Goal: Task Accomplishment & Management: Manage account settings

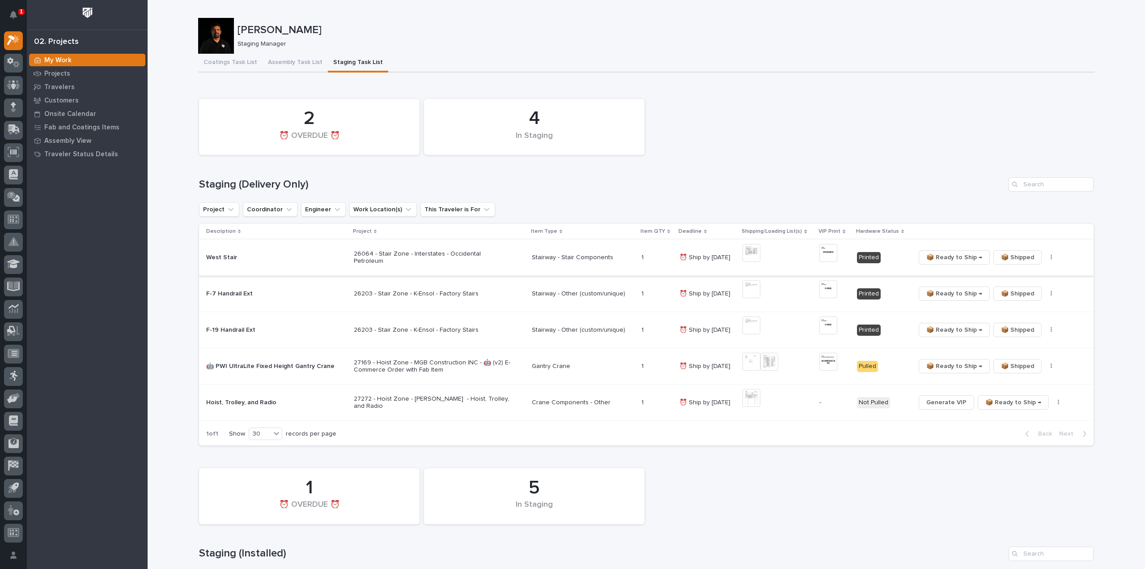
click at [753, 252] on img at bounding box center [752, 253] width 18 height 18
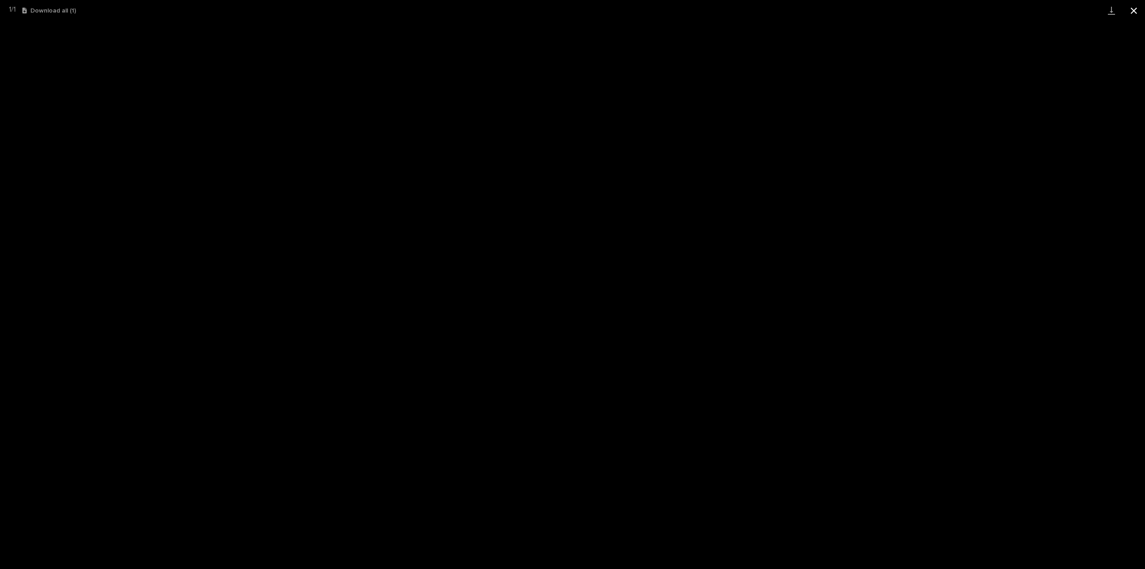
click at [1132, 10] on button "Close gallery" at bounding box center [1134, 10] width 22 height 21
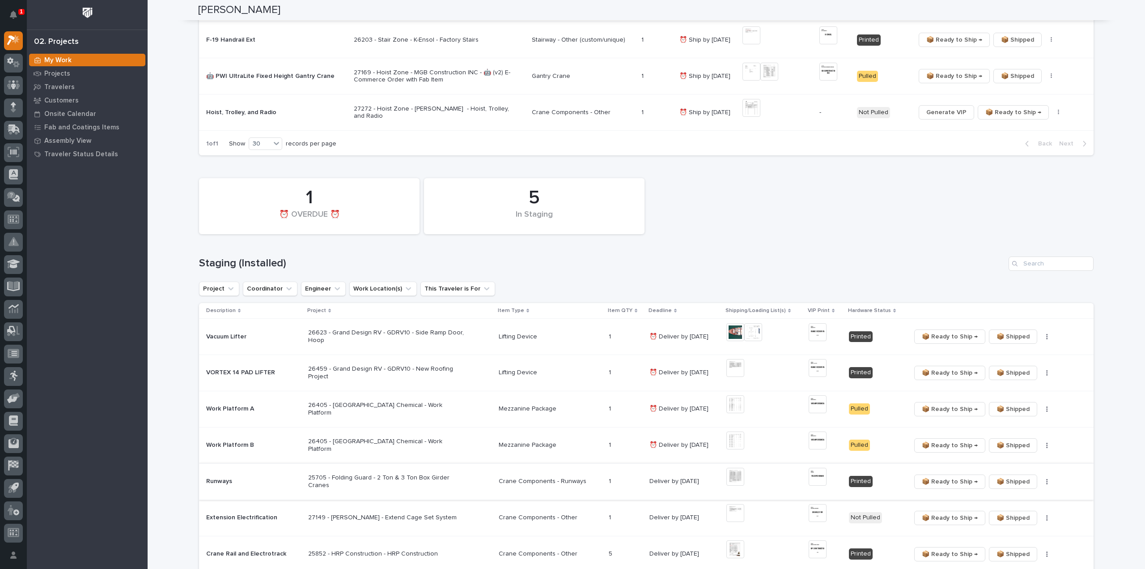
scroll to position [358, 0]
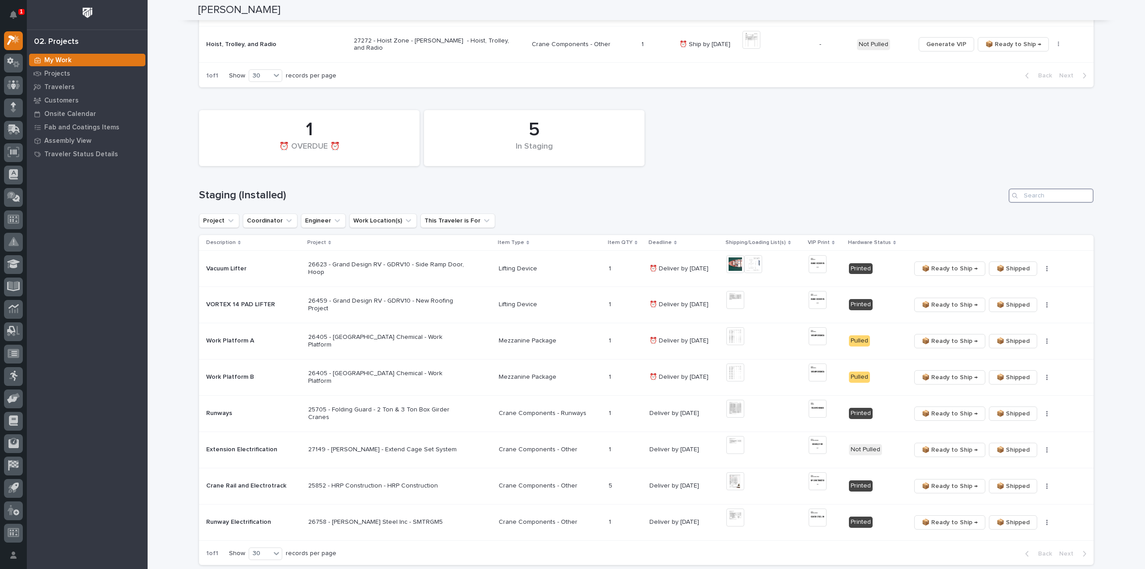
click at [1036, 195] on input "Search" at bounding box center [1051, 195] width 85 height 14
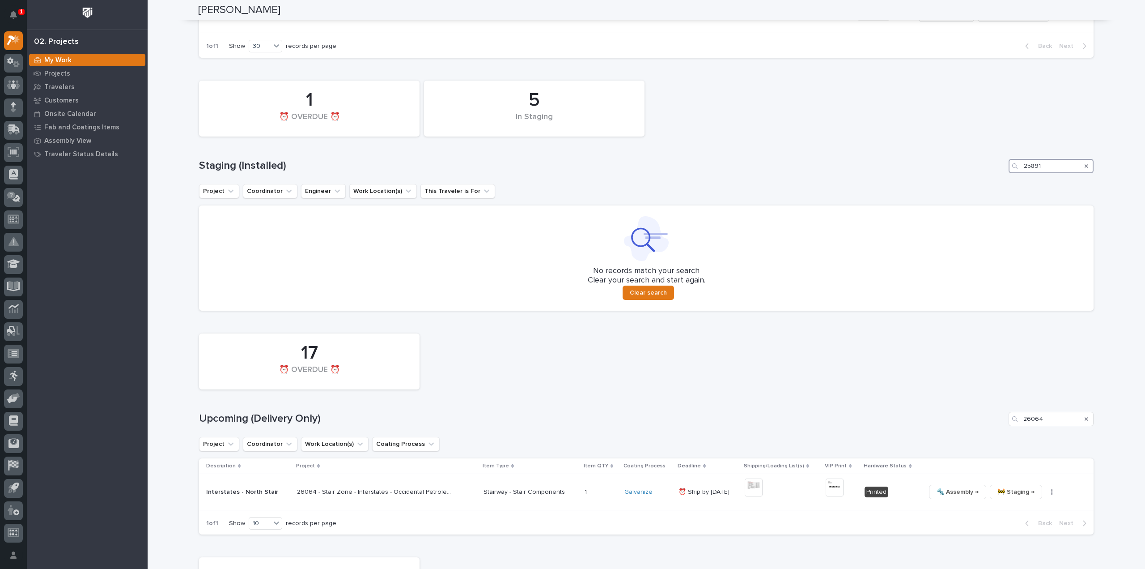
scroll to position [604, 0]
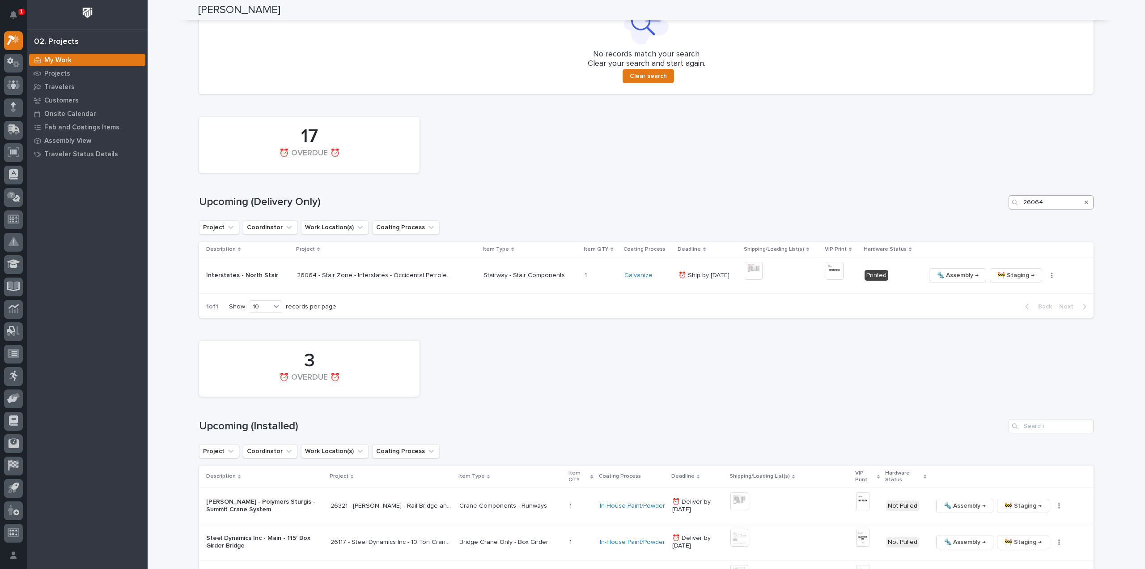
type input "25891"
drag, startPoint x: 1041, startPoint y: 200, endPoint x: 1010, endPoint y: 211, distance: 32.5
click at [1010, 211] on div "17 ⏰ OVERDUE ⏰ Upcoming (Delivery Only) 26064 Project Coordinator Work Location…" at bounding box center [646, 215] width 895 height 206
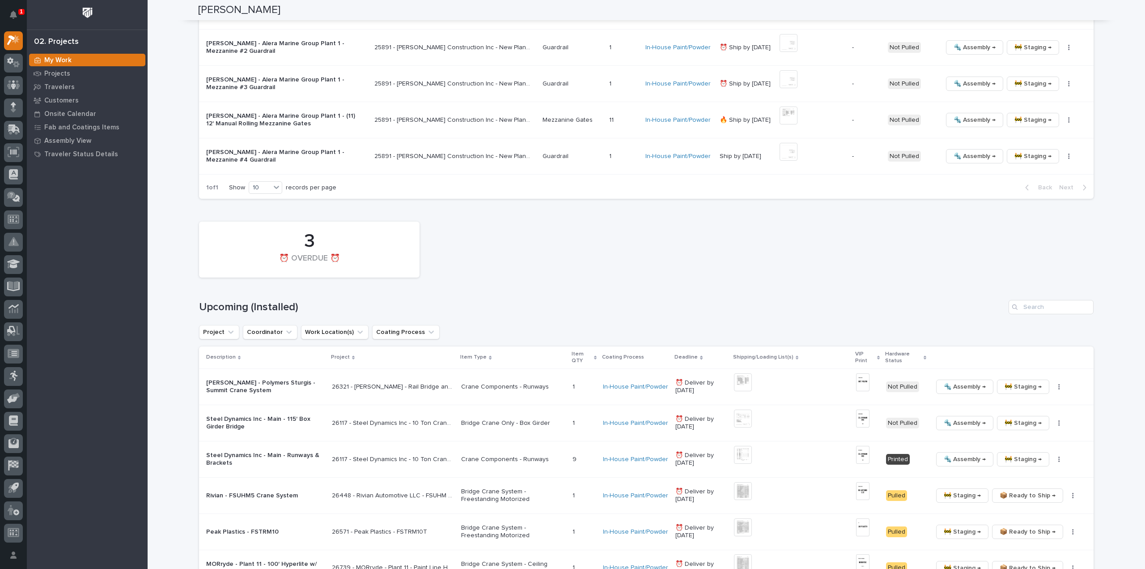
scroll to position [623, 0]
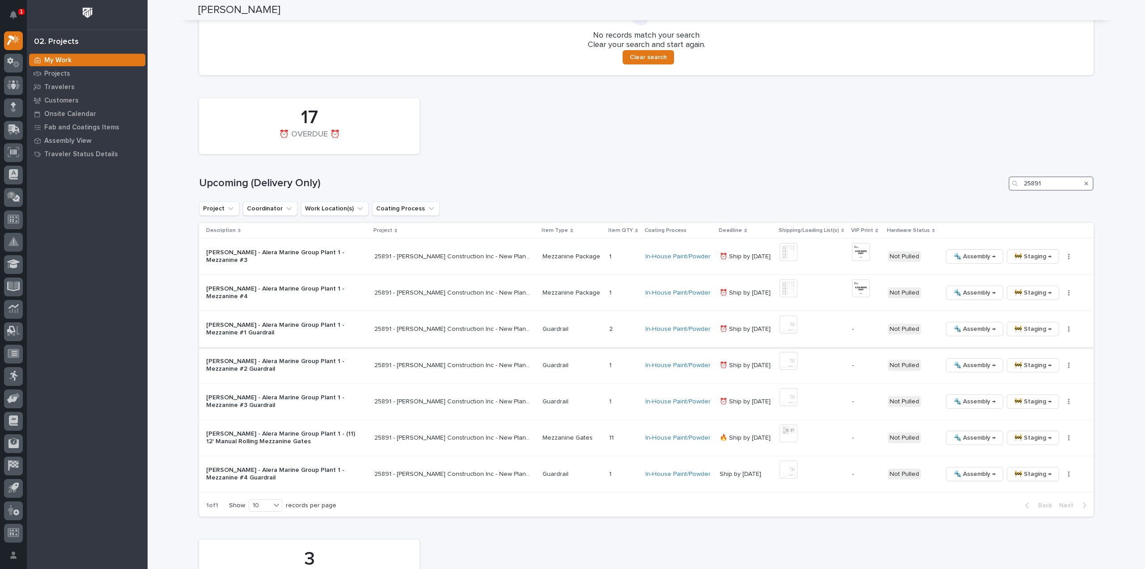
type input "25891"
click at [784, 328] on img at bounding box center [789, 324] width 18 height 18
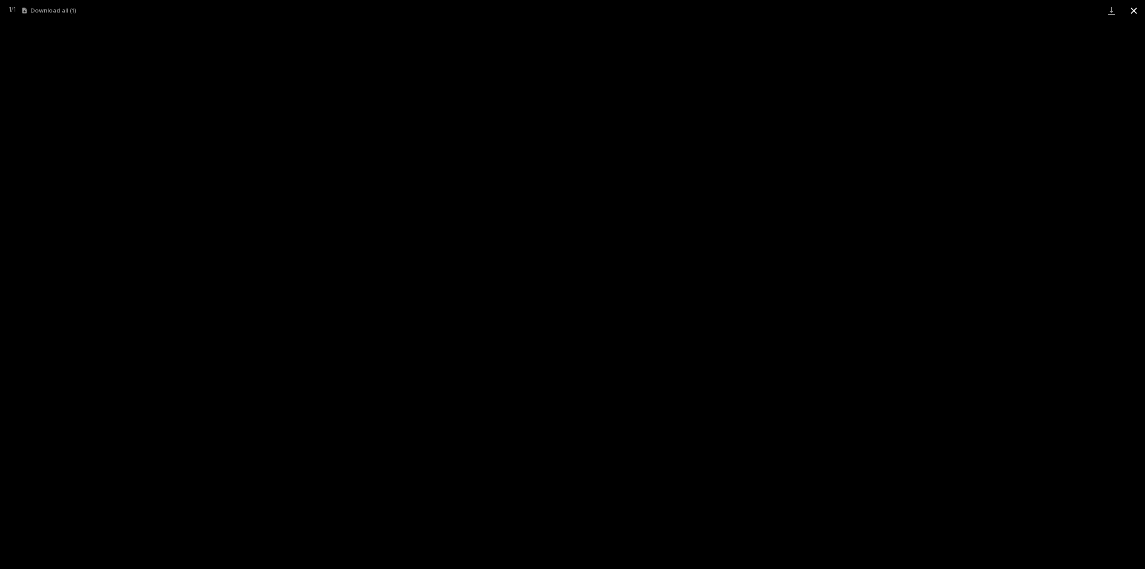
click at [1133, 14] on button "Close gallery" at bounding box center [1134, 10] width 22 height 21
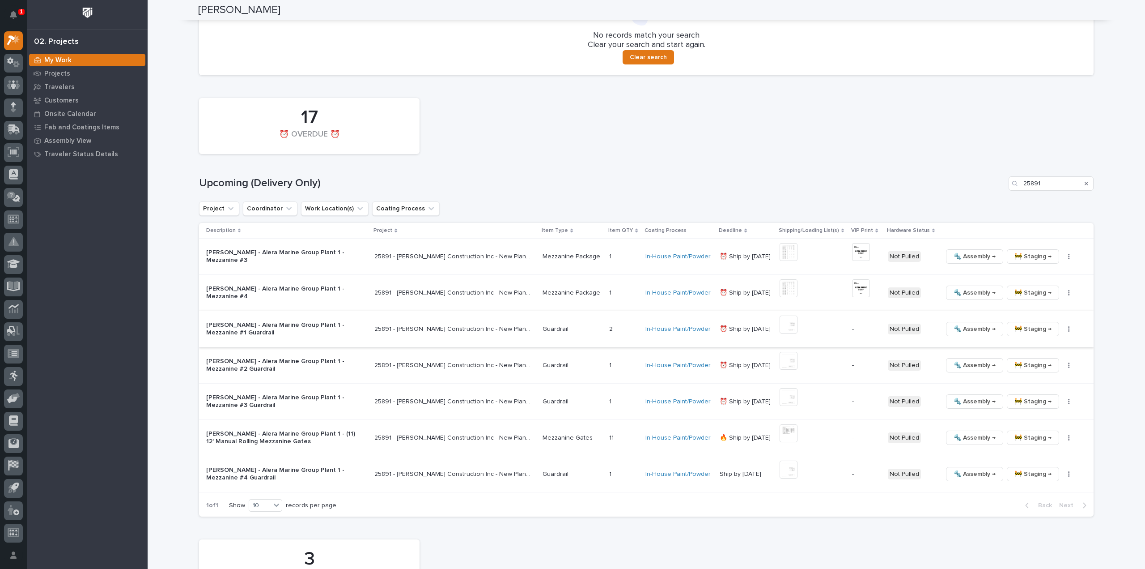
click at [1065, 327] on button "button" at bounding box center [1069, 329] width 13 height 6
click at [1043, 391] on span "🔩 Hardware" at bounding box center [1028, 389] width 38 height 11
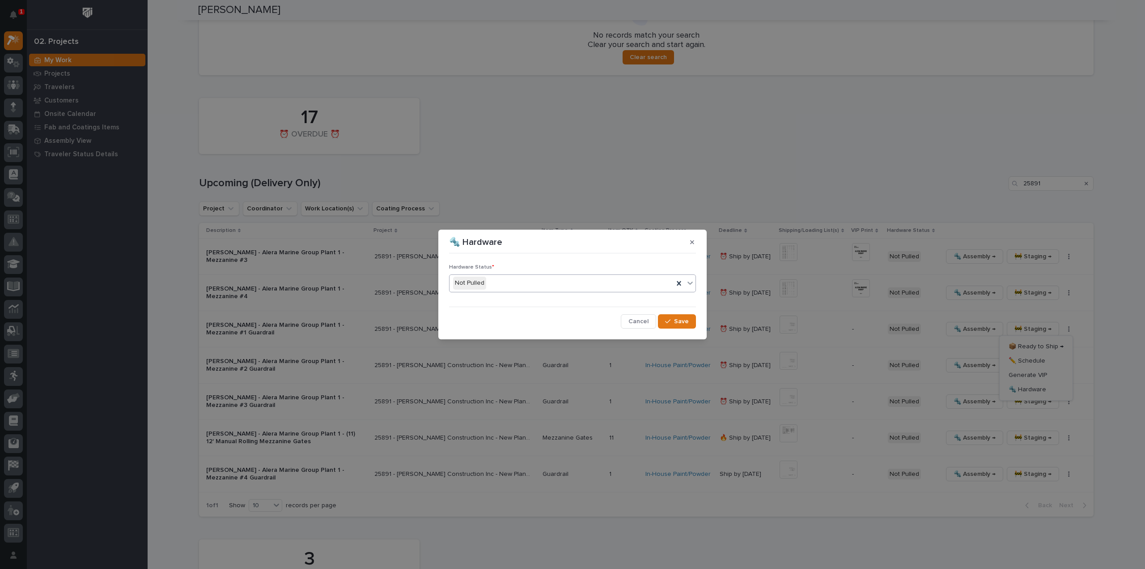
click at [514, 283] on div "Not Pulled" at bounding box center [562, 283] width 224 height 15
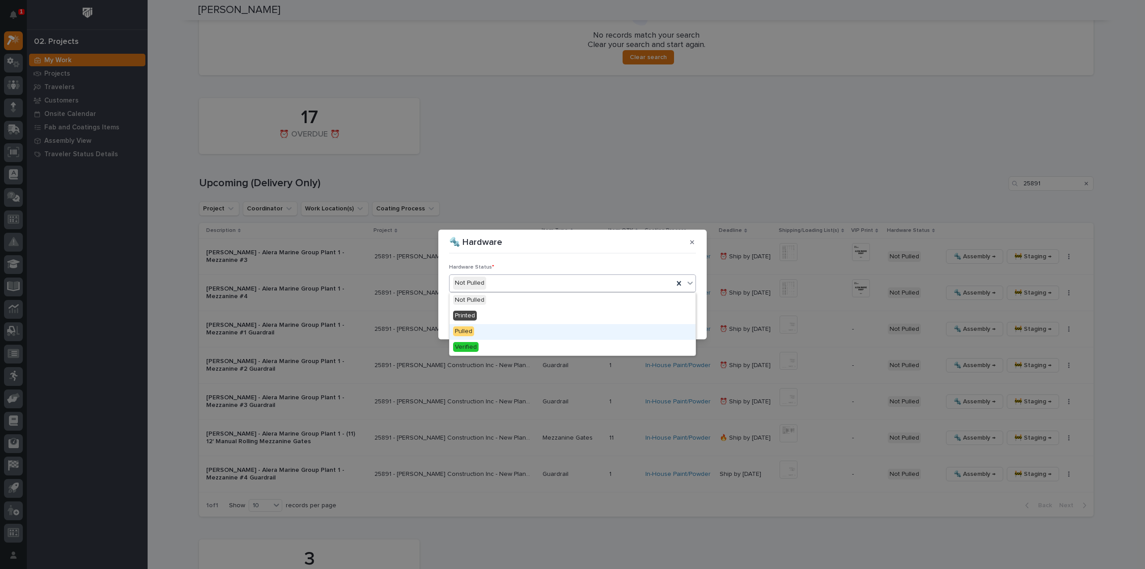
click at [492, 332] on div "Pulled" at bounding box center [573, 332] width 246 height 16
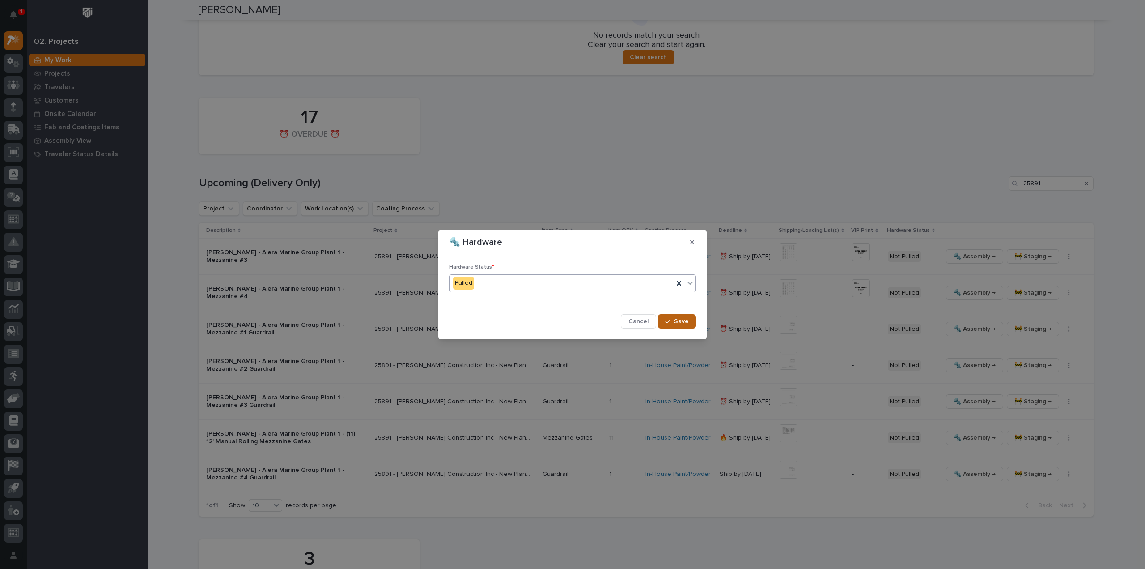
click at [677, 325] on span "Save" at bounding box center [681, 321] width 15 height 8
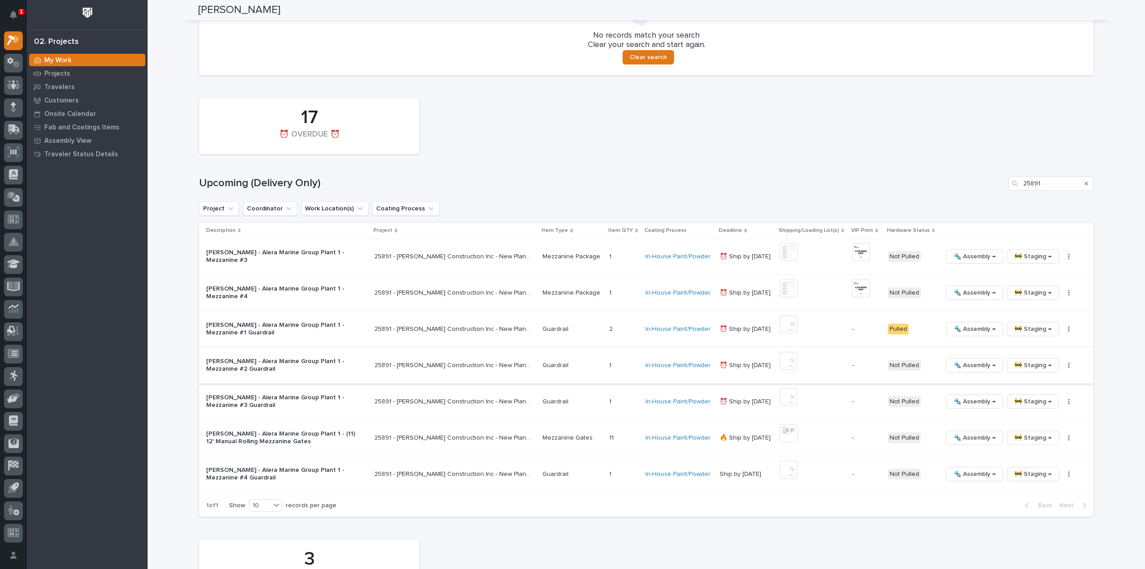
click at [1068, 366] on icon "button" at bounding box center [1069, 365] width 2 height 6
click at [1038, 426] on span "🔩 Hardware" at bounding box center [1028, 425] width 38 height 11
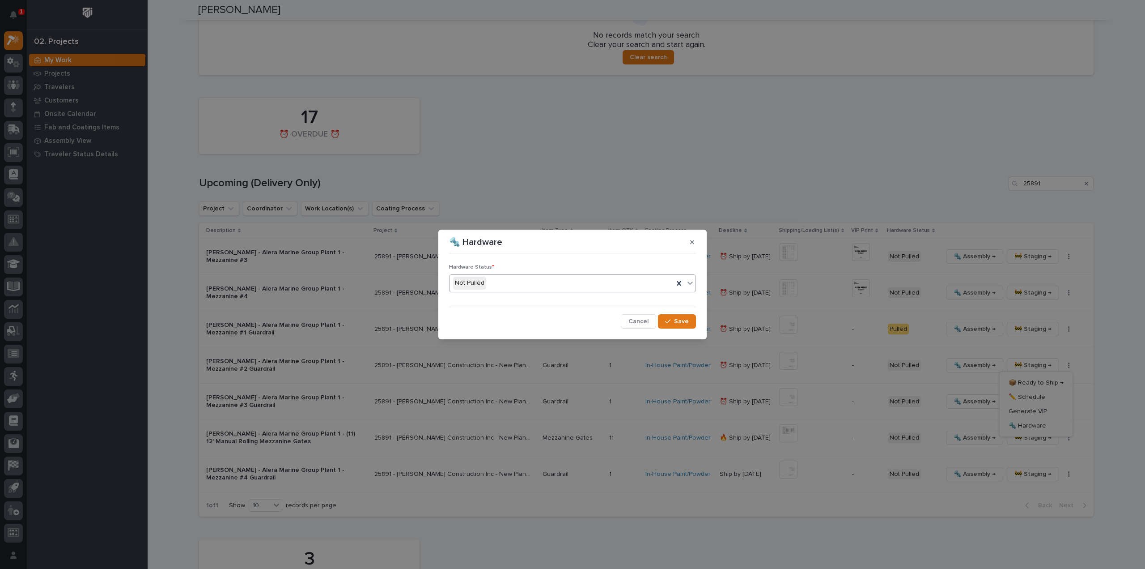
click at [524, 286] on div "Not Pulled" at bounding box center [562, 283] width 224 height 15
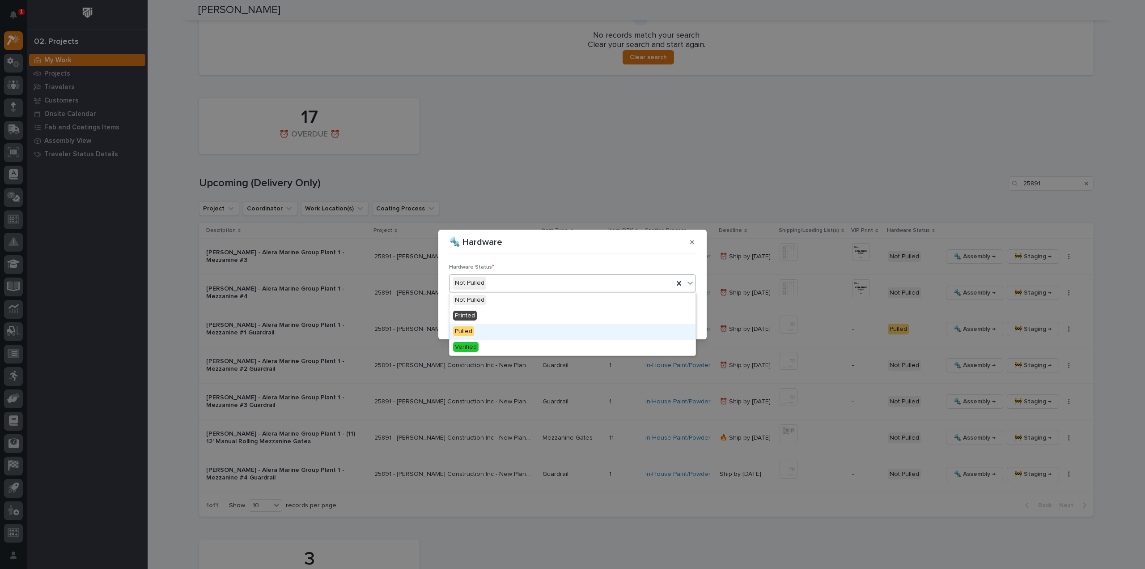
click at [491, 331] on div "Pulled" at bounding box center [573, 332] width 246 height 16
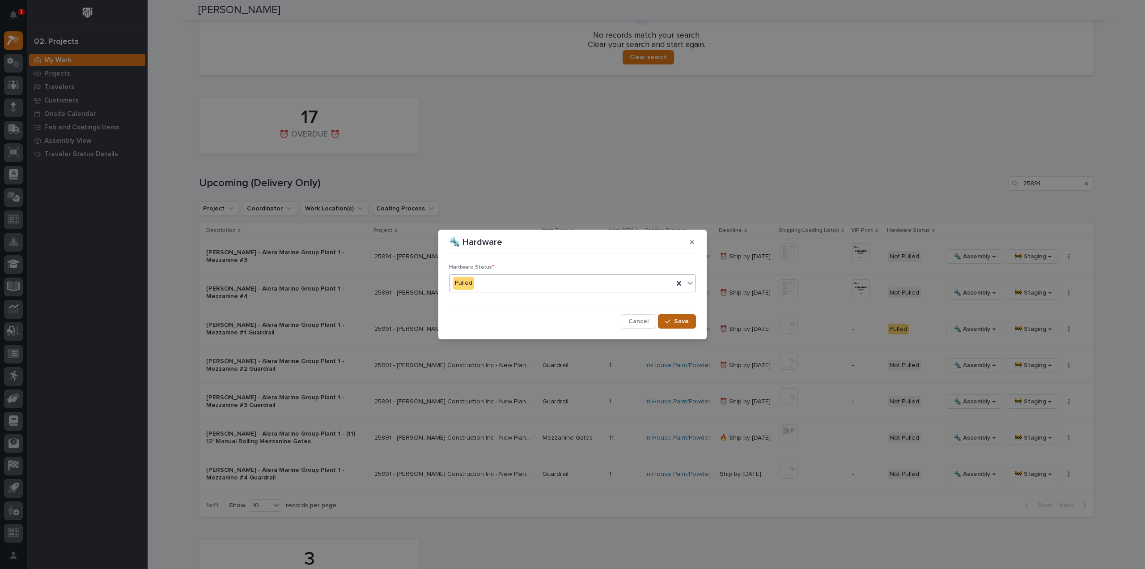
click at [685, 326] on button "Save" at bounding box center [677, 321] width 38 height 14
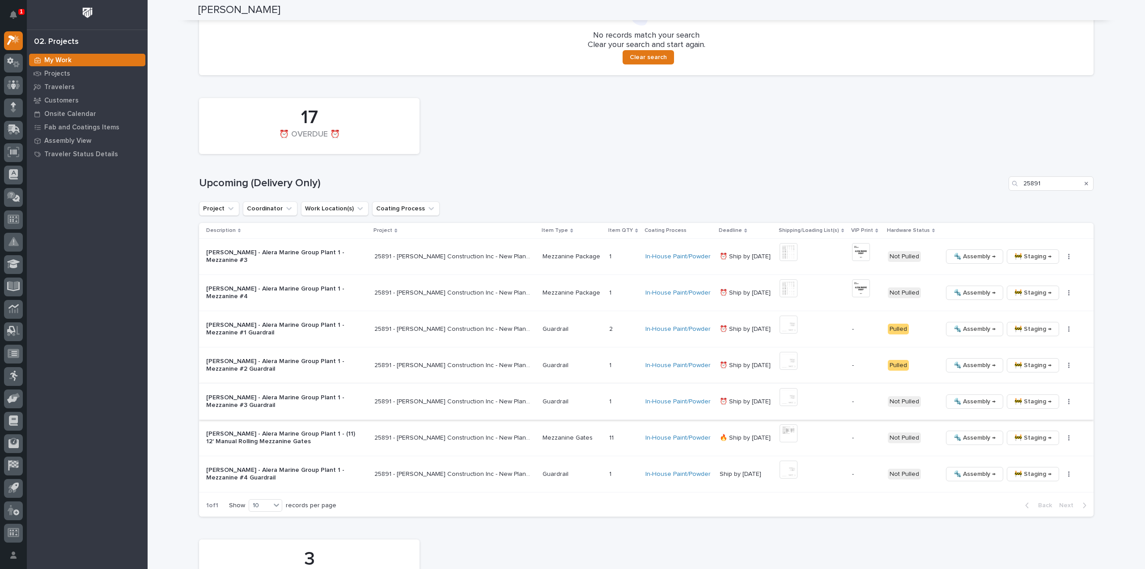
click at [1068, 402] on icon "button" at bounding box center [1069, 401] width 2 height 6
click at [1026, 460] on span "🔩 Hardware" at bounding box center [1028, 461] width 38 height 11
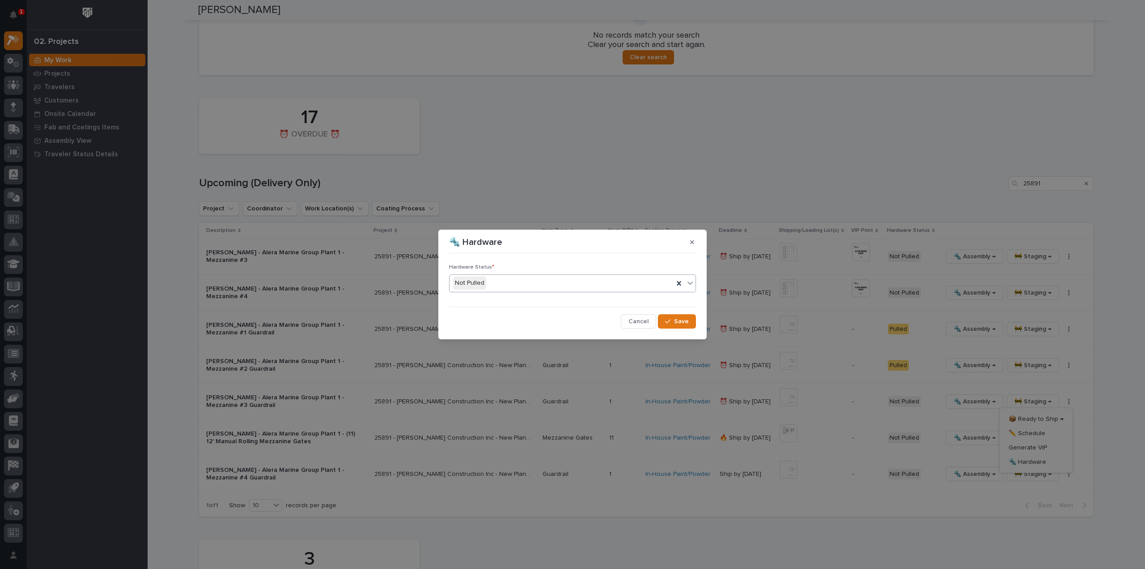
click at [606, 289] on div "Not Pulled" at bounding box center [562, 283] width 224 height 15
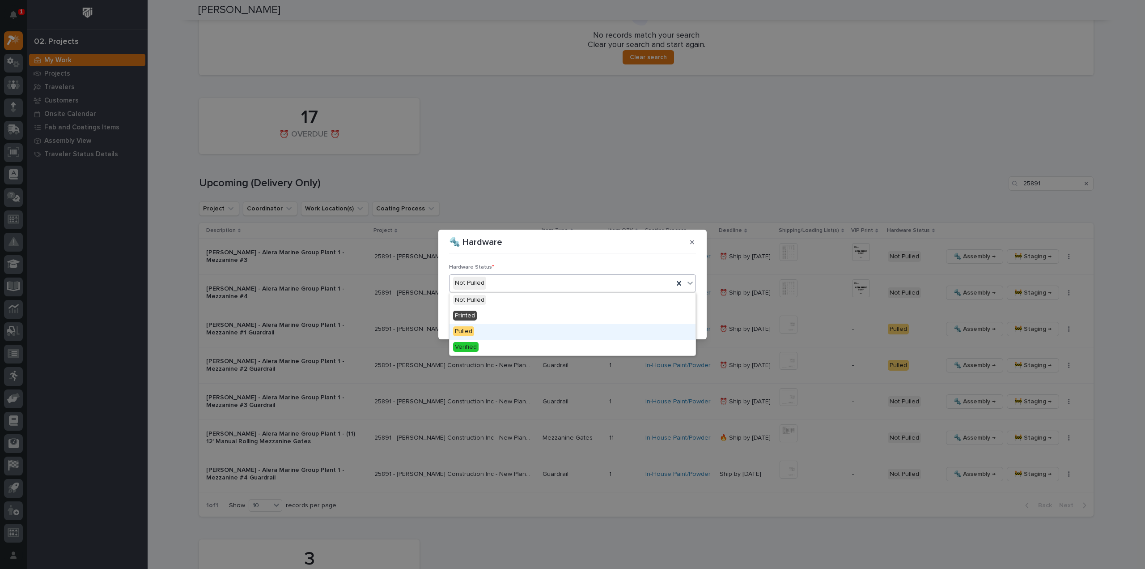
click at [595, 333] on div "Pulled" at bounding box center [573, 332] width 246 height 16
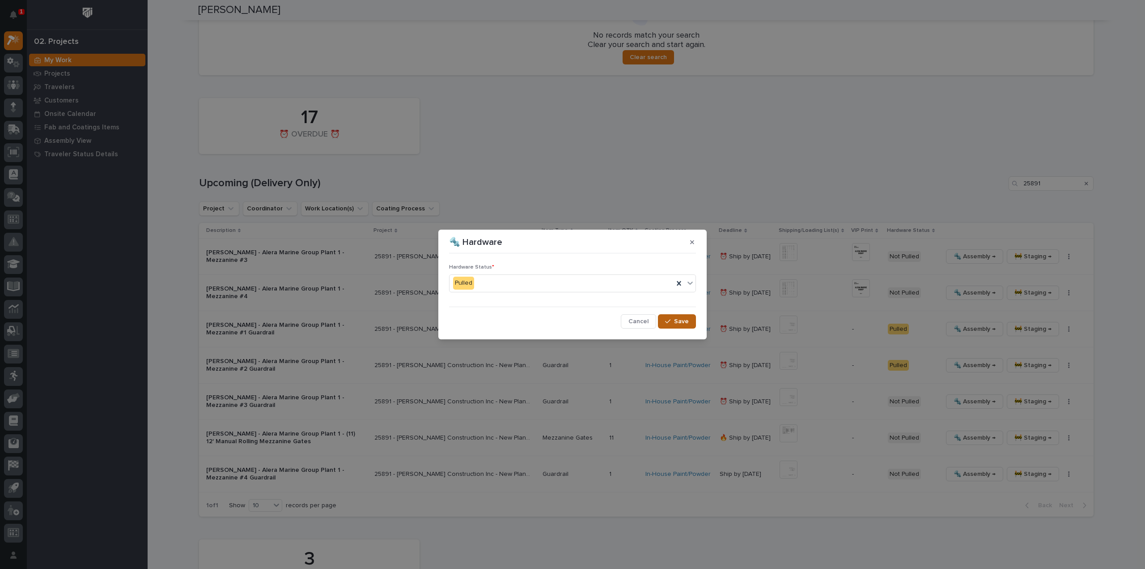
click at [689, 324] on button "Save" at bounding box center [677, 321] width 38 height 14
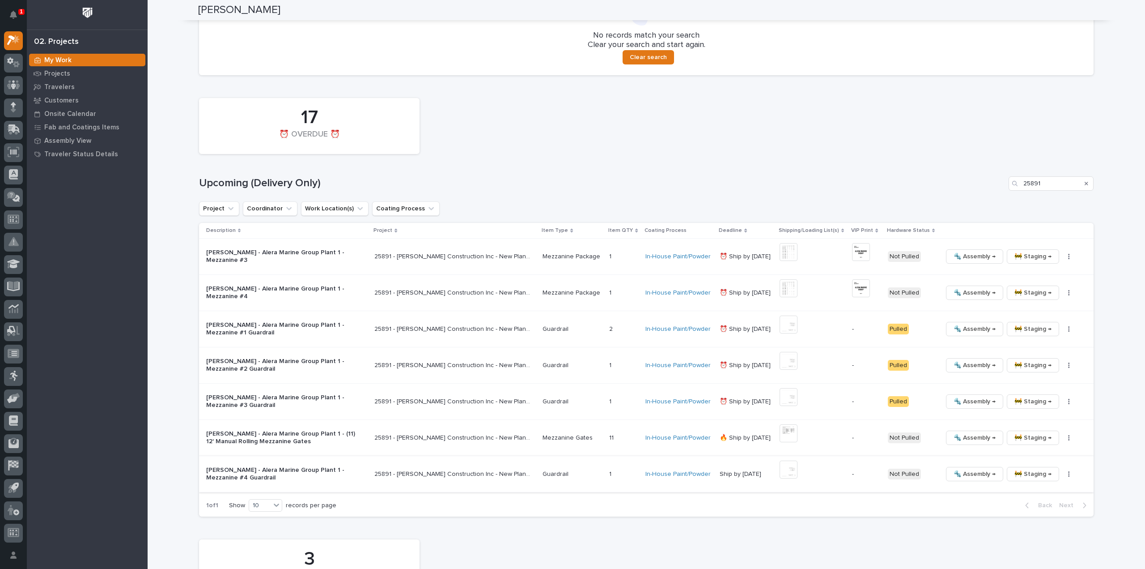
click at [792, 468] on img at bounding box center [789, 469] width 18 height 18
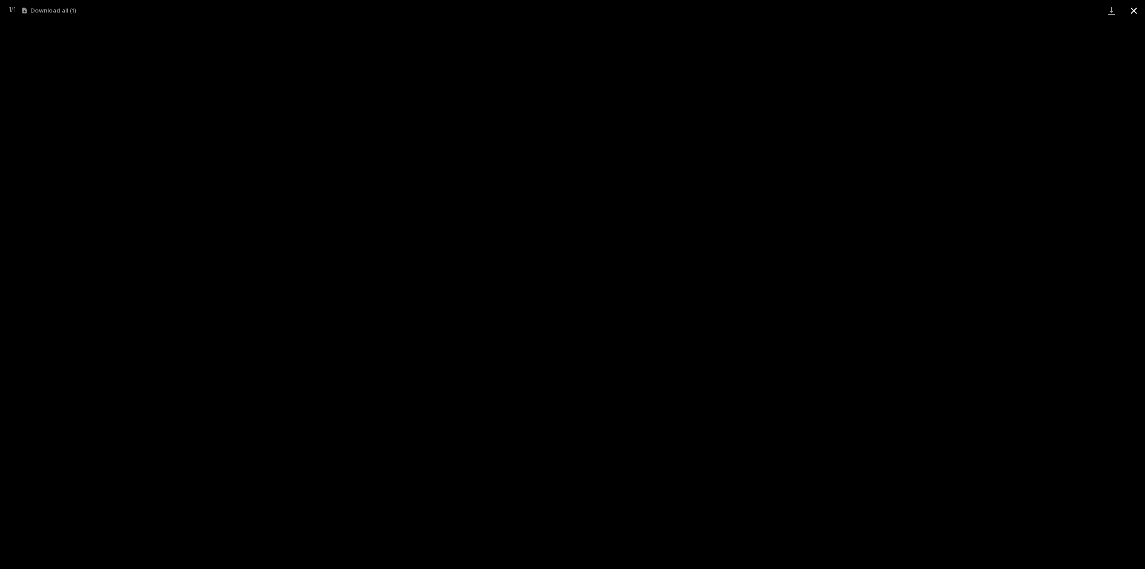
click at [1134, 9] on button "Close gallery" at bounding box center [1134, 10] width 22 height 21
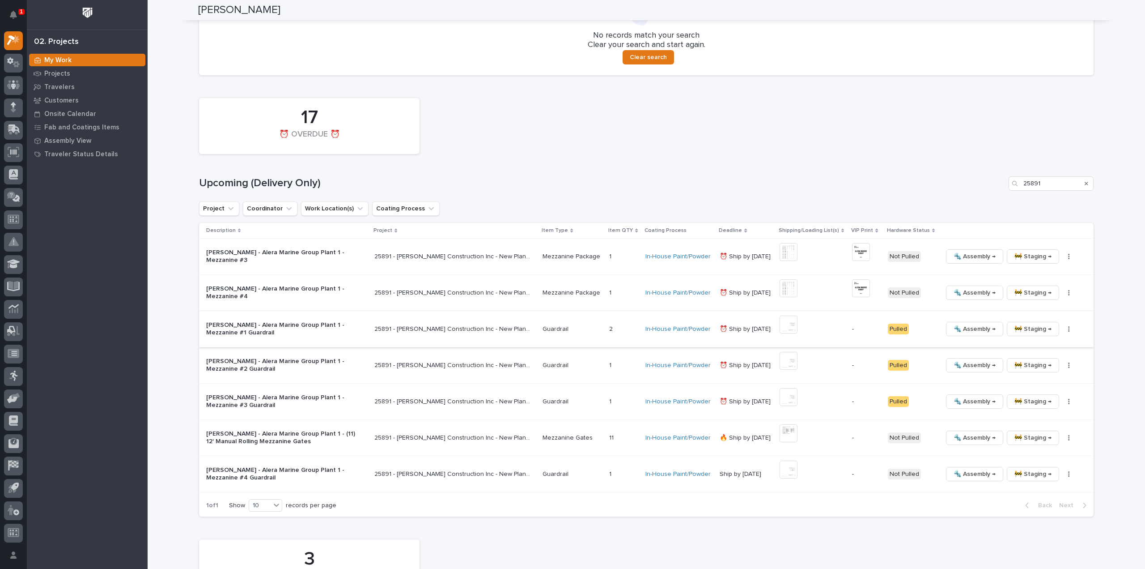
click at [1068, 328] on icon "button" at bounding box center [1068, 328] width 1 height 5
click at [1031, 377] on span "Generate VIP" at bounding box center [1028, 375] width 38 height 11
click at [1133, 394] on div "Loading... Saving… Loading... Saving… Reinhart Burkholder Reinhart Burkholder S…" at bounding box center [647, 251] width 998 height 1748
click at [1065, 365] on button "button" at bounding box center [1069, 365] width 13 height 6
click at [1037, 411] on span "Generate VIP" at bounding box center [1028, 411] width 38 height 11
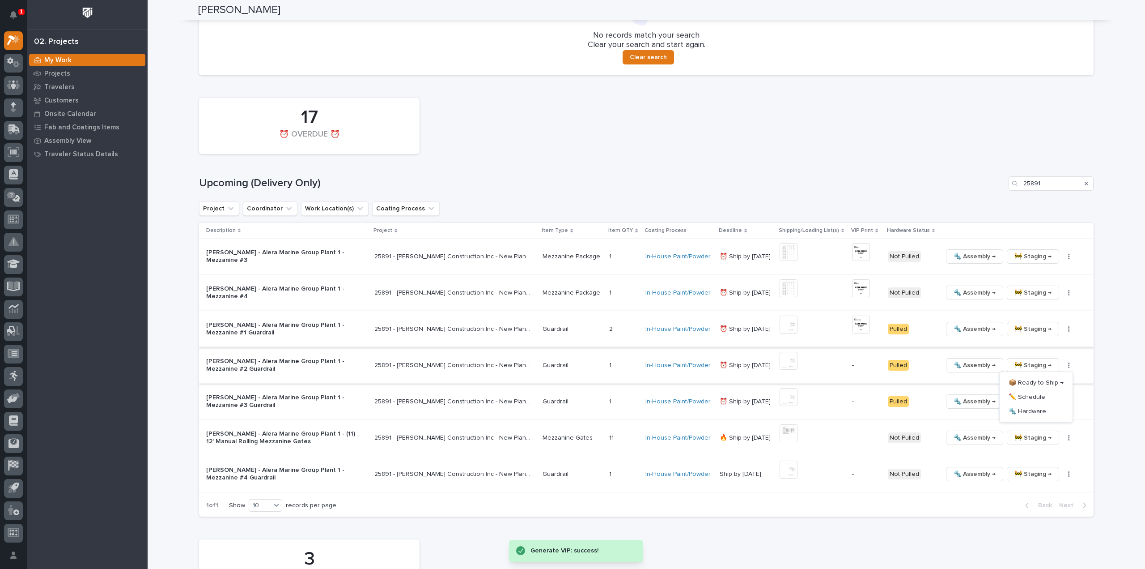
click at [1106, 410] on div "Loading... Saving… Loading... Saving… Reinhart Burkholder Reinhart Burkholder S…" at bounding box center [647, 251] width 998 height 1748
click at [1065, 439] on button "button" at bounding box center [1069, 437] width 13 height 6
click at [1031, 483] on span "Generate VIP" at bounding box center [1028, 483] width 38 height 11
click at [1129, 463] on div "Loading... Saving… Loading... Saving… Reinhart Burkholder Reinhart Burkholder S…" at bounding box center [647, 251] width 998 height 1748
click at [1068, 474] on icon "button" at bounding box center [1068, 473] width 1 height 5
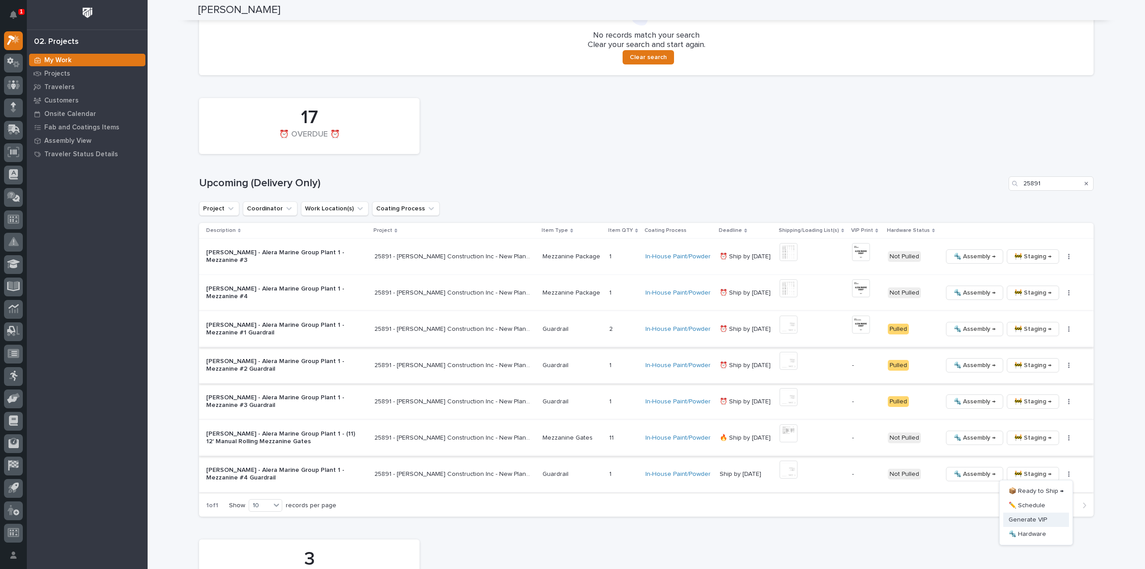
click at [1014, 519] on span "Generate VIP" at bounding box center [1028, 519] width 38 height 11
click at [1112, 461] on div "Loading... Saving… Loading... Saving… Reinhart Burkholder Reinhart Burkholder S…" at bounding box center [647, 251] width 998 height 1748
click at [1068, 401] on icon "button" at bounding box center [1069, 401] width 2 height 6
click at [1034, 461] on span "🔩 Hardware" at bounding box center [1028, 461] width 38 height 11
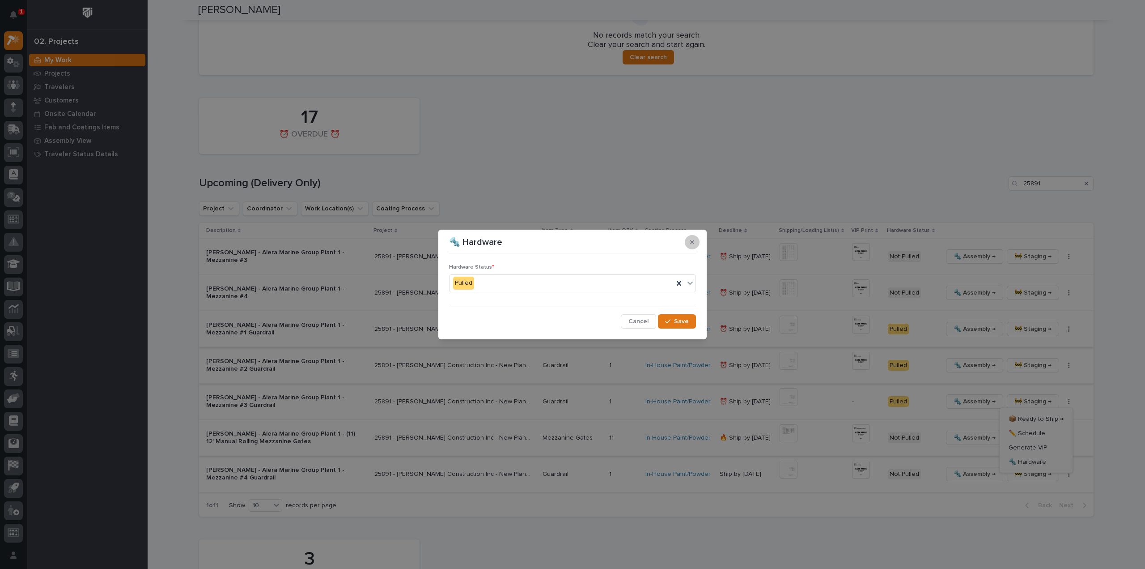
click at [693, 243] on icon "button" at bounding box center [692, 242] width 4 height 4
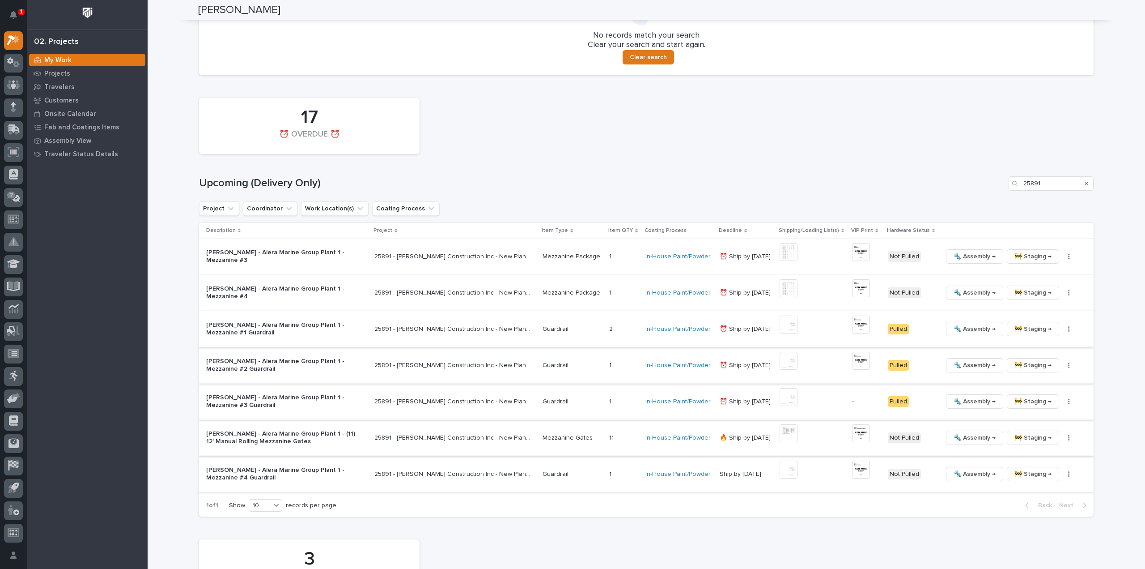
click at [1068, 400] on icon "button" at bounding box center [1069, 401] width 2 height 6
click at [1025, 448] on span "Generate VIP" at bounding box center [1028, 447] width 38 height 11
click at [1121, 411] on div "Loading... Saving… Loading... Saving… Reinhart Burkholder Reinhart Burkholder S…" at bounding box center [647, 251] width 998 height 1748
click at [862, 468] on img at bounding box center [861, 469] width 18 height 18
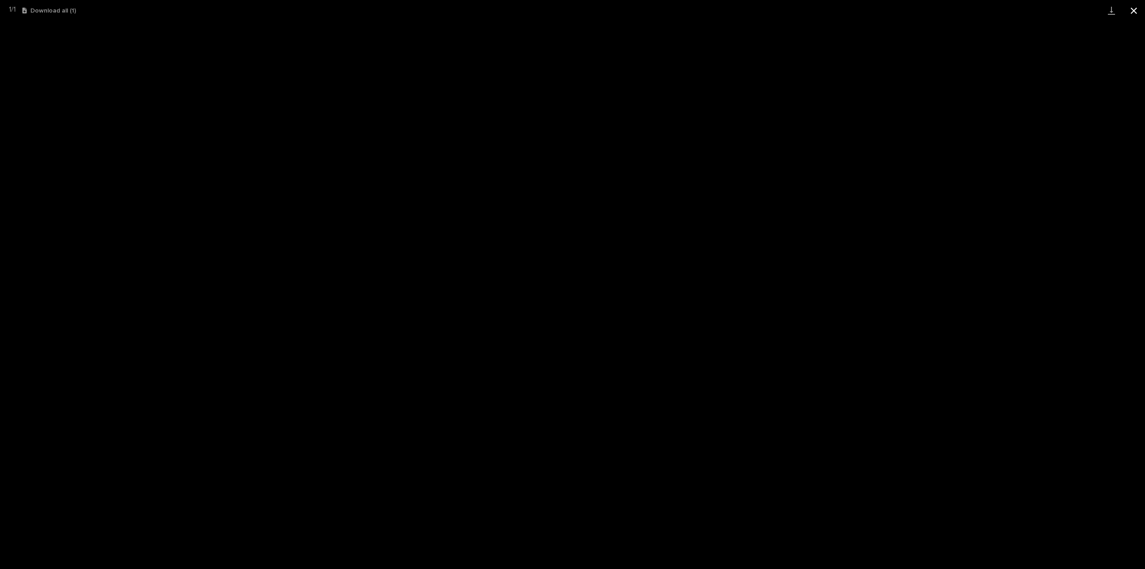
click at [1137, 11] on button "Close gallery" at bounding box center [1134, 10] width 22 height 21
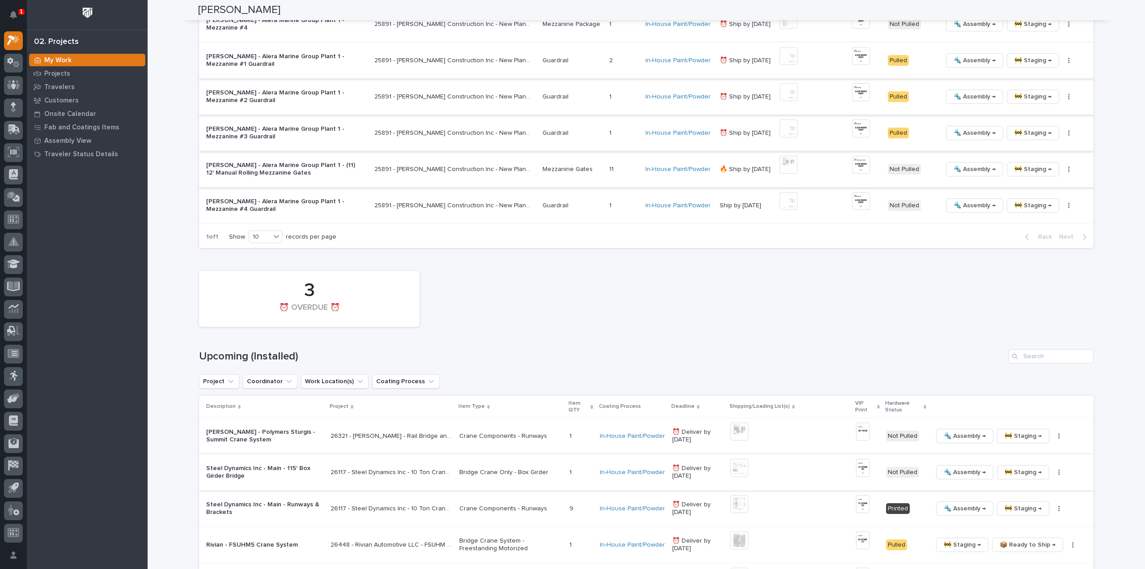
scroll to position [981, 0]
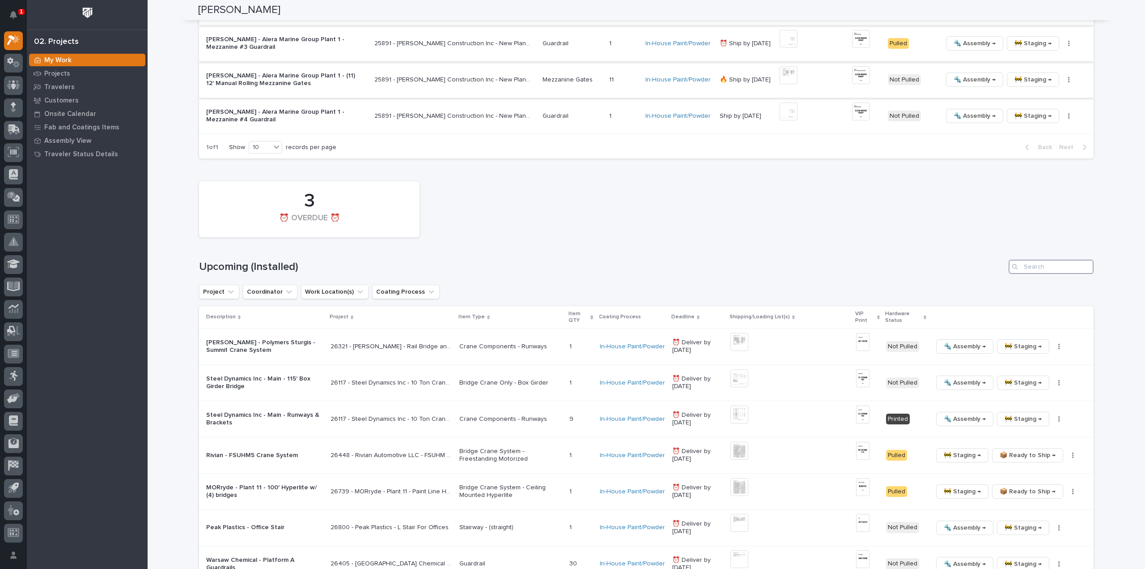
click at [1040, 264] on input "Search" at bounding box center [1051, 267] width 85 height 14
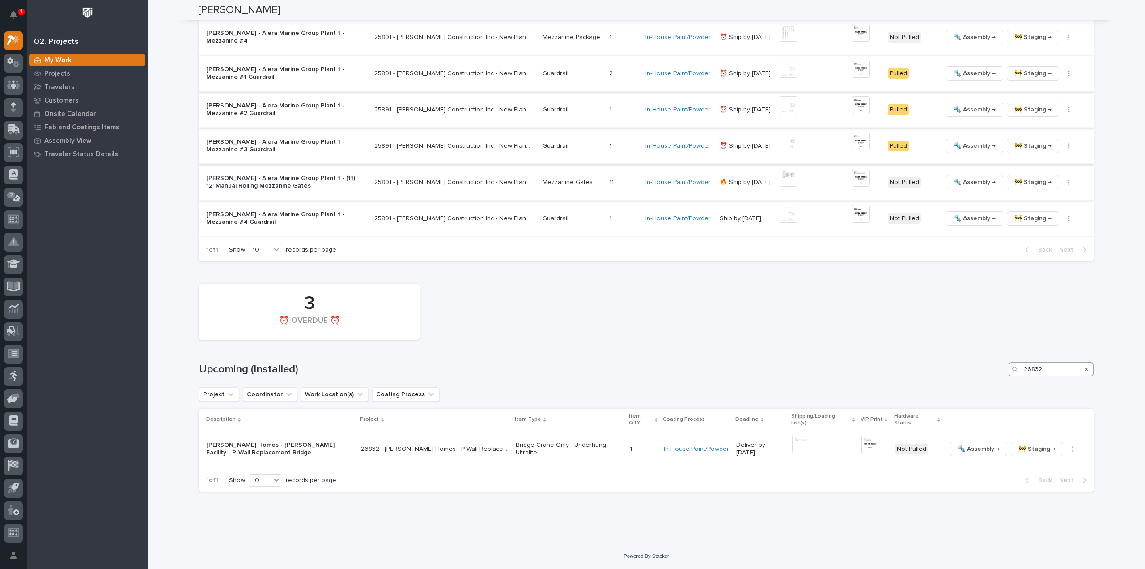
scroll to position [877, 0]
click at [802, 444] on img at bounding box center [801, 446] width 18 height 18
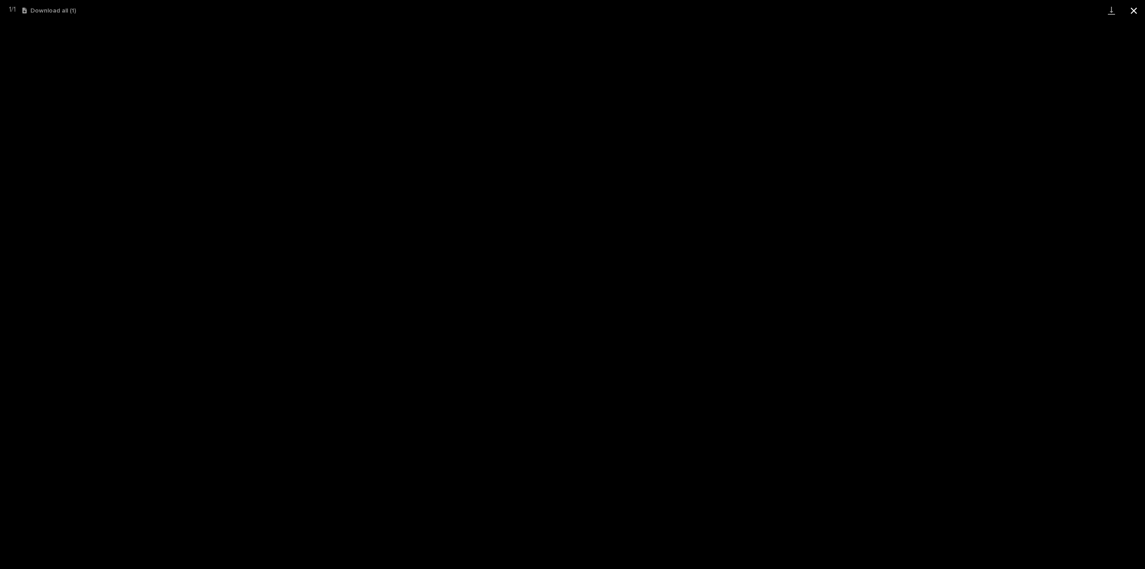
drag, startPoint x: 1132, startPoint y: 13, endPoint x: 1132, endPoint y: 19, distance: 6.3
click at [1132, 13] on button "Close gallery" at bounding box center [1134, 10] width 22 height 21
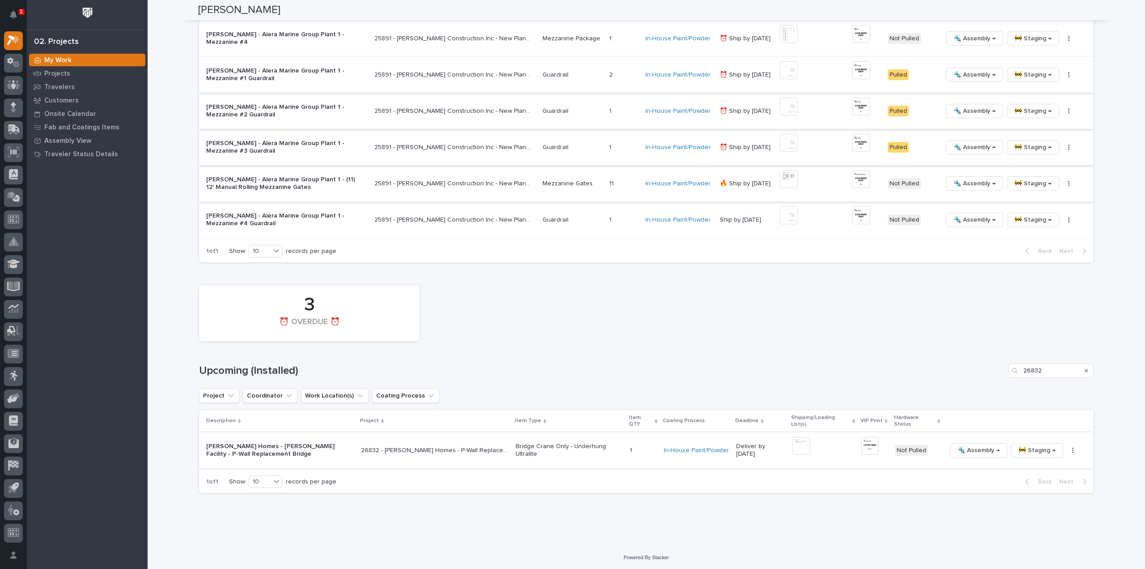
click at [873, 446] on img at bounding box center [870, 446] width 17 height 18
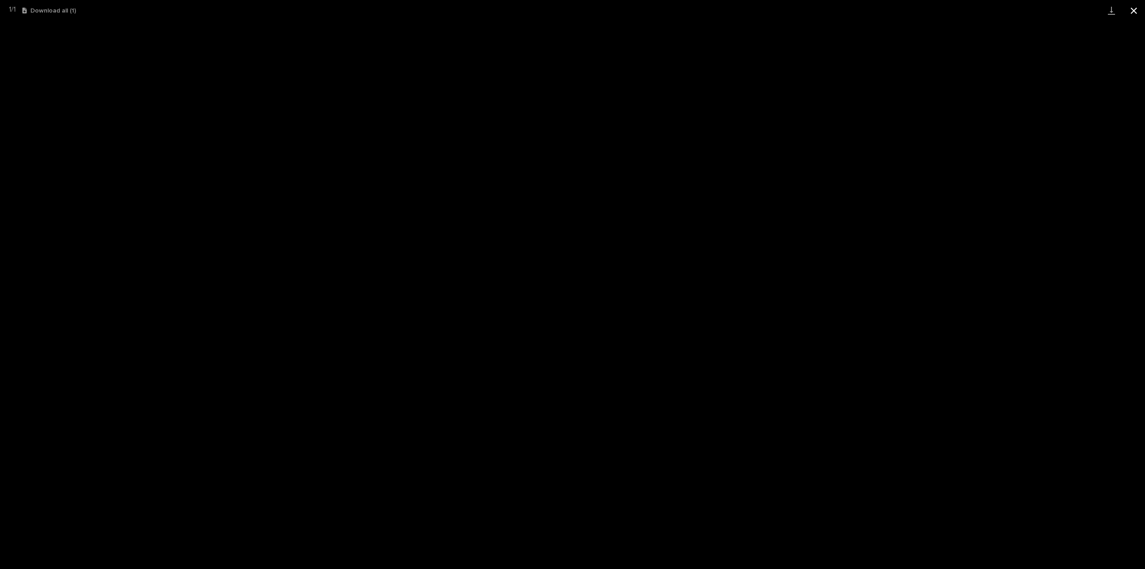
click at [1135, 13] on button "Close gallery" at bounding box center [1134, 10] width 22 height 21
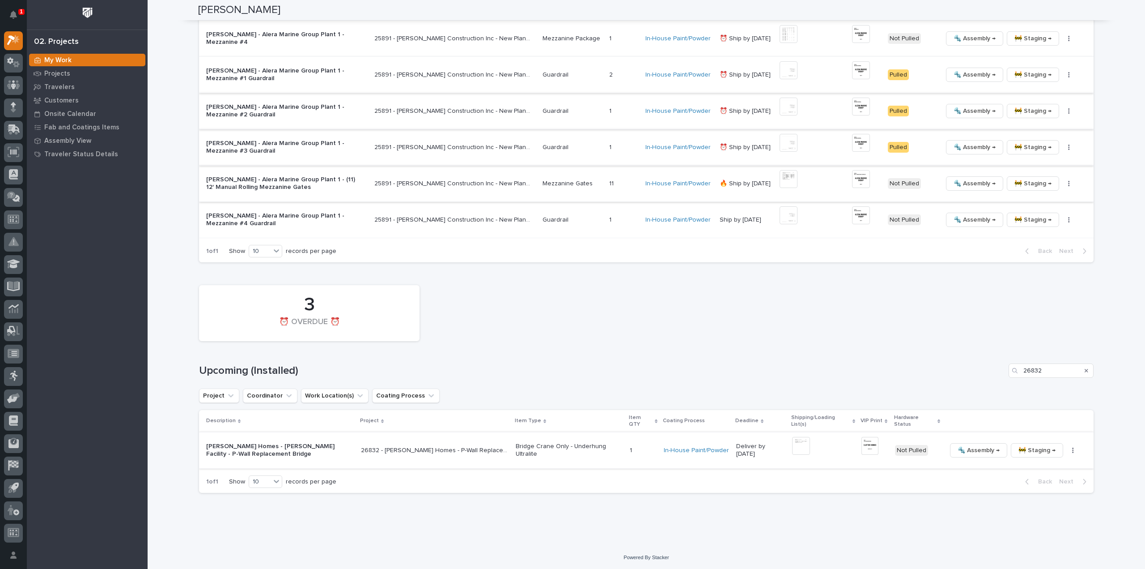
click at [1072, 450] on button "button" at bounding box center [1073, 450] width 13 height 6
click at [1045, 510] on span "🔩 Hardware" at bounding box center [1034, 511] width 38 height 11
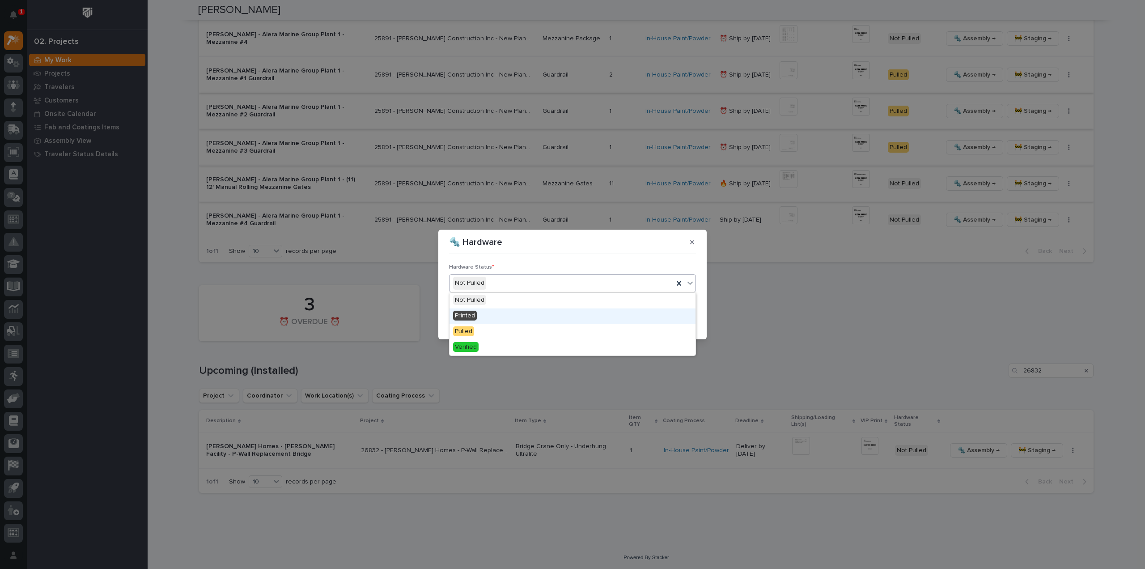
drag, startPoint x: 474, startPoint y: 315, endPoint x: 482, endPoint y: 316, distance: 8.3
click at [475, 315] on span "Printed" at bounding box center [465, 316] width 24 height 10
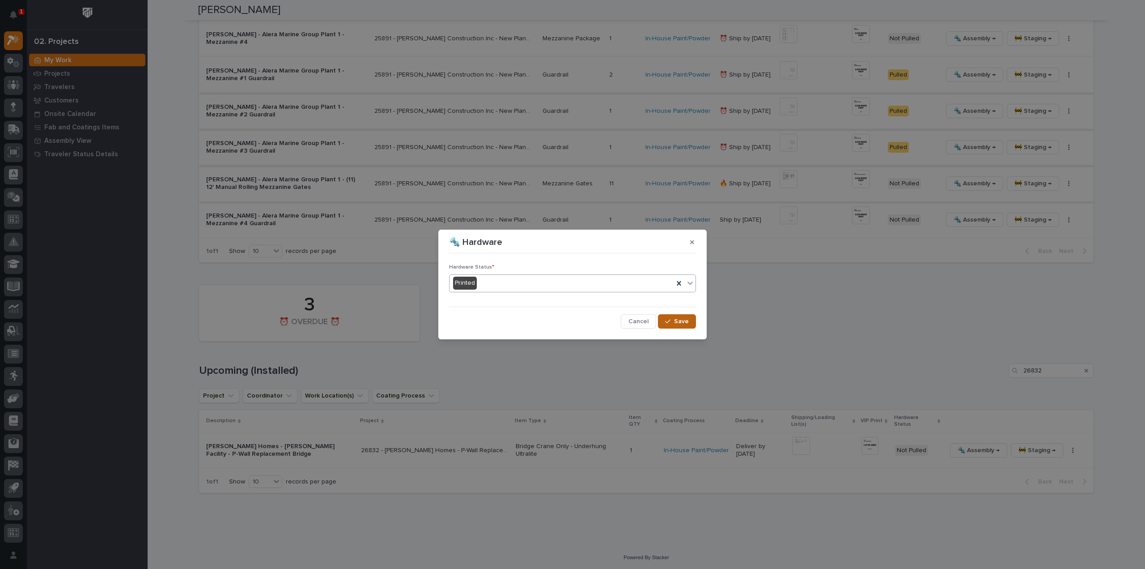
click at [690, 321] on button "Save" at bounding box center [677, 321] width 38 height 14
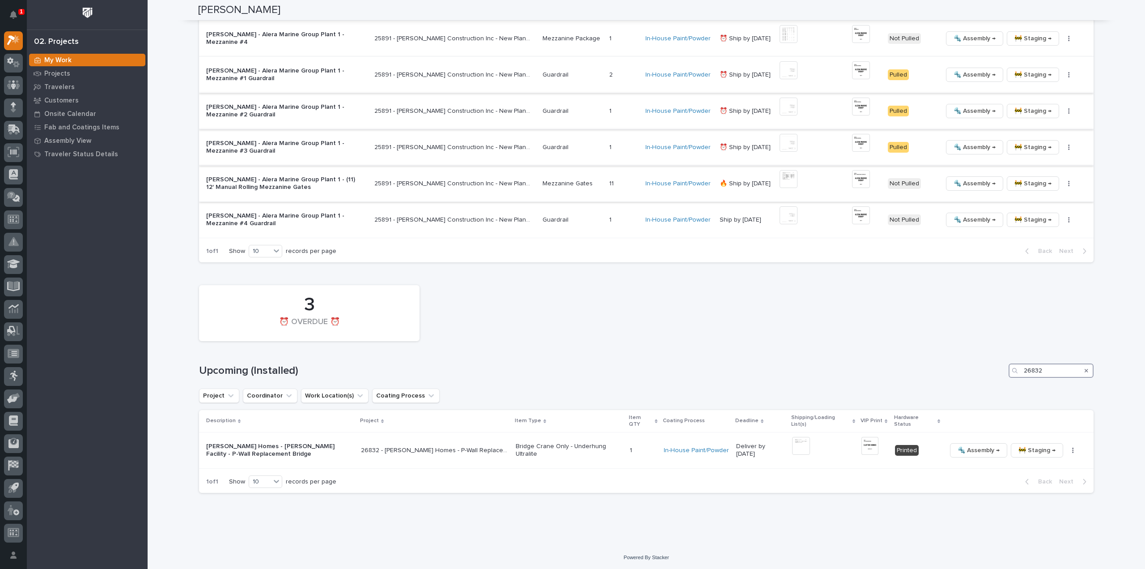
click at [1048, 370] on input "26832" at bounding box center [1051, 370] width 85 height 14
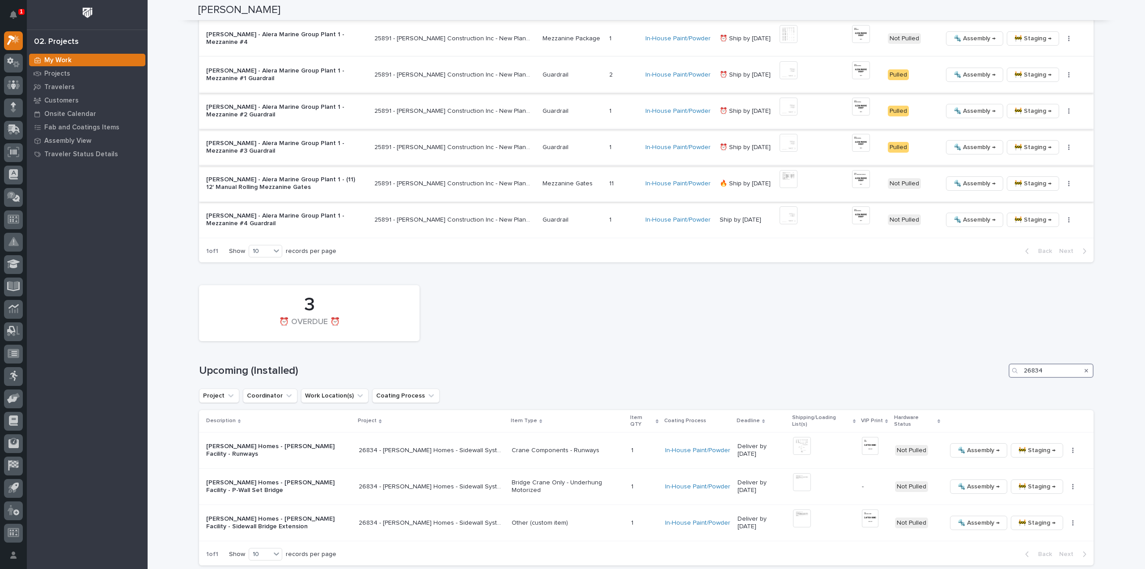
scroll to position [949, 0]
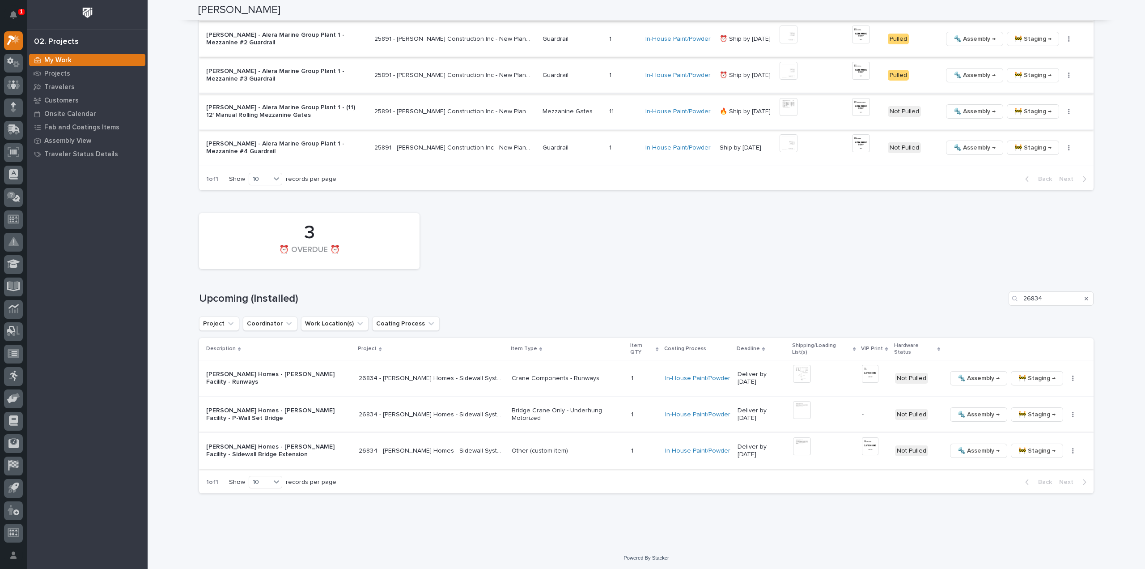
click at [807, 442] on img at bounding box center [802, 446] width 18 height 18
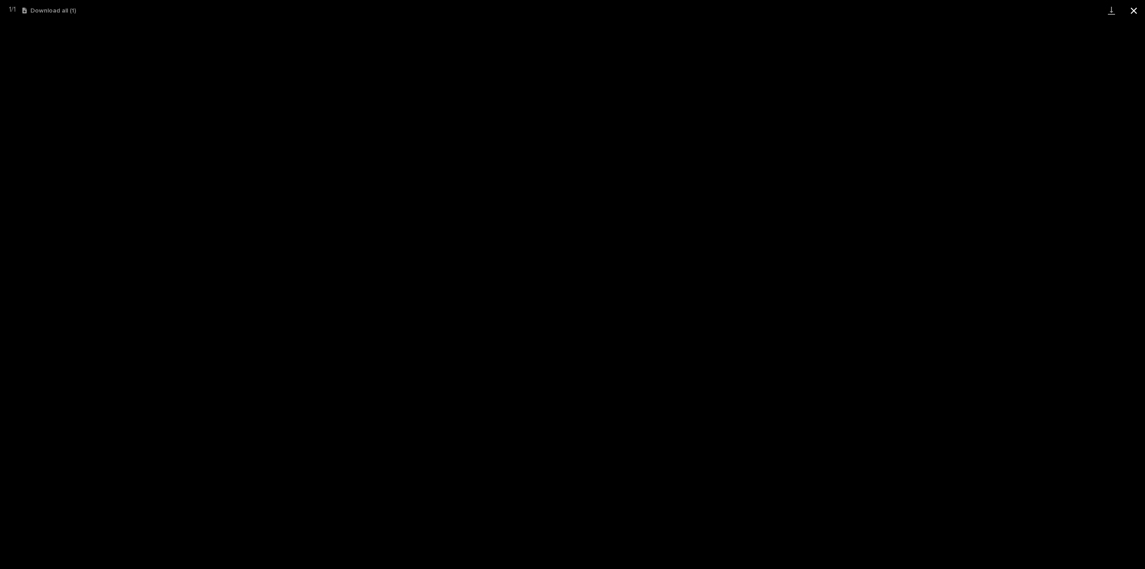
click at [1136, 9] on button "Close gallery" at bounding box center [1134, 10] width 22 height 21
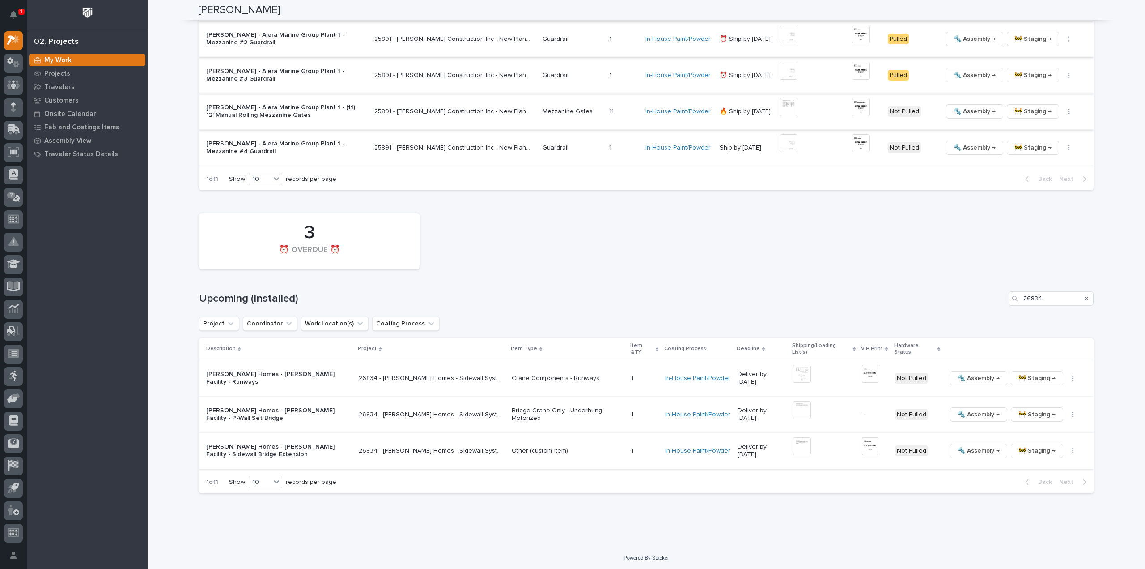
click at [871, 443] on img at bounding box center [870, 446] width 17 height 18
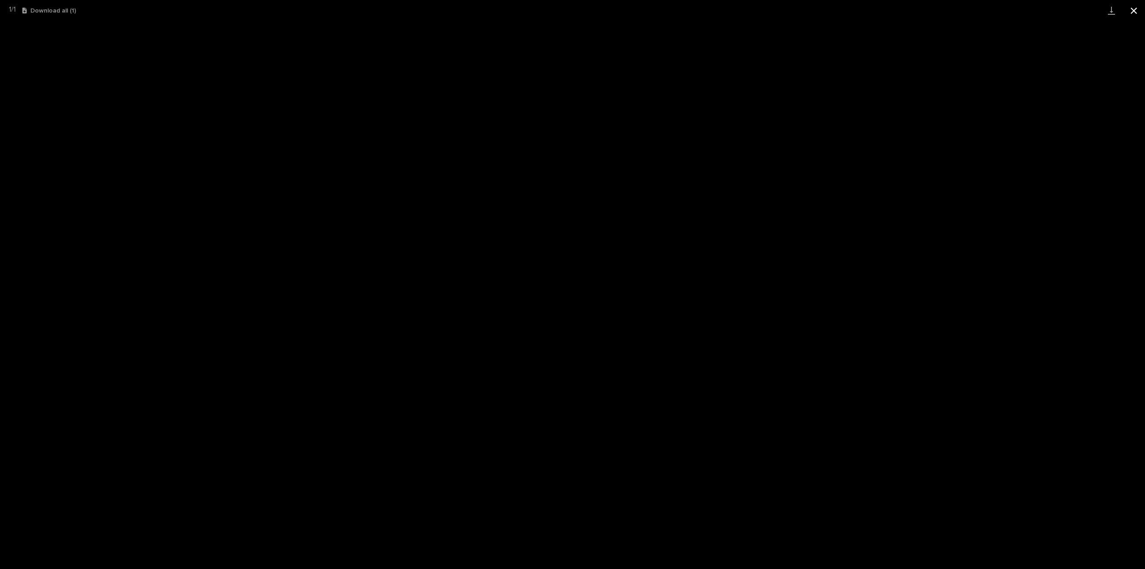
click at [1136, 11] on button "Close gallery" at bounding box center [1134, 10] width 22 height 21
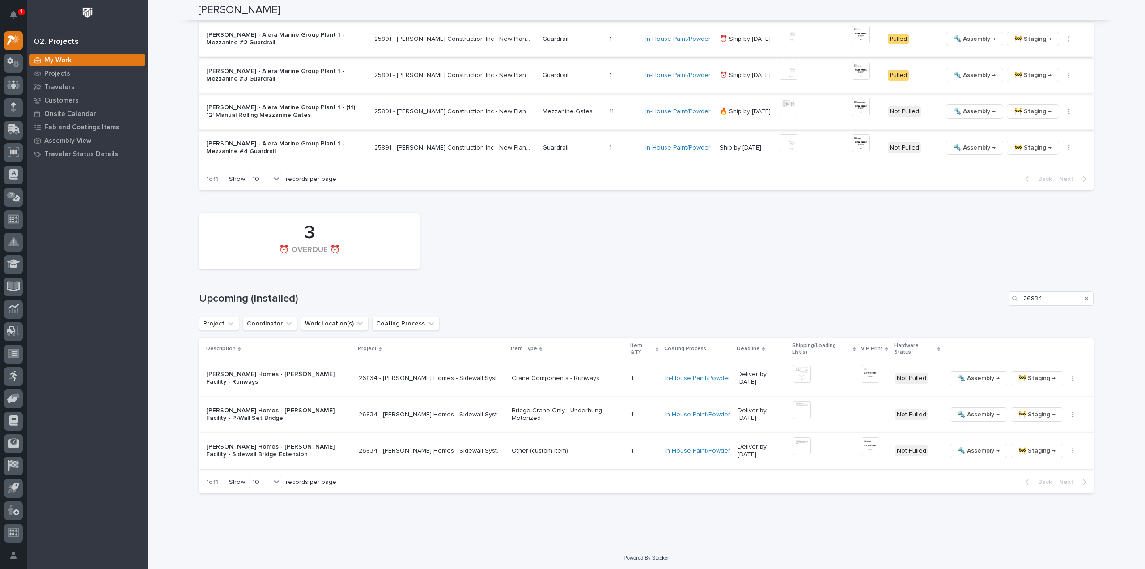
click at [1071, 449] on button "button" at bounding box center [1073, 450] width 13 height 6
click at [1053, 511] on button "🔩 Hardware" at bounding box center [1043, 511] width 66 height 14
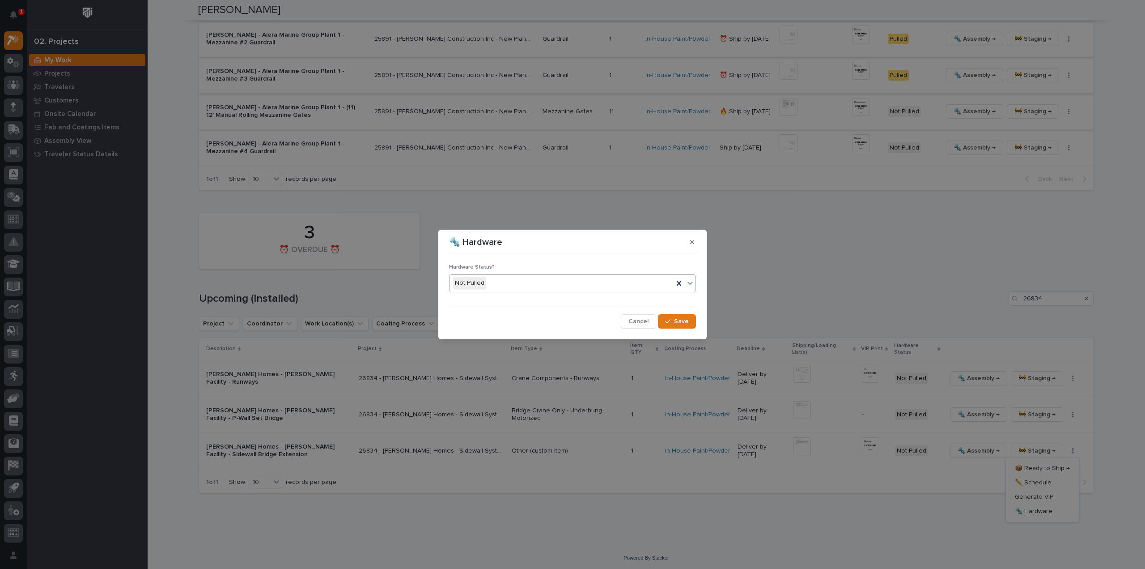
click at [488, 281] on div "Not Pulled" at bounding box center [562, 283] width 224 height 15
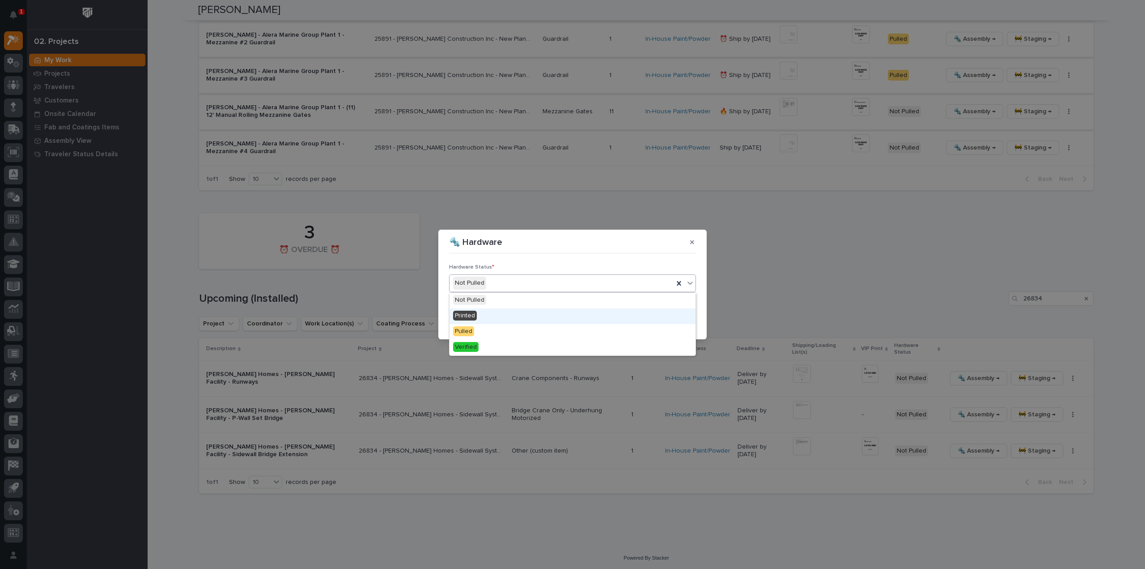
drag, startPoint x: 490, startPoint y: 317, endPoint x: 515, endPoint y: 319, distance: 24.7
click at [490, 317] on div "Printed" at bounding box center [573, 316] width 246 height 16
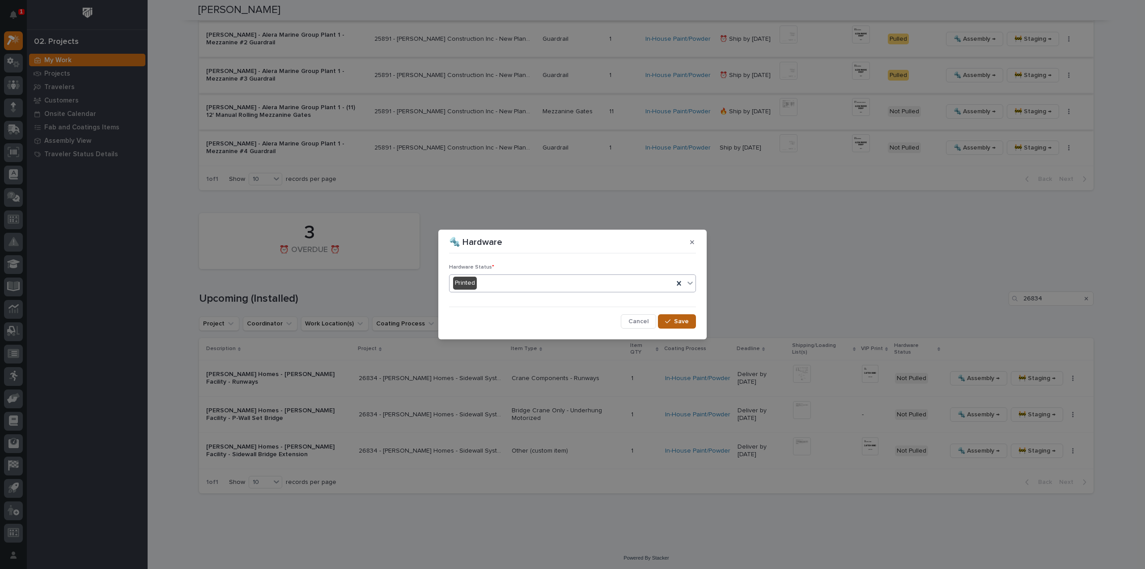
click at [685, 323] on span "Save" at bounding box center [681, 321] width 15 height 8
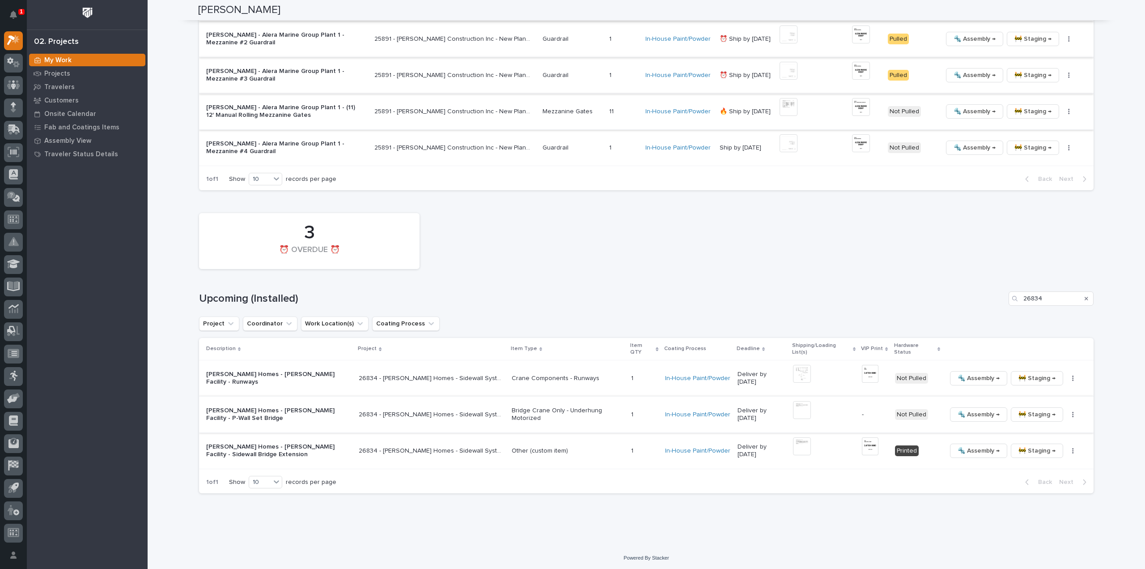
click at [1071, 413] on button "button" at bounding box center [1073, 414] width 13 height 6
click at [1039, 473] on span "🔩 Hardware" at bounding box center [1034, 474] width 38 height 11
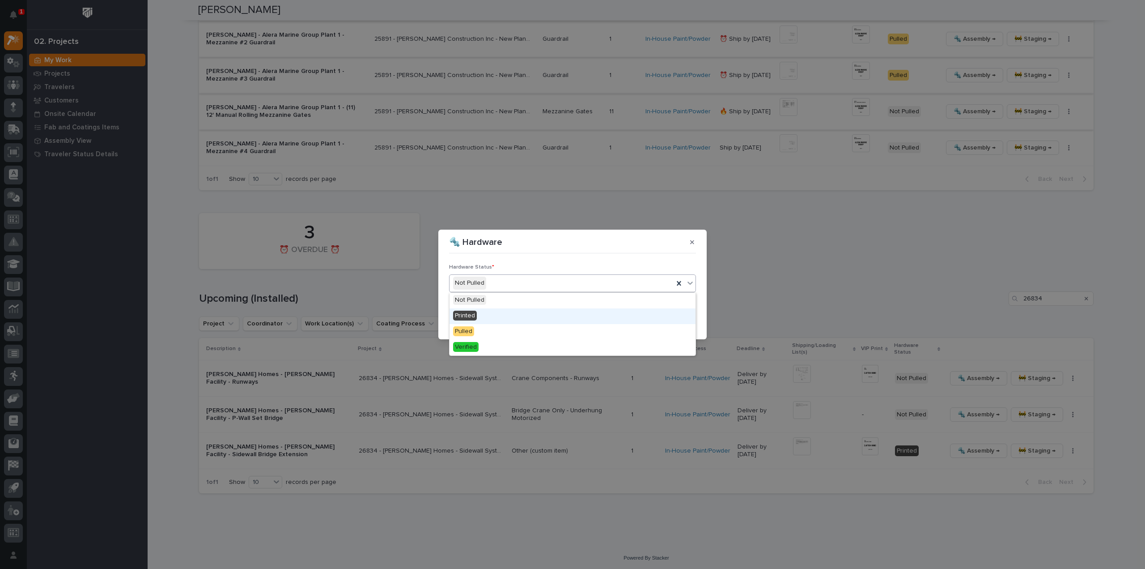
click at [487, 316] on div "Printed" at bounding box center [573, 316] width 246 height 16
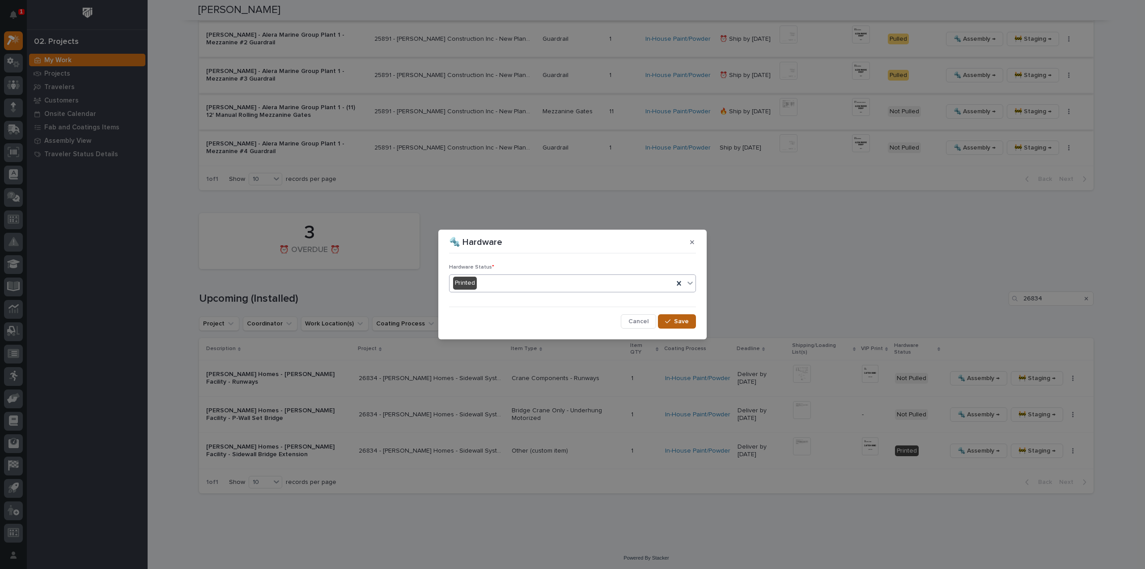
click at [671, 319] on icon "button" at bounding box center [667, 321] width 5 height 6
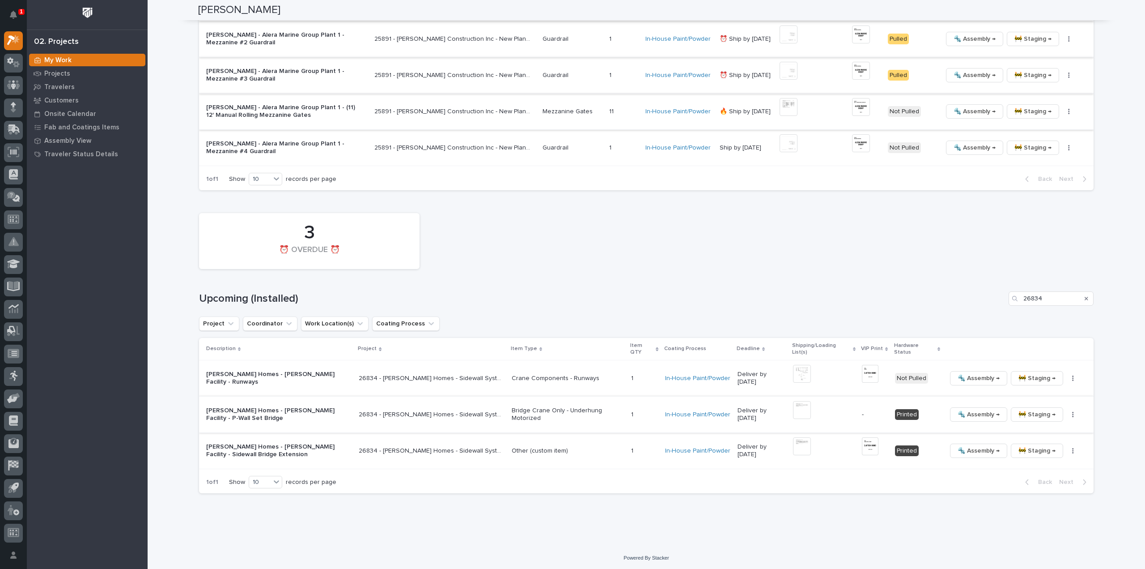
click at [1073, 411] on icon "button" at bounding box center [1074, 414] width 2 height 6
click at [1043, 460] on span "Generate VIP" at bounding box center [1034, 460] width 38 height 11
drag, startPoint x: 1047, startPoint y: 299, endPoint x: 1011, endPoint y: 308, distance: 37.3
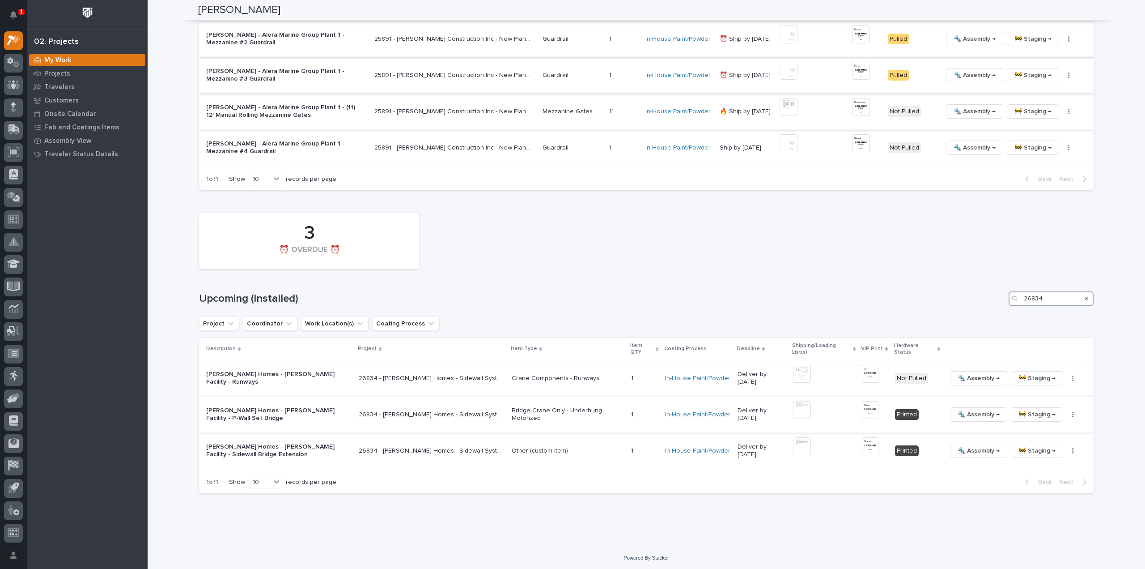
click at [1011, 308] on div "3 ⏰ OVERDUE ⏰ Upcoming (Installed) 26834 Project Coordinator Work Location(s) C…" at bounding box center [646, 351] width 895 height 285
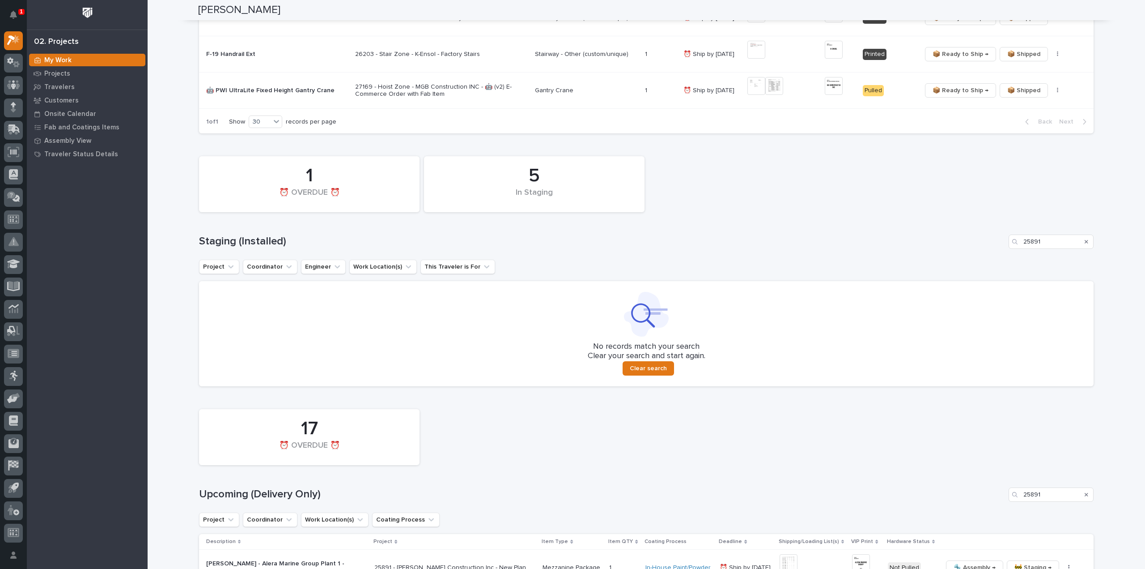
scroll to position [237, 0]
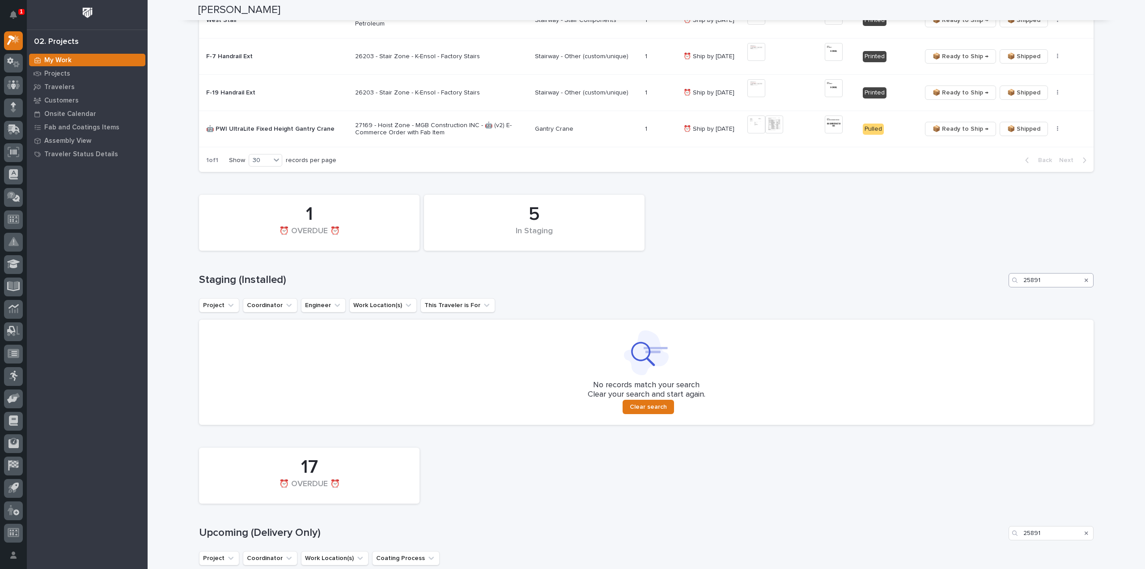
type input "26777"
drag, startPoint x: 1045, startPoint y: 280, endPoint x: 1014, endPoint y: 287, distance: 32.1
click at [1014, 287] on div "5 In Staging 1 ⏰ OVERDUE ⏰ Staging (Installed) 25891 Project Coordinator Engine…" at bounding box center [646, 307] width 895 height 234
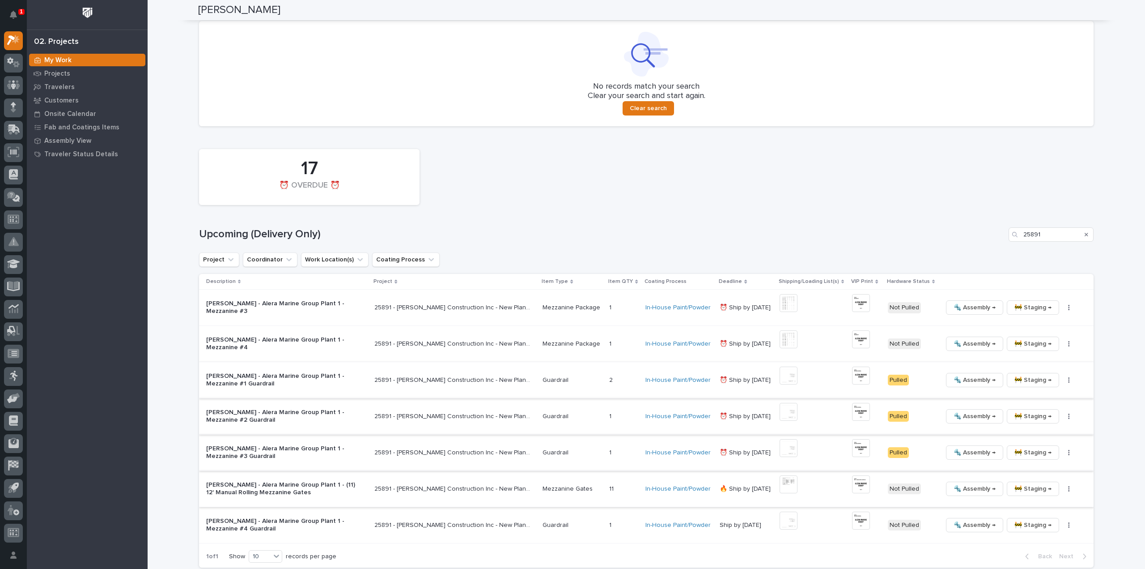
scroll to position [685, 0]
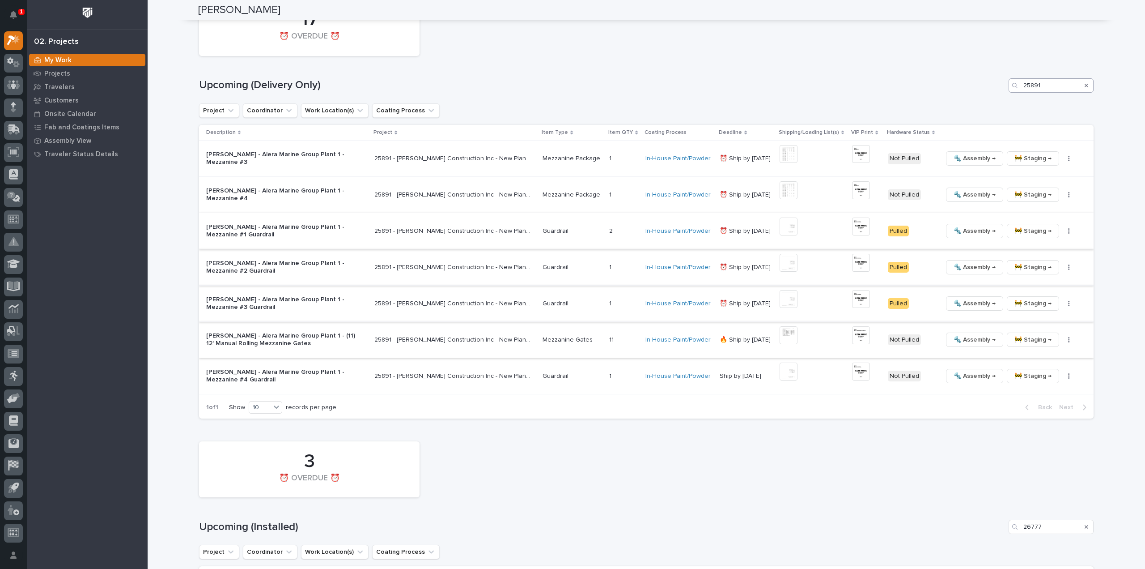
type input "26777"
drag, startPoint x: 1058, startPoint y: 86, endPoint x: 972, endPoint y: 89, distance: 86.4
click at [972, 88] on div "Upcoming (Delivery Only) 25891" at bounding box center [646, 85] width 895 height 14
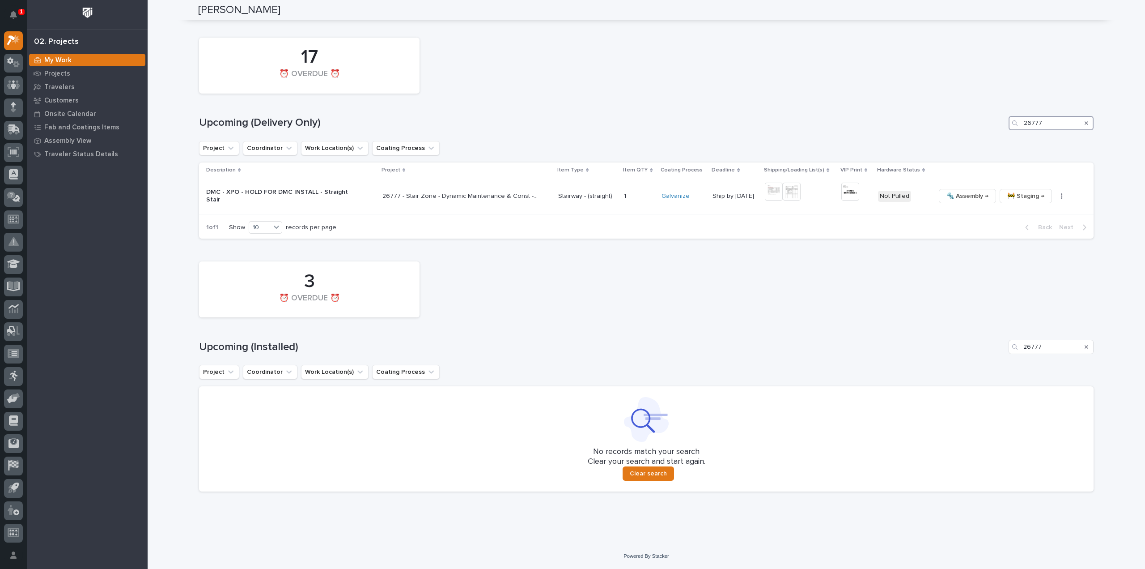
scroll to position [647, 0]
type input "26777"
click at [1085, 349] on icon "Search" at bounding box center [1087, 346] width 4 height 5
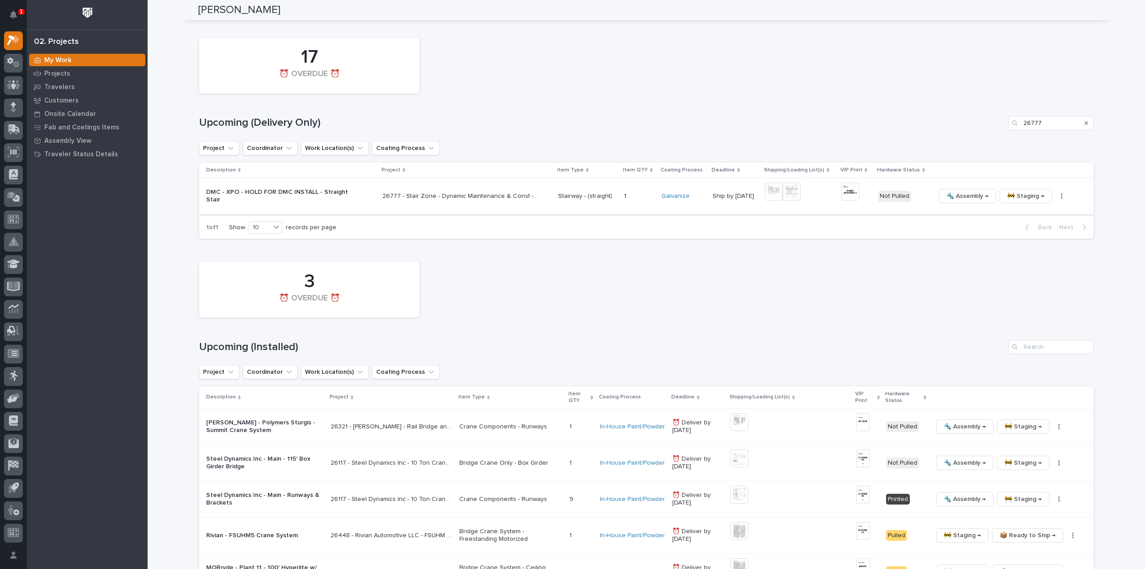
click at [772, 187] on img at bounding box center [774, 192] width 18 height 18
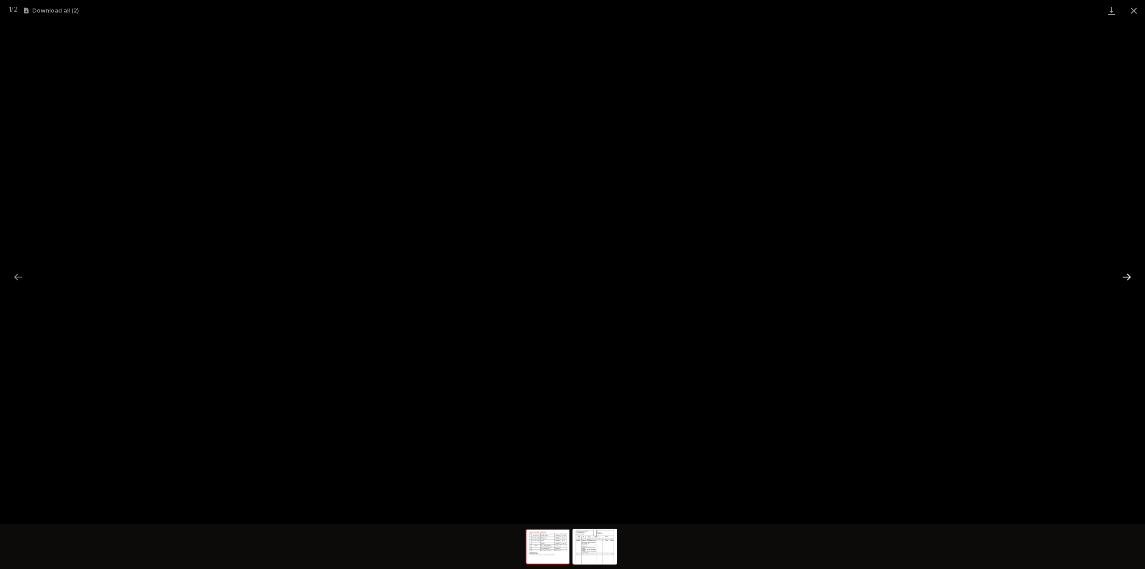
click at [1119, 279] on button "Next slide" at bounding box center [1127, 276] width 19 height 17
click at [1134, 12] on button "Close gallery" at bounding box center [1134, 10] width 22 height 21
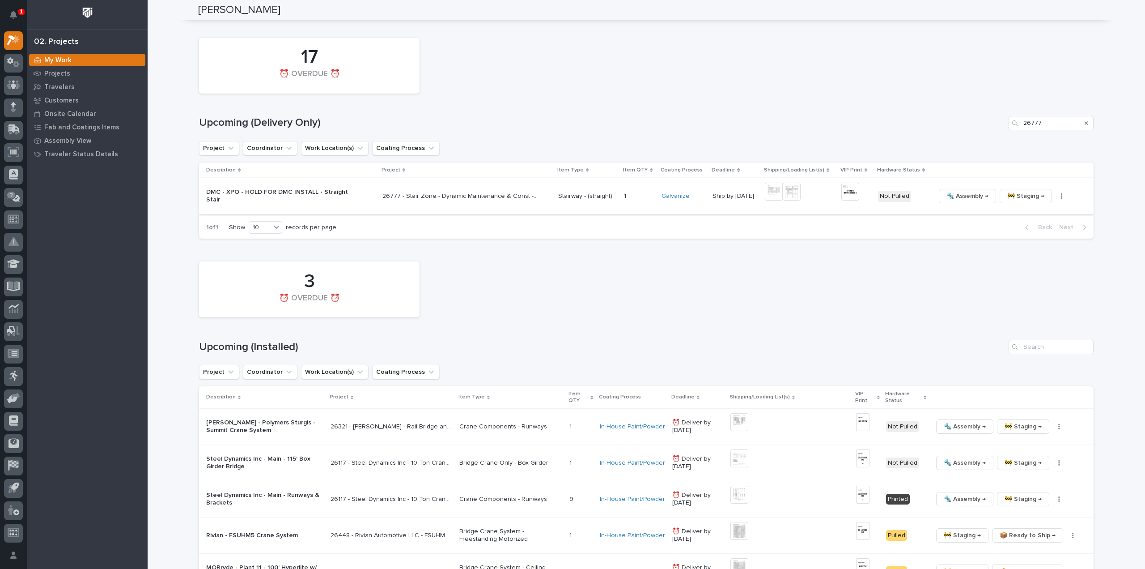
click at [842, 192] on img at bounding box center [851, 192] width 18 height 18
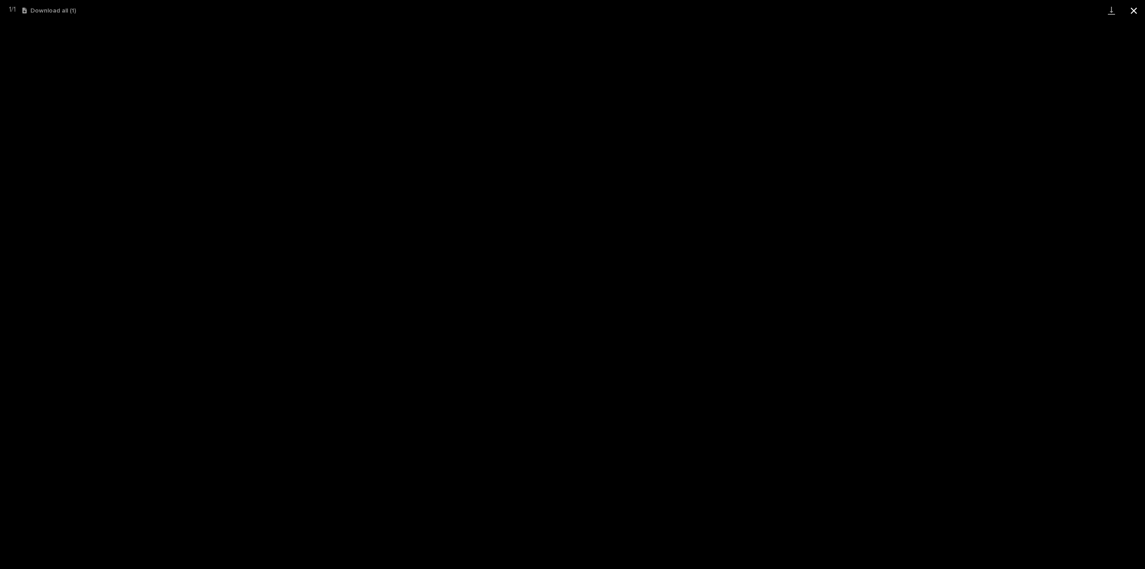
click at [1135, 12] on button "Close gallery" at bounding box center [1134, 10] width 22 height 21
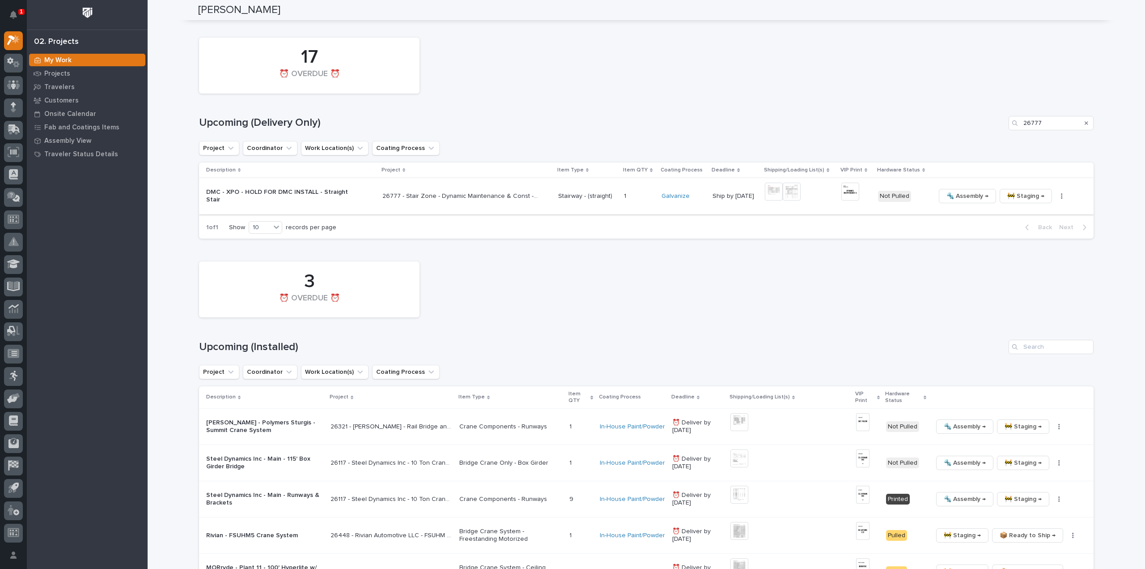
click at [1061, 199] on icon "button" at bounding box center [1062, 196] width 2 height 6
click at [1026, 258] on span "🔩 Hardware" at bounding box center [1019, 256] width 38 height 11
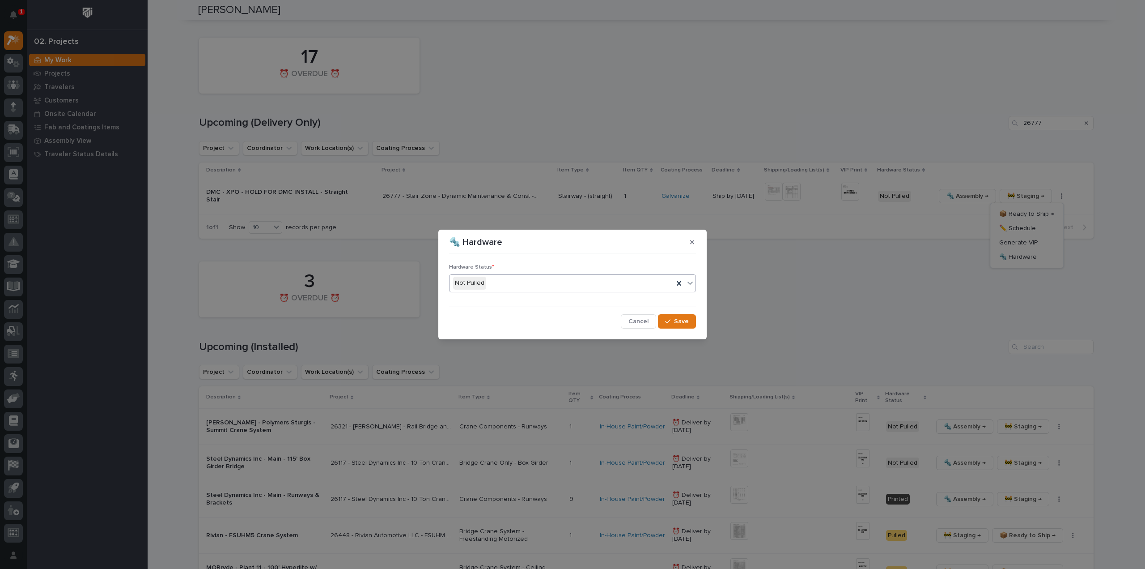
click at [556, 286] on div "Not Pulled" at bounding box center [562, 283] width 224 height 15
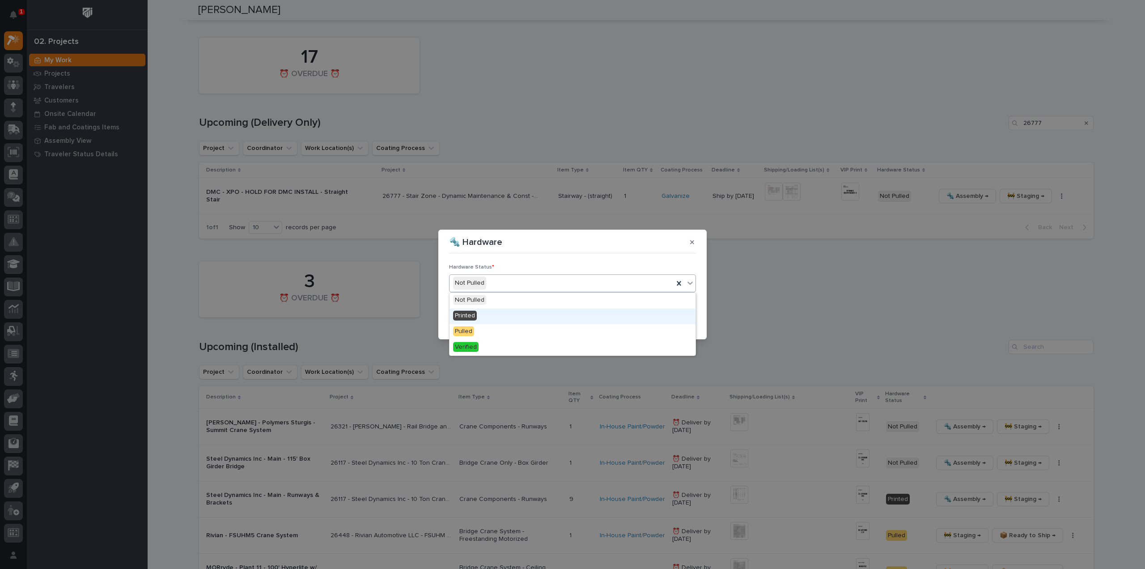
click at [519, 317] on div "Printed" at bounding box center [573, 316] width 246 height 16
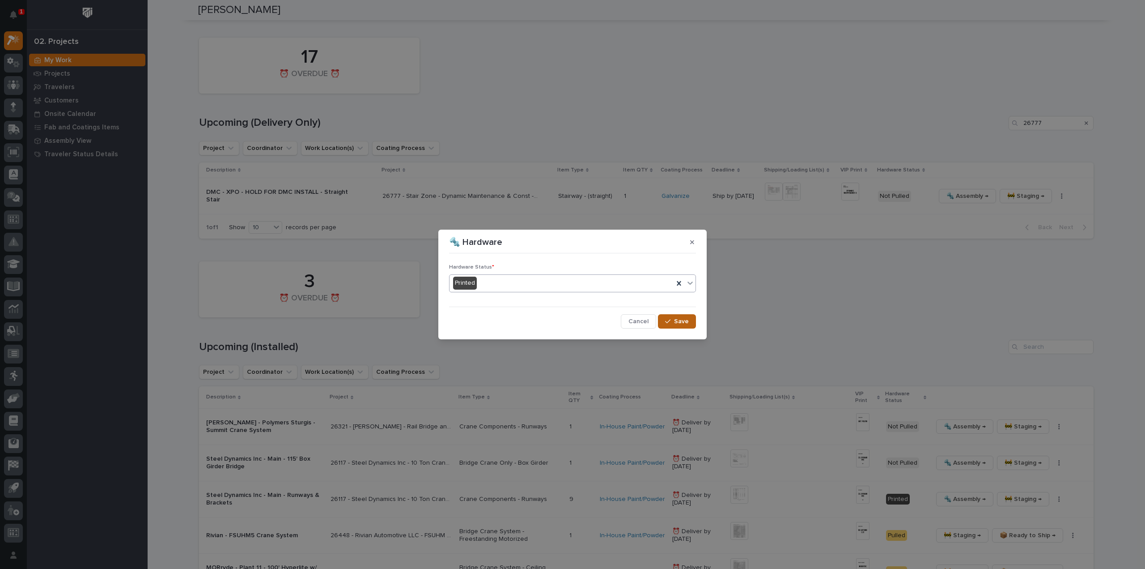
click at [681, 321] on span "Save" at bounding box center [681, 321] width 15 height 8
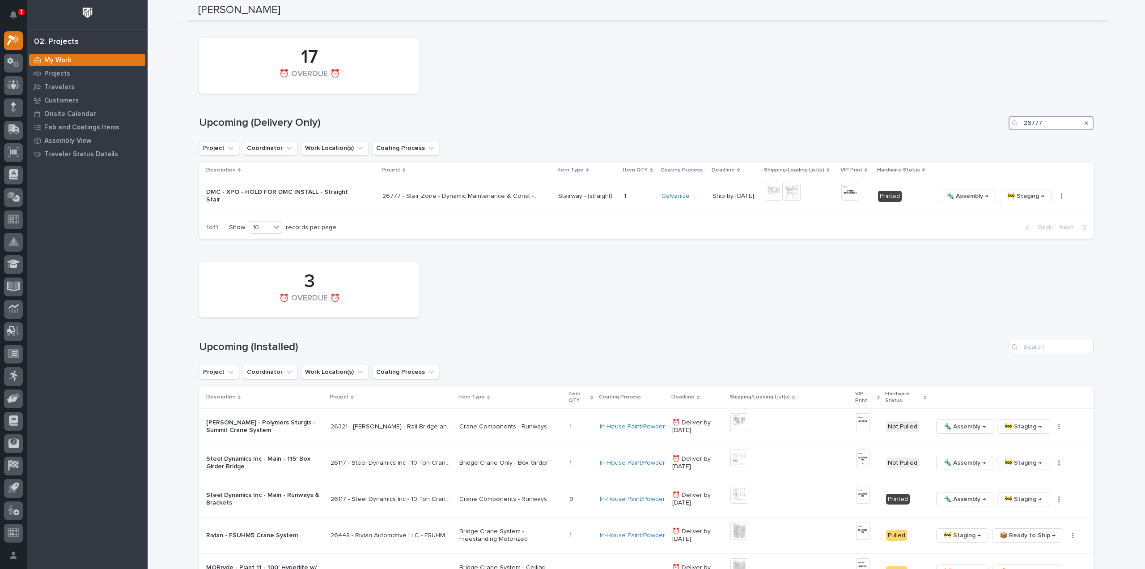
drag, startPoint x: 1043, startPoint y: 123, endPoint x: 1006, endPoint y: 131, distance: 38.4
click at [1006, 131] on div "17 ⏰ OVERDUE ⏰ Upcoming (Delivery Only) 26777 Project Coordinator Work Location…" at bounding box center [646, 136] width 895 height 206
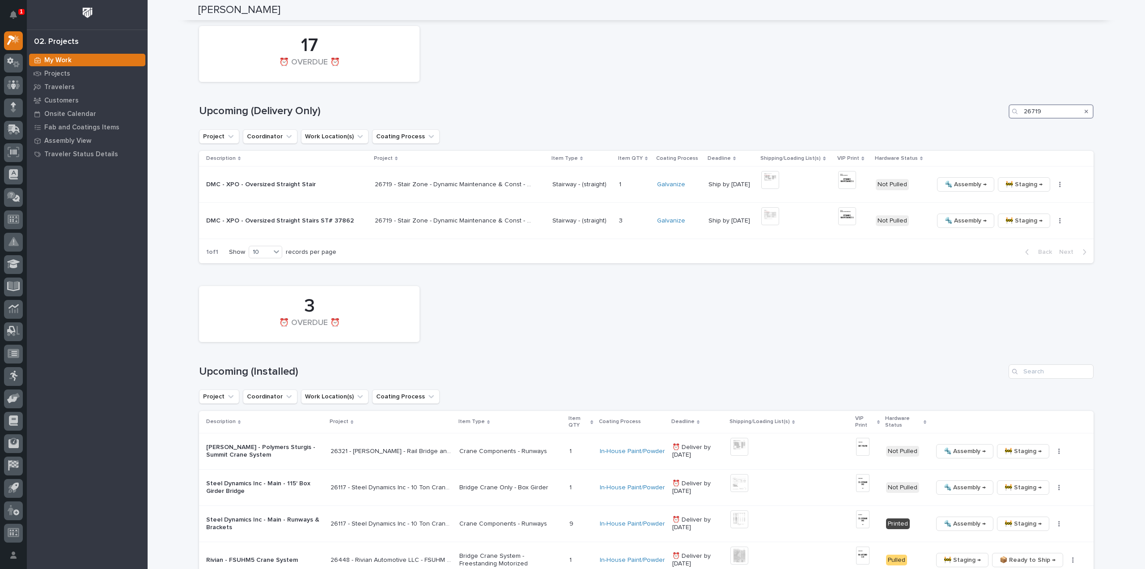
scroll to position [665, 0]
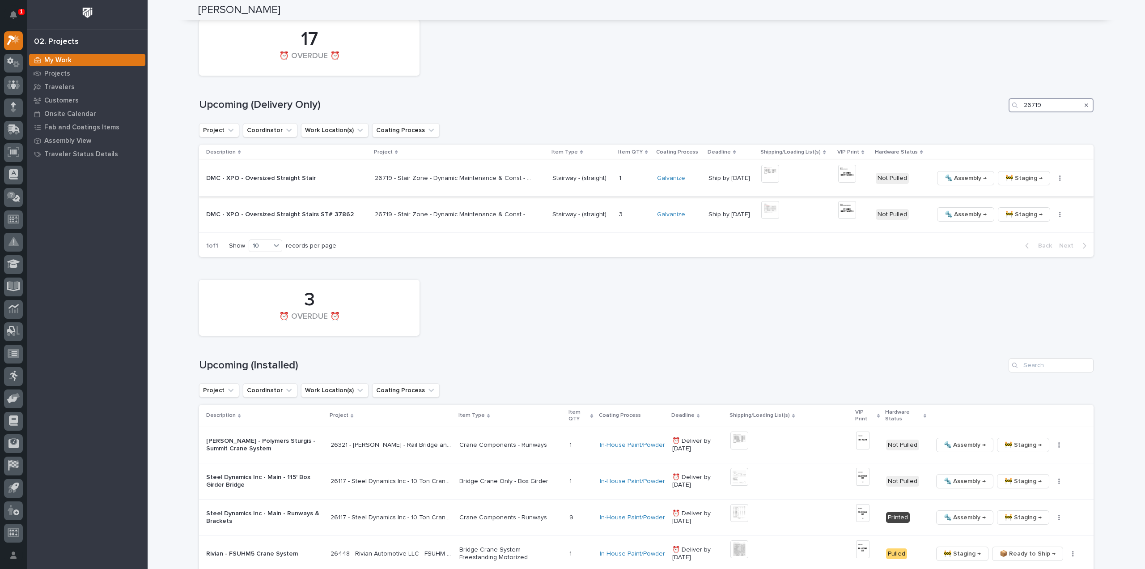
type input "26719"
click at [771, 177] on img at bounding box center [771, 174] width 18 height 18
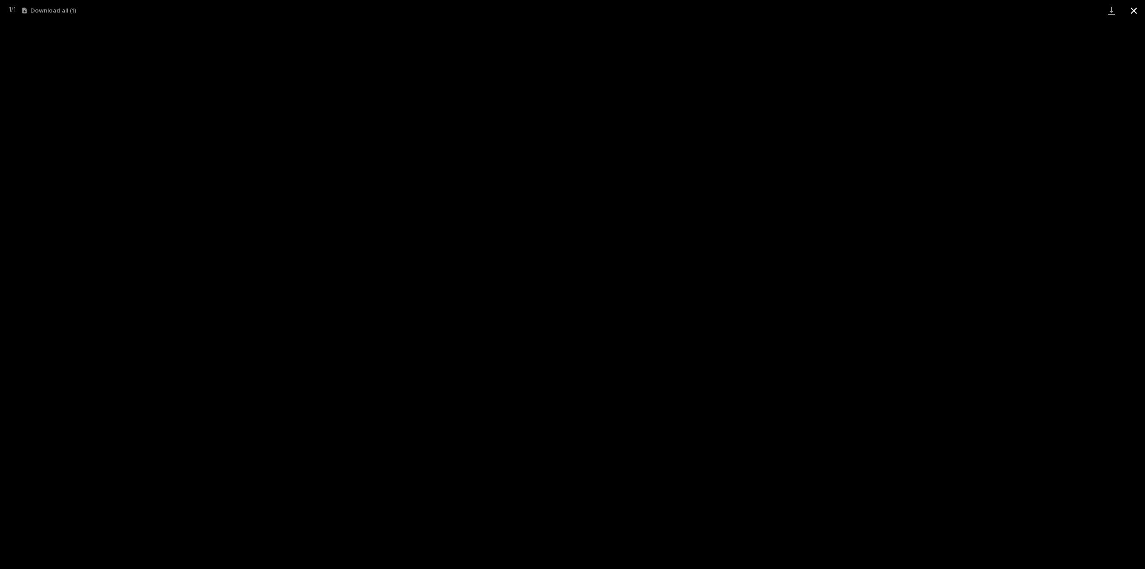
click at [1134, 10] on button "Close gallery" at bounding box center [1134, 10] width 22 height 21
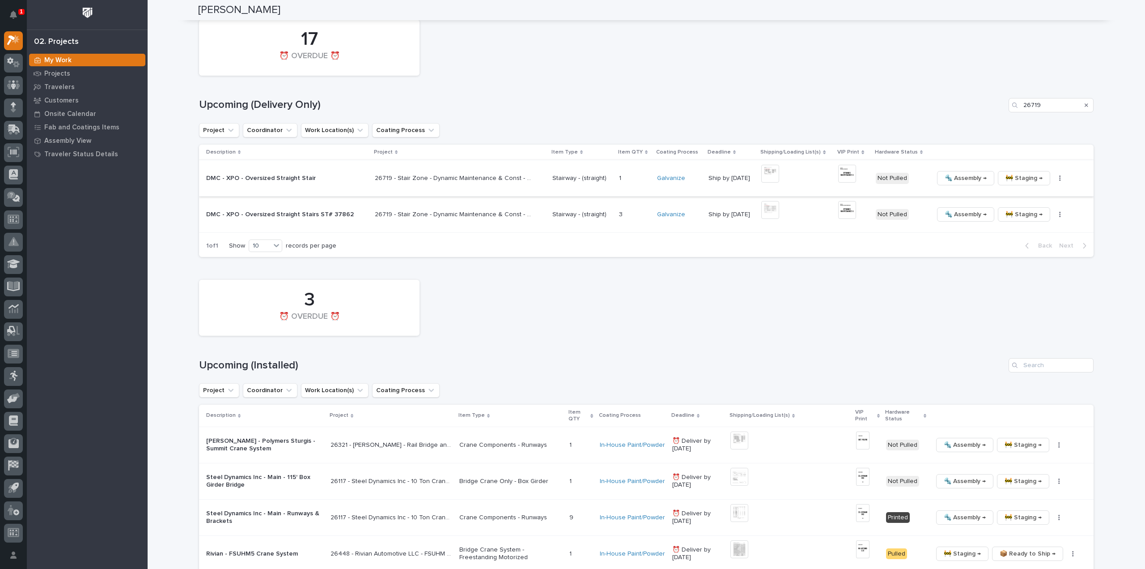
click at [840, 177] on img at bounding box center [848, 174] width 18 height 18
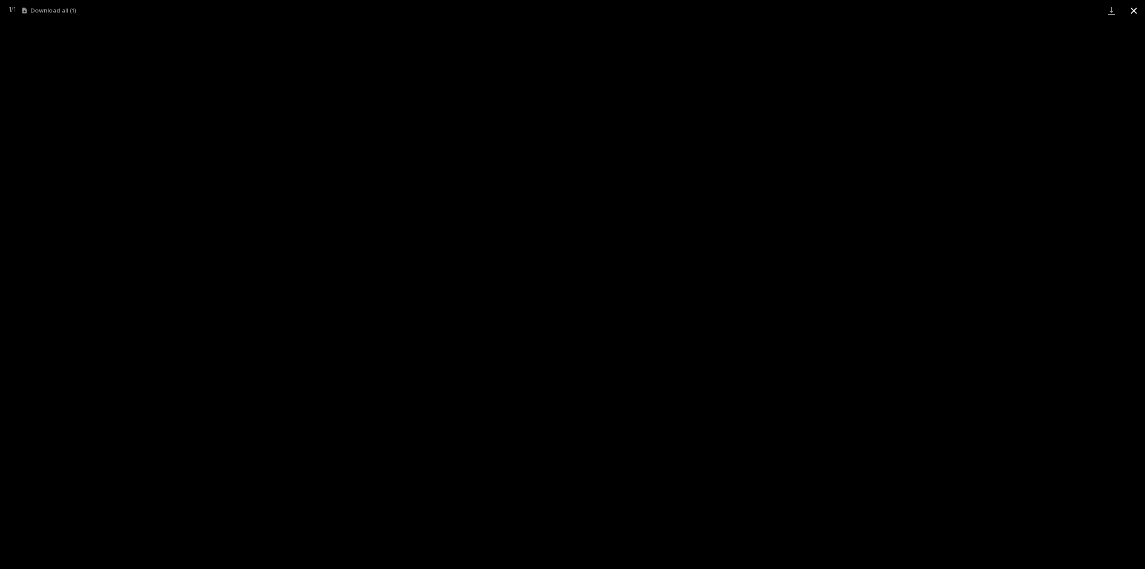
click at [1134, 11] on button "Close gallery" at bounding box center [1134, 10] width 22 height 21
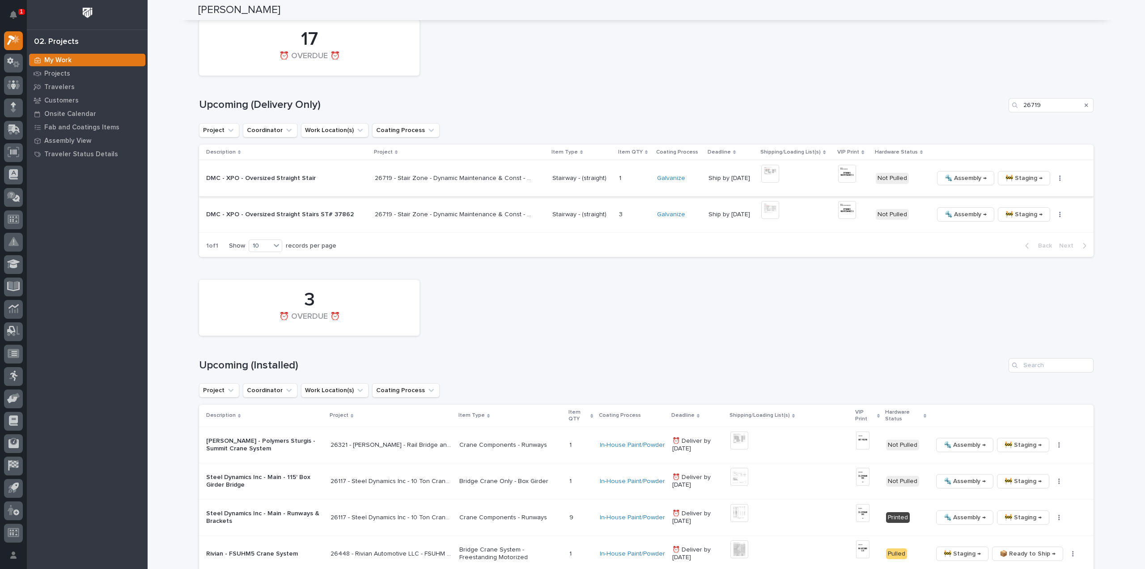
click at [1060, 178] on icon "button" at bounding box center [1060, 177] width 1 height 5
click at [1033, 240] on button "🔩 Hardware" at bounding box center [1025, 239] width 66 height 14
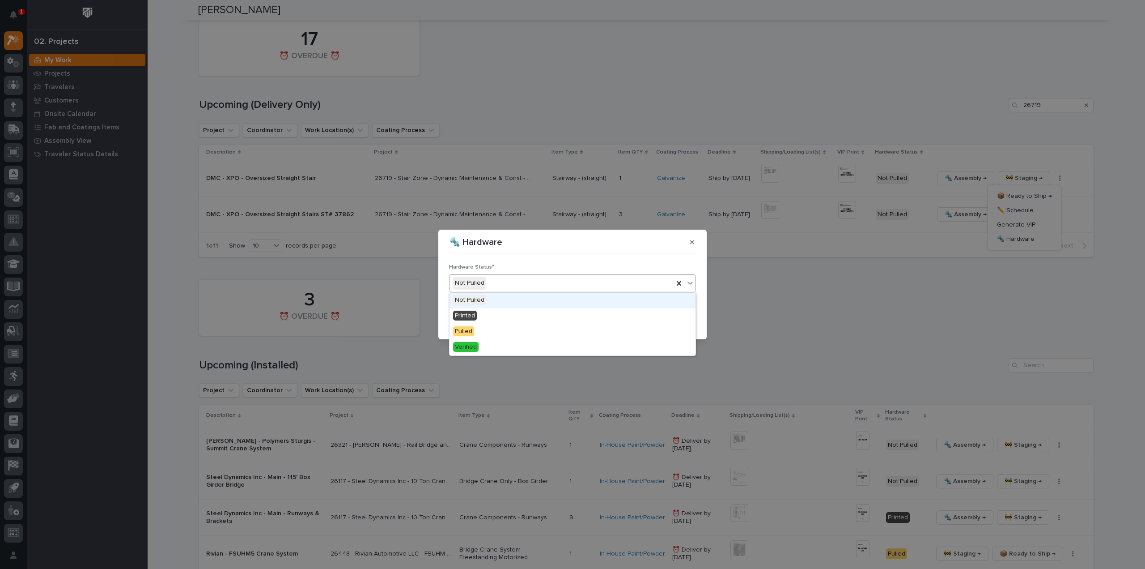
click at [499, 284] on div "Not Pulled" at bounding box center [562, 283] width 224 height 15
click at [479, 319] on div "Printed" at bounding box center [573, 316] width 246 height 16
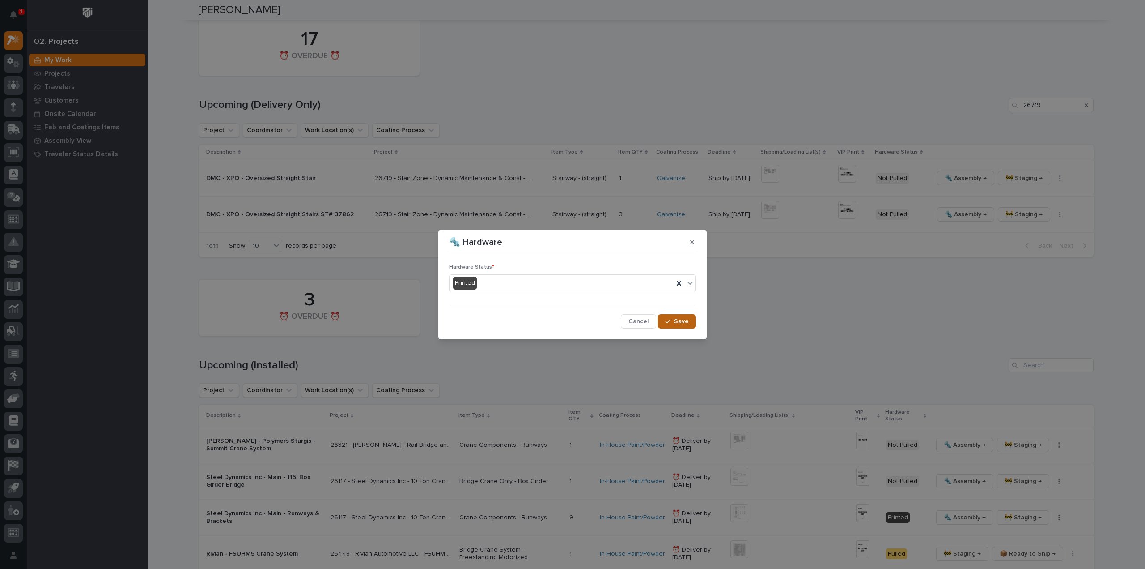
click at [679, 321] on span "Save" at bounding box center [681, 321] width 15 height 8
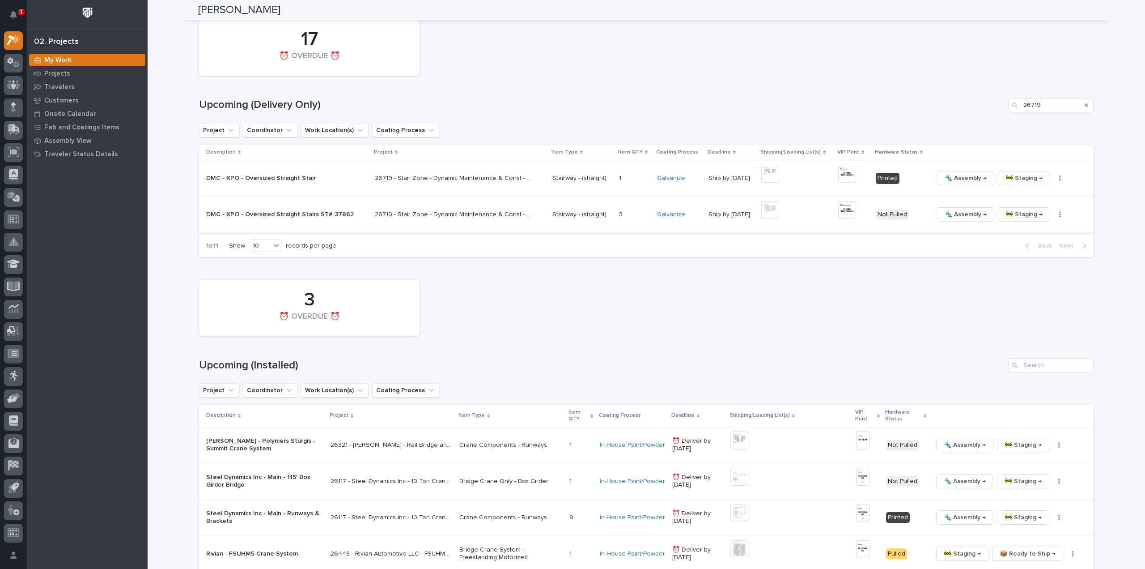
click at [767, 210] on img at bounding box center [771, 210] width 18 height 18
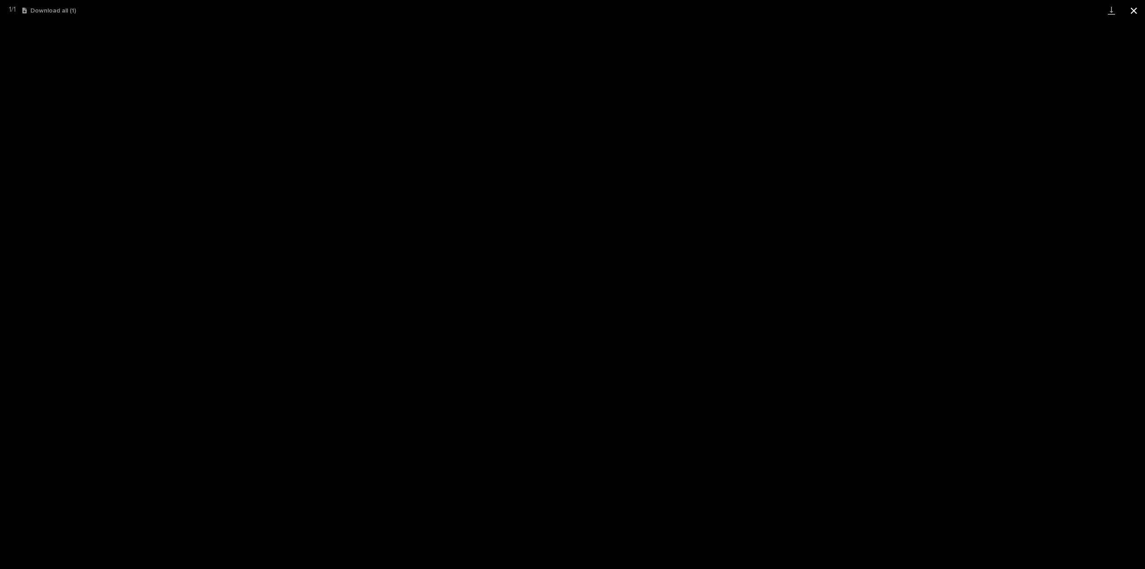
click at [1132, 12] on button "Close gallery" at bounding box center [1134, 10] width 22 height 21
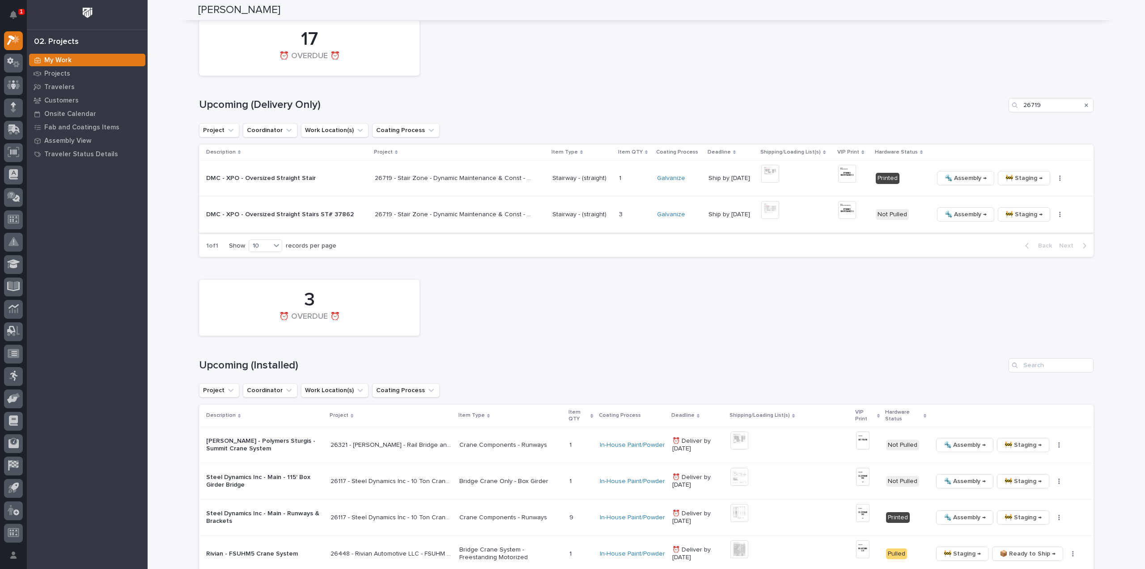
click at [843, 211] on img at bounding box center [848, 210] width 18 height 18
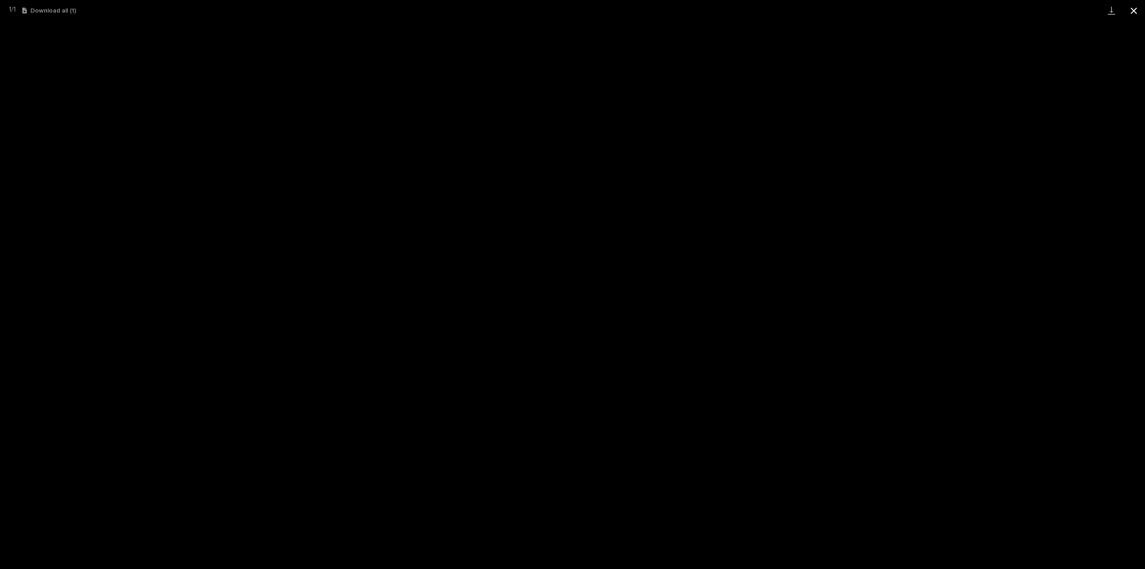
click at [1132, 12] on button "Close gallery" at bounding box center [1134, 10] width 22 height 21
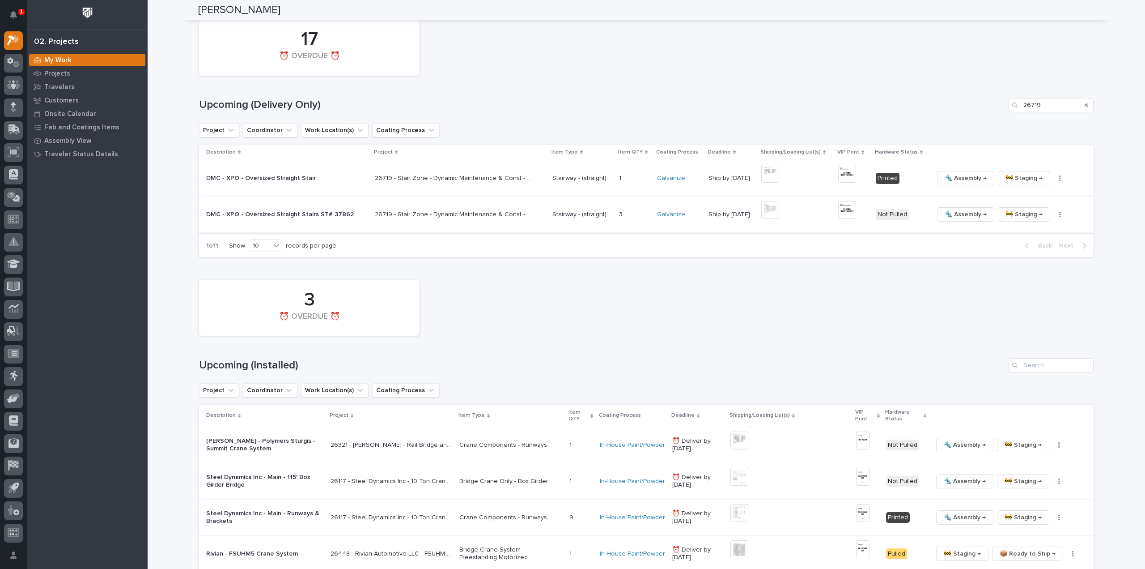
click at [1060, 215] on icon "button" at bounding box center [1060, 214] width 1 height 5
click at [1032, 277] on span "🔩 Hardware" at bounding box center [1016, 274] width 38 height 11
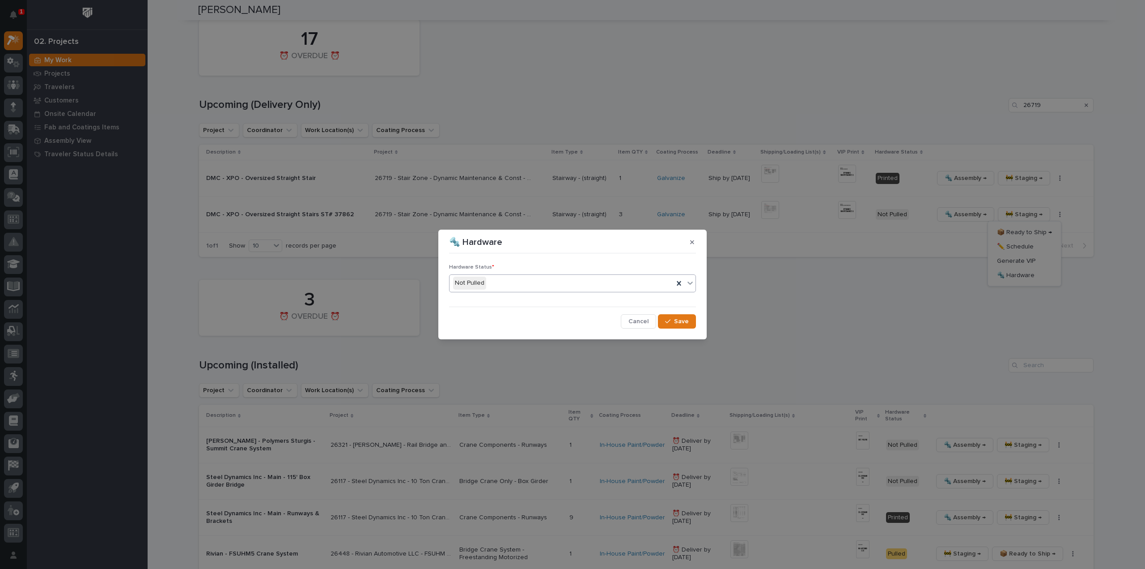
click at [548, 285] on div "Not Pulled" at bounding box center [562, 283] width 224 height 15
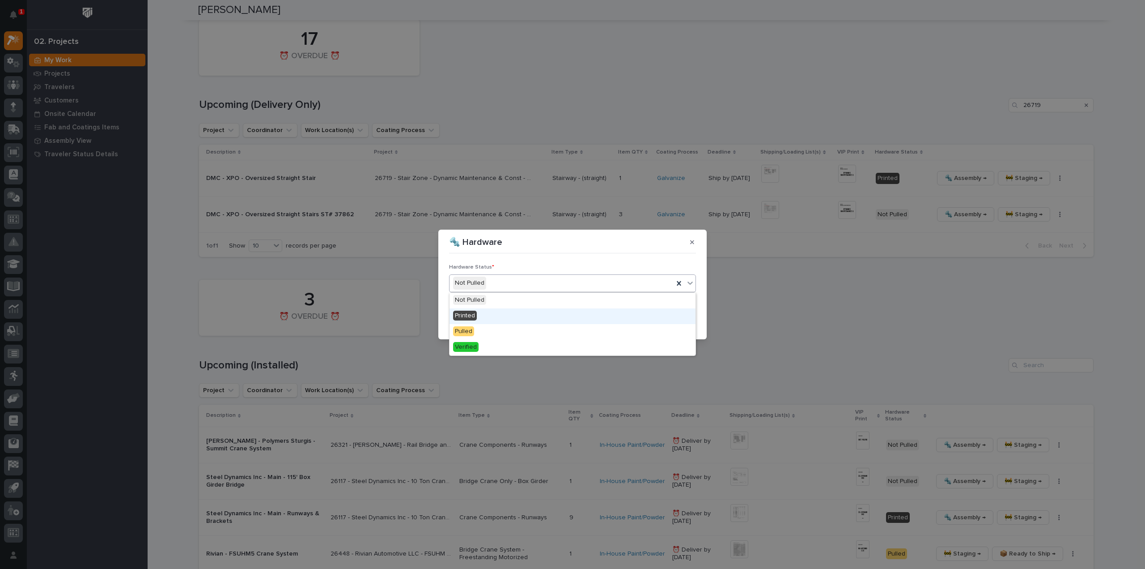
click at [514, 314] on div "Printed" at bounding box center [573, 316] width 246 height 16
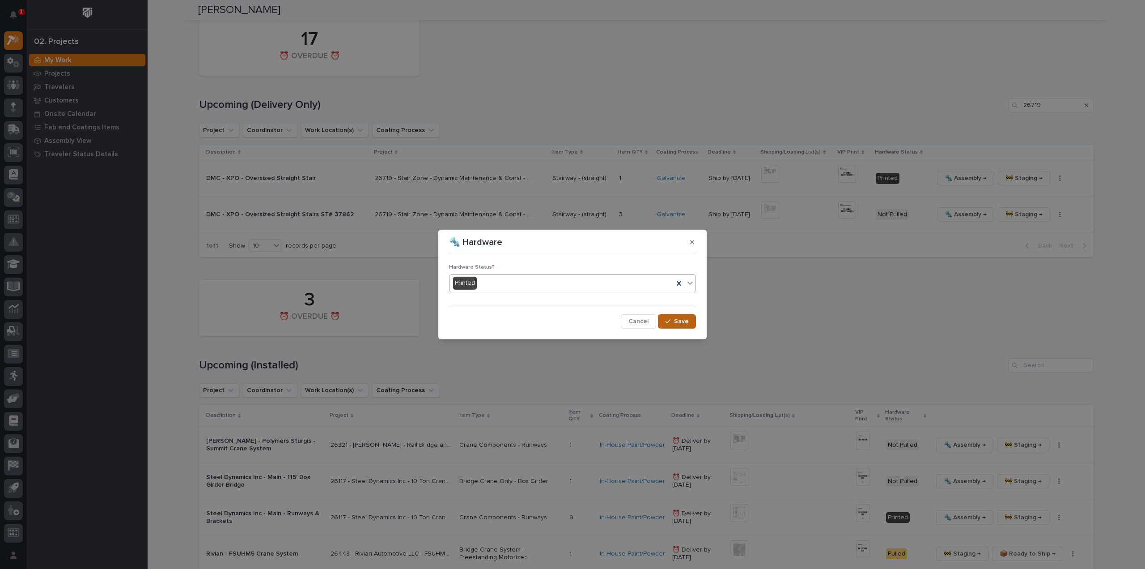
click at [664, 322] on button "Save" at bounding box center [677, 321] width 38 height 14
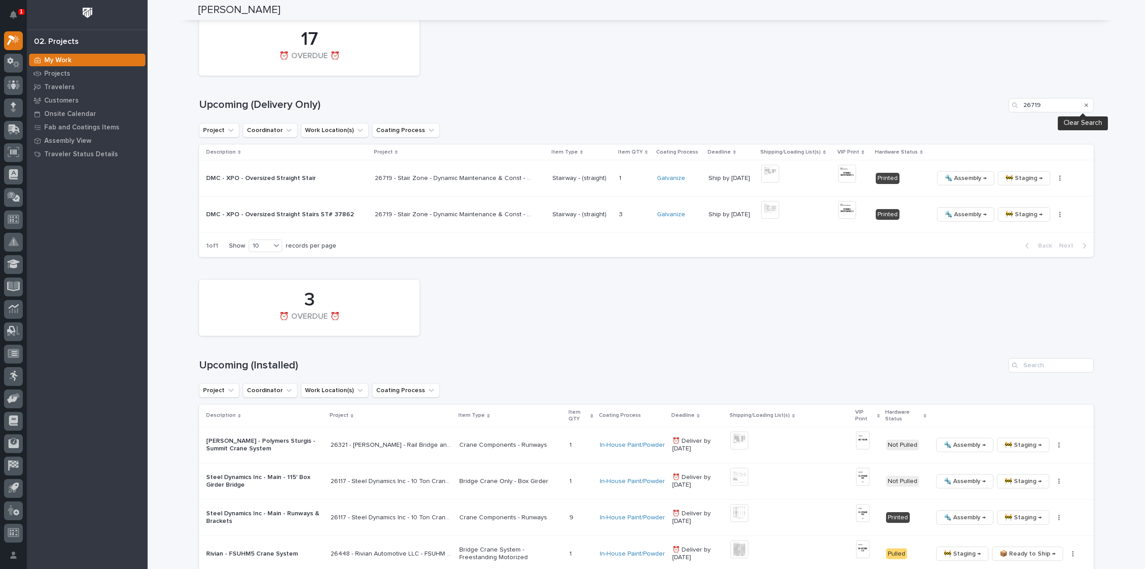
click at [1085, 106] on icon "Search" at bounding box center [1087, 105] width 4 height 4
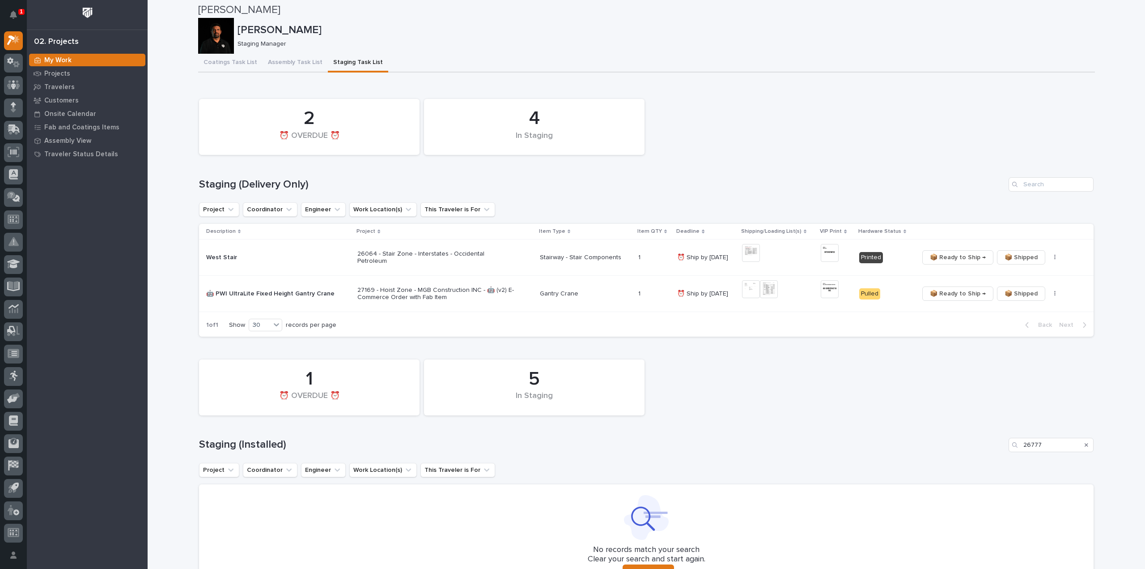
scroll to position [0, 0]
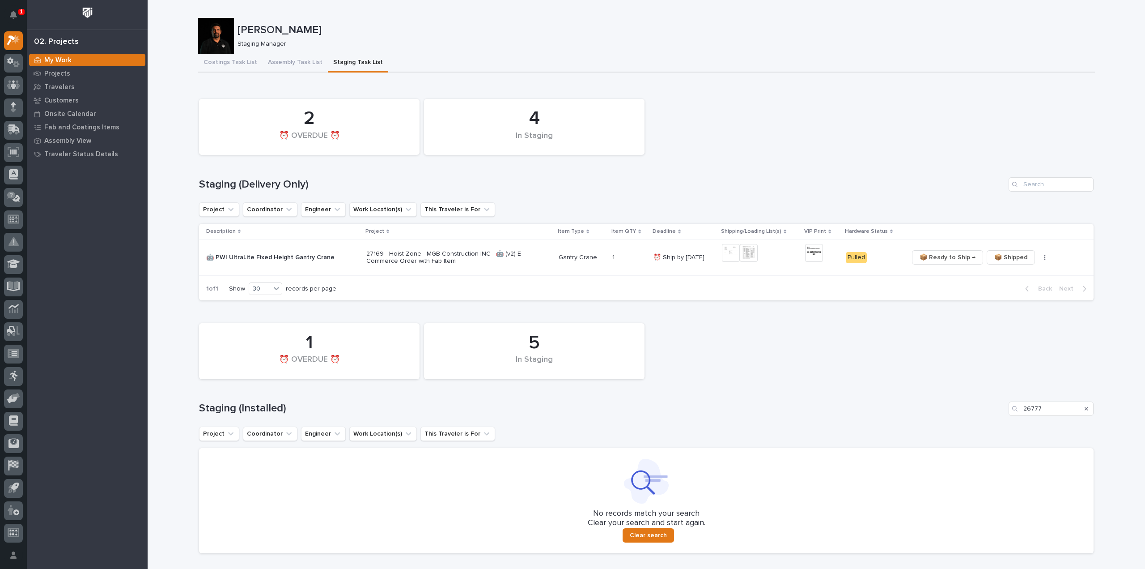
click at [1085, 409] on icon "Search" at bounding box center [1087, 409] width 4 height 4
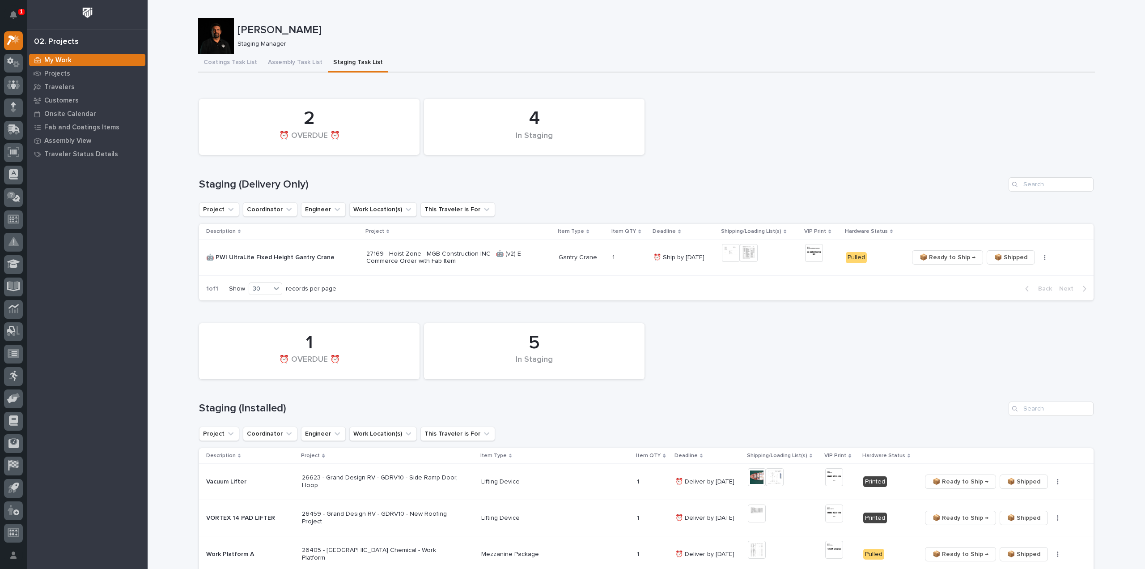
scroll to position [89, 0]
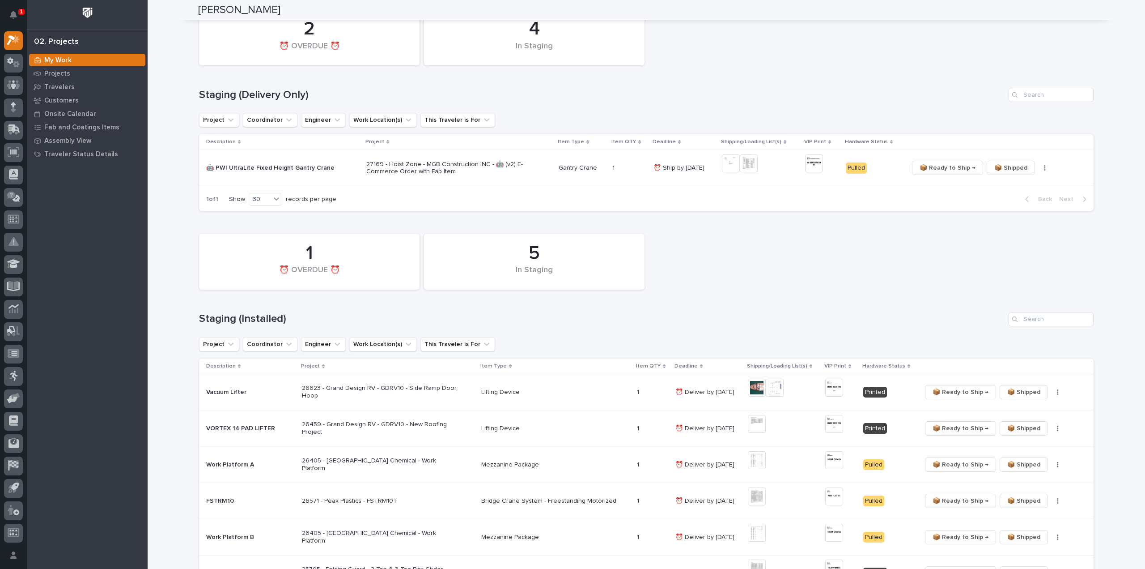
click at [919, 291] on div "5 In Staging 1 ⏰ OVERDUE ⏰" at bounding box center [647, 261] width 904 height 65
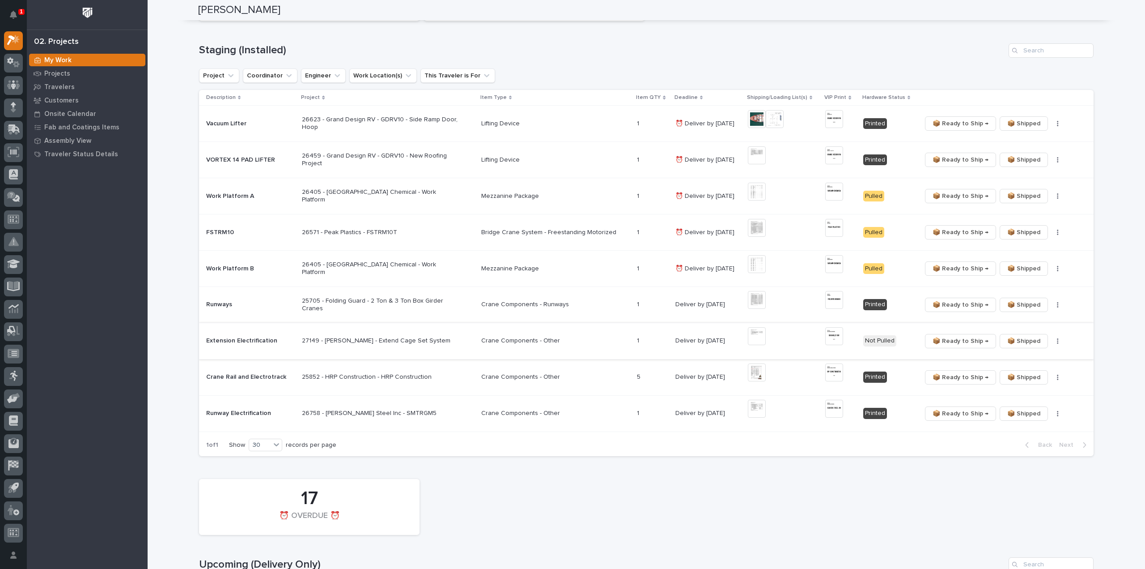
scroll to position [268, 0]
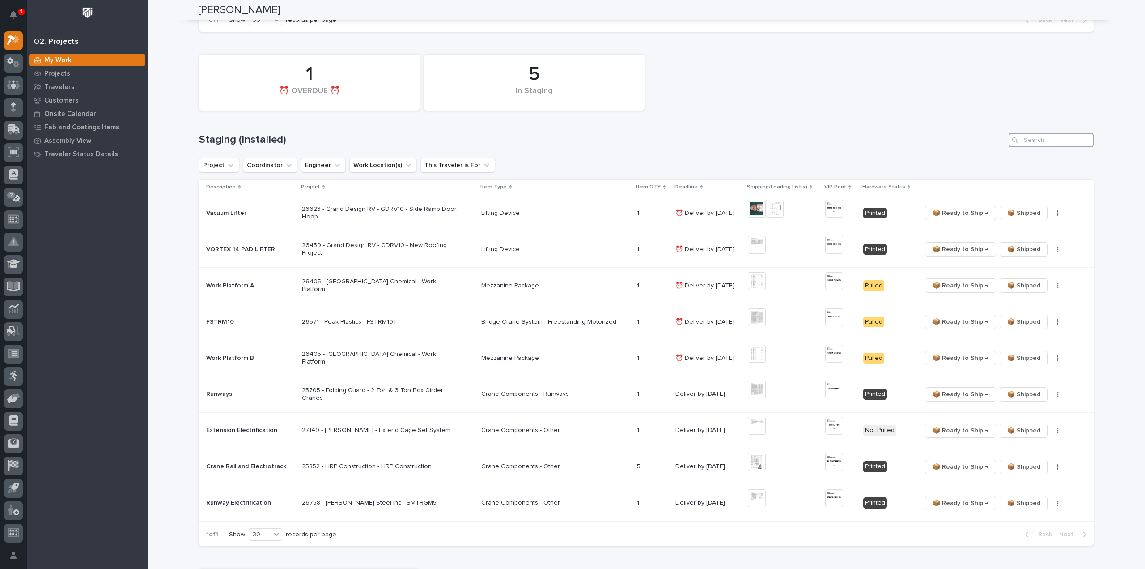
click at [1058, 142] on input "Search" at bounding box center [1051, 140] width 85 height 14
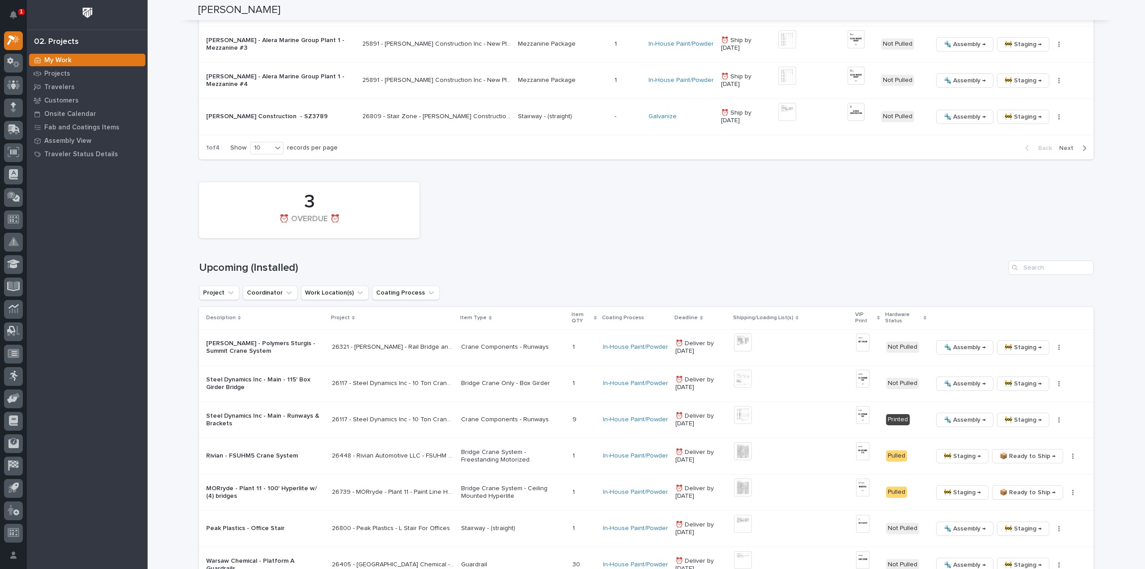
scroll to position [984, 0]
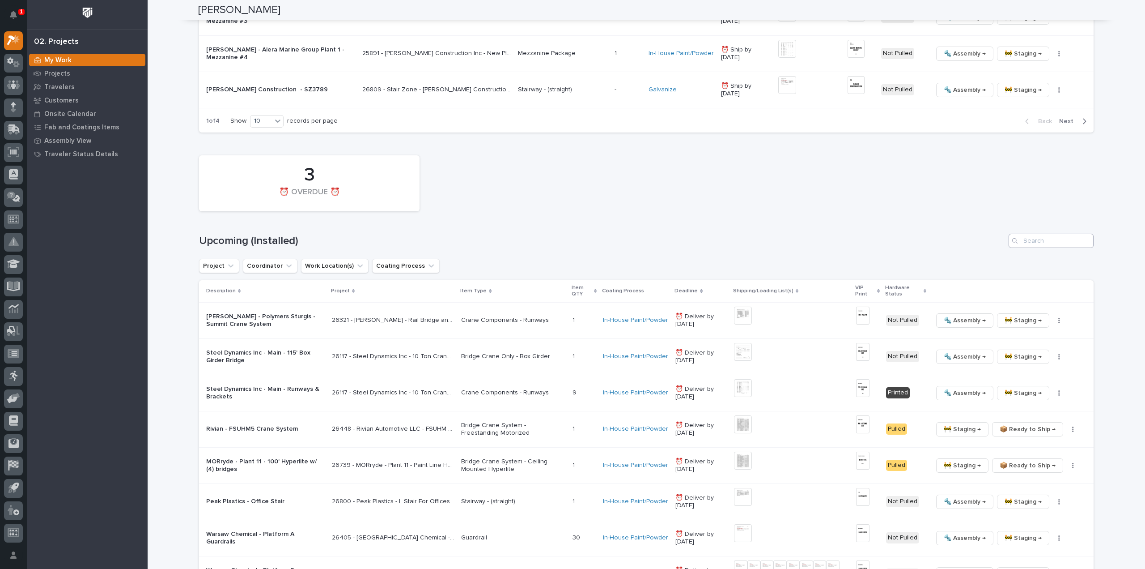
type input "26405"
click at [1034, 243] on input "Search" at bounding box center [1051, 241] width 85 height 14
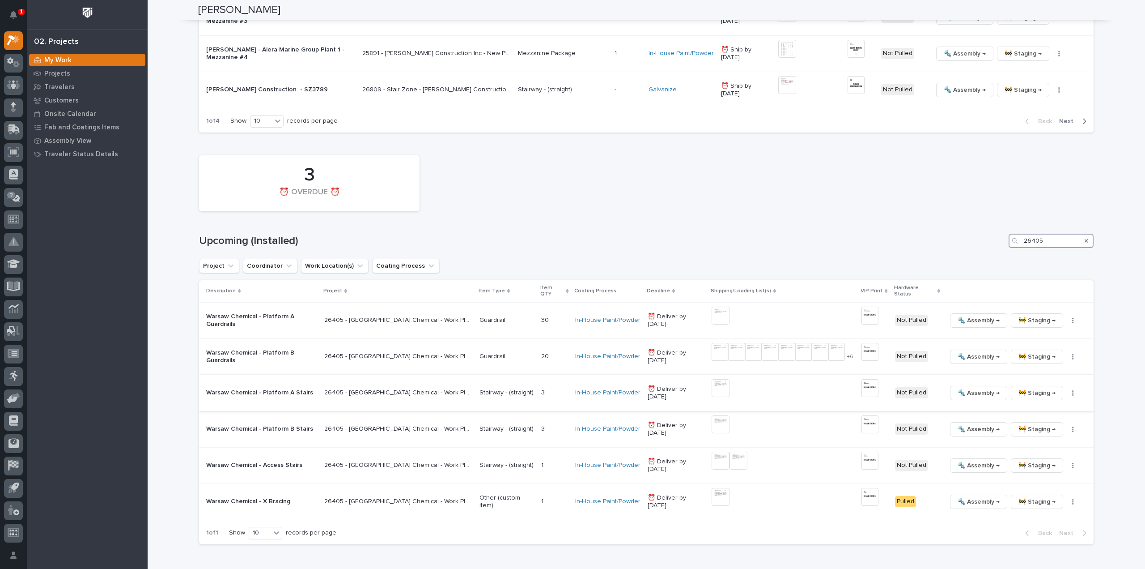
type input "26405"
click at [712, 379] on img at bounding box center [721, 388] width 18 height 18
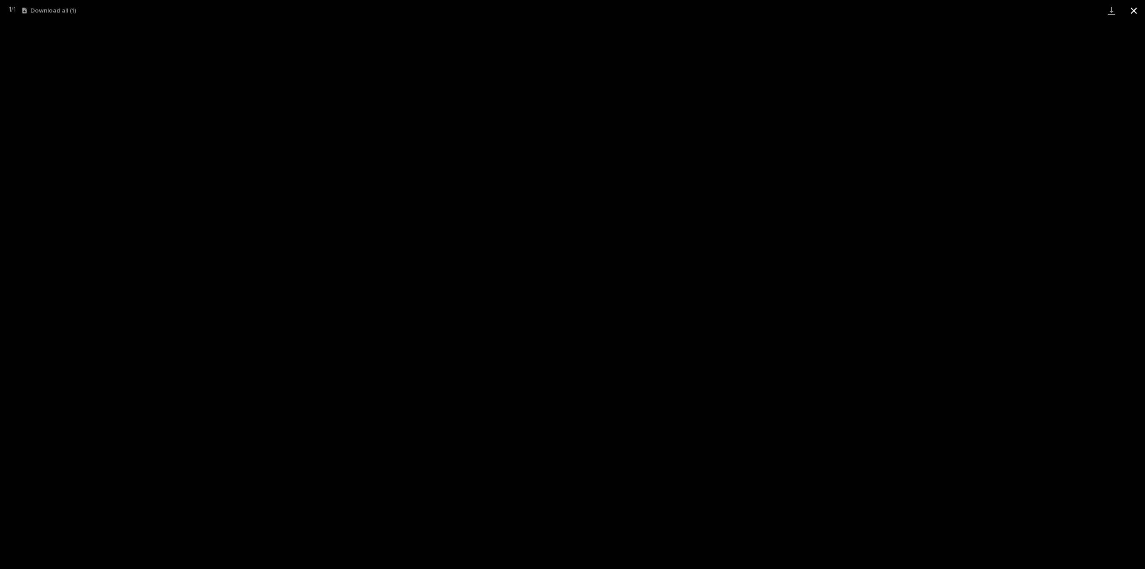
click at [1134, 13] on button "Close gallery" at bounding box center [1134, 10] width 22 height 21
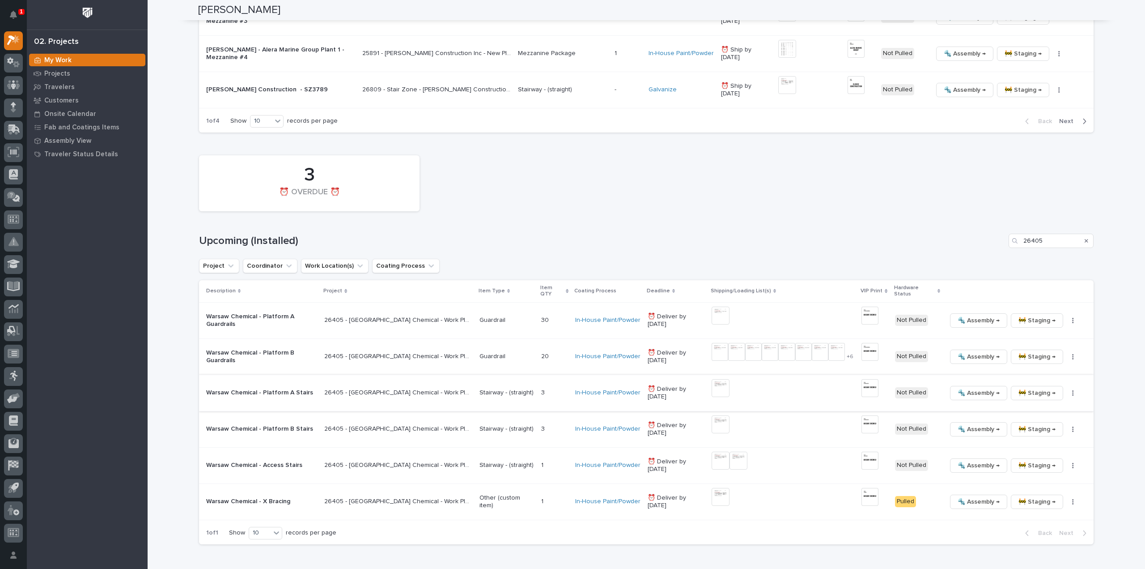
click at [862, 382] on img at bounding box center [870, 388] width 17 height 18
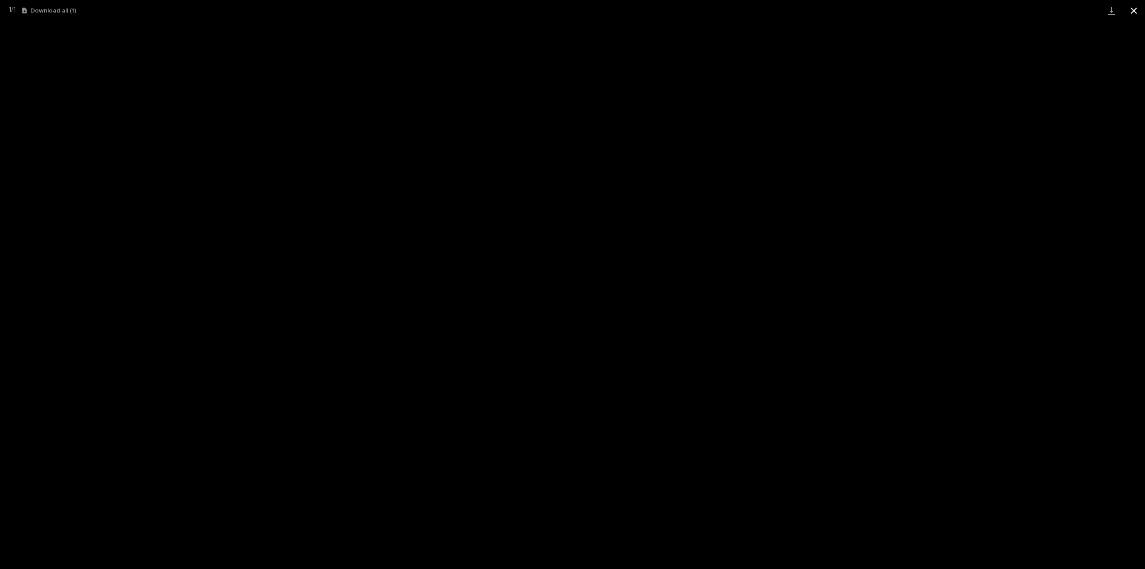
click at [1131, 12] on button "Close gallery" at bounding box center [1134, 10] width 22 height 21
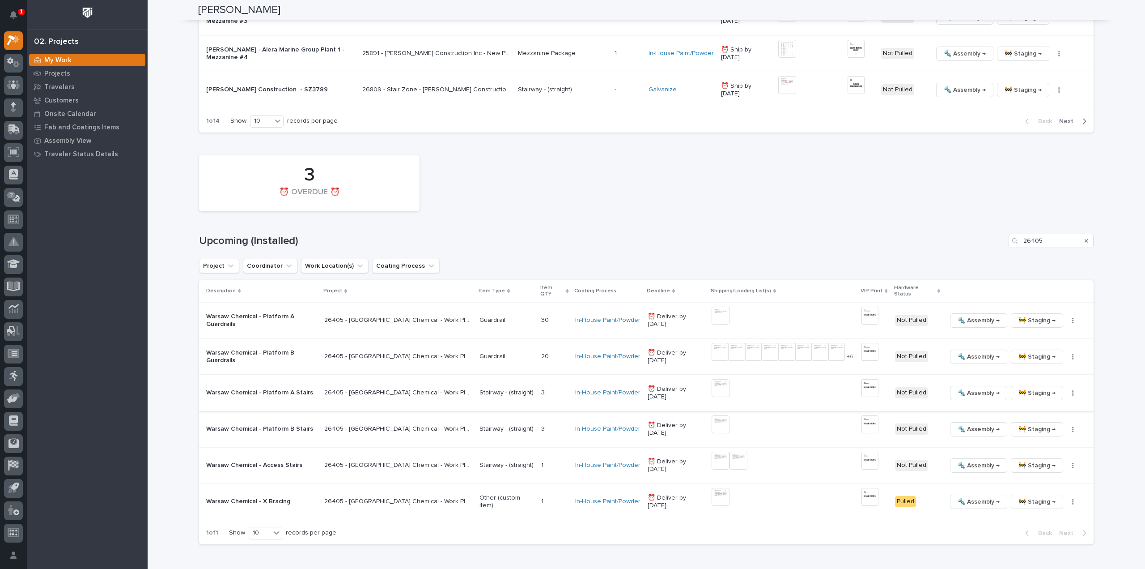
click at [1068, 390] on button "button" at bounding box center [1073, 393] width 13 height 6
click at [1040, 445] on span "🔩 Hardware" at bounding box center [1031, 446] width 38 height 11
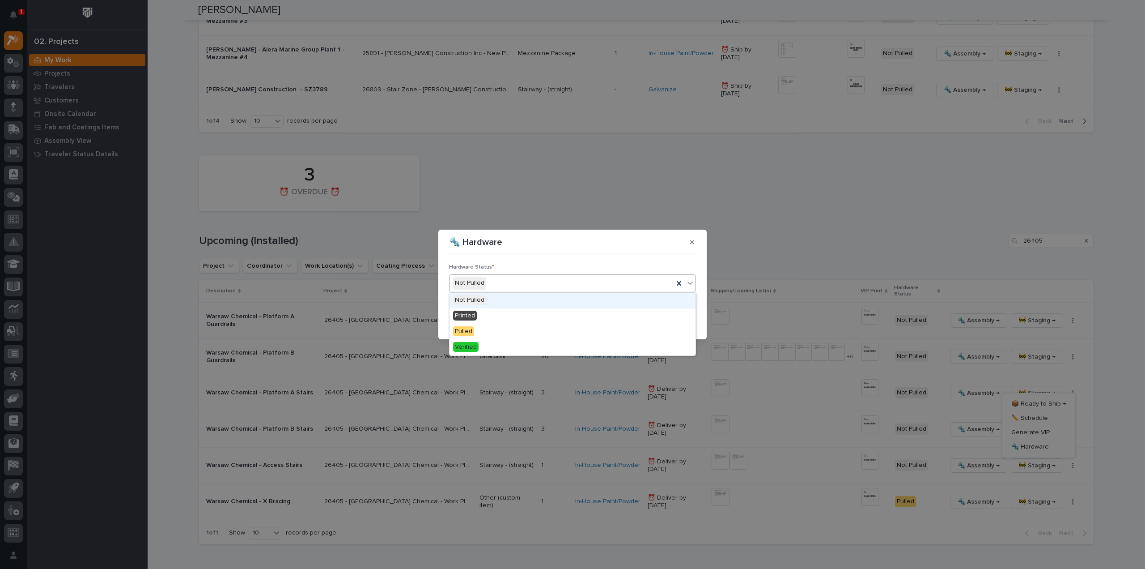
click at [498, 286] on div "Not Pulled" at bounding box center [562, 283] width 224 height 15
click at [493, 318] on div "Printed" at bounding box center [573, 316] width 246 height 16
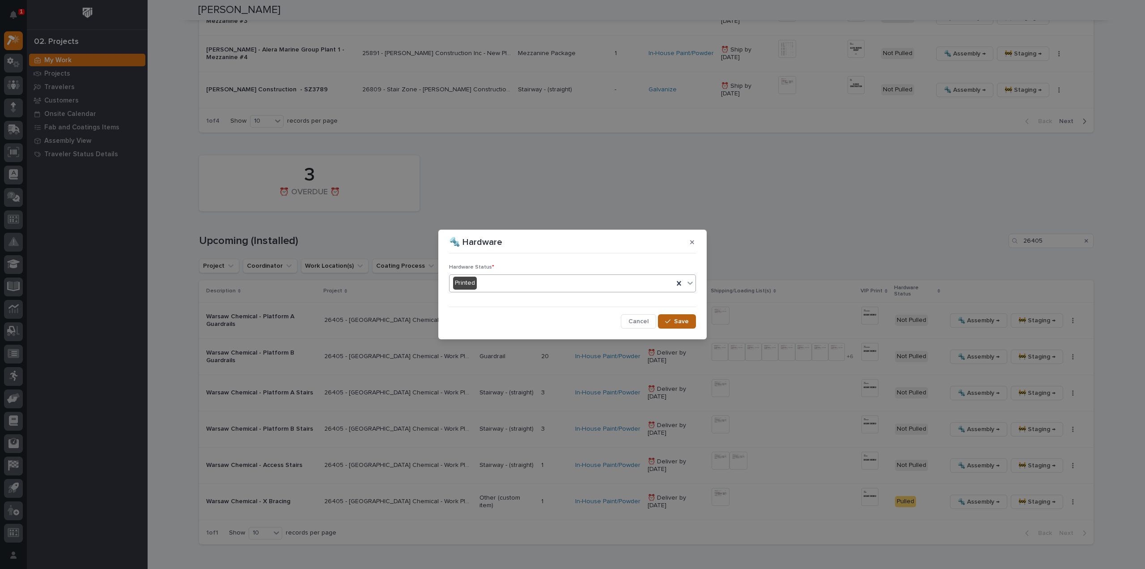
click at [685, 324] on span "Save" at bounding box center [681, 321] width 15 height 8
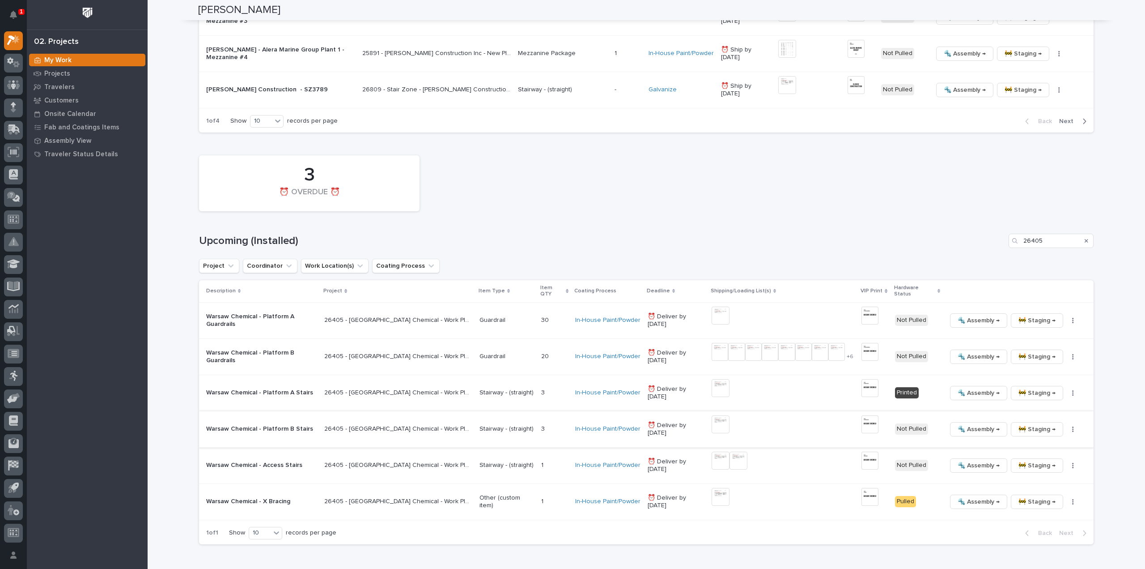
click at [712, 415] on img at bounding box center [721, 424] width 18 height 18
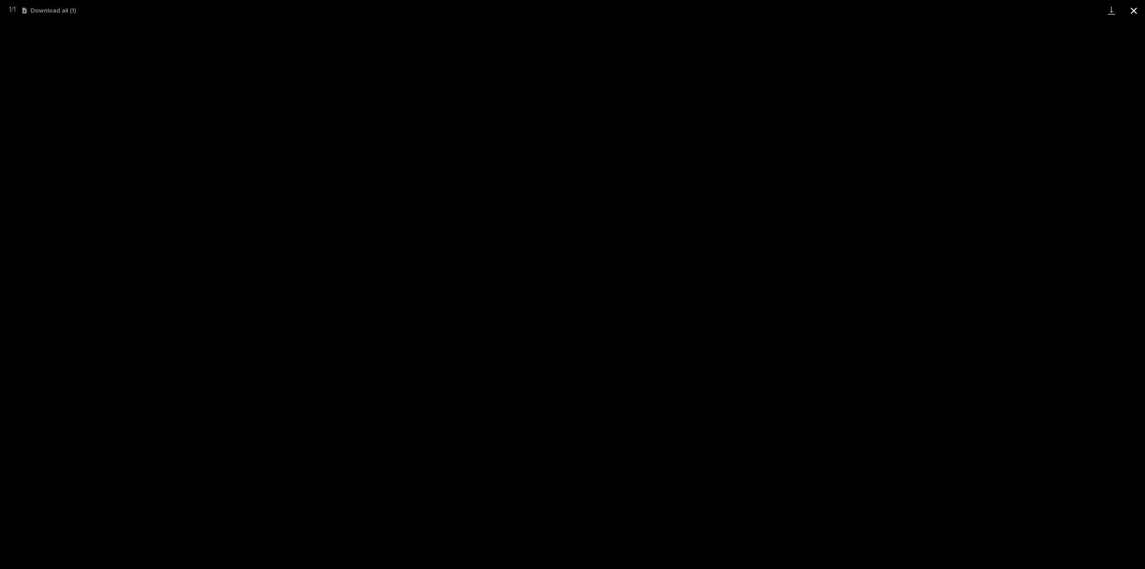
click at [1136, 12] on button "Close gallery" at bounding box center [1134, 10] width 22 height 21
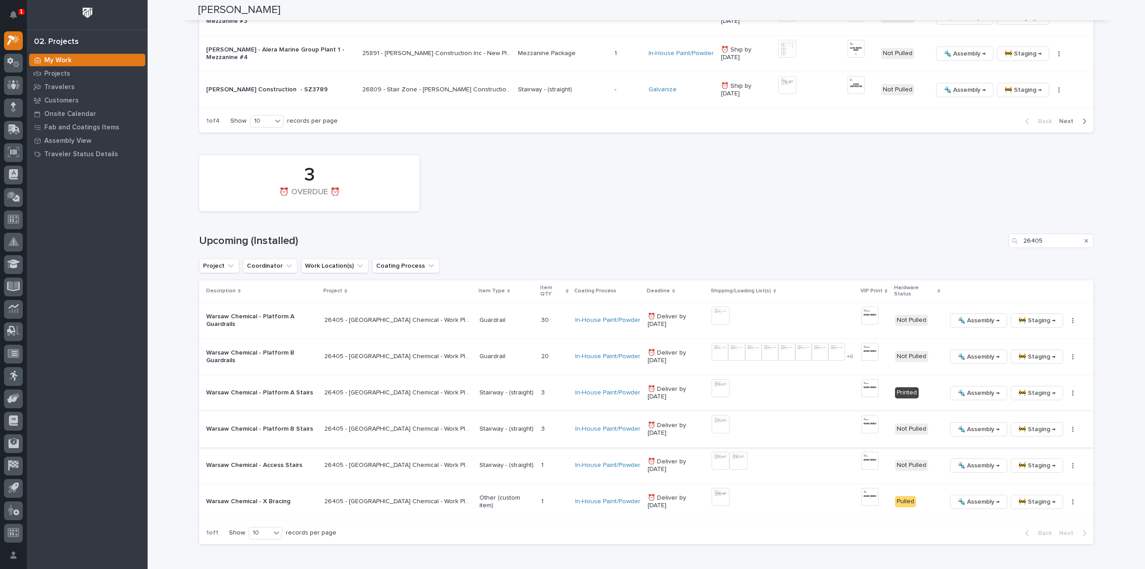
click at [864, 415] on img at bounding box center [870, 424] width 17 height 18
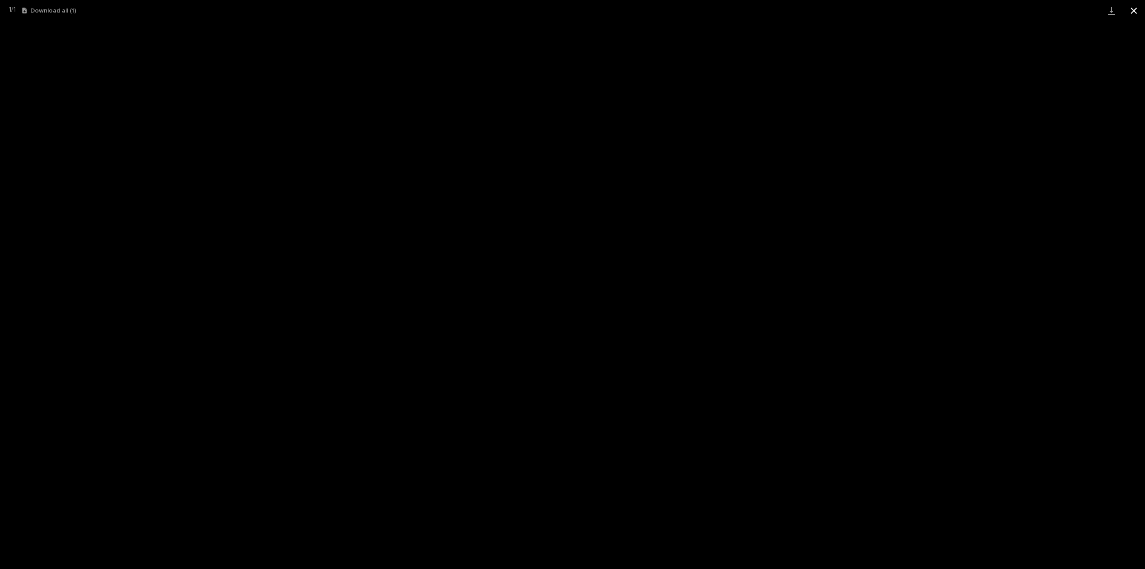
click at [1132, 9] on button "Close gallery" at bounding box center [1134, 10] width 22 height 21
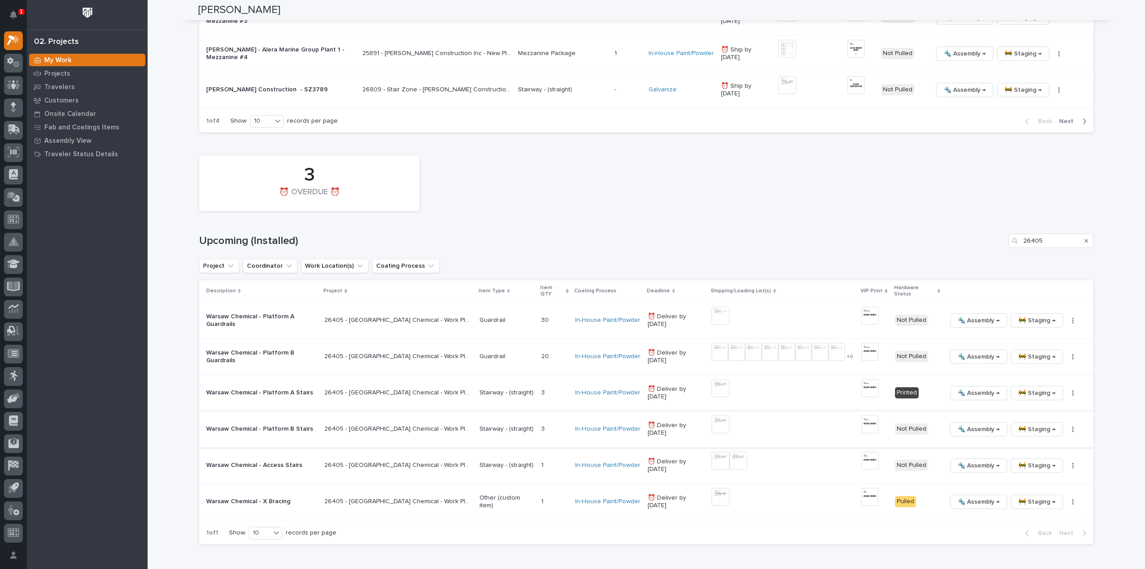
click at [1073, 426] on icon "button" at bounding box center [1074, 429] width 2 height 6
click at [1041, 481] on span "🔩 Hardware" at bounding box center [1031, 482] width 38 height 11
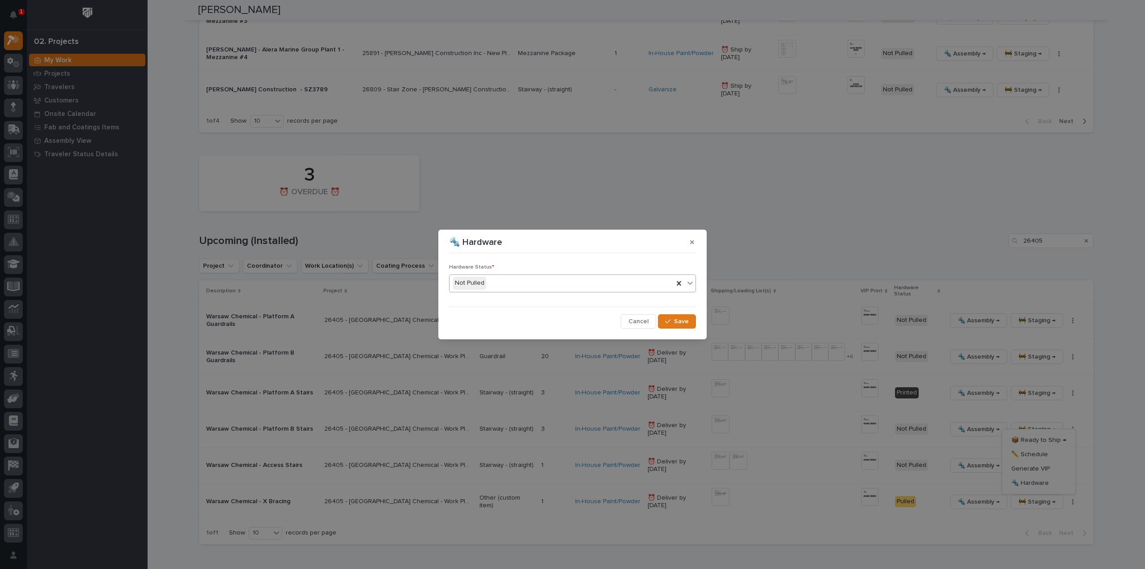
click at [495, 286] on div "Not Pulled" at bounding box center [562, 283] width 224 height 15
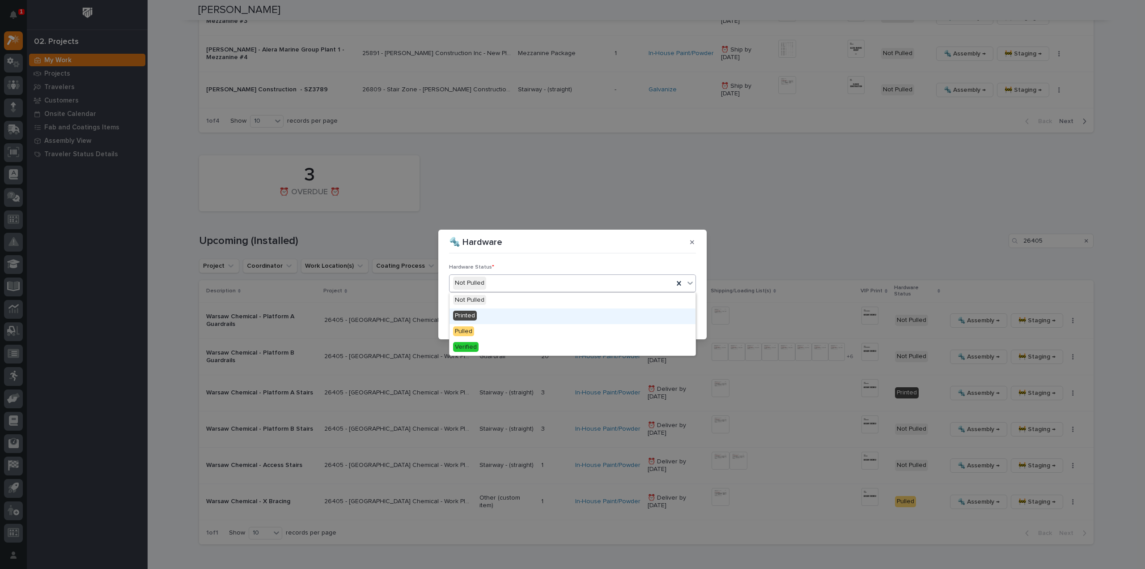
click at [487, 315] on div "Printed" at bounding box center [573, 316] width 246 height 16
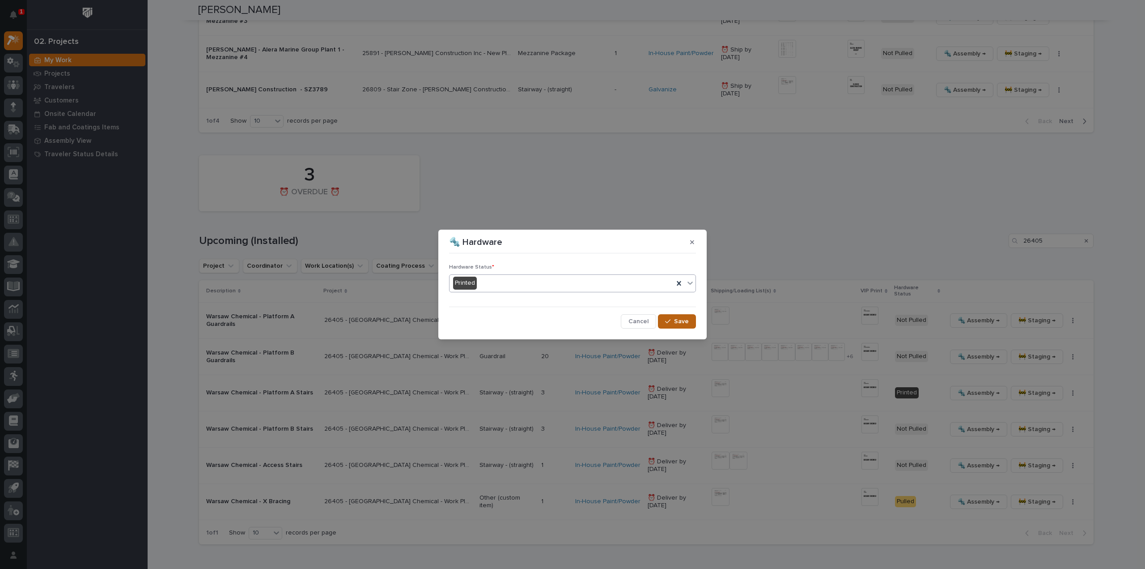
click at [668, 320] on icon "button" at bounding box center [667, 321] width 5 height 6
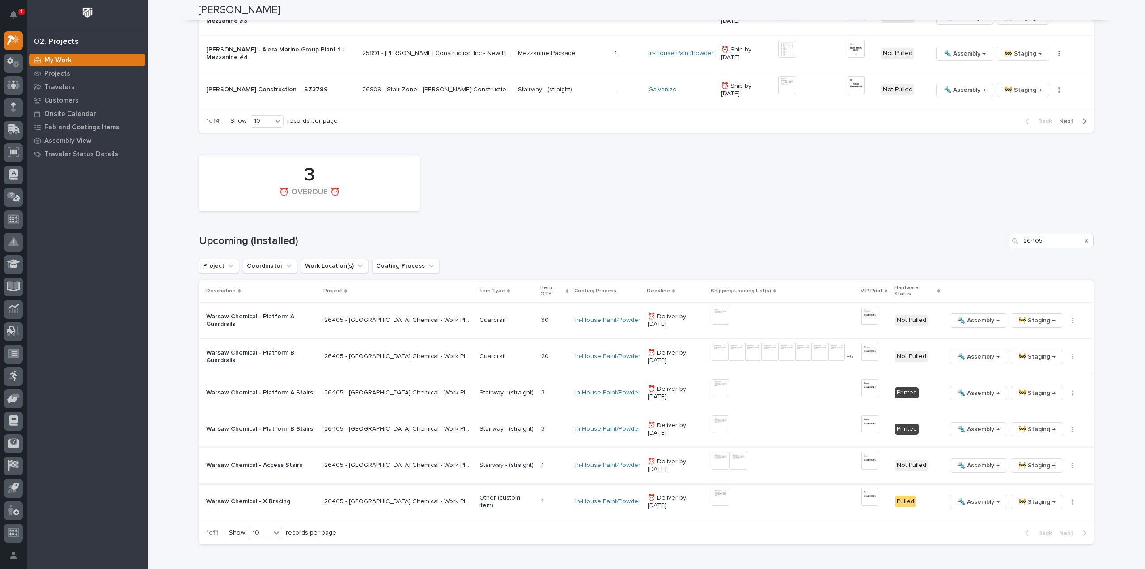
click at [712, 452] on img at bounding box center [721, 460] width 18 height 18
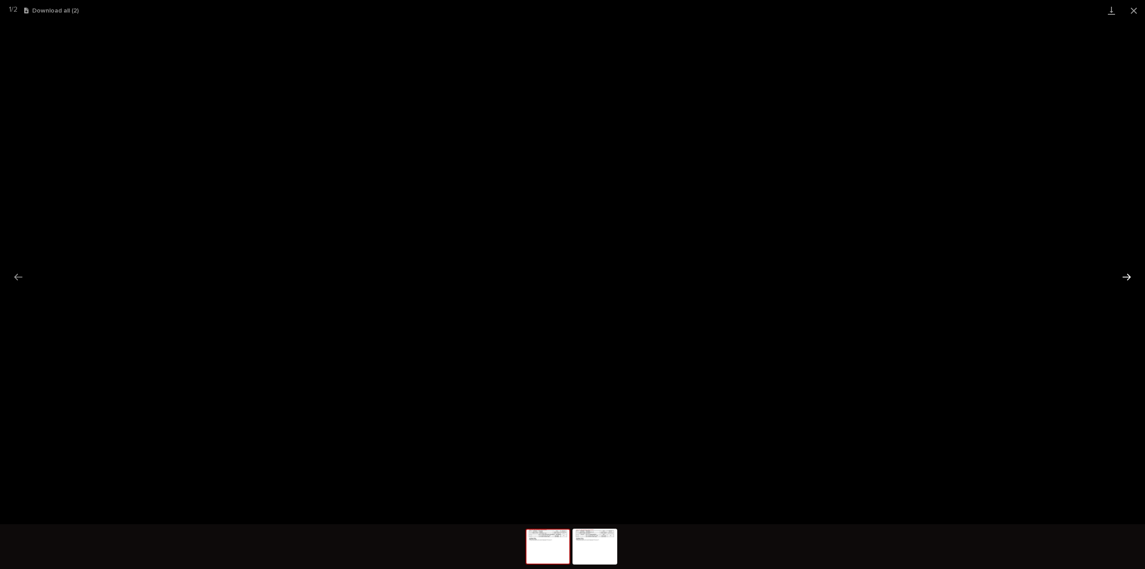
click at [1128, 277] on button "Next slide" at bounding box center [1127, 276] width 19 height 17
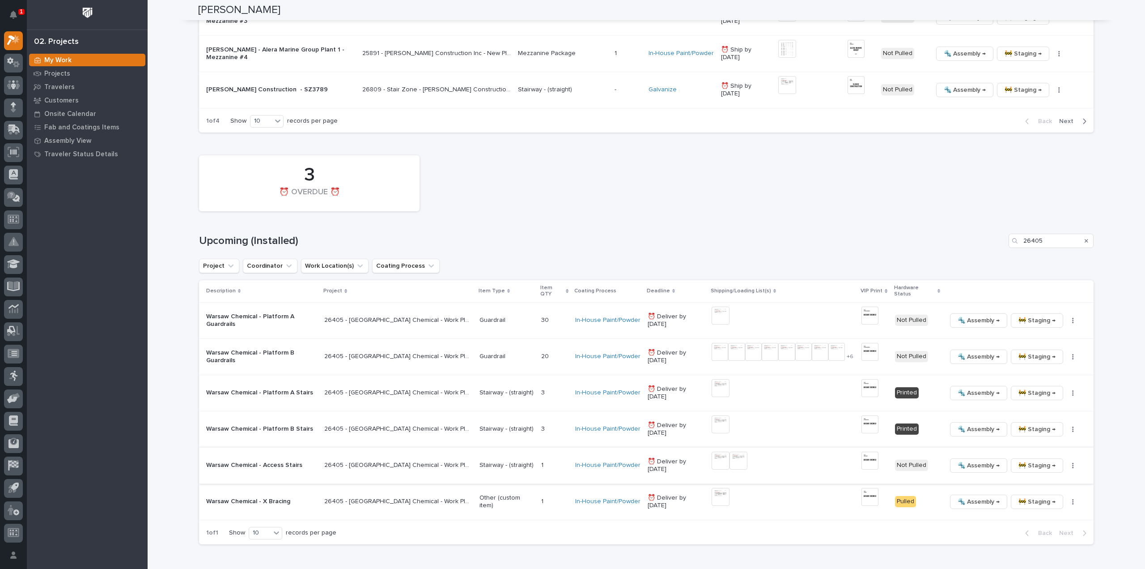
click at [712, 455] on img at bounding box center [721, 460] width 18 height 18
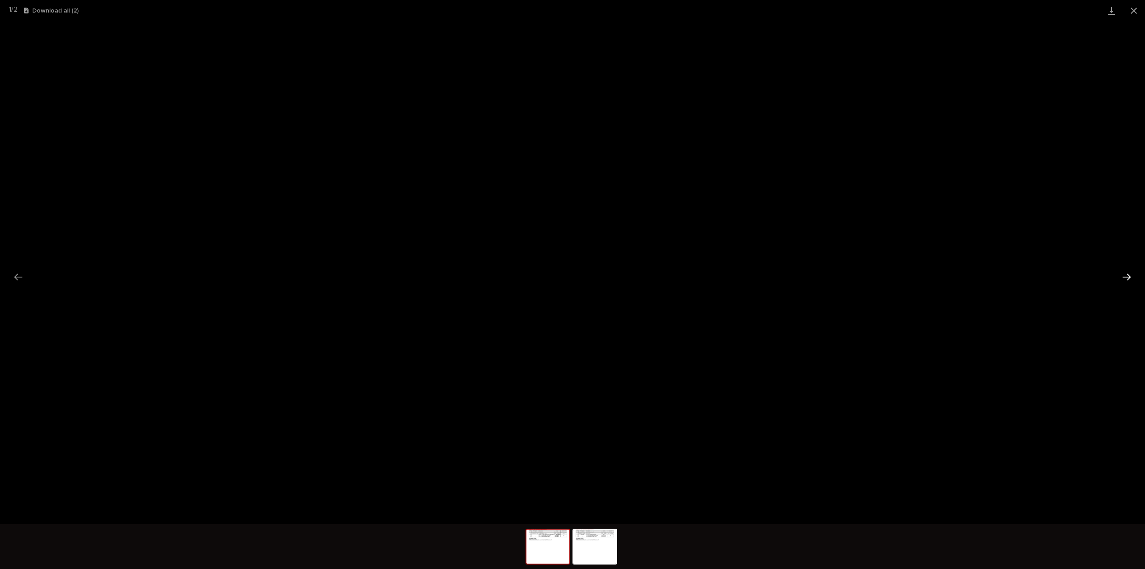
click at [1128, 278] on button "Next slide" at bounding box center [1127, 276] width 19 height 17
click at [1136, 7] on button "Close gallery" at bounding box center [1134, 10] width 22 height 21
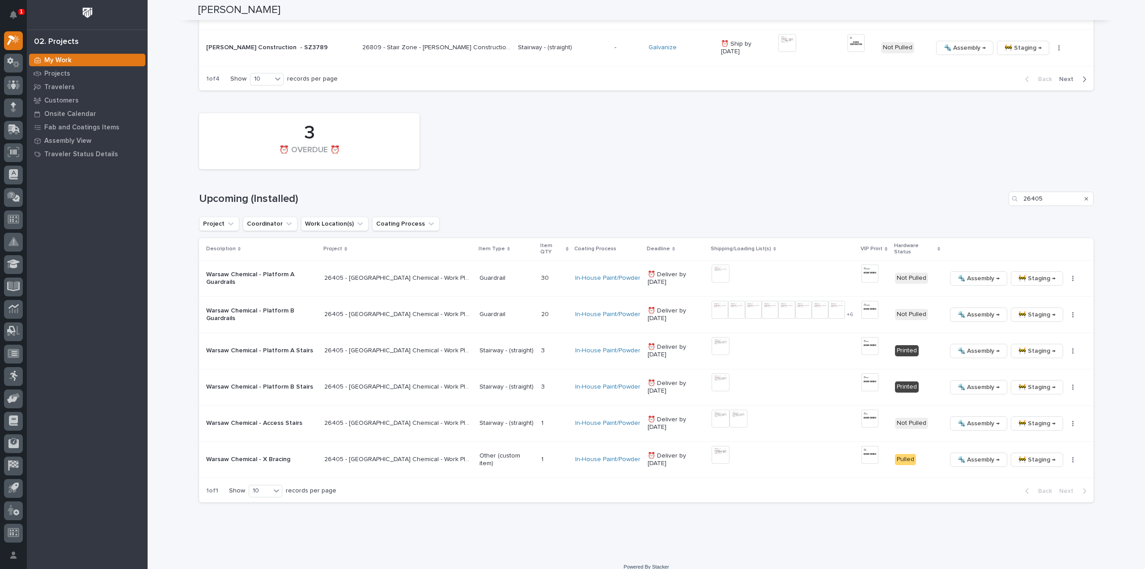
scroll to position [1028, 0]
click at [712, 409] on img at bounding box center [721, 417] width 18 height 18
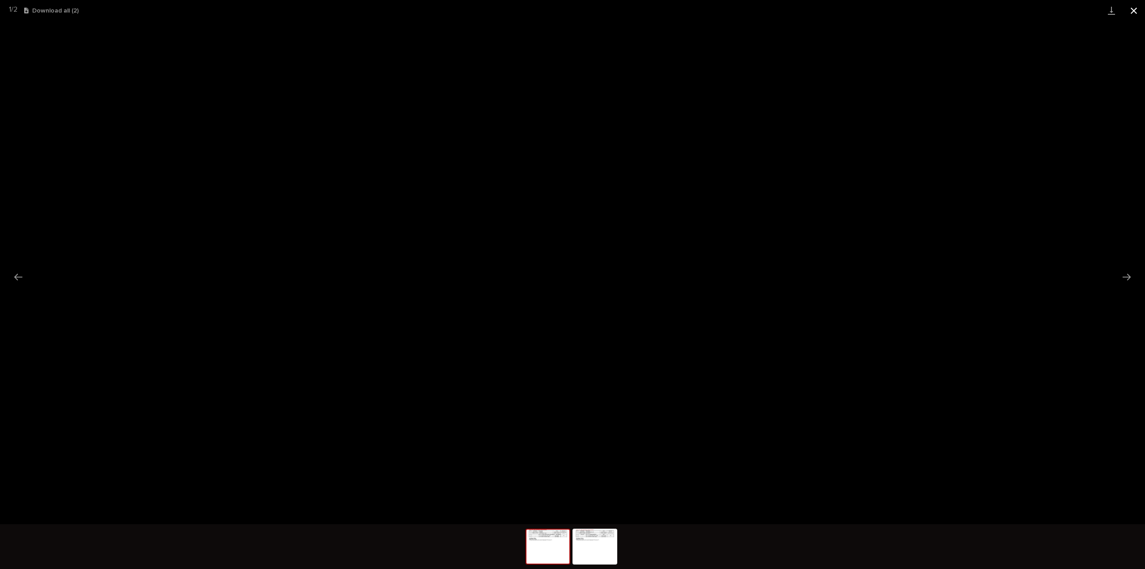
click at [1137, 11] on button "Close gallery" at bounding box center [1134, 10] width 22 height 21
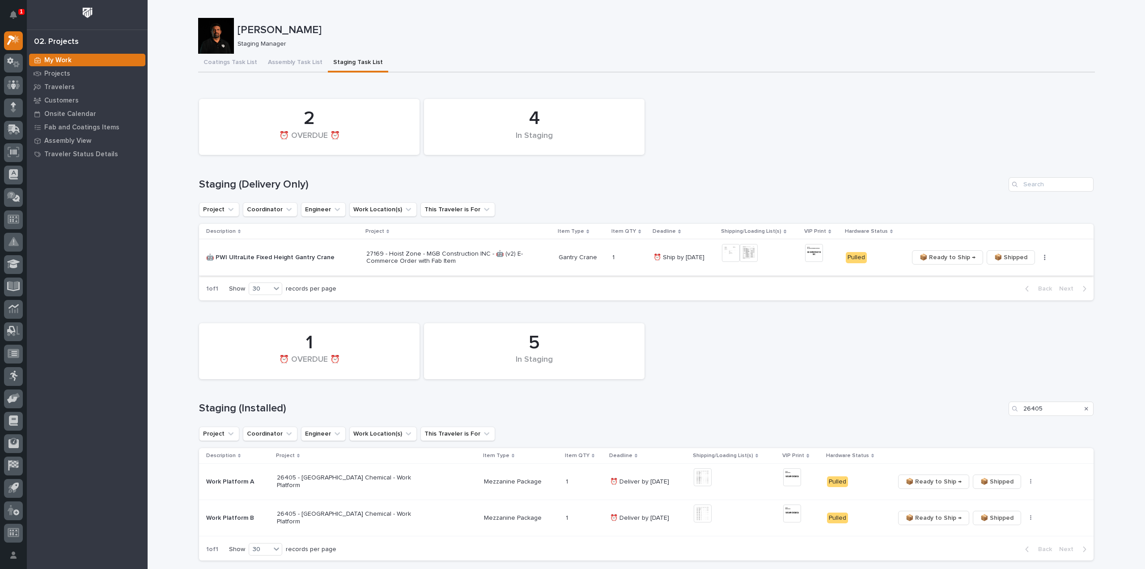
click at [816, 252] on img at bounding box center [814, 253] width 18 height 18
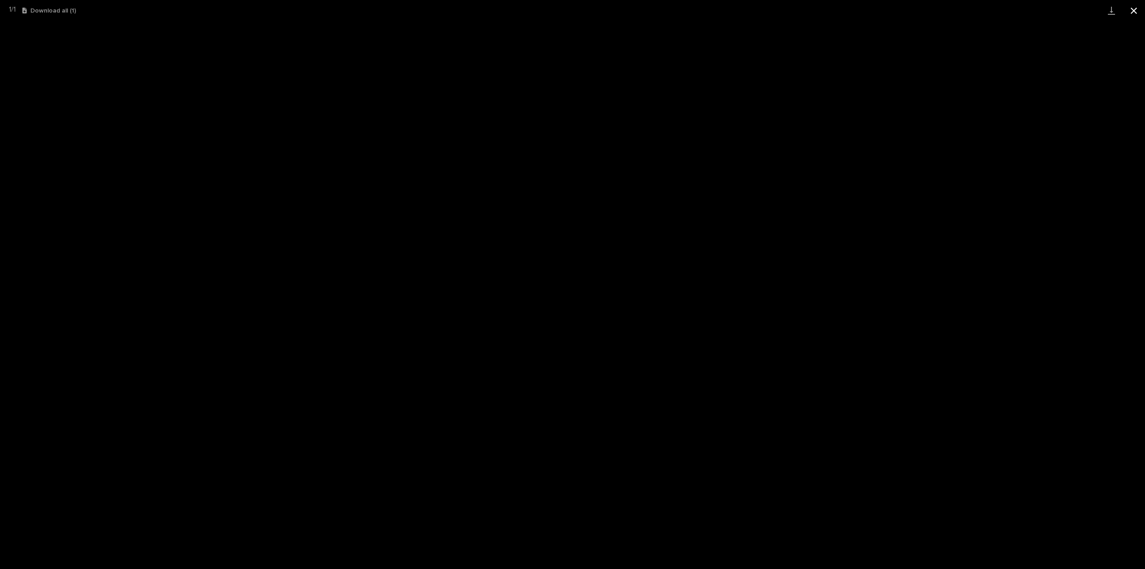
click at [1132, 11] on button "Close gallery" at bounding box center [1134, 10] width 22 height 21
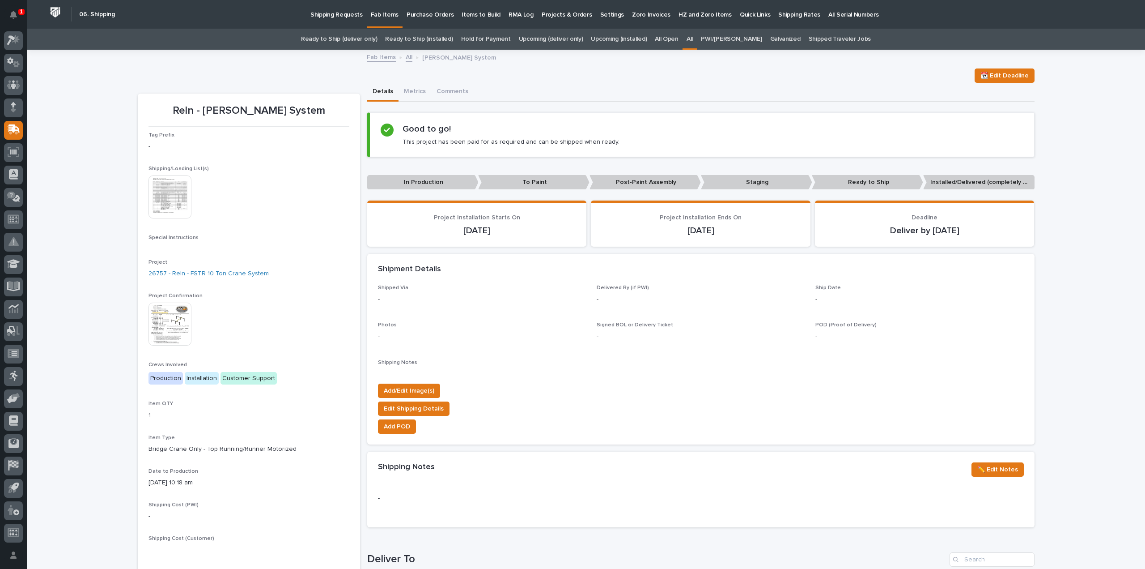
click at [693, 40] on link "All" at bounding box center [690, 39] width 6 height 21
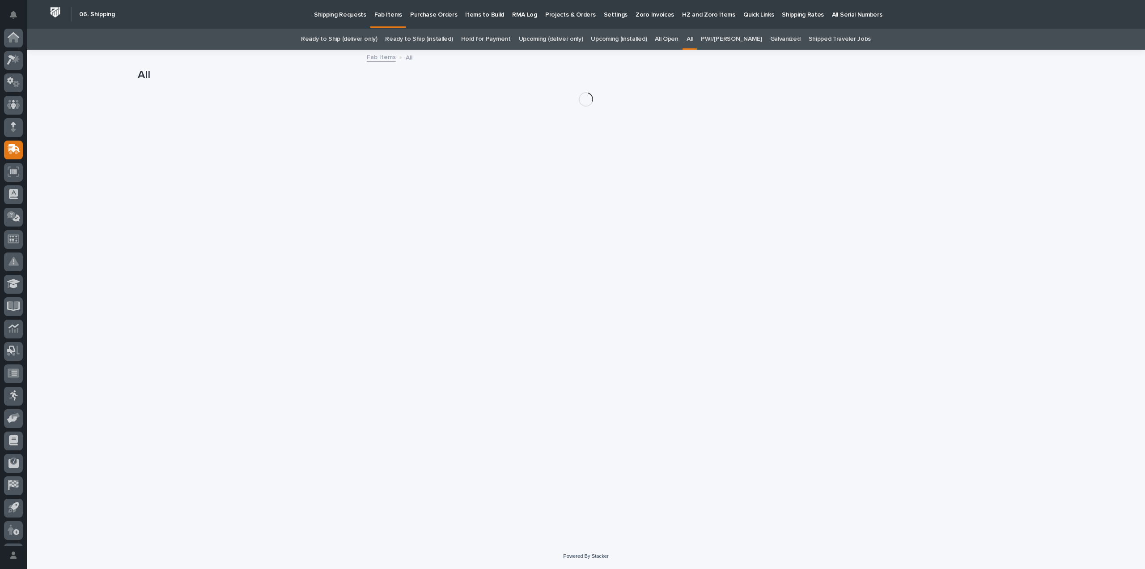
scroll to position [20, 0]
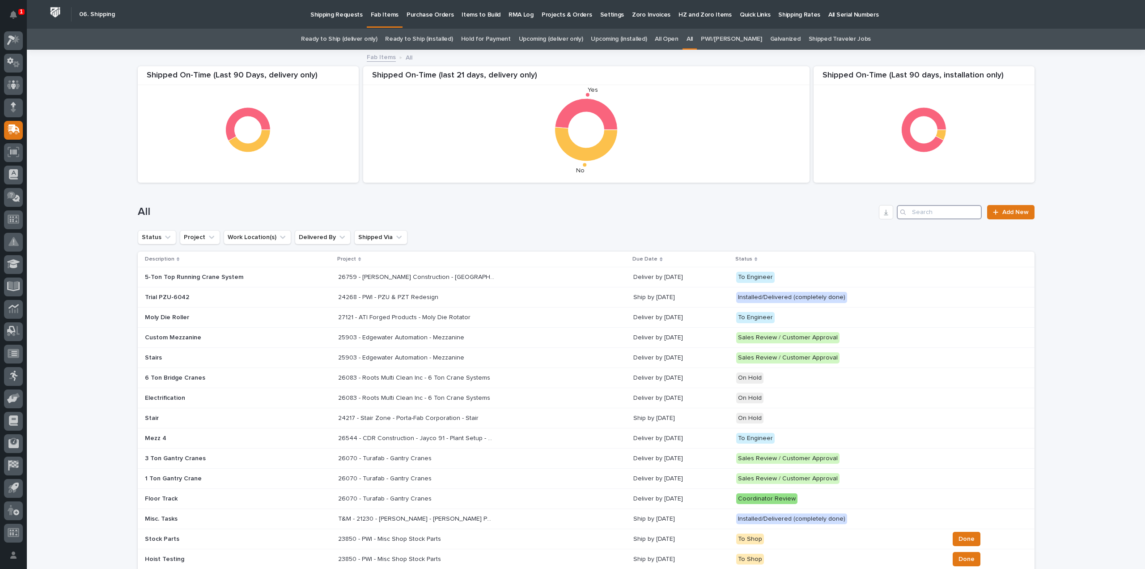
click at [943, 211] on input "Search" at bounding box center [939, 212] width 85 height 14
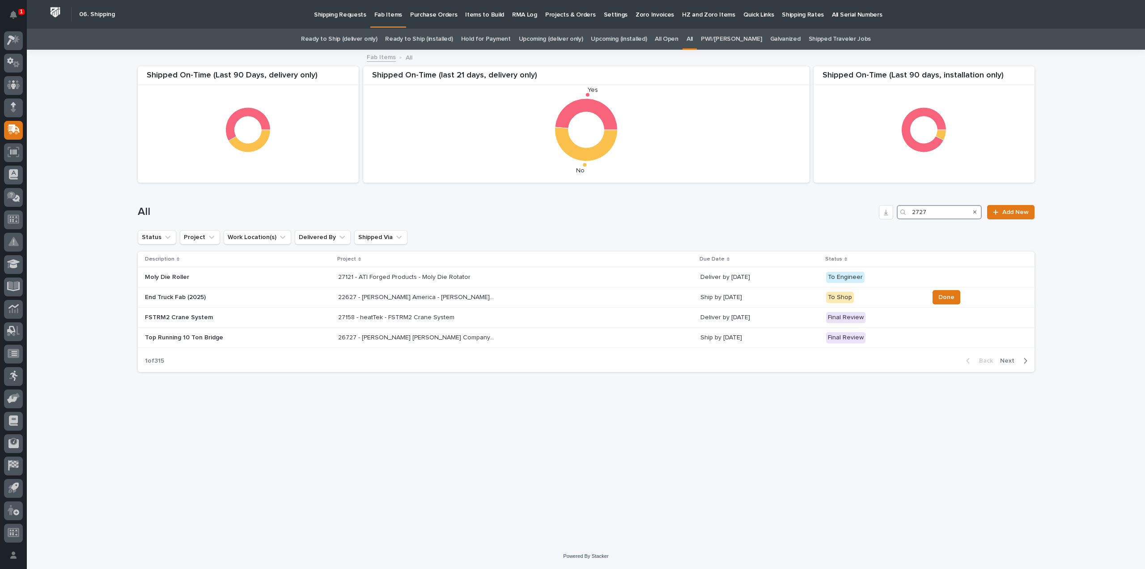
type input "27272"
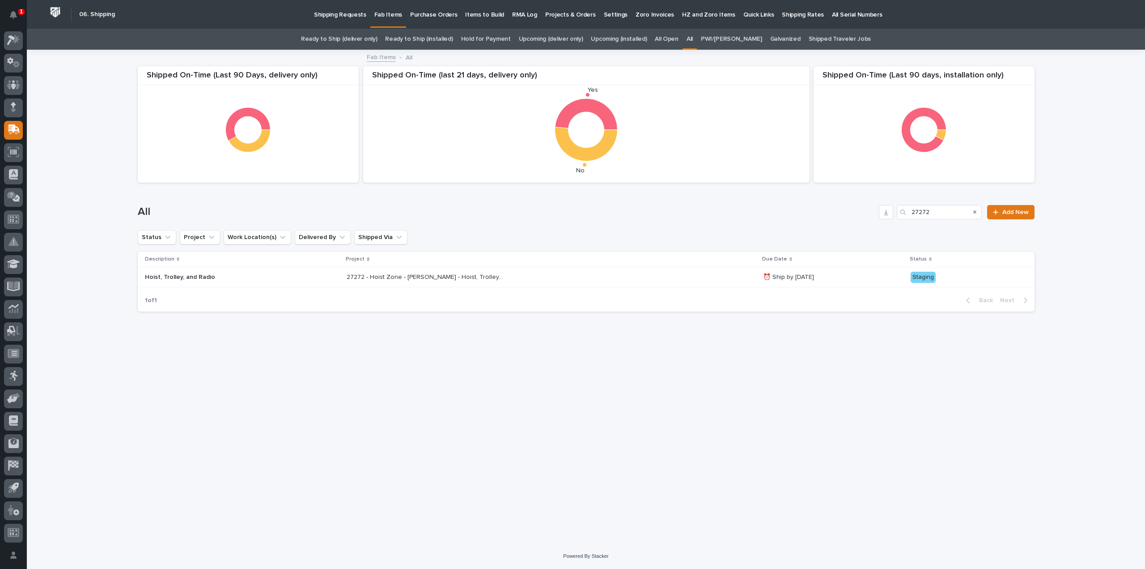
click at [468, 281] on p "27272 - Hoist Zone - Briggs-Shaffner - Hoist, Trolley, and Radio" at bounding box center [426, 276] width 158 height 9
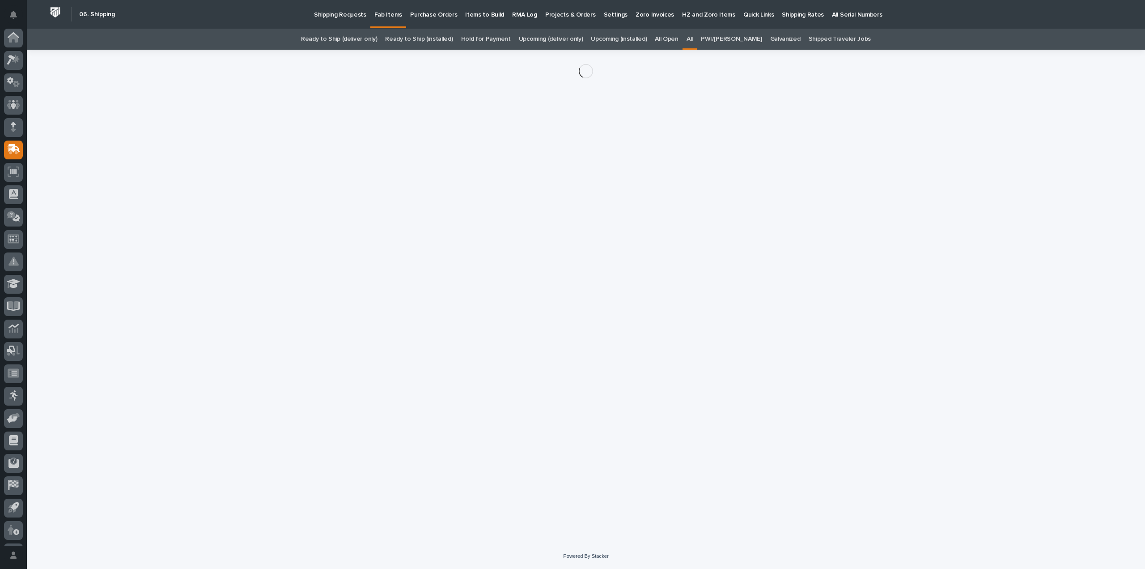
scroll to position [20, 0]
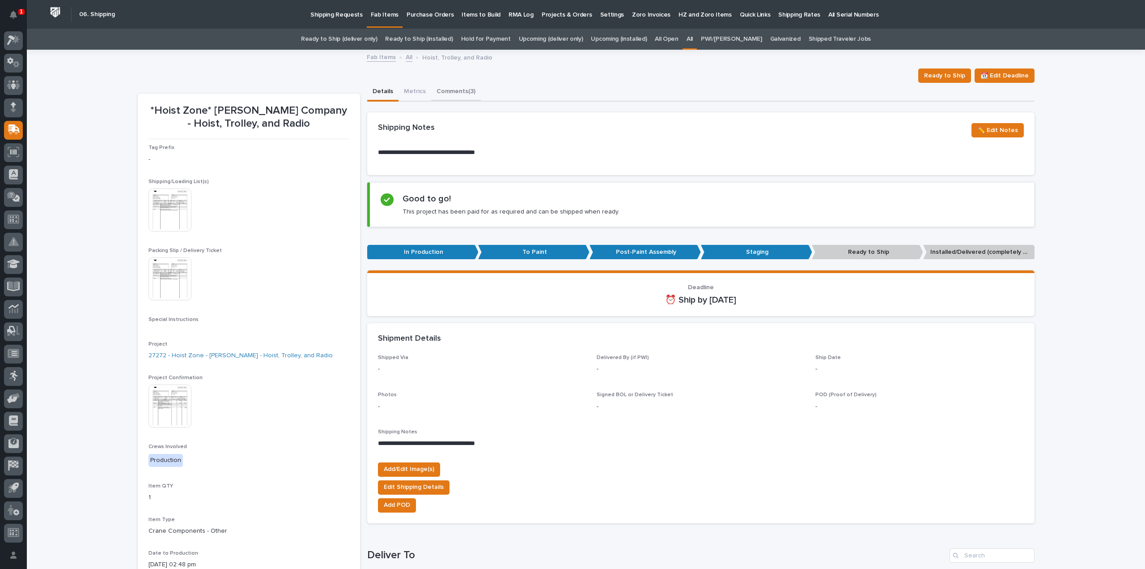
drag, startPoint x: 458, startPoint y: 91, endPoint x: 543, endPoint y: 132, distance: 94.9
click at [458, 91] on button "Comments (3)" at bounding box center [456, 92] width 50 height 19
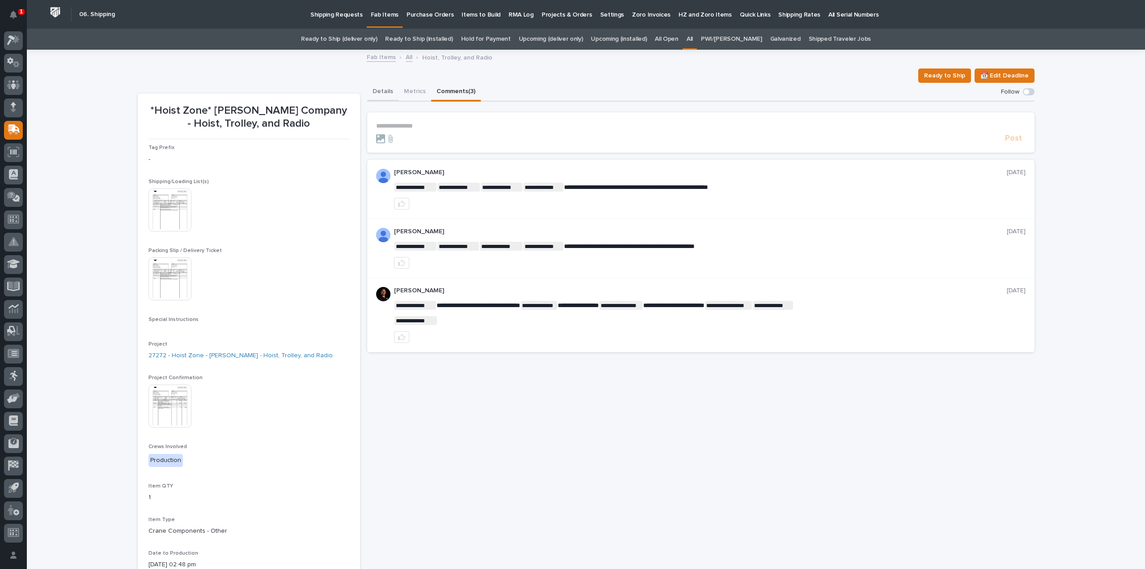
click at [378, 91] on button "Details" at bounding box center [382, 92] width 31 height 19
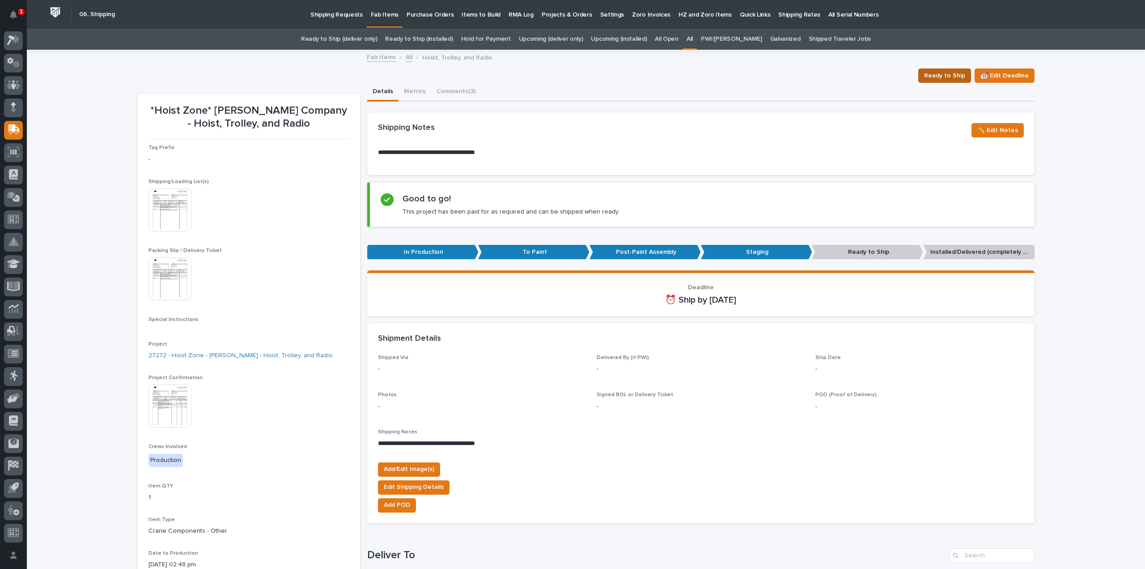
click at [943, 77] on span "Ready to Ship" at bounding box center [944, 75] width 41 height 11
click at [1108, 172] on div "Loading... Saving… Loading... Saving… *Hoist Zone* Briggs-Shaffner Company - Ho…" at bounding box center [586, 474] width 1119 height 847
click at [693, 37] on link "All" at bounding box center [690, 39] width 6 height 21
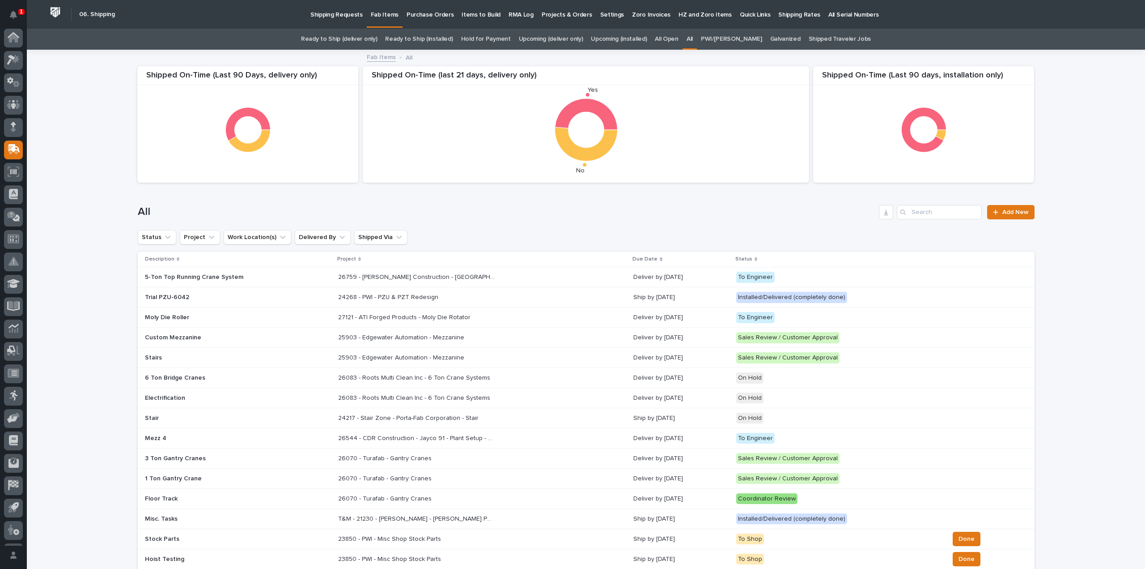
scroll to position [20, 0]
click at [927, 214] on input "Search" at bounding box center [939, 212] width 85 height 14
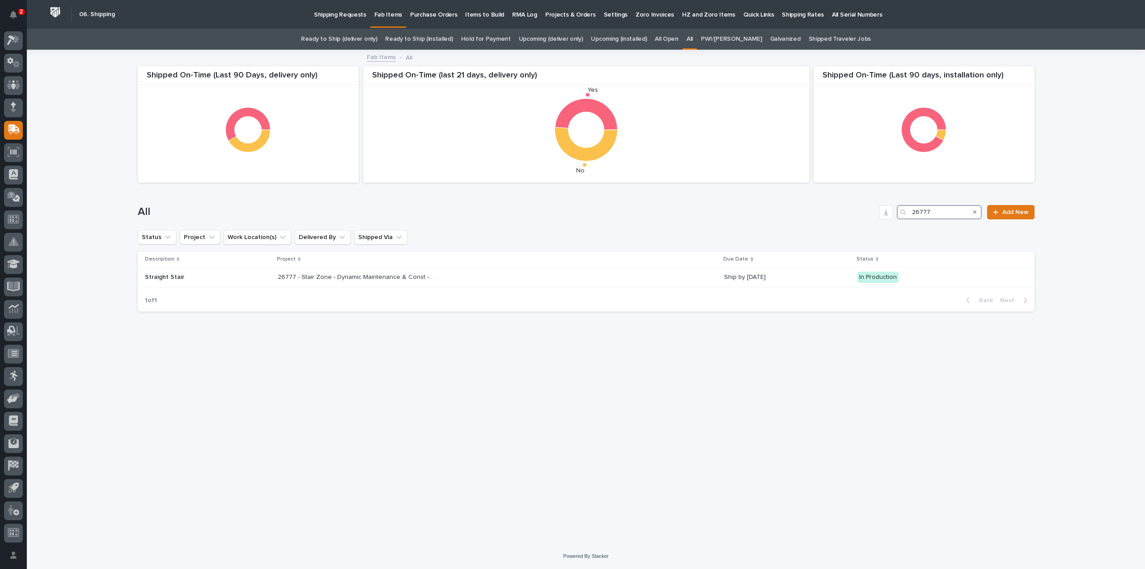
drag, startPoint x: 929, startPoint y: 208, endPoint x: 893, endPoint y: 221, distance: 38.1
click at [893, 221] on div "All 26777 Add New" at bounding box center [586, 208] width 897 height 43
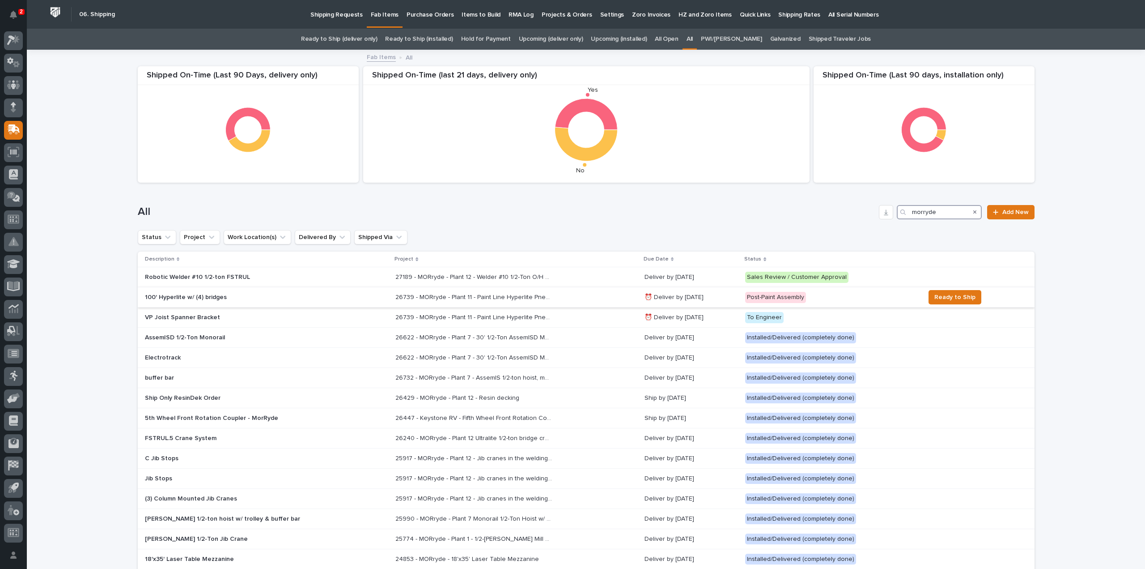
type input "morryde"
click at [176, 299] on p "100' Hyperlite w/ (4) bridges" at bounding box center [223, 298] width 157 height 8
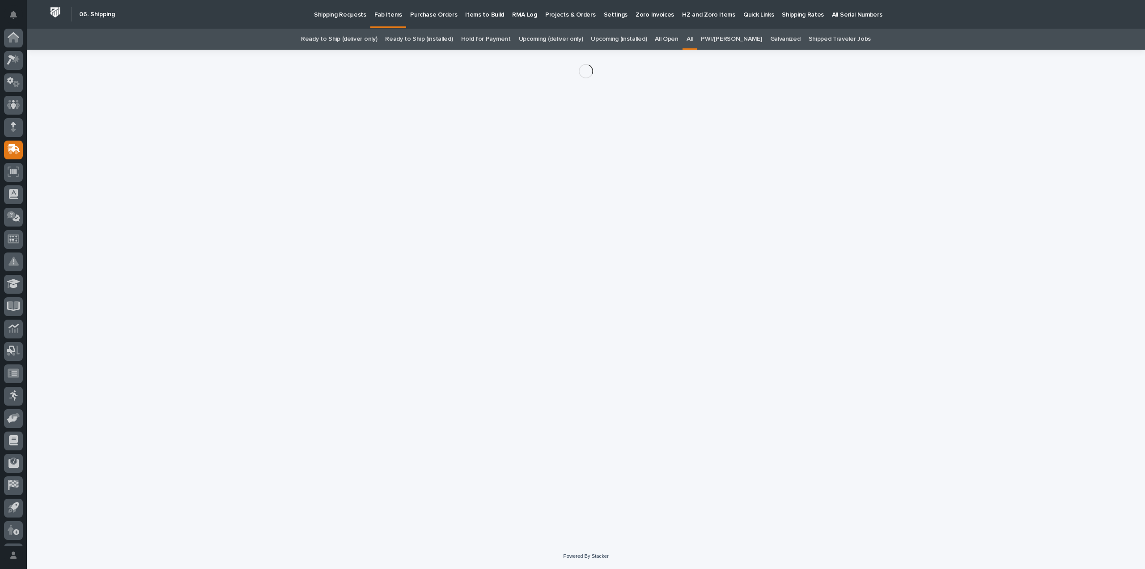
scroll to position [20, 0]
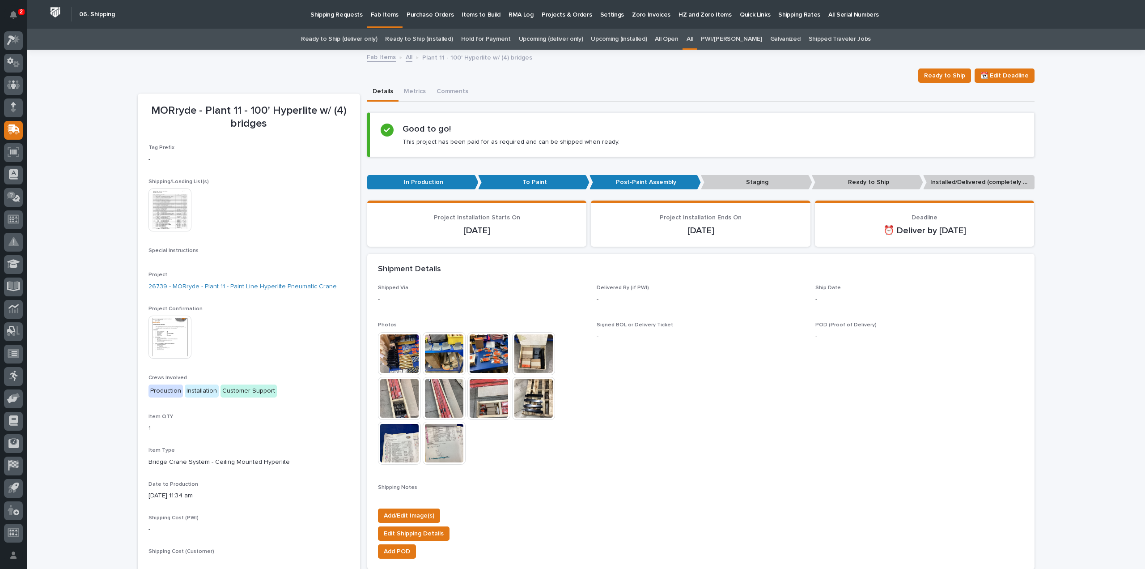
click at [170, 219] on img at bounding box center [170, 209] width 43 height 43
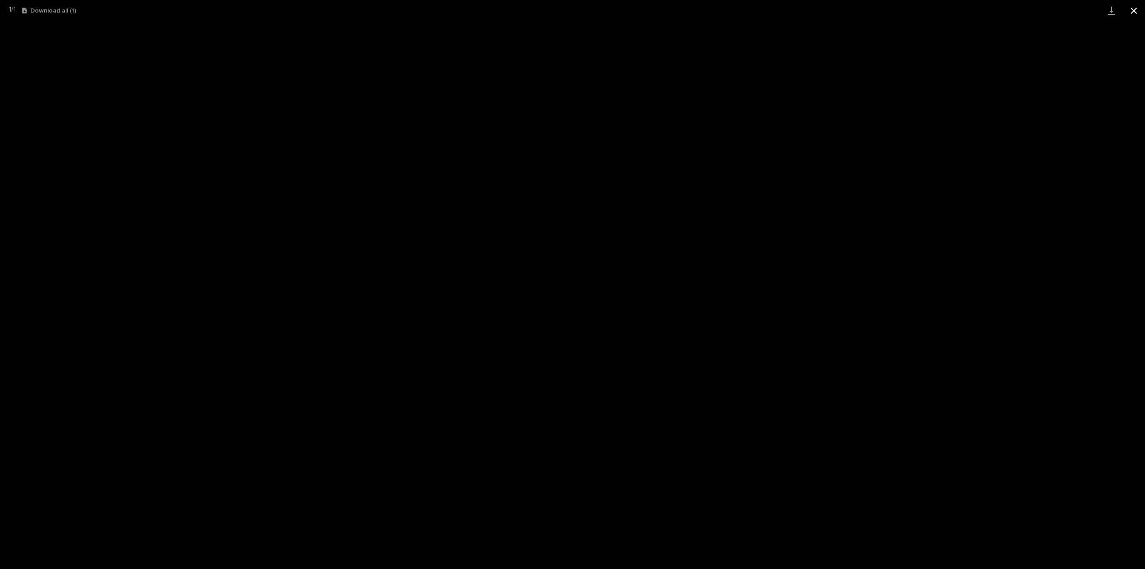
click at [1135, 14] on button "Close gallery" at bounding box center [1134, 10] width 22 height 21
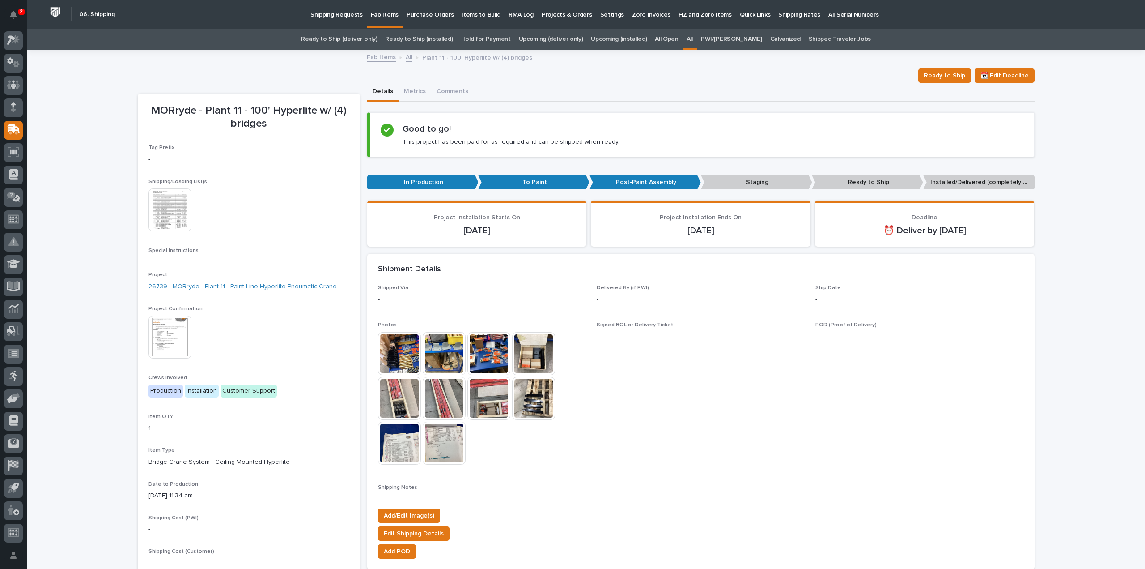
drag, startPoint x: 1070, startPoint y: 196, endPoint x: 1077, endPoint y: 164, distance: 32.8
click at [1071, 196] on div "Loading... Saving… Loading... Saving… MORryde - Plant 11 - 100' Hyperlite w/ (4…" at bounding box center [586, 539] width 1119 height 976
click at [693, 40] on link "All" at bounding box center [690, 39] width 6 height 21
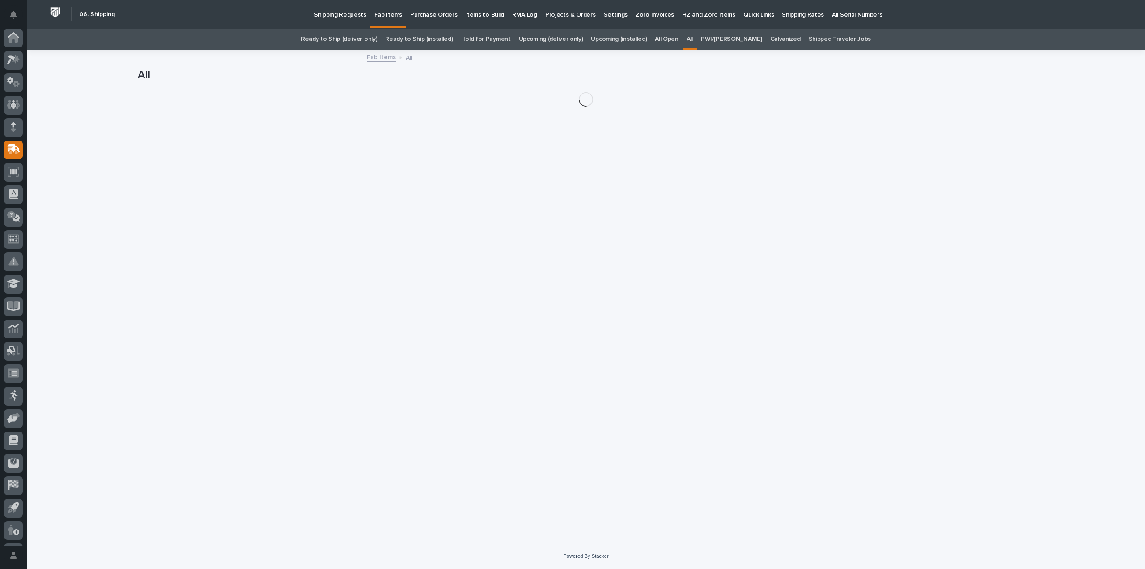
scroll to position [20, 0]
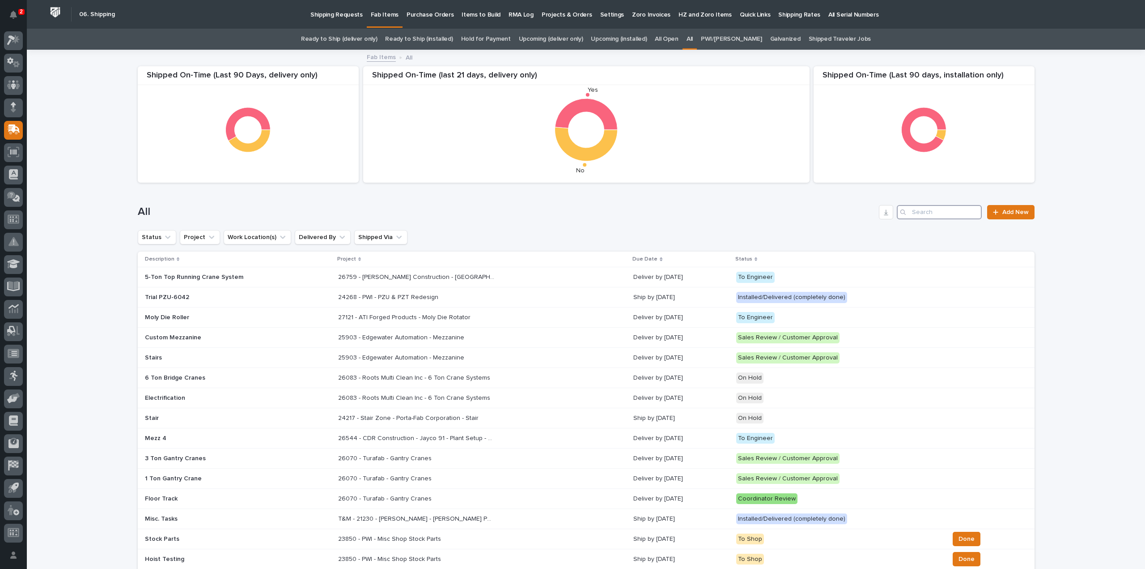
click at [949, 212] on input "Search" at bounding box center [939, 212] width 85 height 14
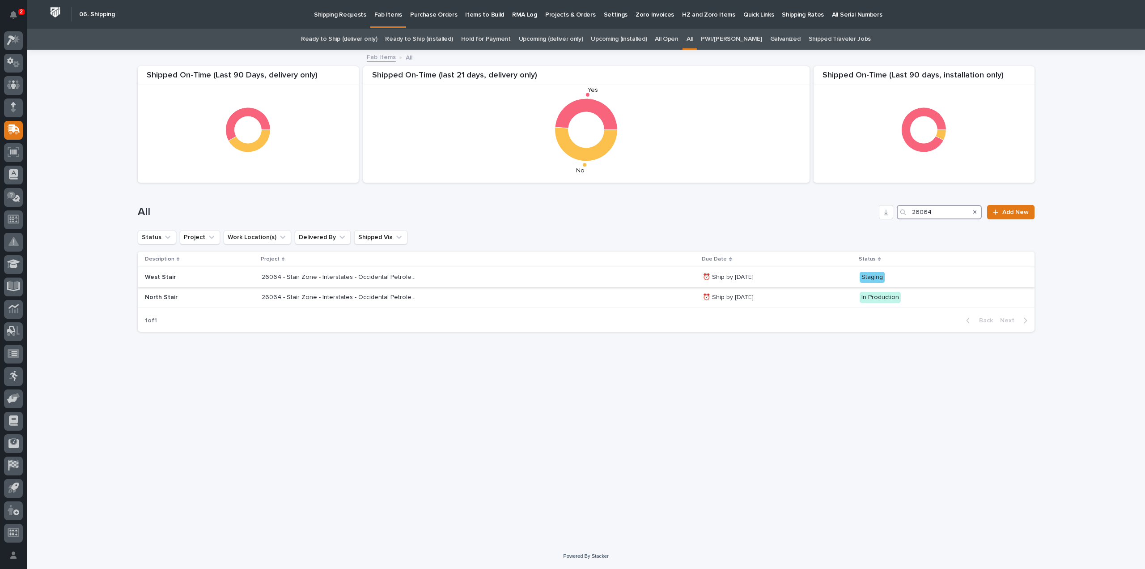
type input "26064"
click at [388, 277] on p "26064 - Stair Zone - Interstates - Occidental Petroleum" at bounding box center [341, 276] width 158 height 9
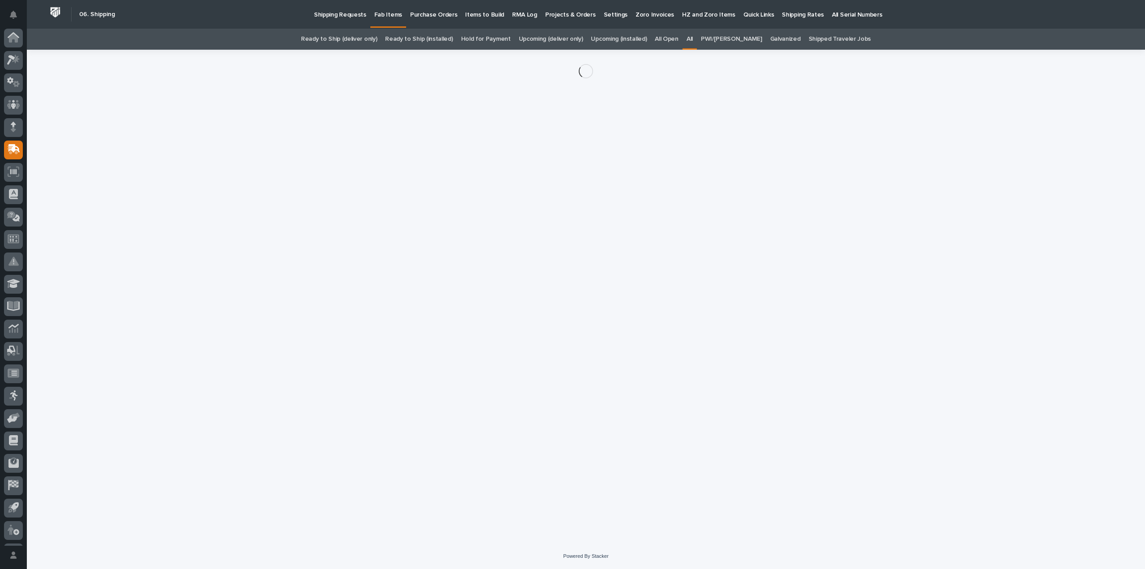
scroll to position [20, 0]
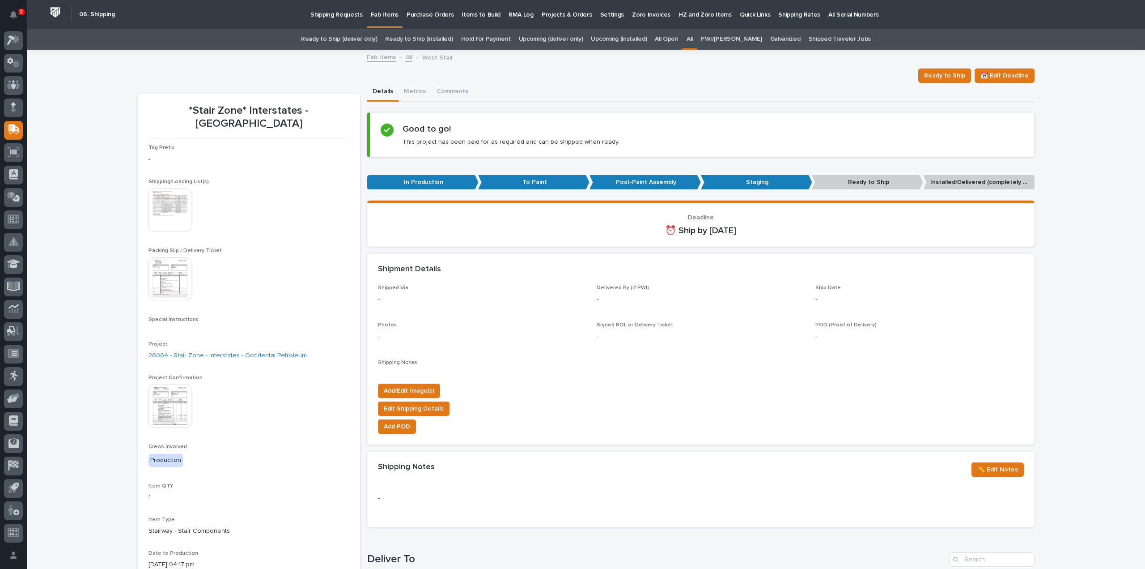
click at [409, 180] on p "In Production" at bounding box center [422, 182] width 111 height 15
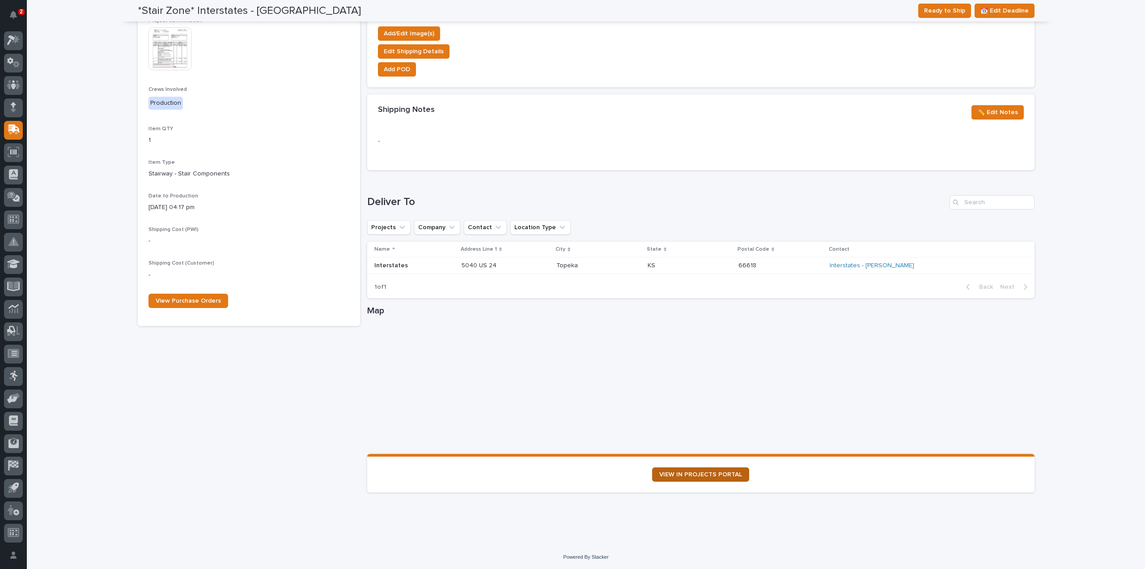
click at [694, 476] on span "VIEW IN PROJECTS PORTAL" at bounding box center [701, 474] width 83 height 6
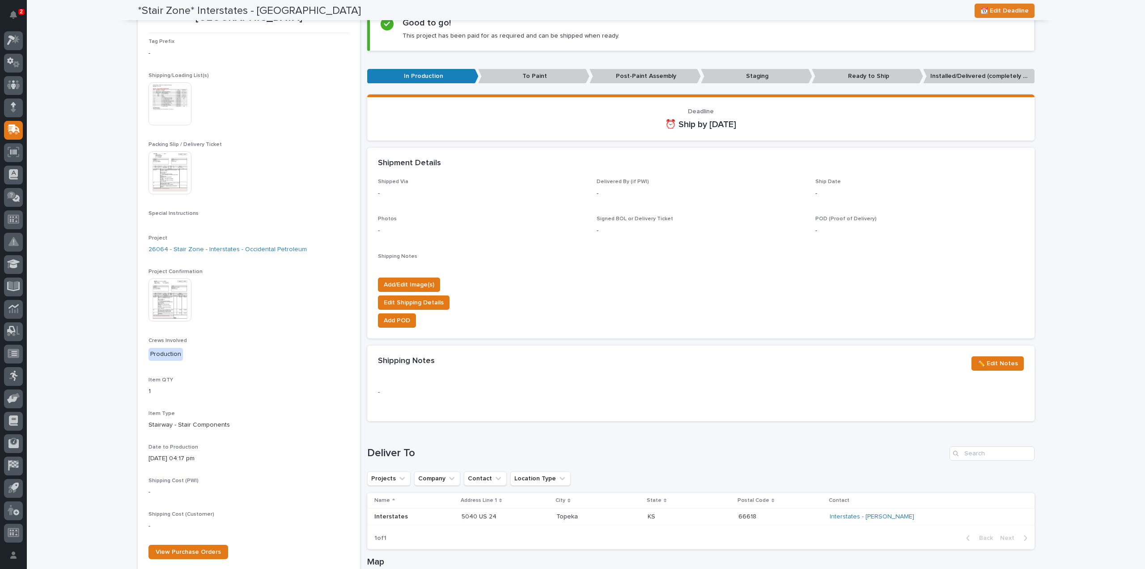
scroll to position [0, 0]
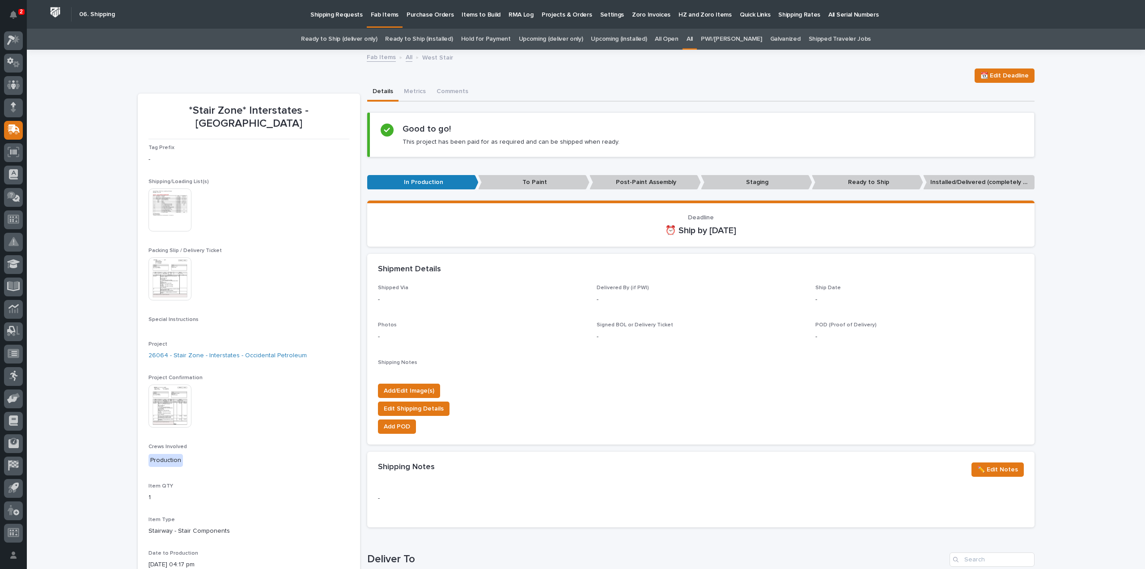
click at [693, 38] on link "All" at bounding box center [690, 39] width 6 height 21
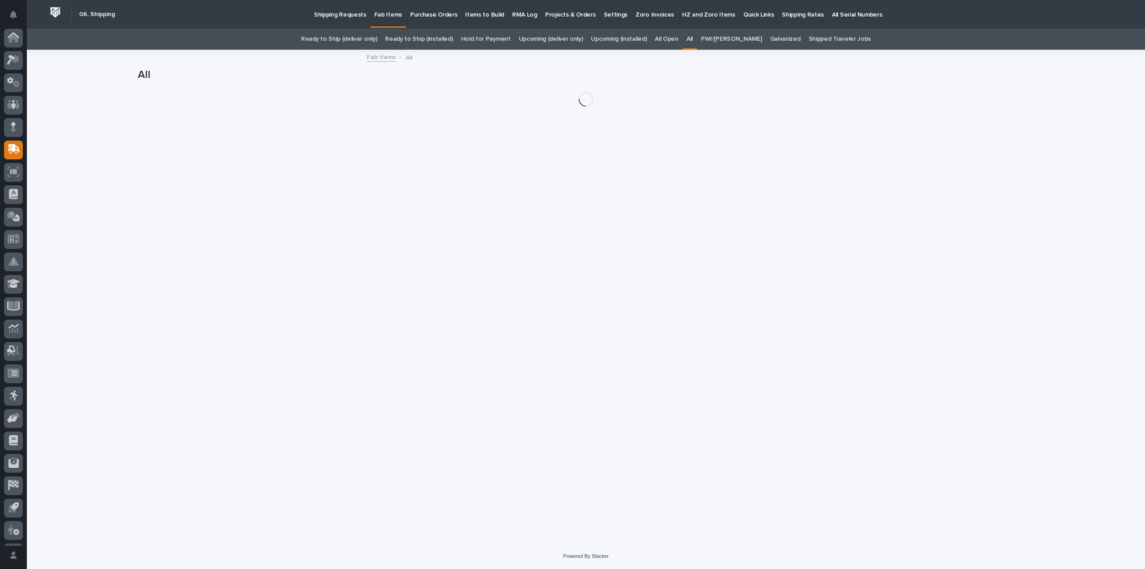
scroll to position [20, 0]
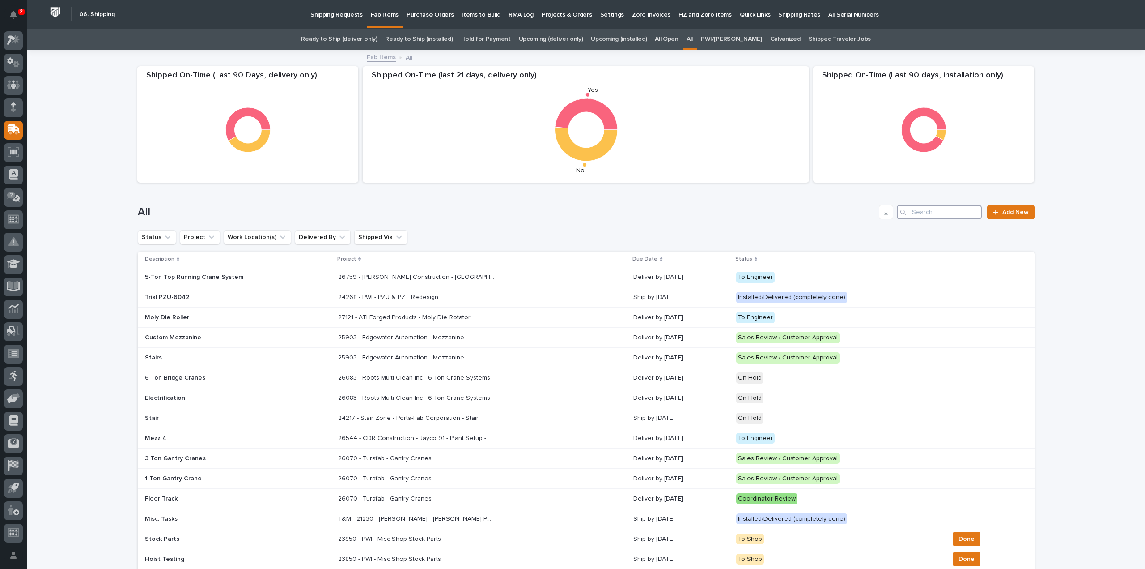
click at [940, 213] on input "Search" at bounding box center [939, 212] width 85 height 14
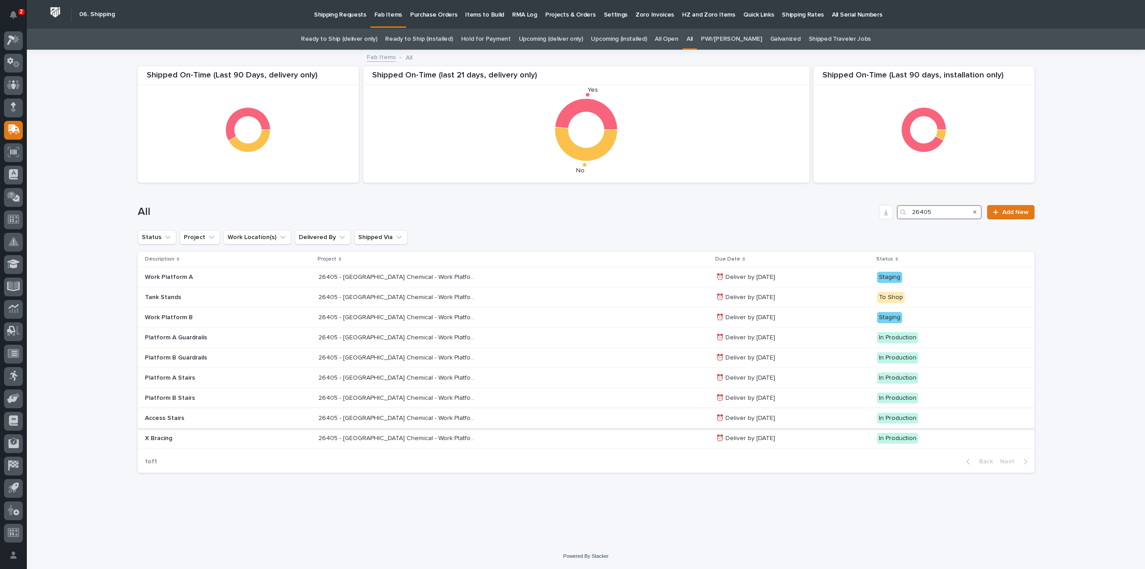
type input "26405"
click at [353, 418] on p "26405 - [GEOGRAPHIC_DATA] Chemical - Work Platform" at bounding box center [398, 417] width 158 height 9
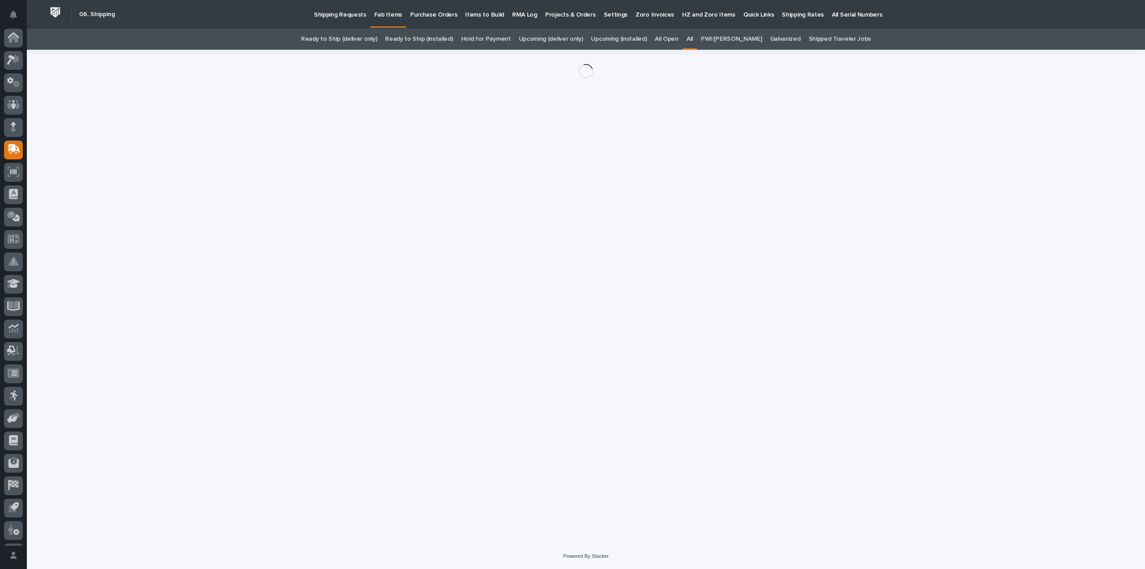
scroll to position [20, 0]
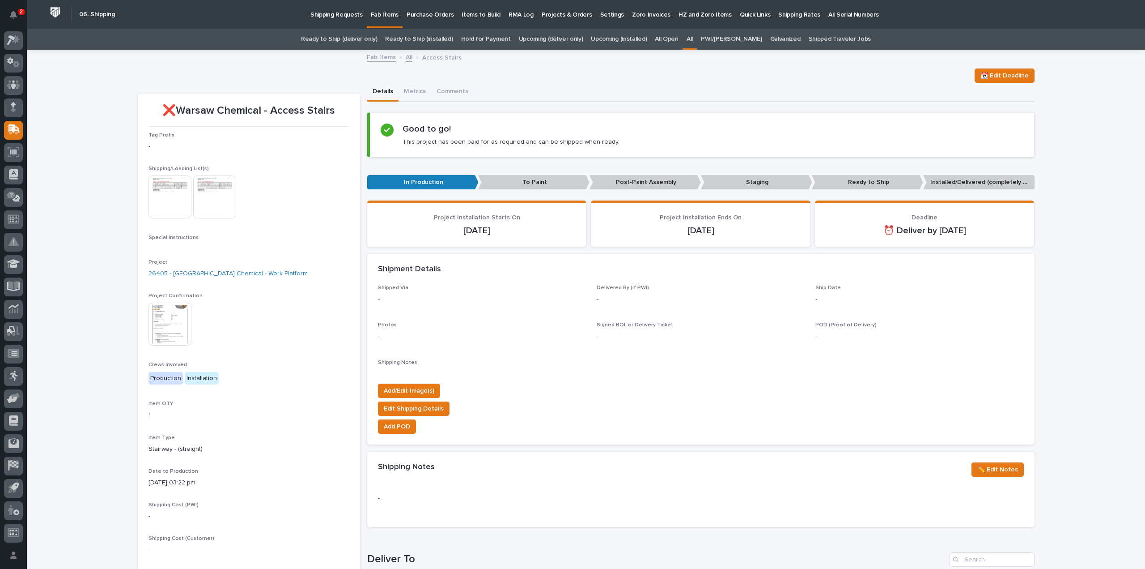
click at [169, 203] on img at bounding box center [170, 196] width 43 height 43
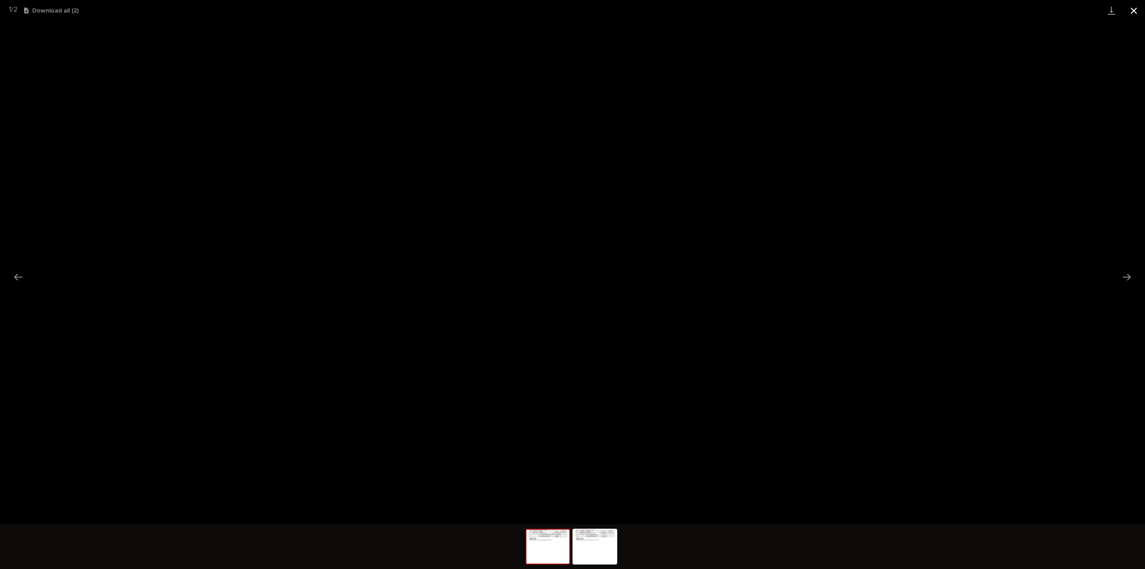
click at [1136, 10] on button "Close gallery" at bounding box center [1134, 10] width 22 height 21
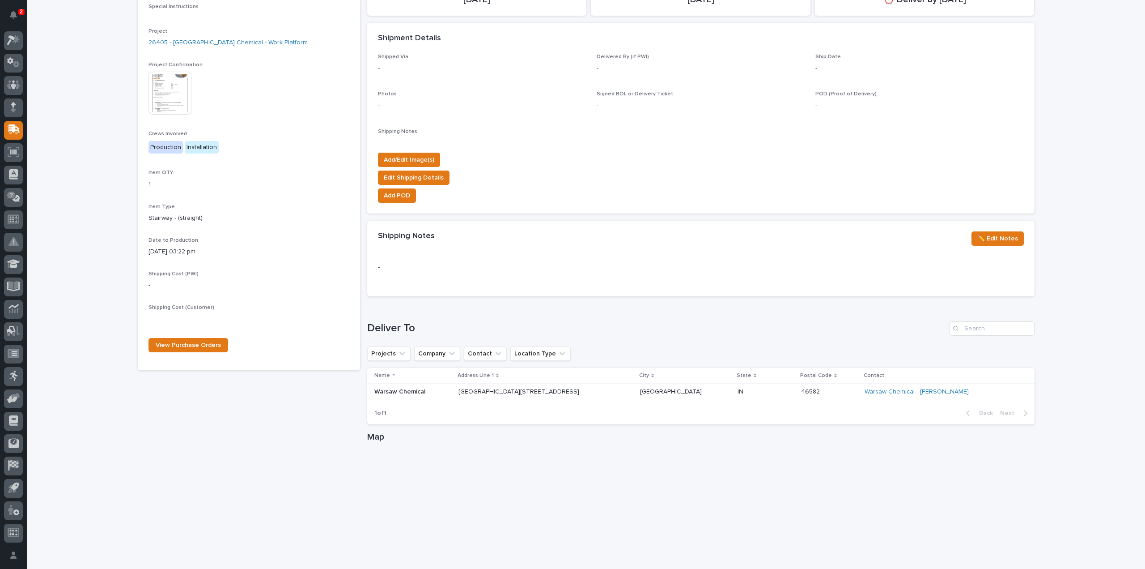
scroll to position [268, 0]
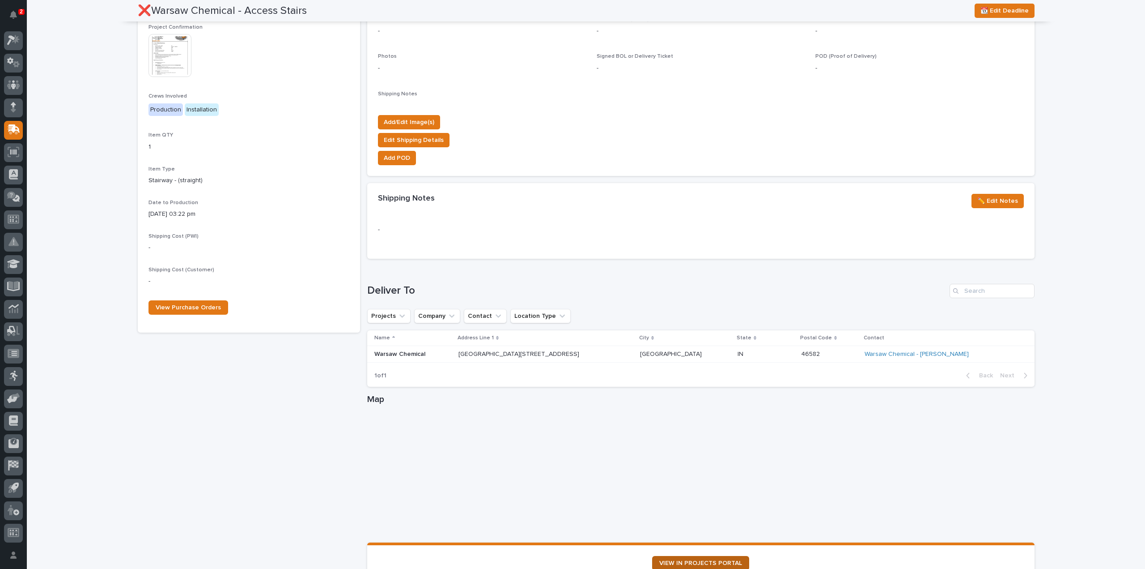
click at [696, 562] on span "VIEW IN PROJECTS PORTAL" at bounding box center [701, 563] width 83 height 6
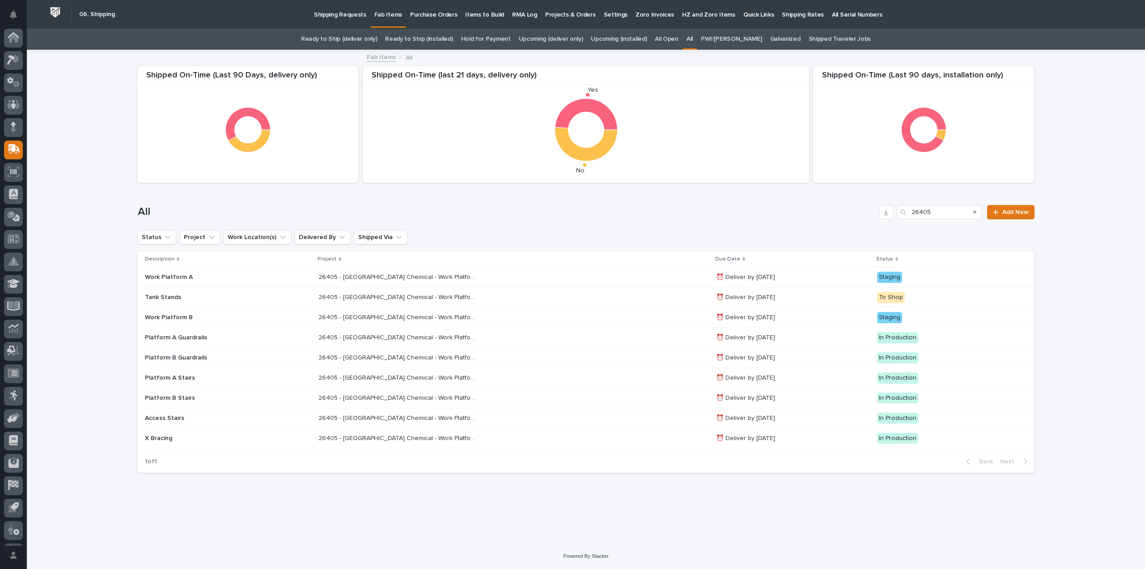
scroll to position [20, 0]
click at [396, 380] on p "26405 - Warsaw Chemical - Work Platform" at bounding box center [398, 376] width 158 height 9
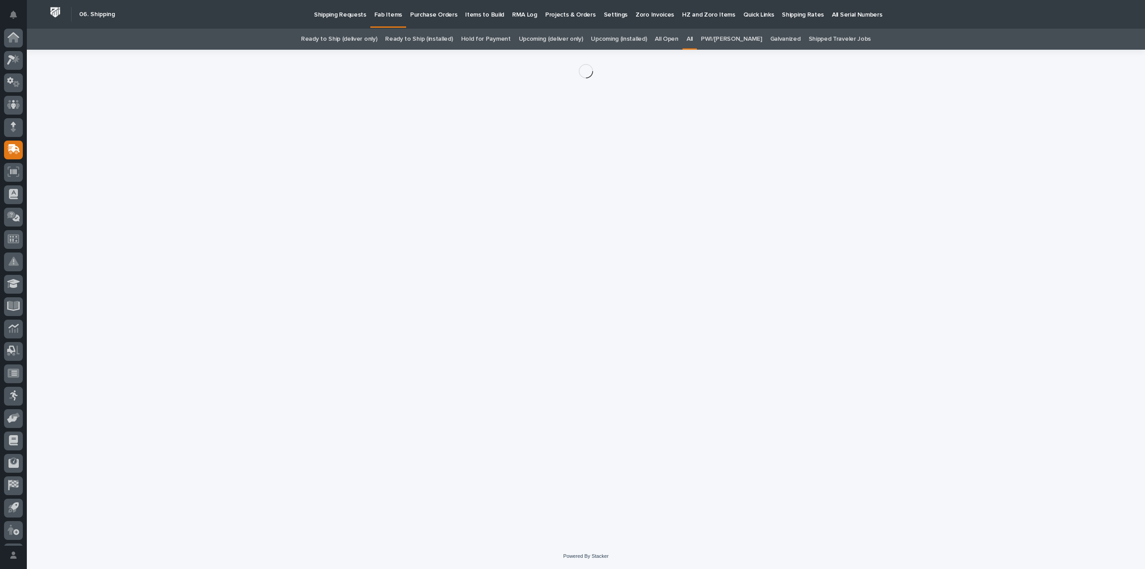
scroll to position [20, 0]
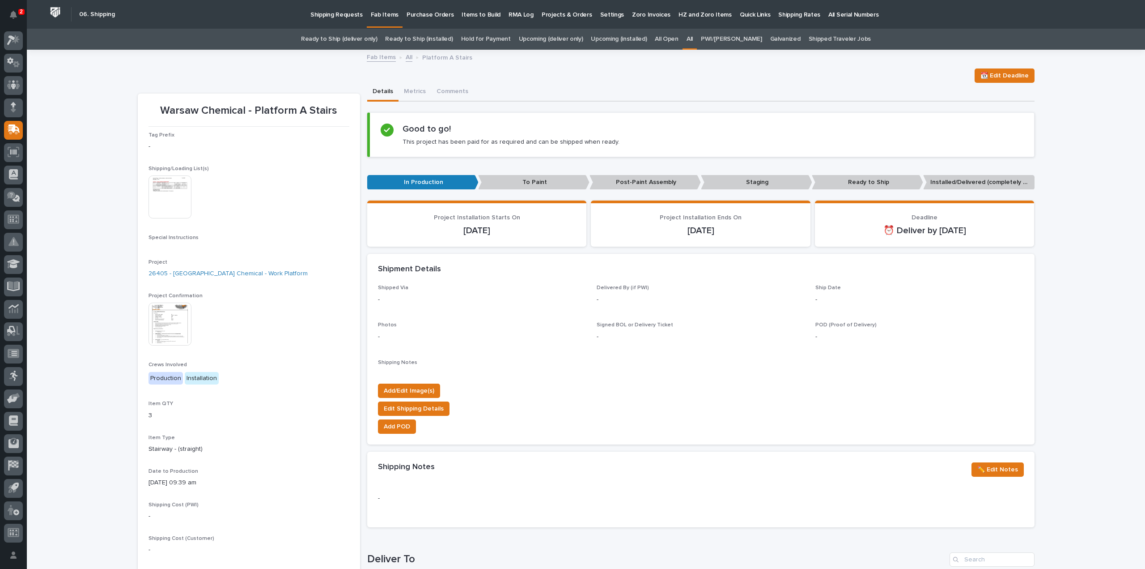
click at [172, 212] on img at bounding box center [170, 196] width 43 height 43
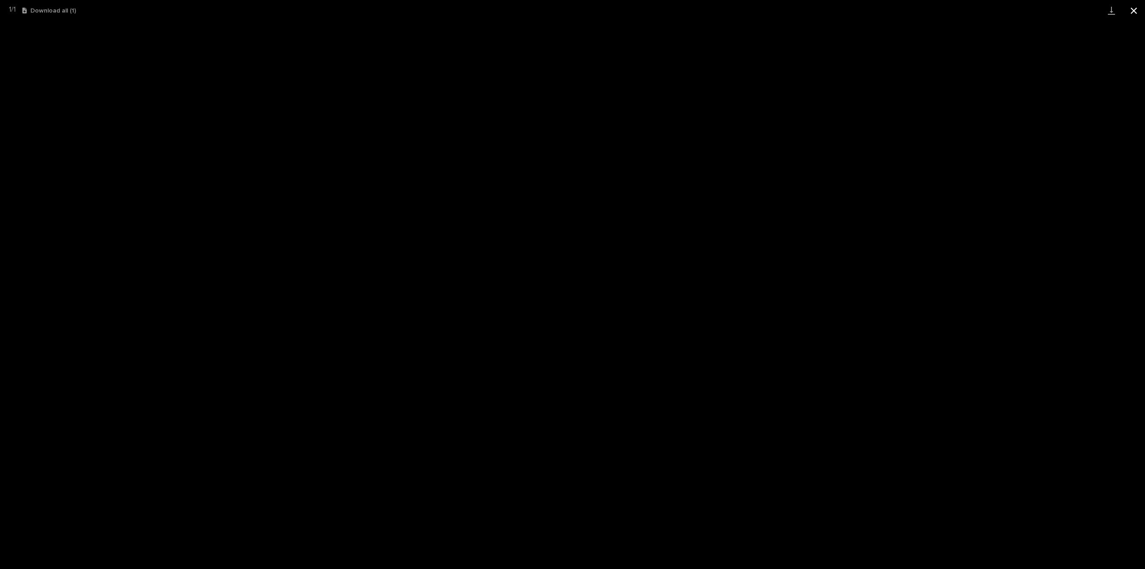
click at [1133, 10] on button "Close gallery" at bounding box center [1134, 10] width 22 height 21
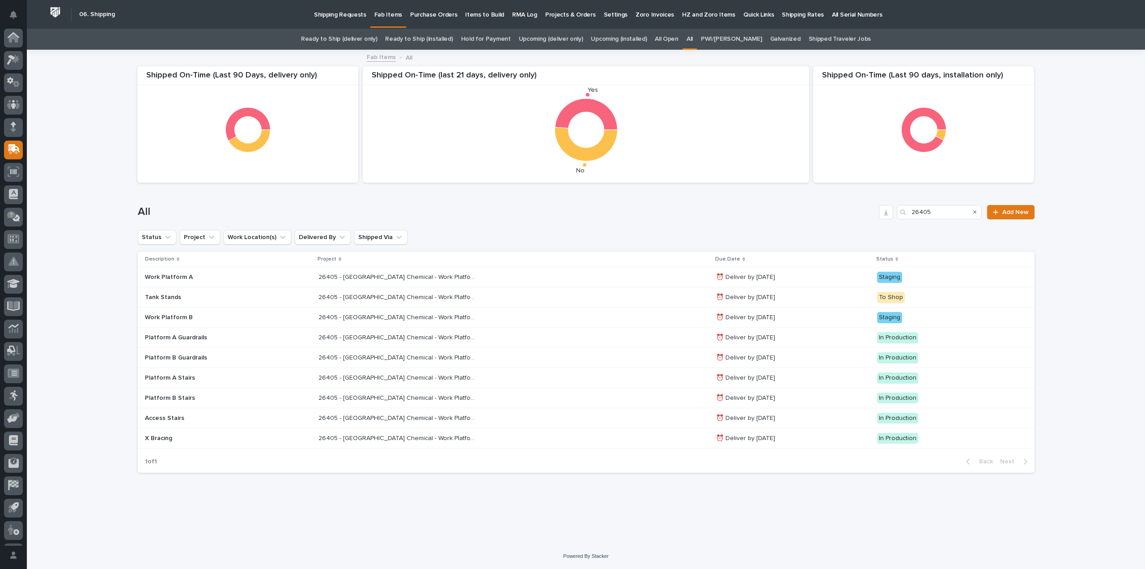
scroll to position [20, 0]
click at [351, 419] on p "26405 - Warsaw Chemical - Work Platform" at bounding box center [398, 417] width 158 height 9
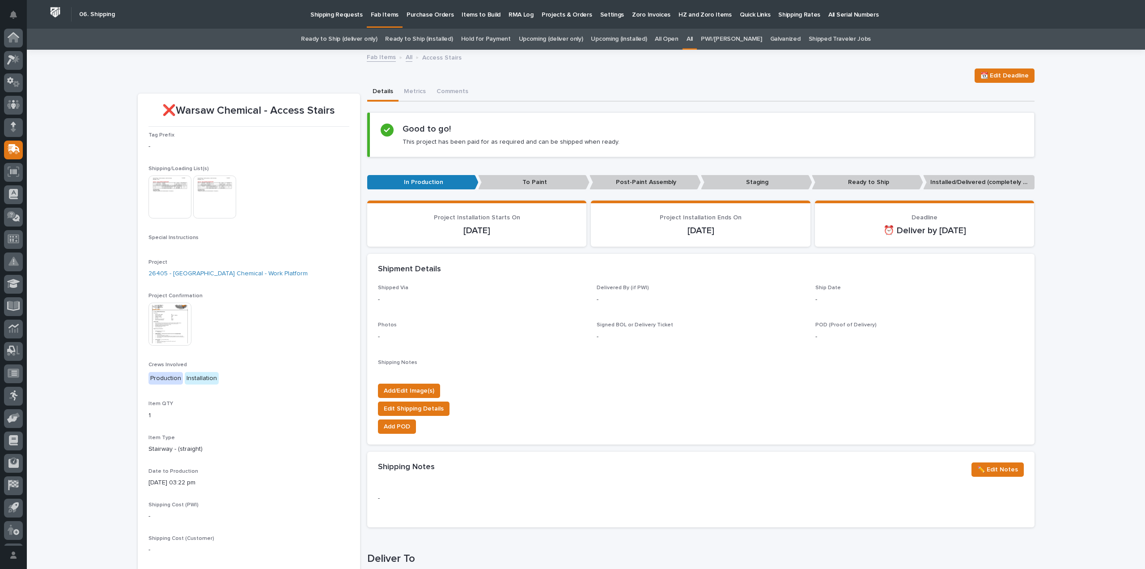
scroll to position [20, 0]
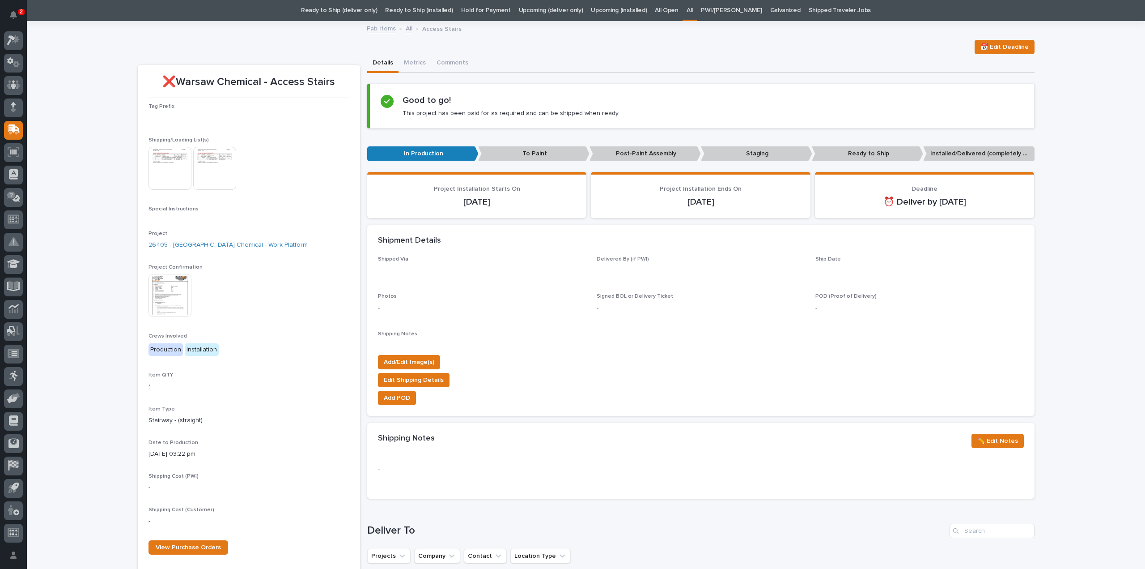
click at [149, 170] on img at bounding box center [170, 168] width 43 height 43
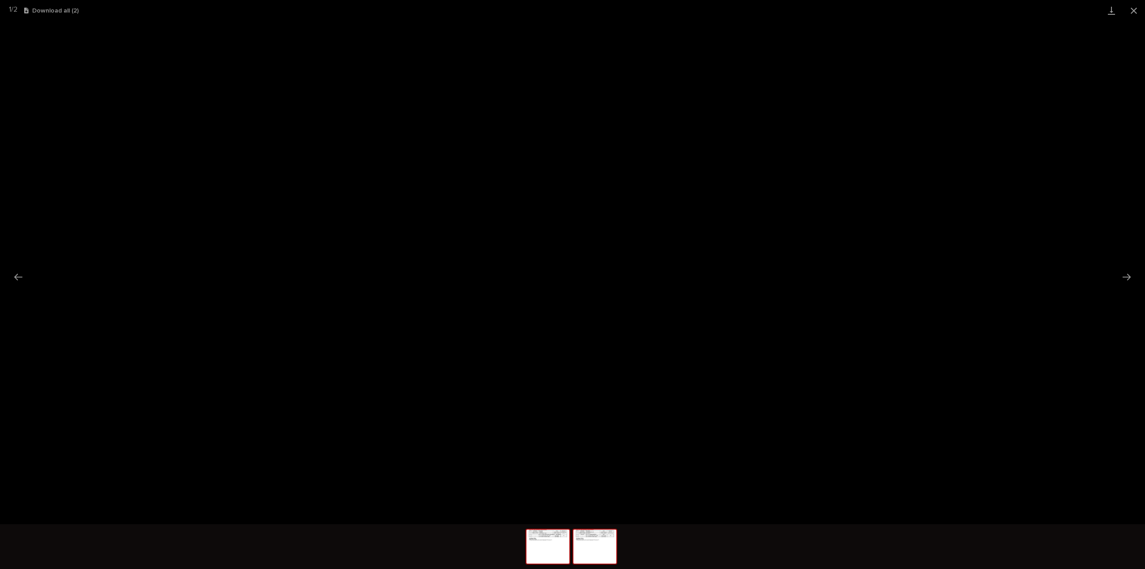
click at [603, 557] on img at bounding box center [595, 546] width 43 height 34
click at [557, 550] on img at bounding box center [548, 546] width 43 height 34
click at [1135, 11] on button "Close gallery" at bounding box center [1134, 10] width 22 height 21
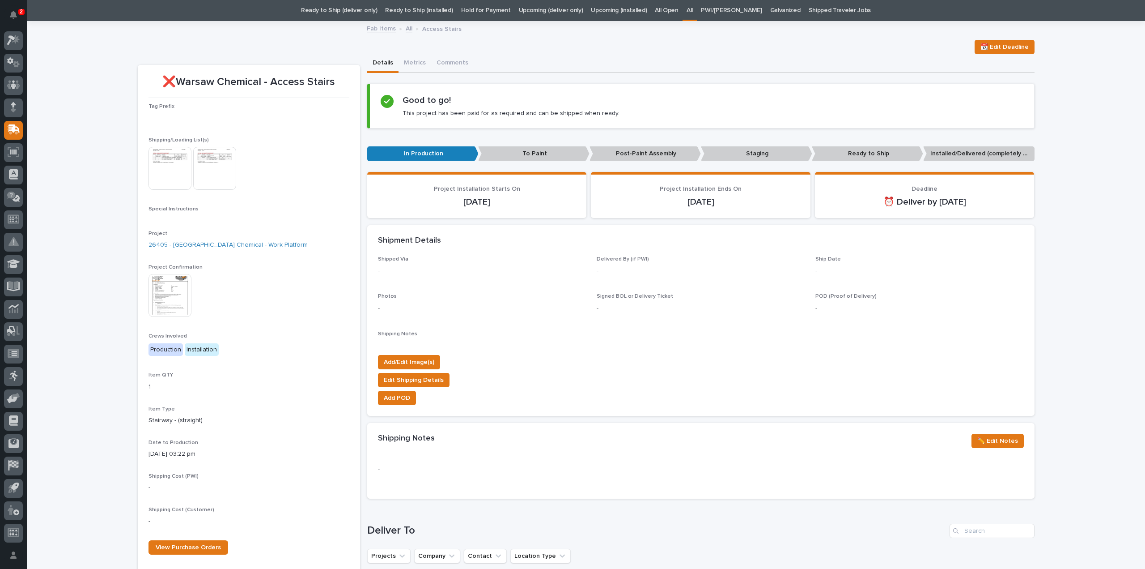
click at [176, 172] on img at bounding box center [170, 168] width 43 height 43
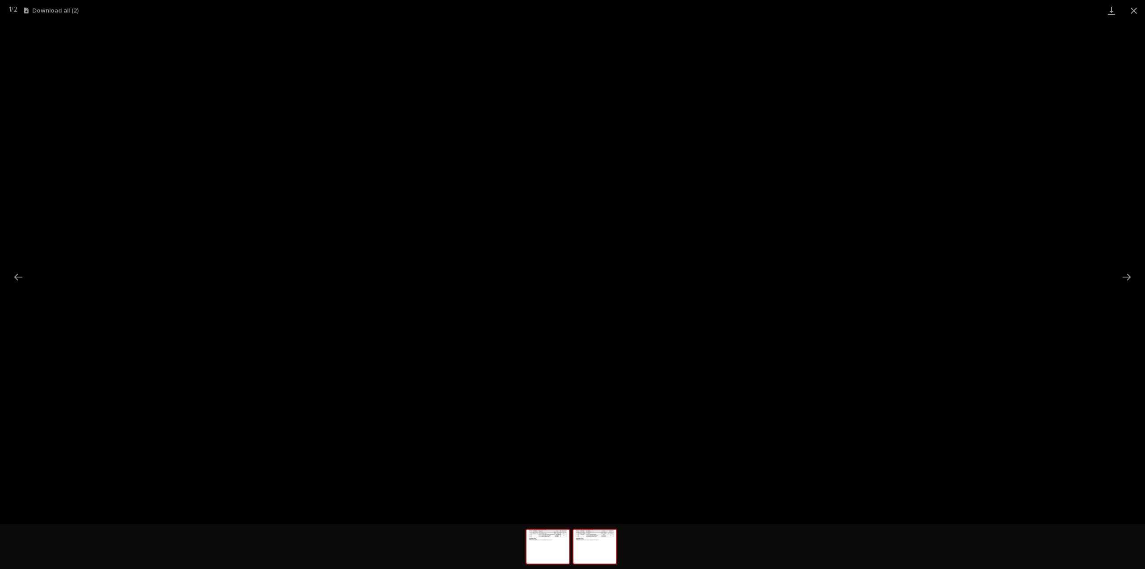
click at [588, 542] on img at bounding box center [595, 546] width 43 height 34
click at [1135, 10] on button "Close gallery" at bounding box center [1134, 10] width 22 height 21
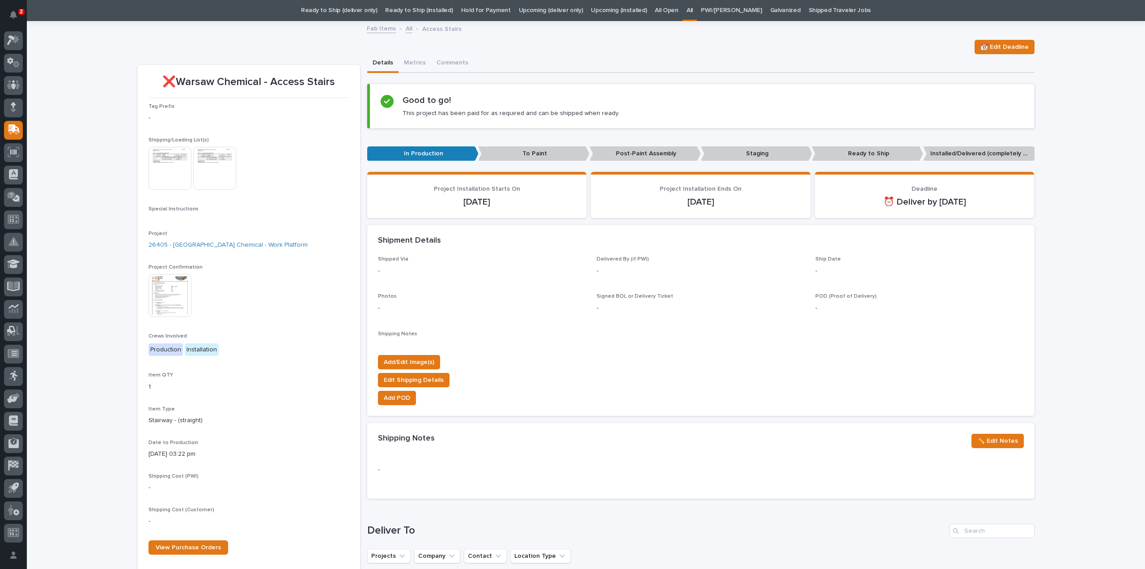
scroll to position [118, 0]
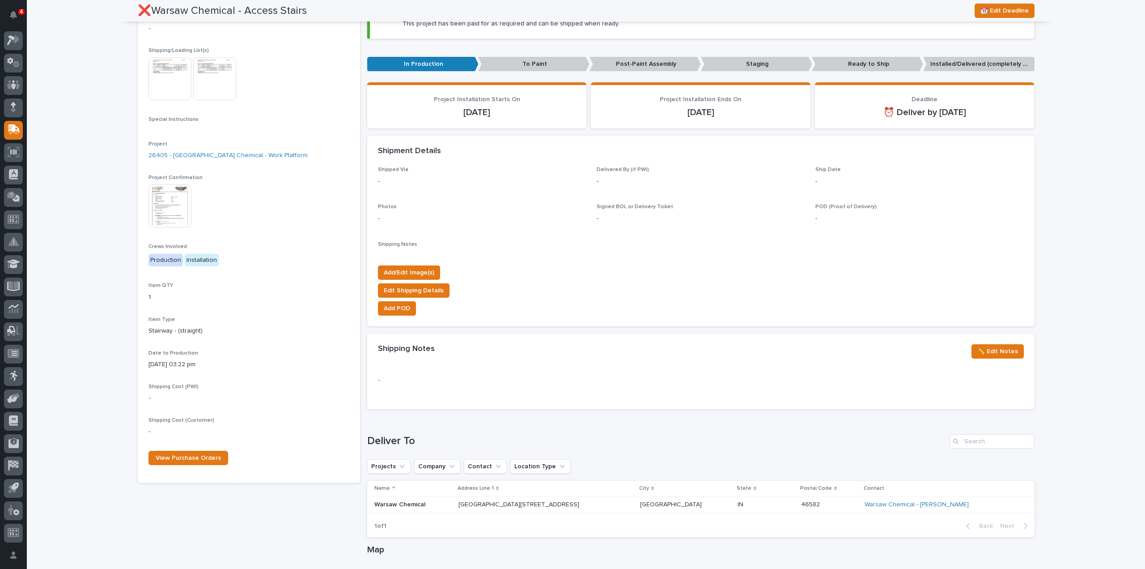
click at [78, 172] on div "Loading... Saving… Loading... Saving… ❌Warsaw Chemical - Access Stairs 📆 Edit D…" at bounding box center [586, 357] width 1119 height 851
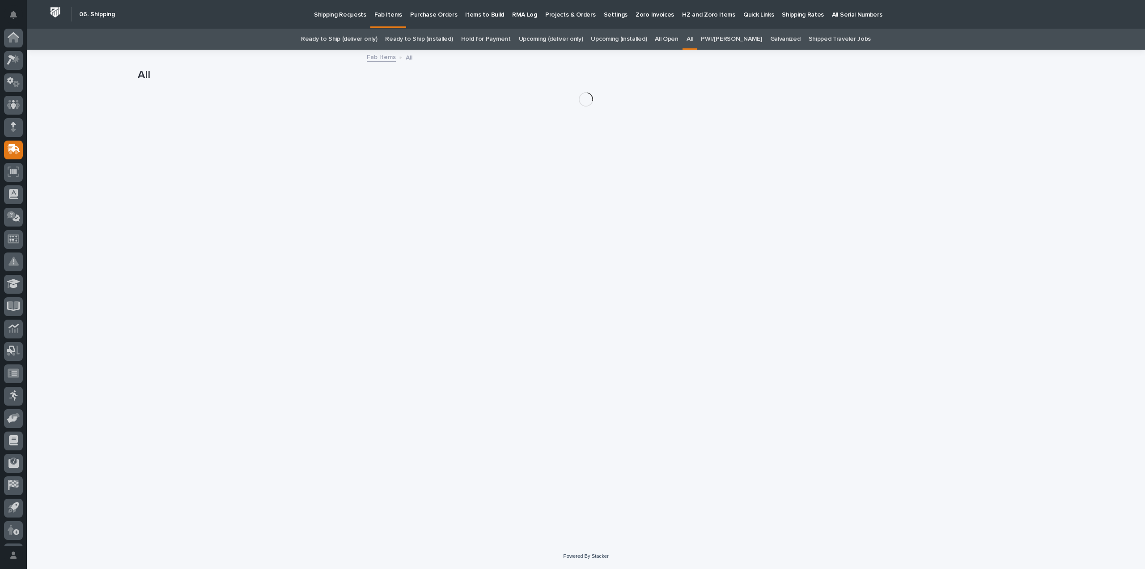
scroll to position [20, 0]
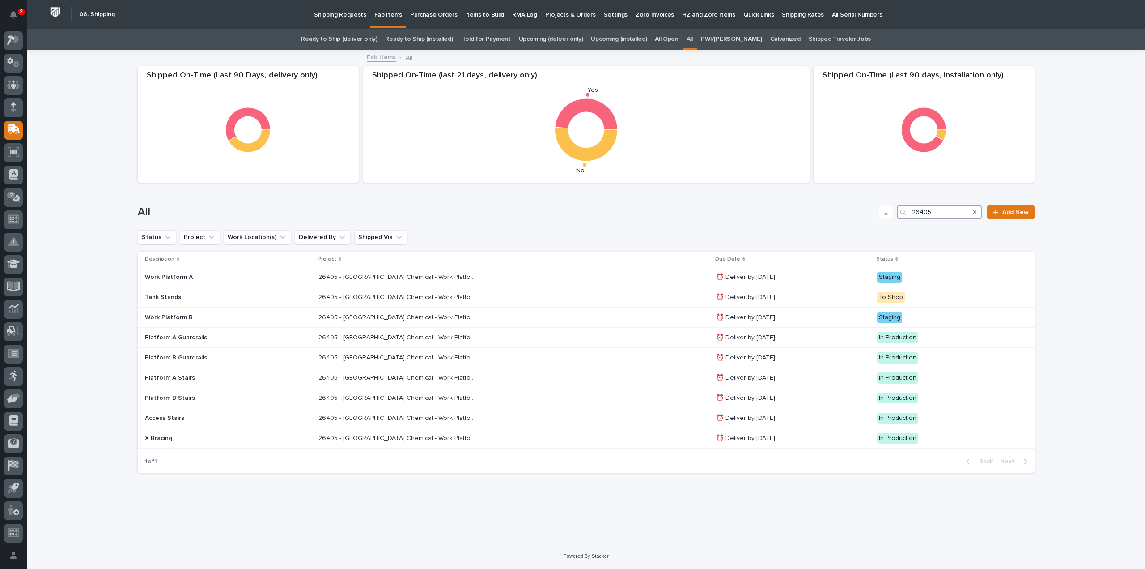
drag, startPoint x: 946, startPoint y: 216, endPoint x: 888, endPoint y: 226, distance: 58.6
click at [888, 226] on div "All 26405 Add New" at bounding box center [586, 208] width 897 height 43
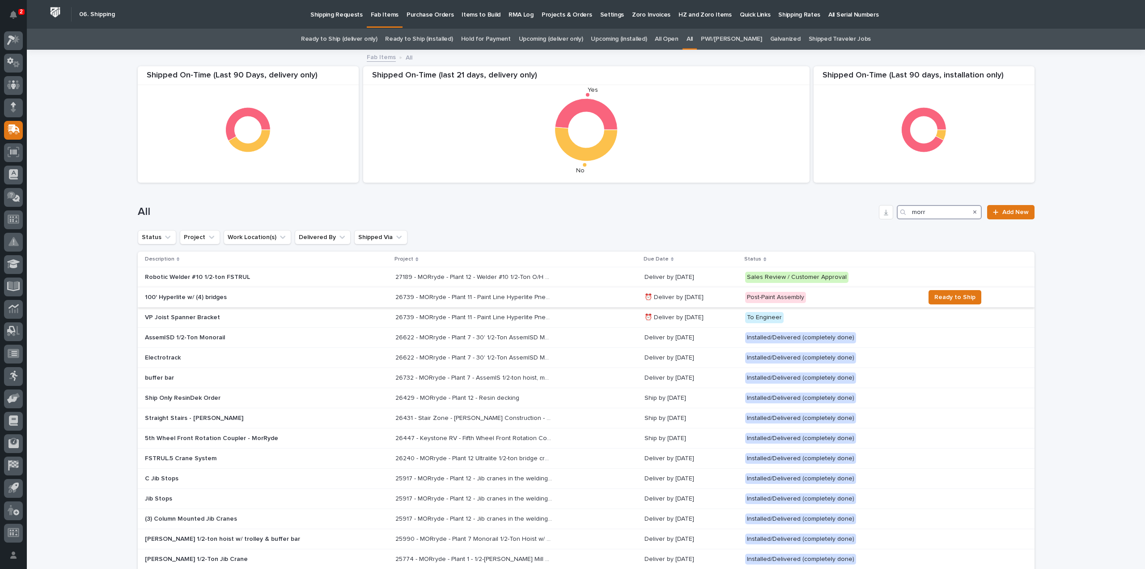
type input "morr"
click at [187, 298] on p "100' Hyperlite w/ (4) bridges" at bounding box center [223, 298] width 157 height 8
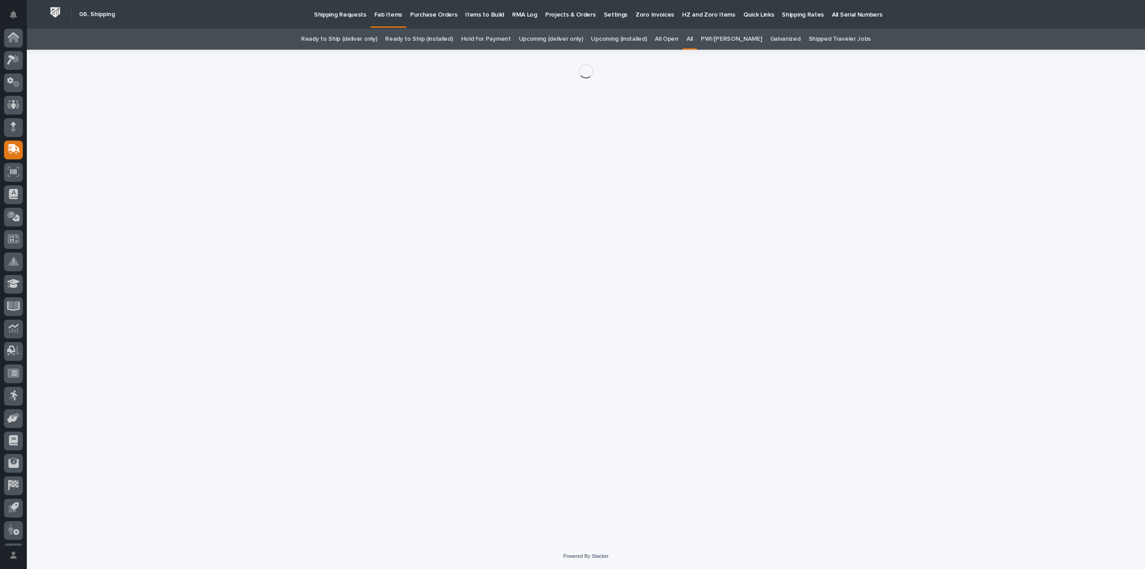
scroll to position [20, 0]
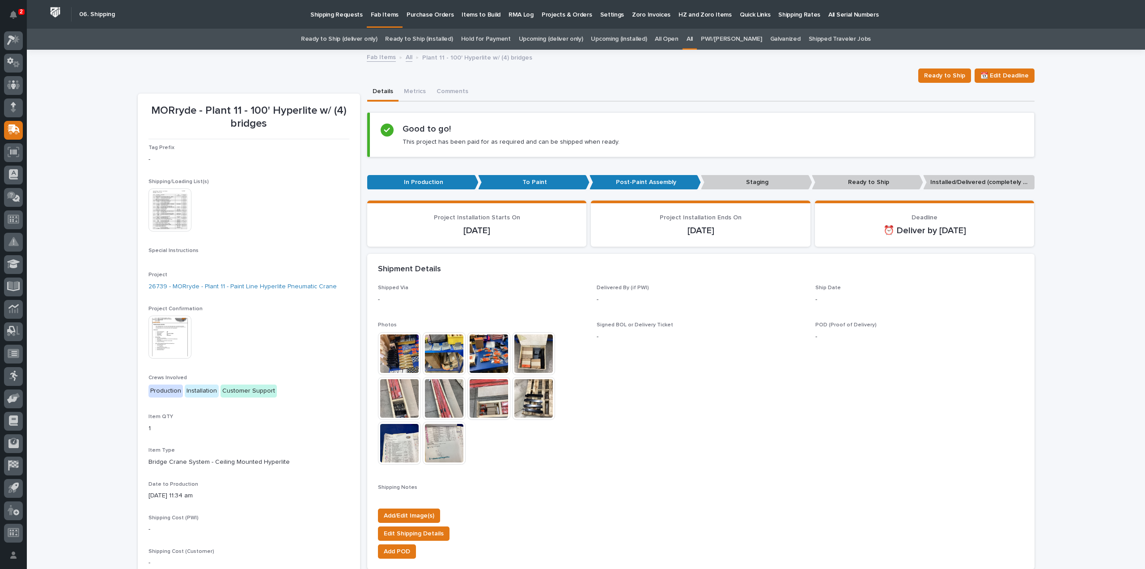
click at [168, 209] on img at bounding box center [170, 209] width 43 height 43
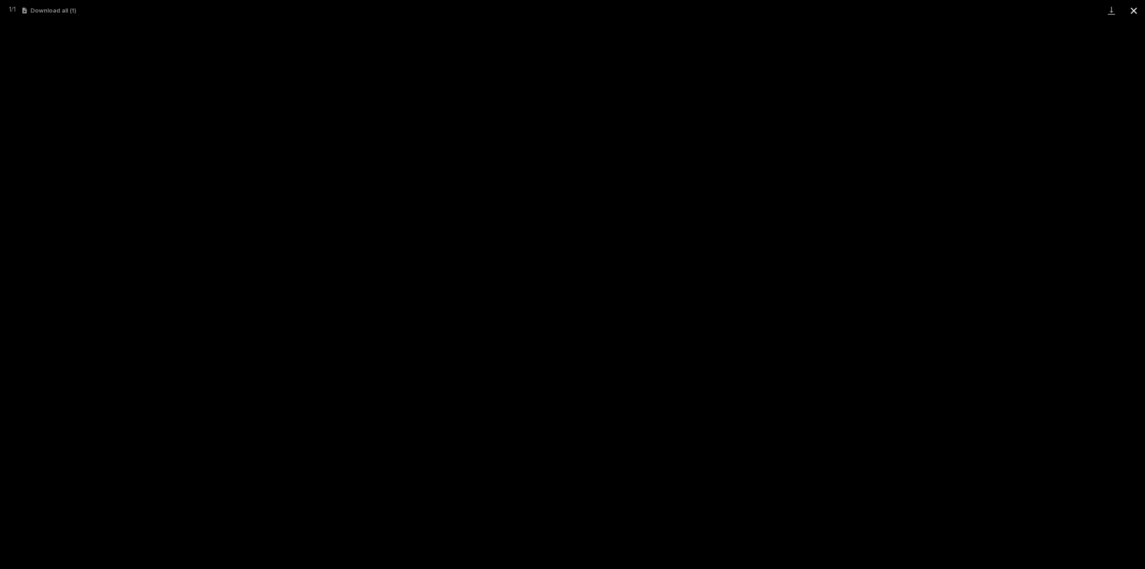
click at [1136, 12] on button "Close gallery" at bounding box center [1134, 10] width 22 height 21
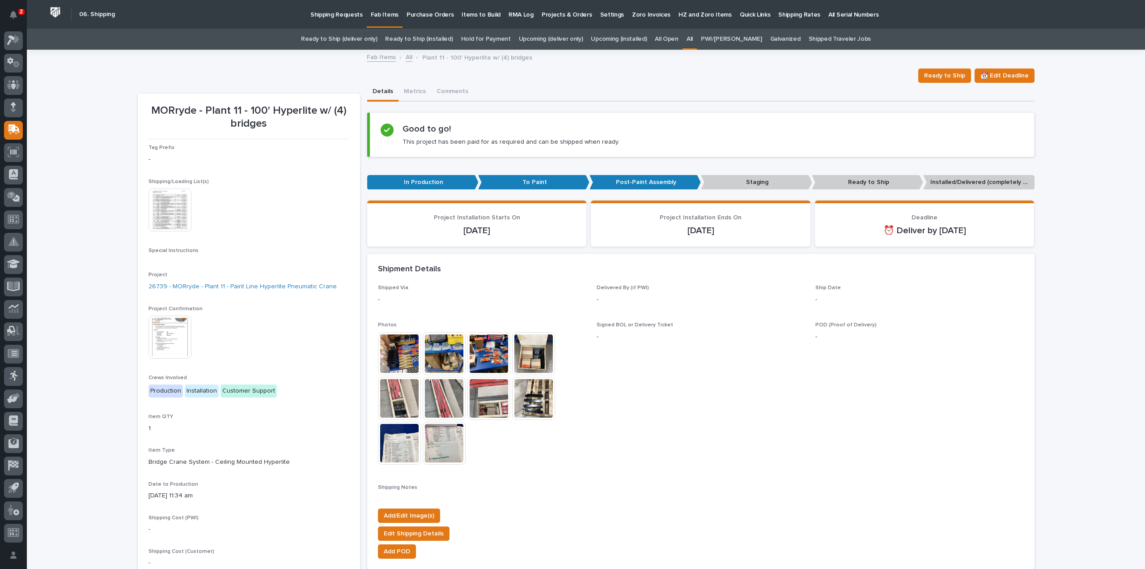
click at [1076, 199] on div "Loading... Saving… Loading... Saving… MORryde - Plant 11 - 100' Hyperlite w/ (4…" at bounding box center [586, 539] width 1119 height 976
click at [693, 39] on link "All" at bounding box center [690, 39] width 6 height 21
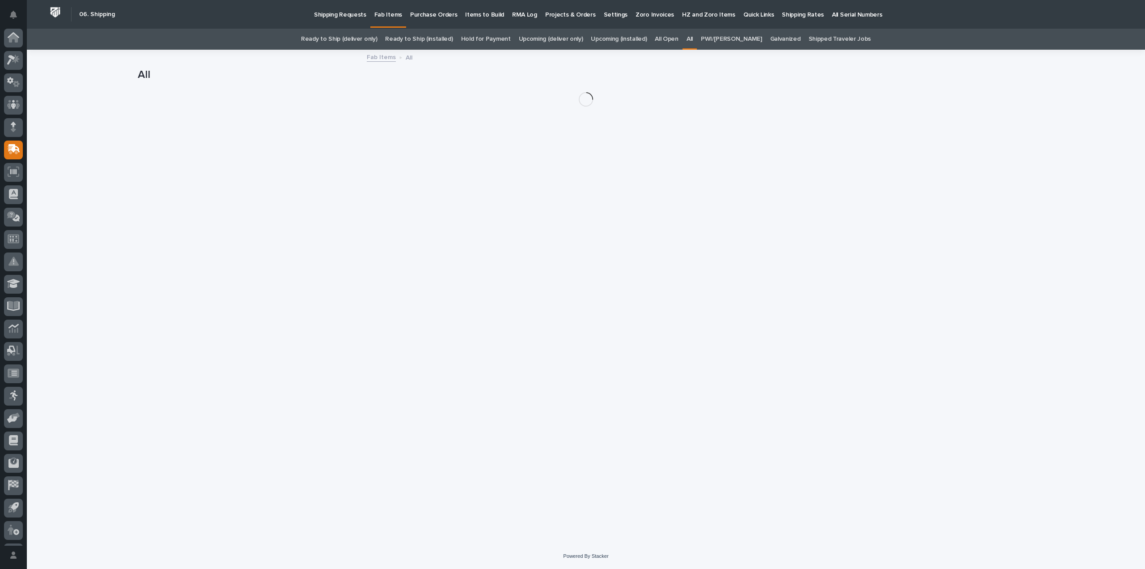
scroll to position [20, 0]
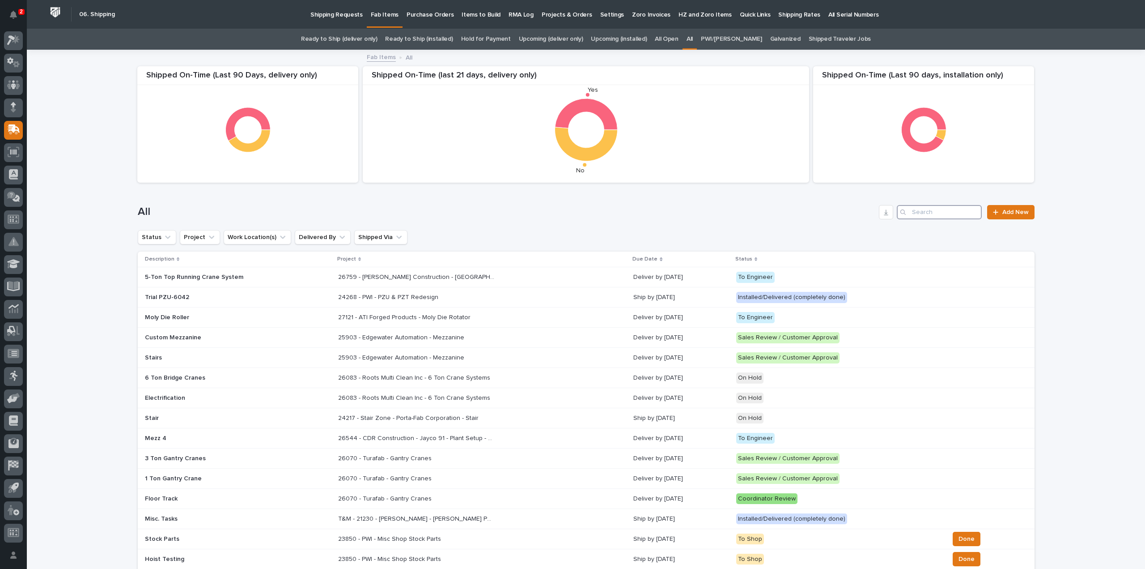
click at [928, 212] on input "Search" at bounding box center [939, 212] width 85 height 14
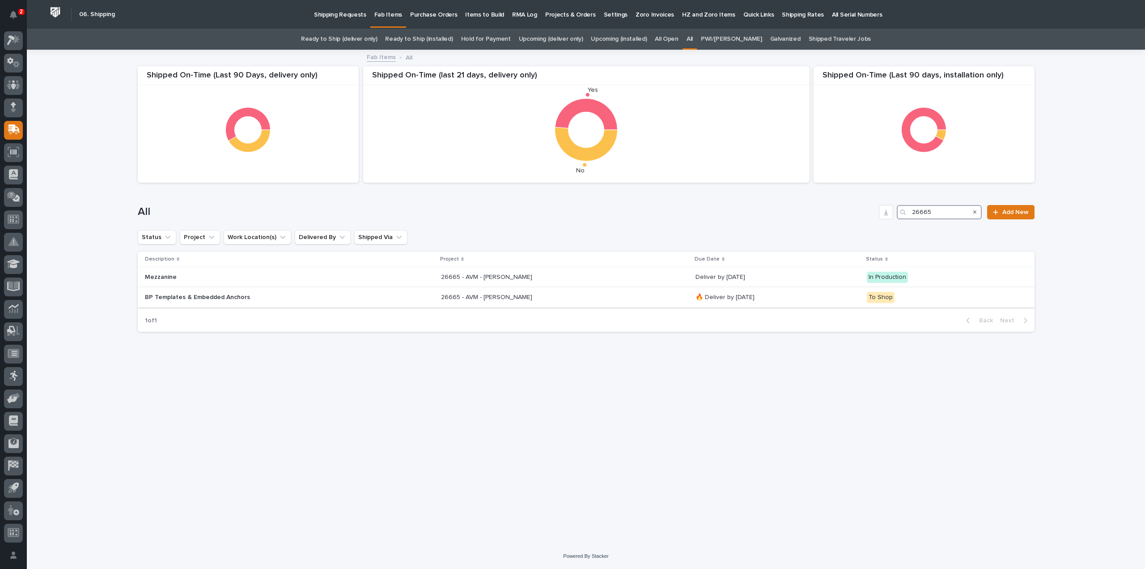
type input "26665"
click at [500, 297] on p "26665 - AVM - Cadence Mezzanine" at bounding box center [487, 296] width 93 height 9
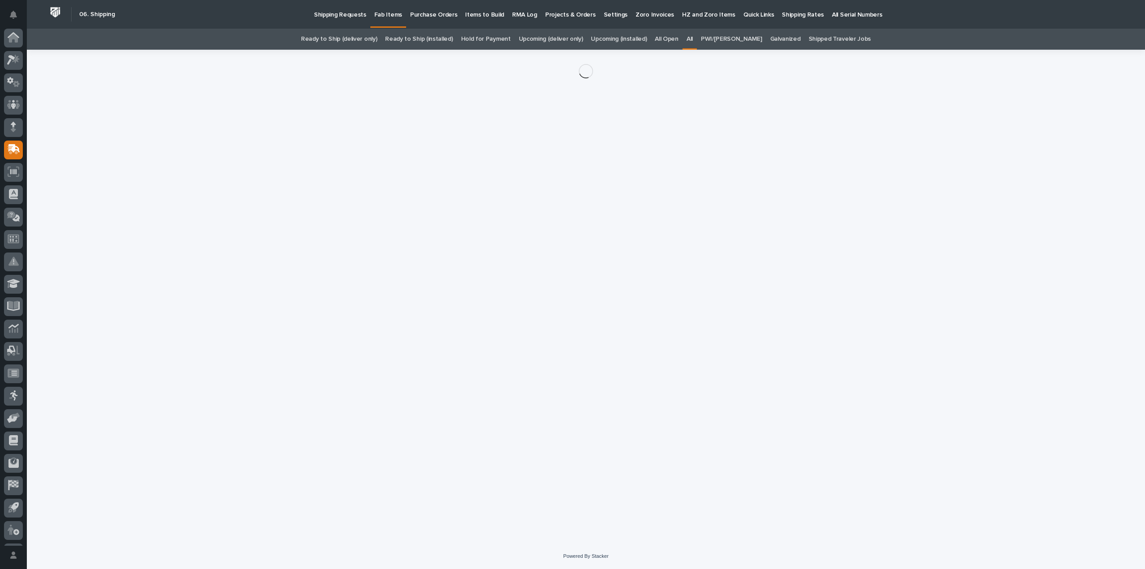
scroll to position [20, 0]
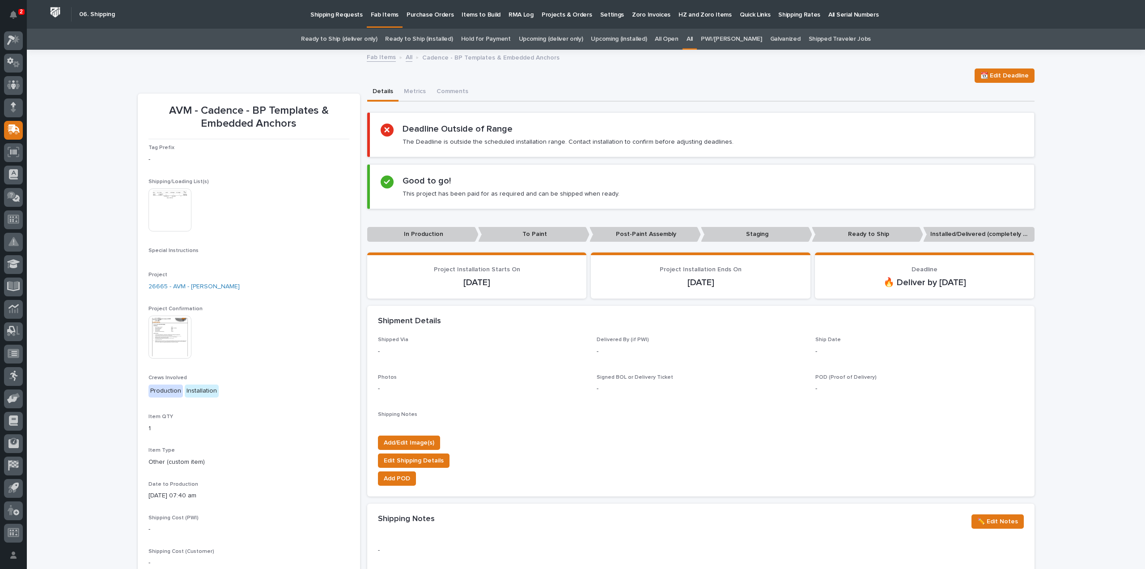
click at [166, 220] on img at bounding box center [170, 209] width 43 height 43
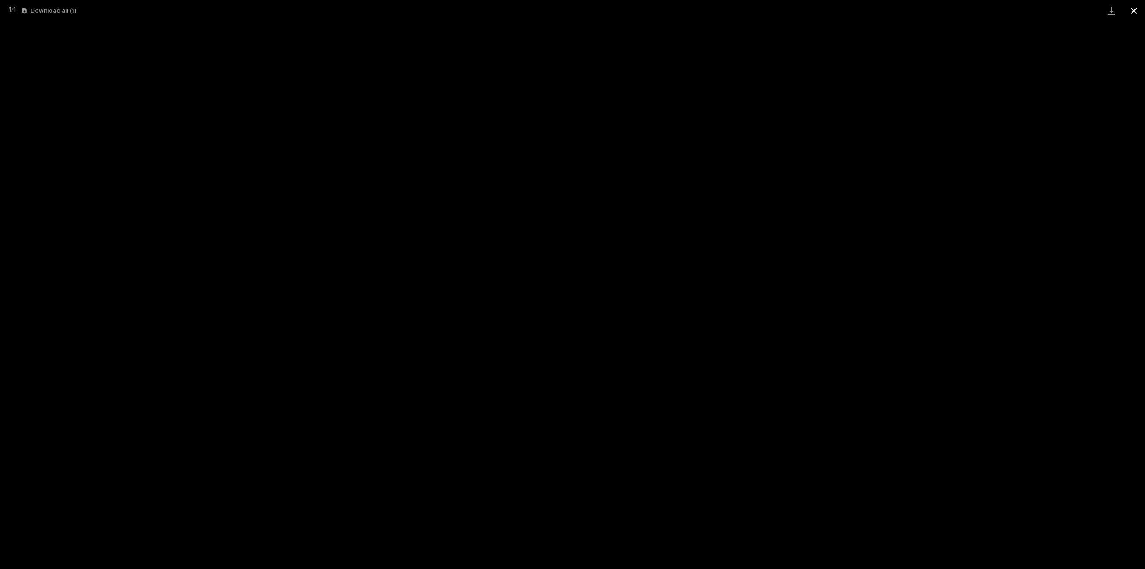
click at [1137, 11] on button "Close gallery" at bounding box center [1134, 10] width 22 height 21
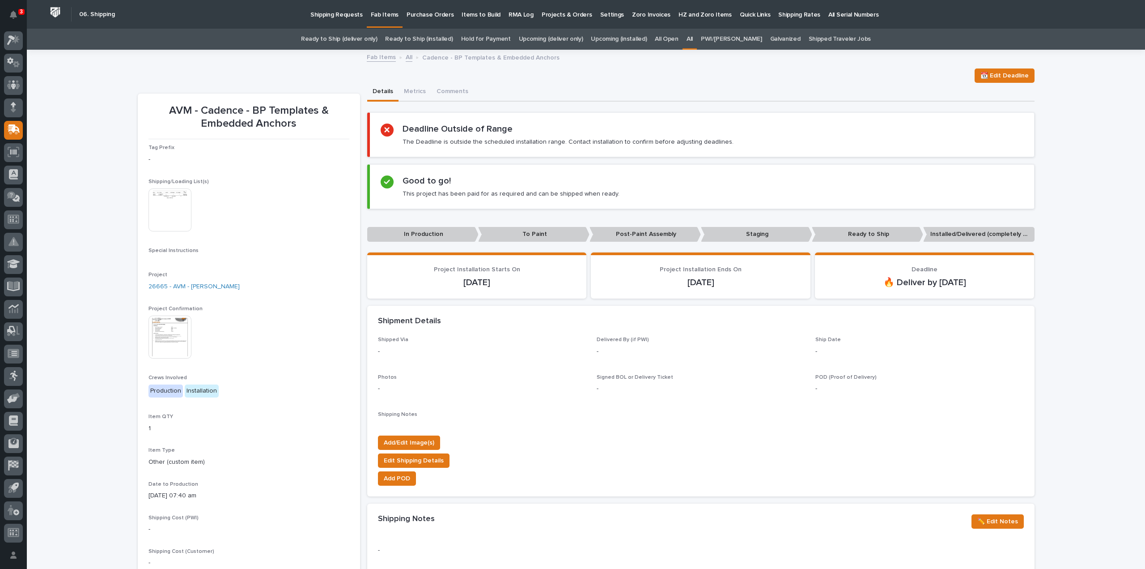
click at [693, 37] on link "All" at bounding box center [690, 39] width 6 height 21
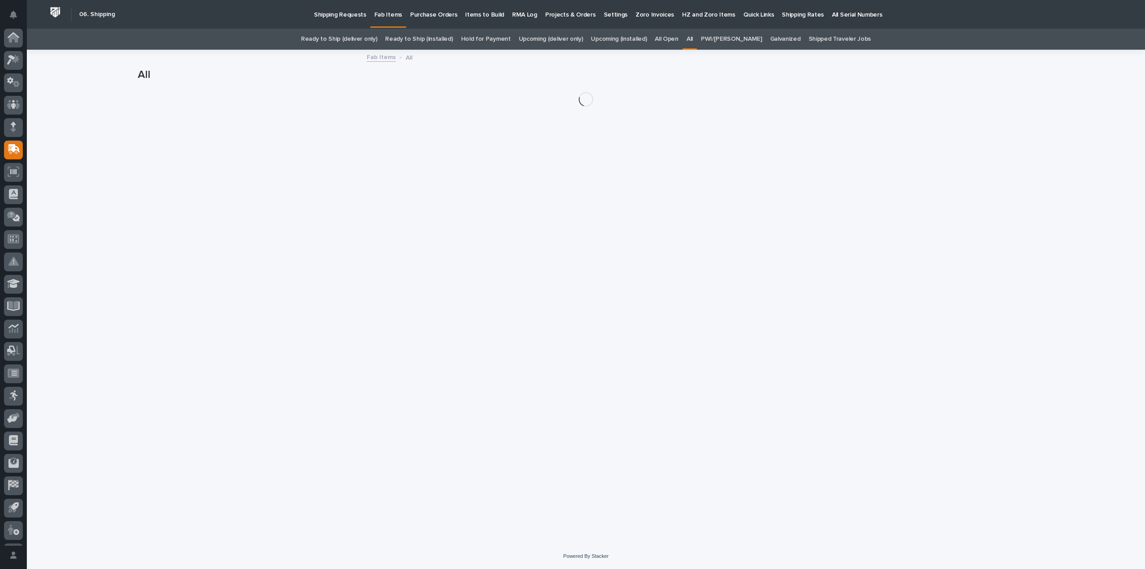
scroll to position [20, 0]
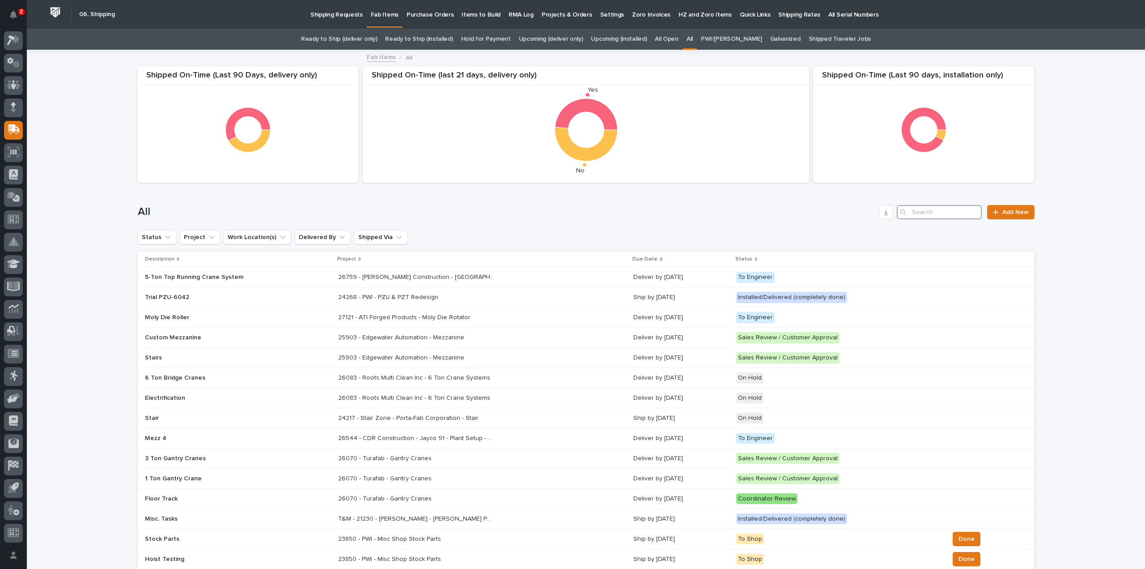
click at [914, 214] on input "Search" at bounding box center [939, 212] width 85 height 14
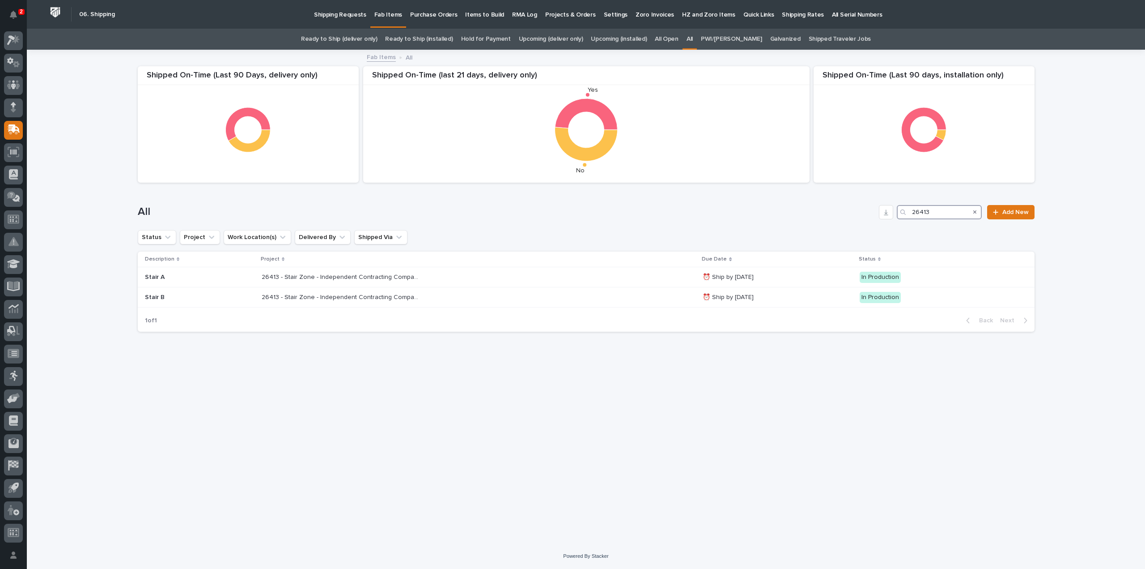
drag, startPoint x: 918, startPoint y: 211, endPoint x: 842, endPoint y: 225, distance: 77.8
click at [842, 225] on div "All 26413 Add New" at bounding box center [586, 208] width 897 height 43
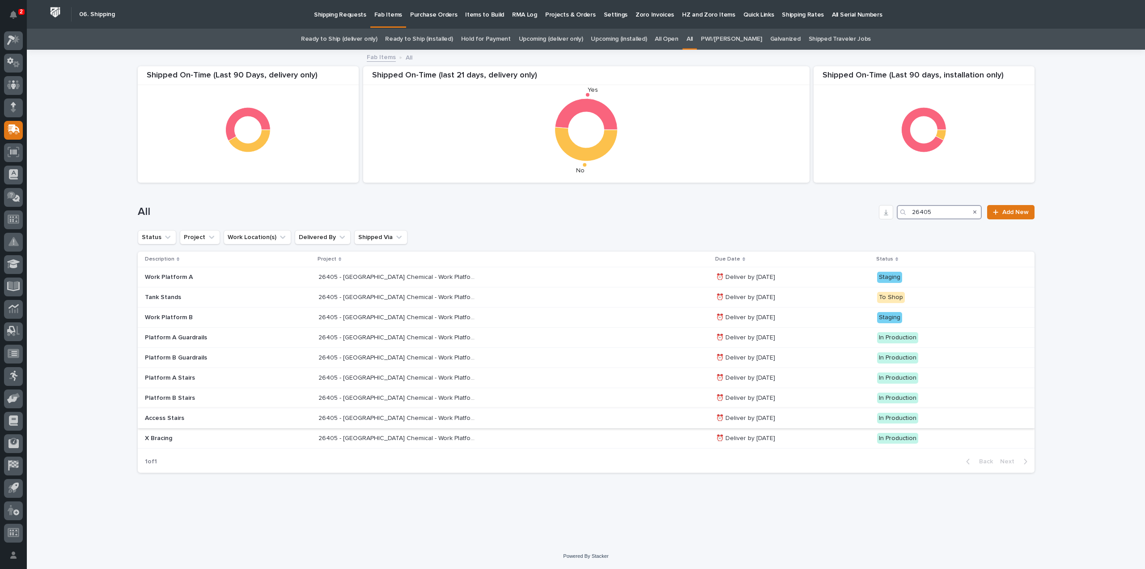
type input "26405"
click at [348, 414] on p "26405 - Warsaw Chemical - Work Platform" at bounding box center [398, 417] width 158 height 9
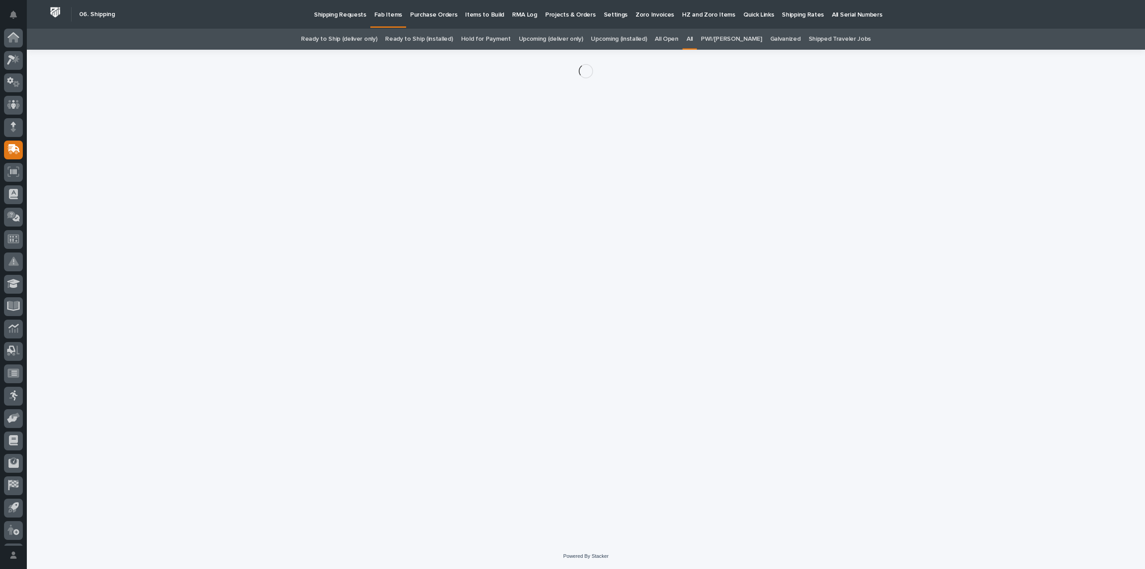
scroll to position [20, 0]
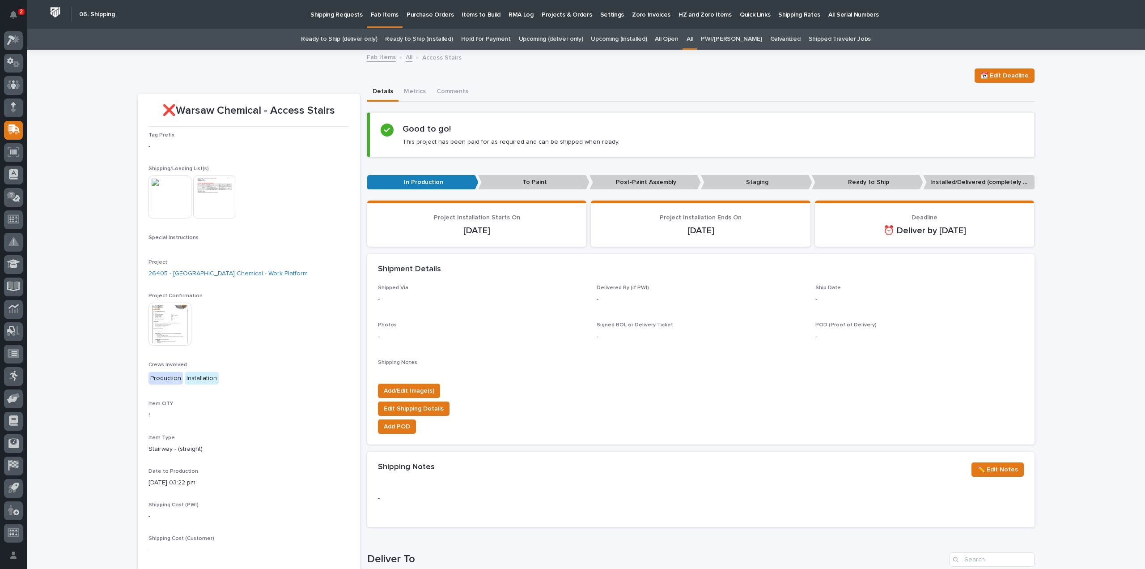
click at [176, 190] on img at bounding box center [170, 196] width 43 height 43
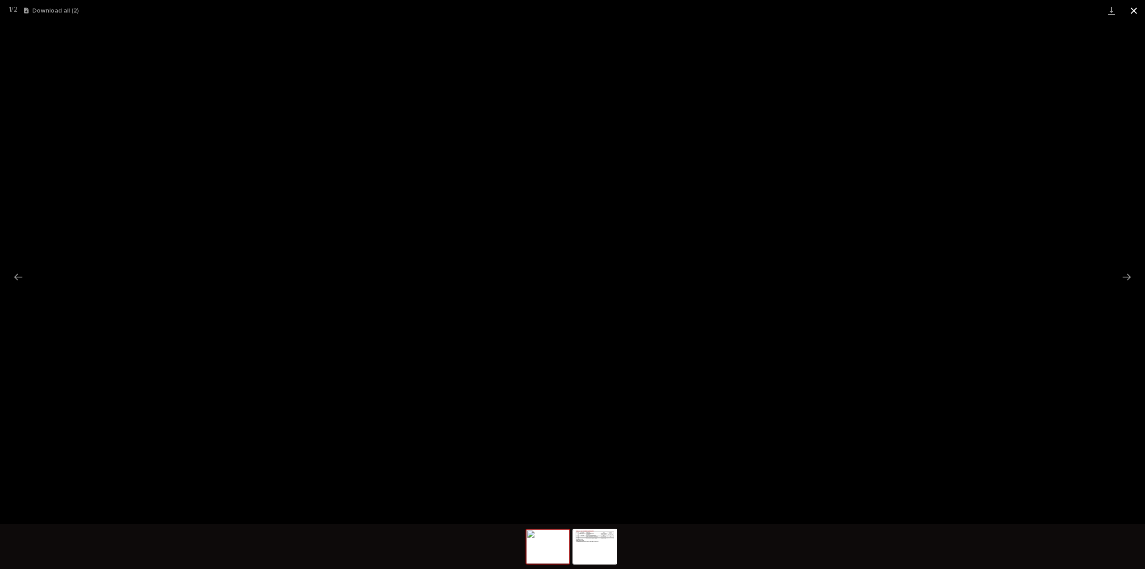
click at [1137, 11] on button "Close gallery" at bounding box center [1134, 10] width 22 height 21
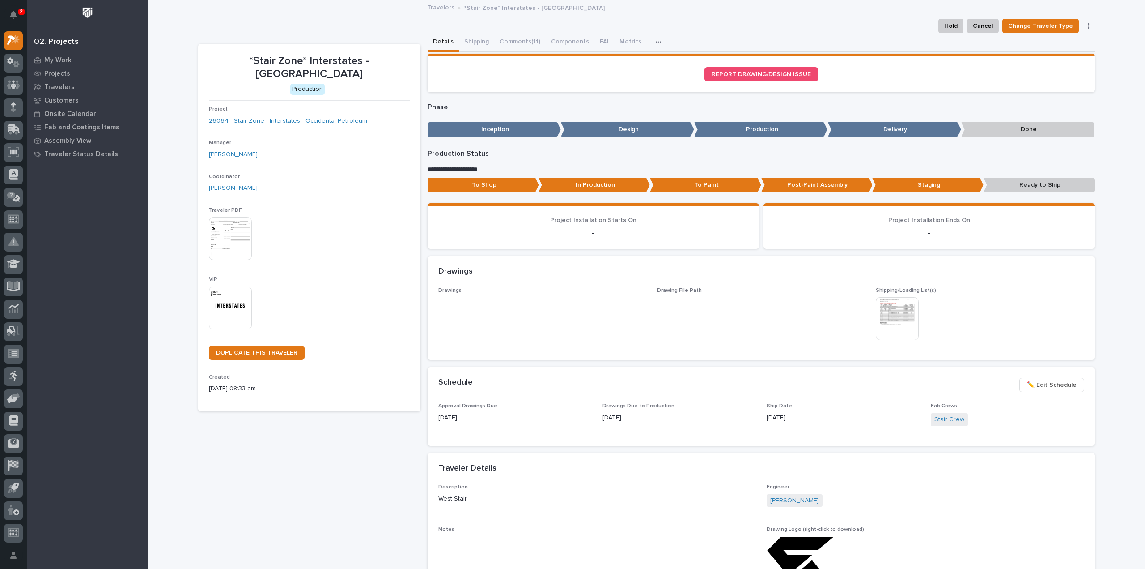
click at [620, 189] on p "In Production" at bounding box center [594, 185] width 111 height 15
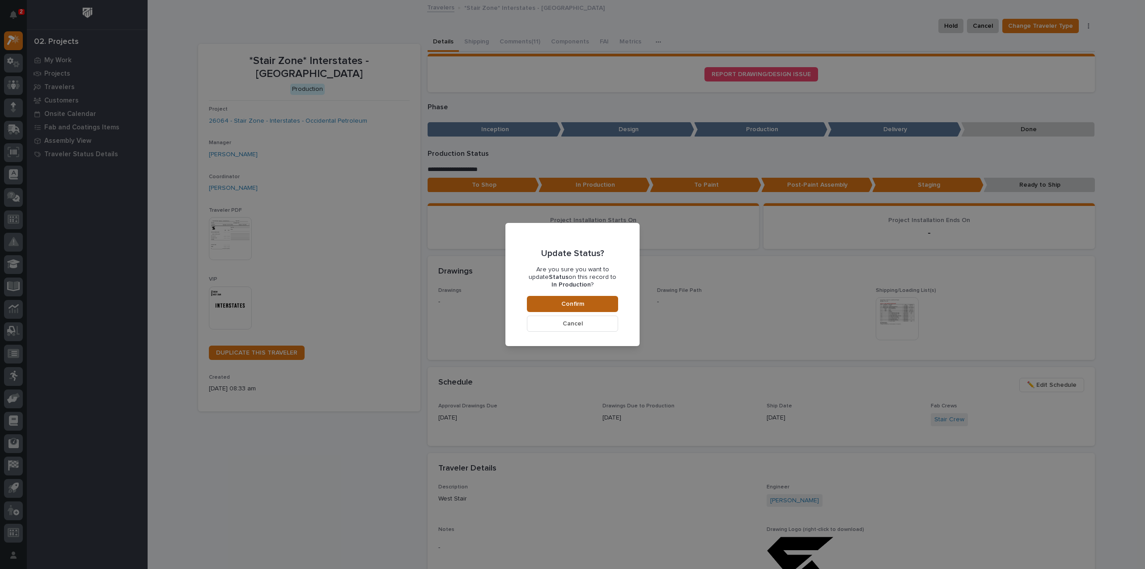
click at [600, 306] on button "Confirm" at bounding box center [572, 304] width 91 height 16
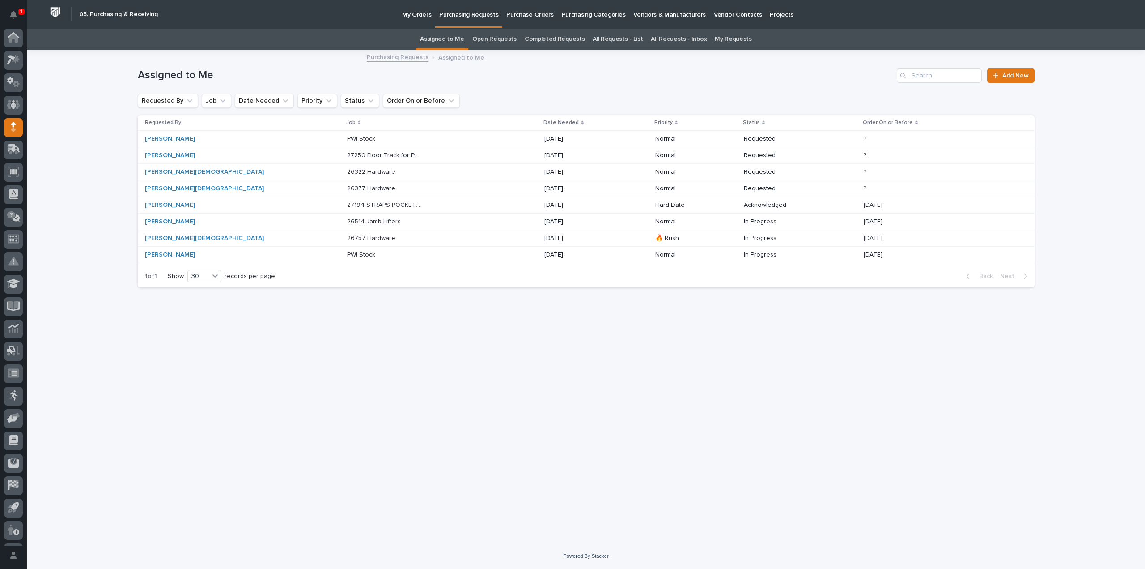
scroll to position [20, 0]
click at [619, 40] on link "All Requests - List" at bounding box center [618, 39] width 50 height 21
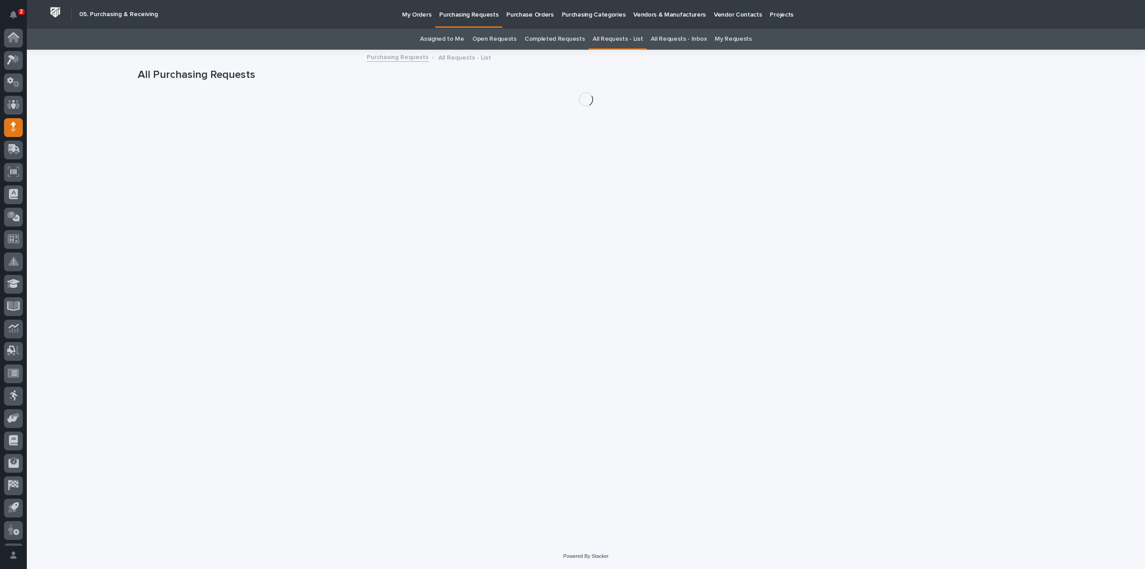
scroll to position [20, 0]
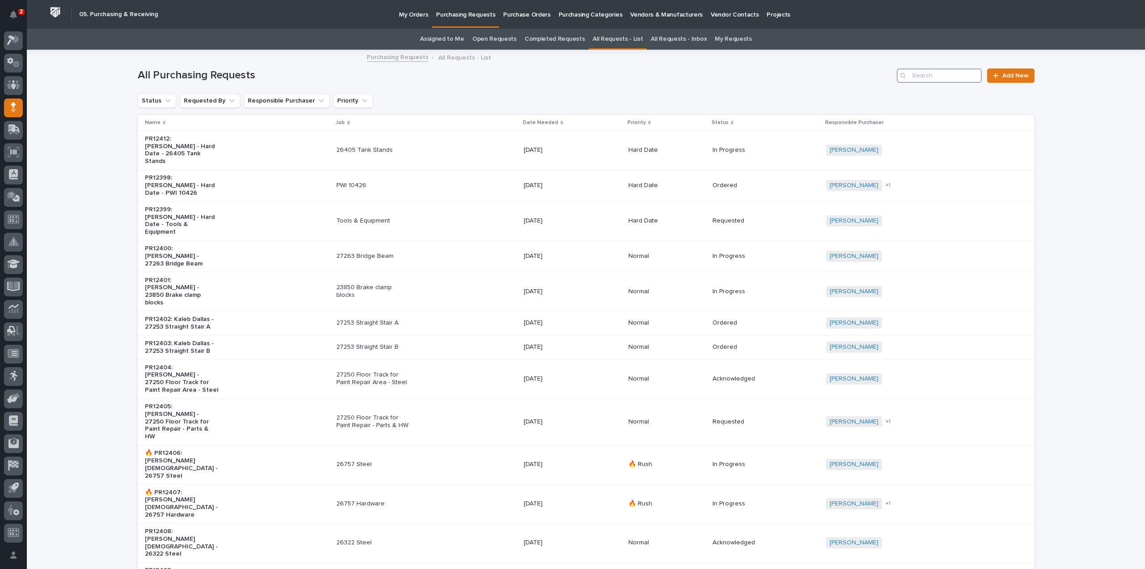
click at [928, 77] on input "Search" at bounding box center [939, 75] width 85 height 14
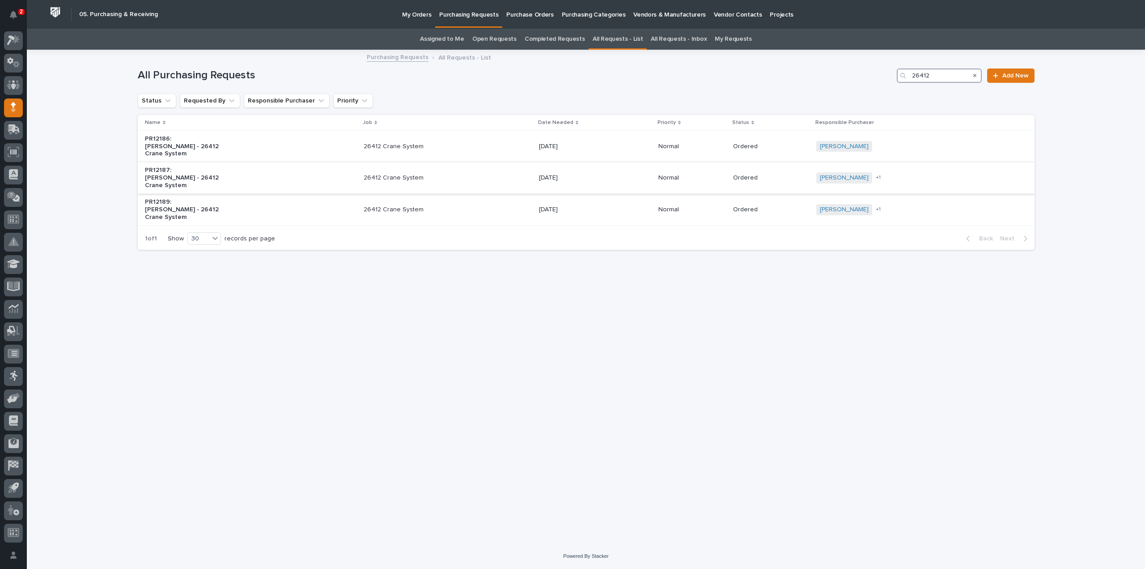
type input "26412"
click at [392, 183] on div "26412 Crane System" at bounding box center [448, 177] width 168 height 15
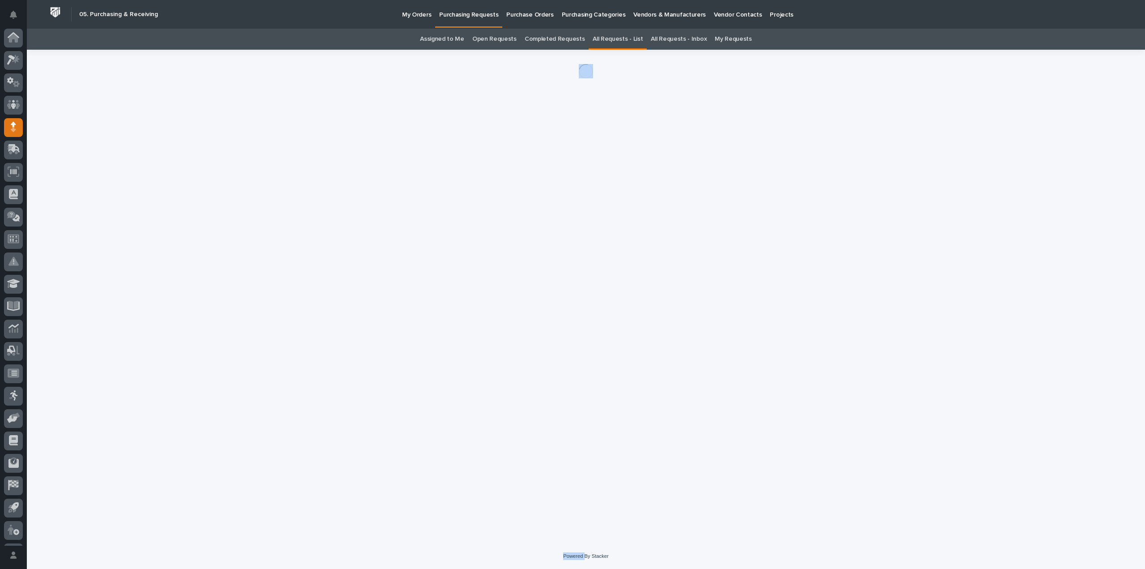
scroll to position [20, 0]
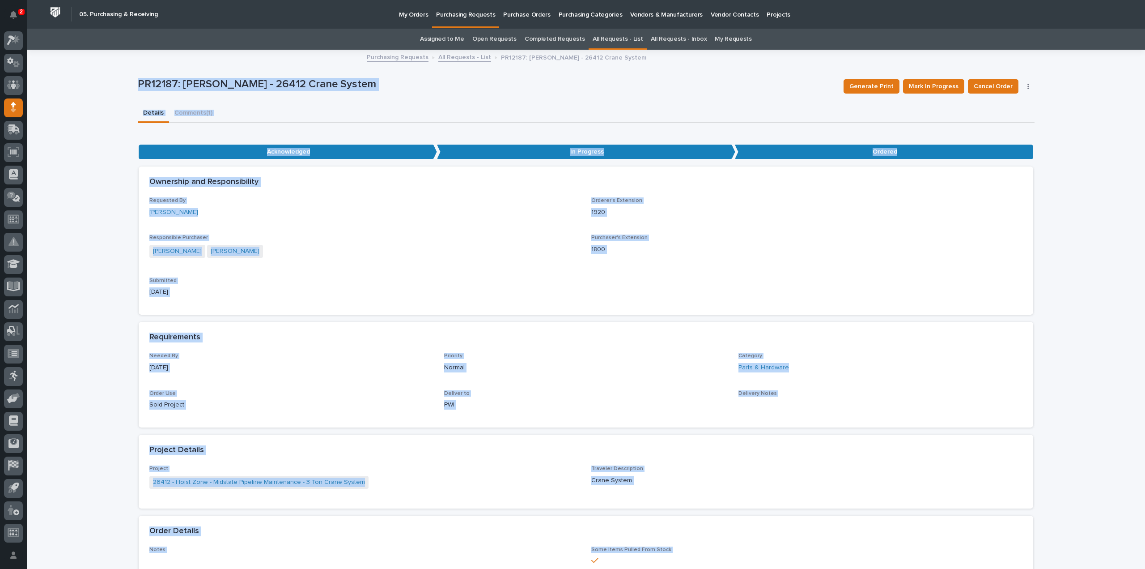
click at [539, 149] on p "In Progress" at bounding box center [586, 152] width 298 height 15
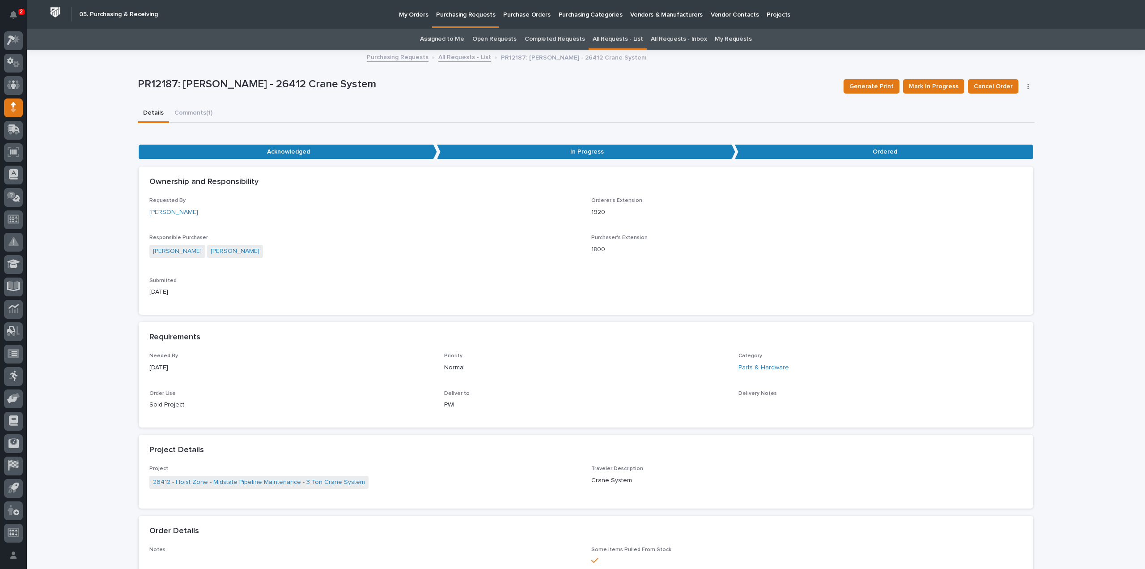
scroll to position [358, 0]
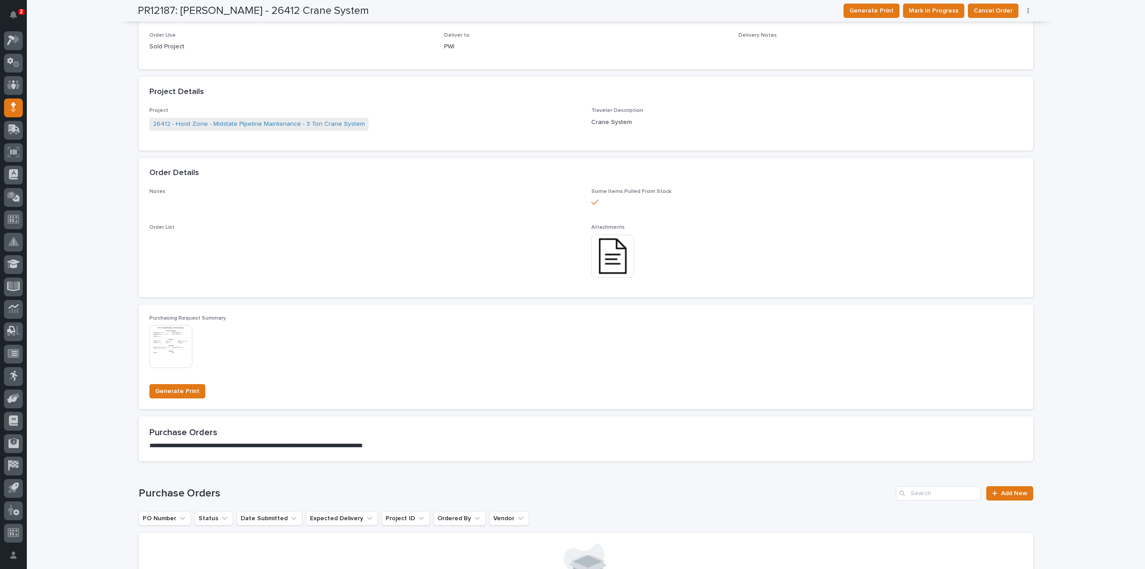
click at [601, 249] on img at bounding box center [613, 255] width 43 height 43
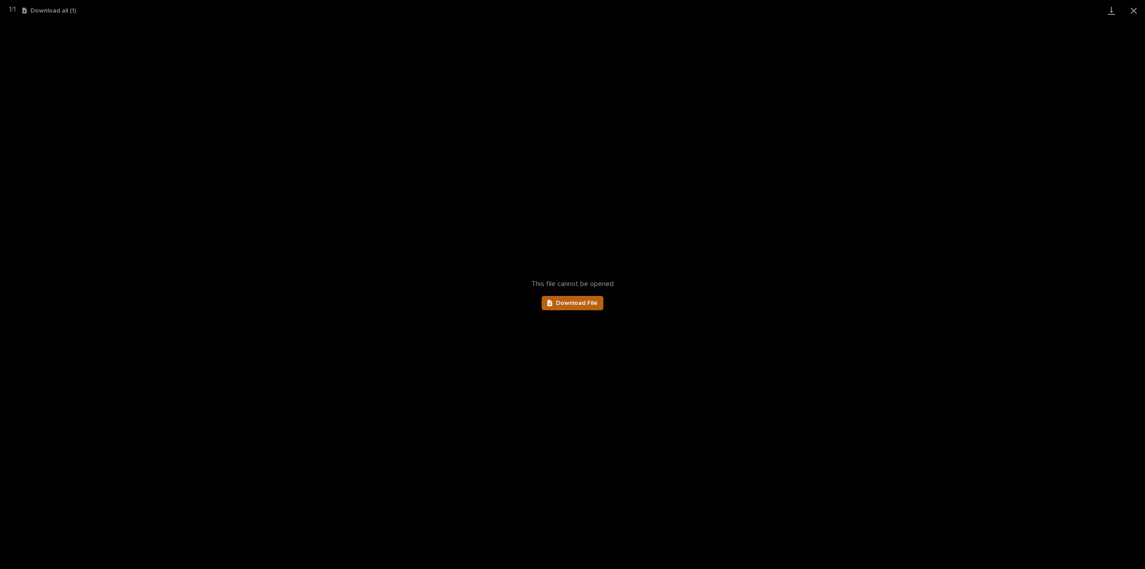
click at [581, 304] on span "Download File" at bounding box center [577, 303] width 42 height 6
click at [1131, 7] on button "Close gallery" at bounding box center [1134, 10] width 22 height 21
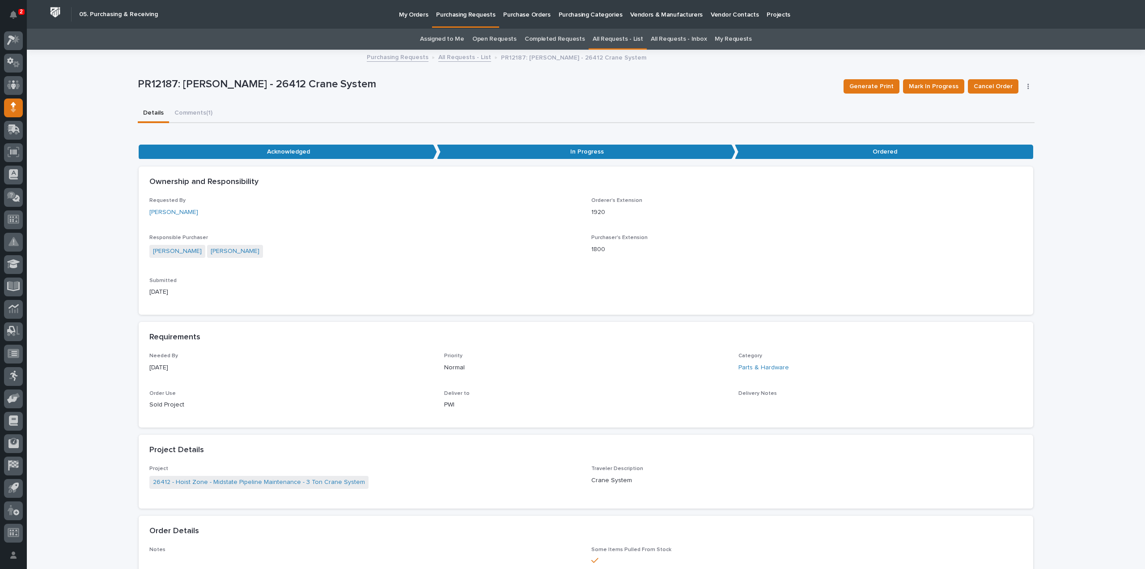
scroll to position [0, 0]
drag, startPoint x: 188, startPoint y: 113, endPoint x: 191, endPoint y: 117, distance: 5.0
click at [188, 113] on button "Comments (1)" at bounding box center [193, 113] width 49 height 19
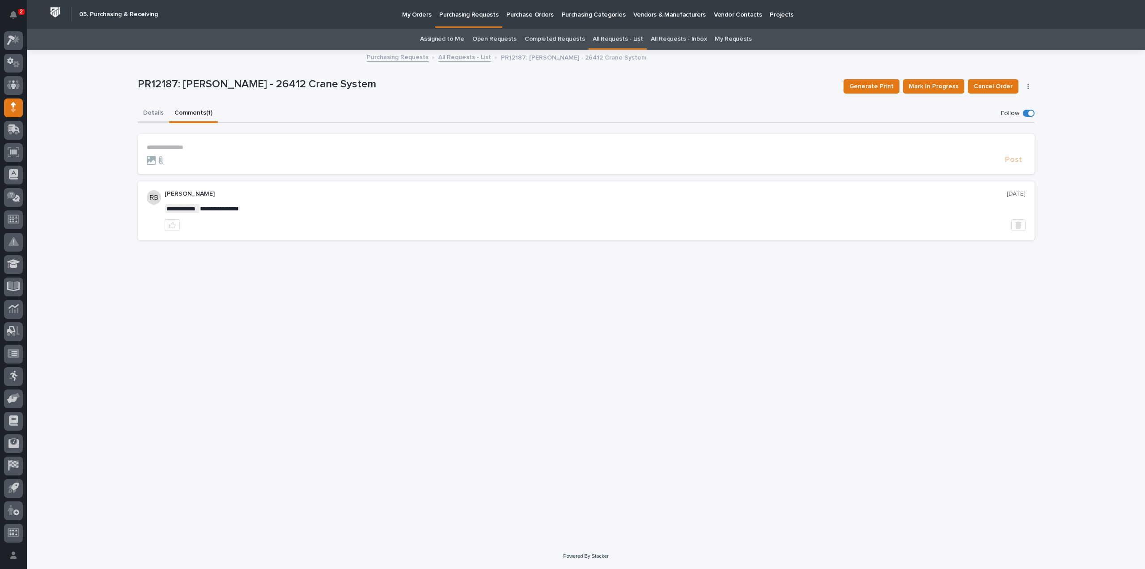
click at [151, 115] on button "Details" at bounding box center [153, 113] width 31 height 19
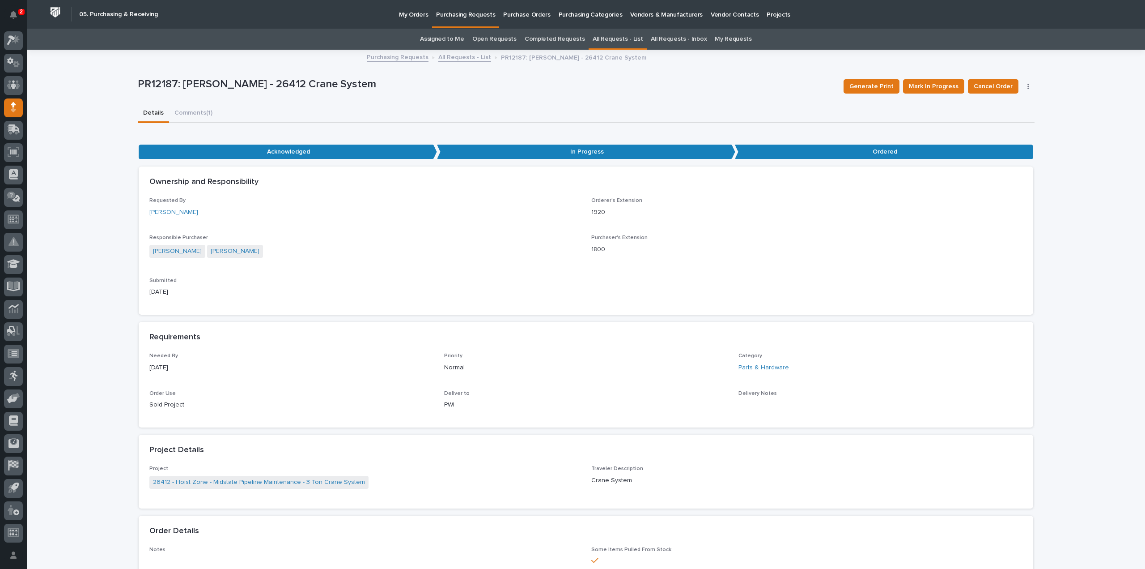
scroll to position [358, 0]
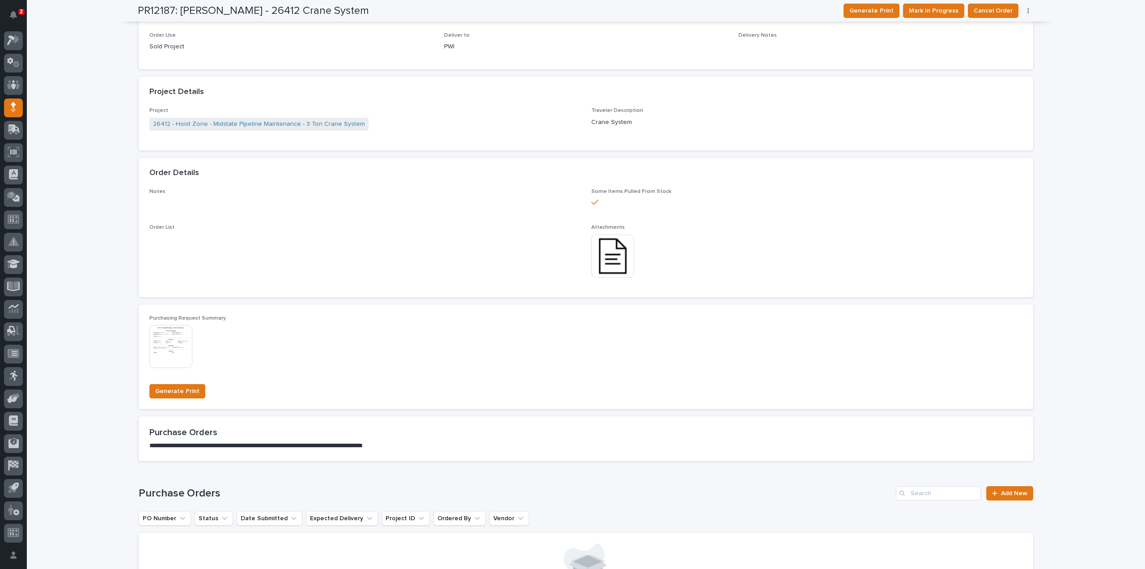
click at [610, 256] on img at bounding box center [613, 255] width 43 height 43
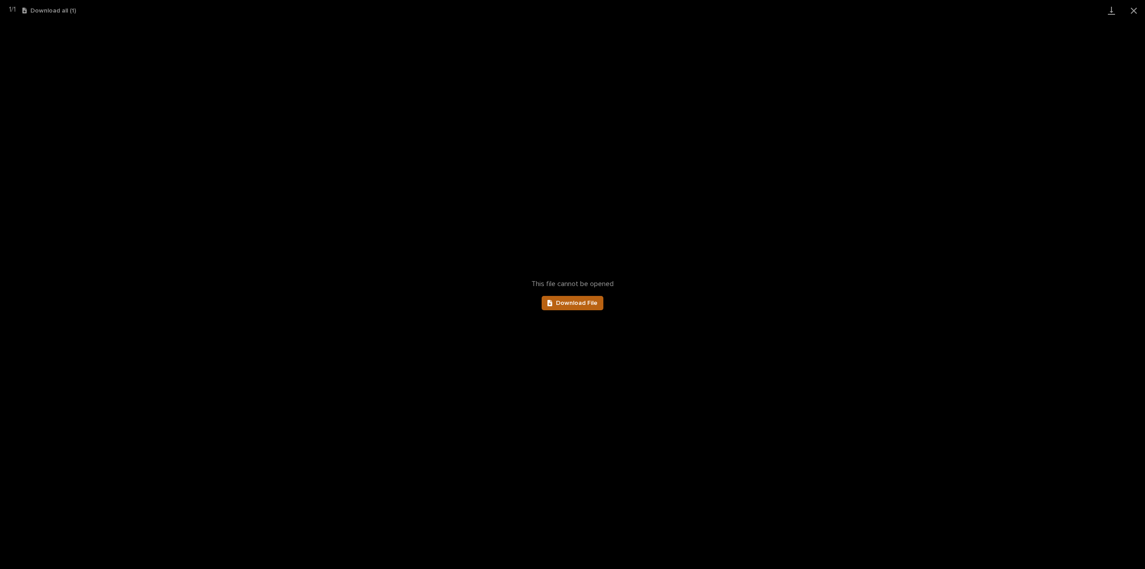
click at [575, 303] on span "Download File" at bounding box center [577, 303] width 42 height 6
click at [1134, 8] on button "Close gallery" at bounding box center [1134, 10] width 22 height 21
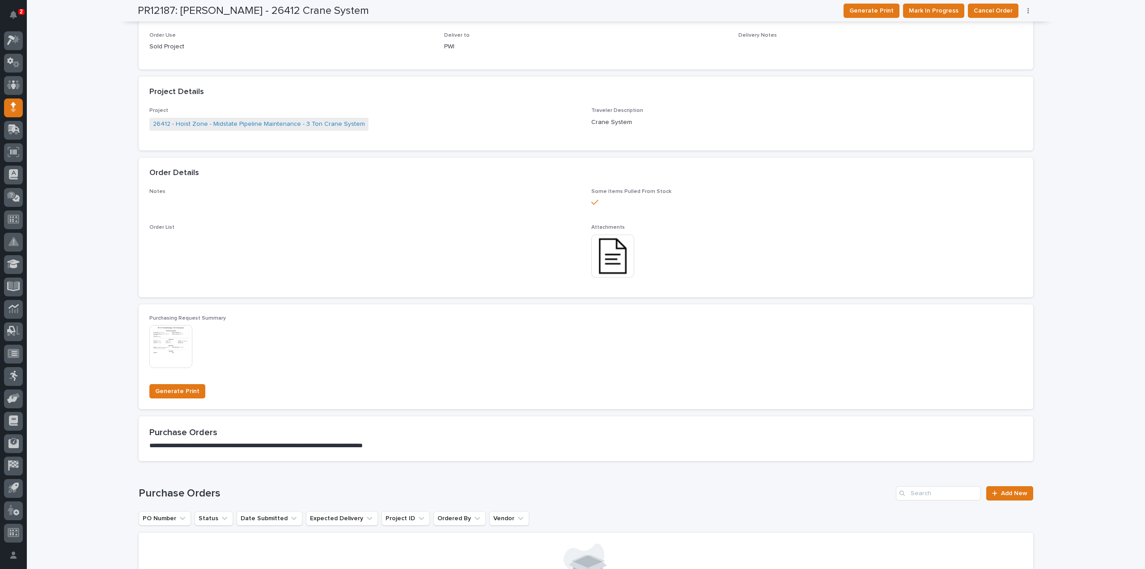
scroll to position [0, 0]
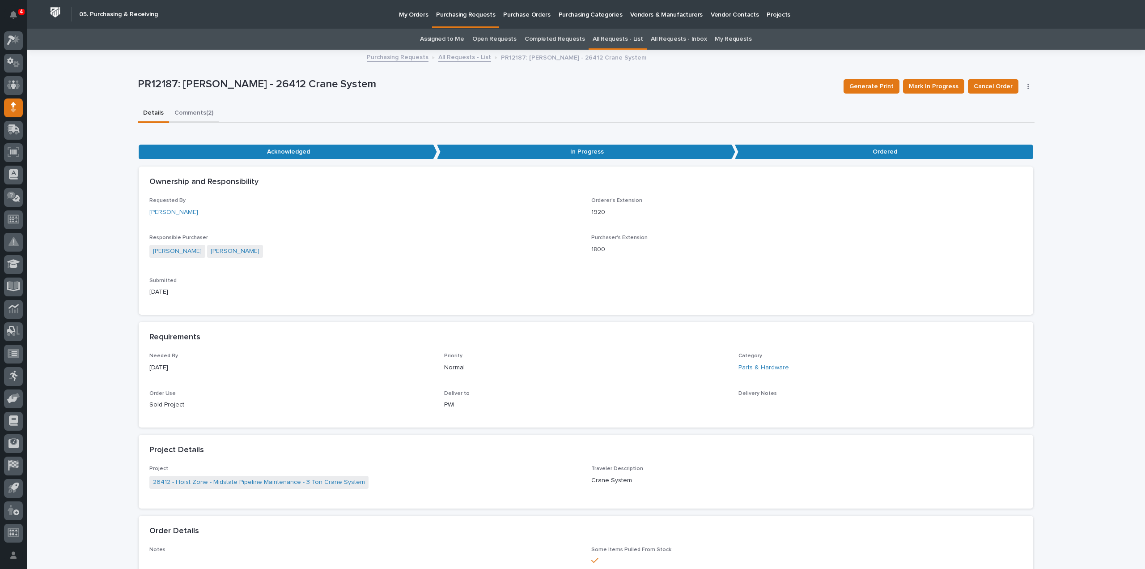
click at [182, 113] on button "Comments (2)" at bounding box center [194, 113] width 50 height 19
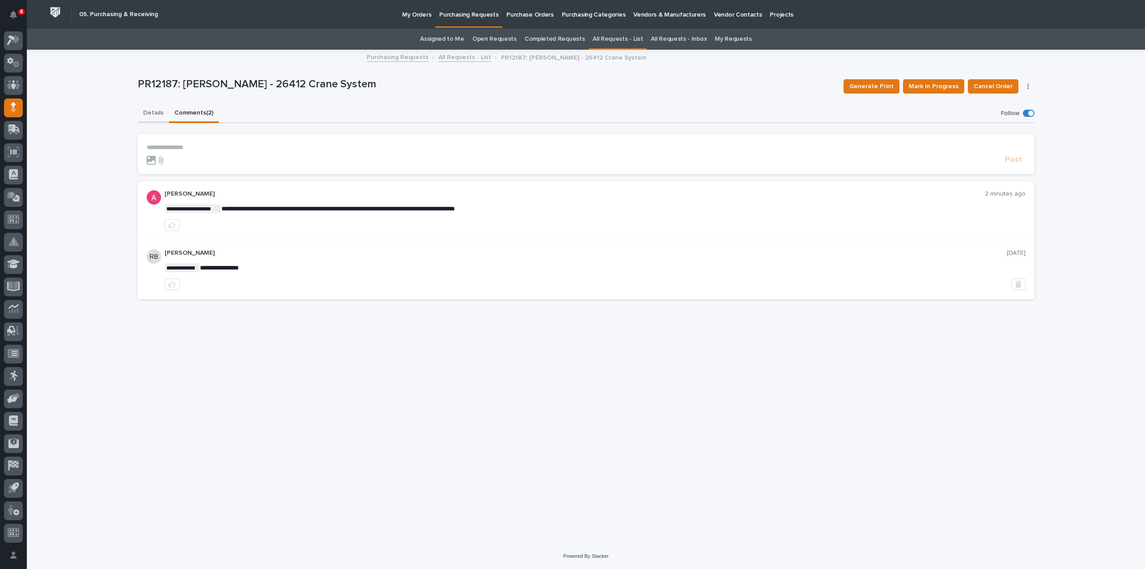
click at [154, 114] on button "Details" at bounding box center [153, 113] width 31 height 19
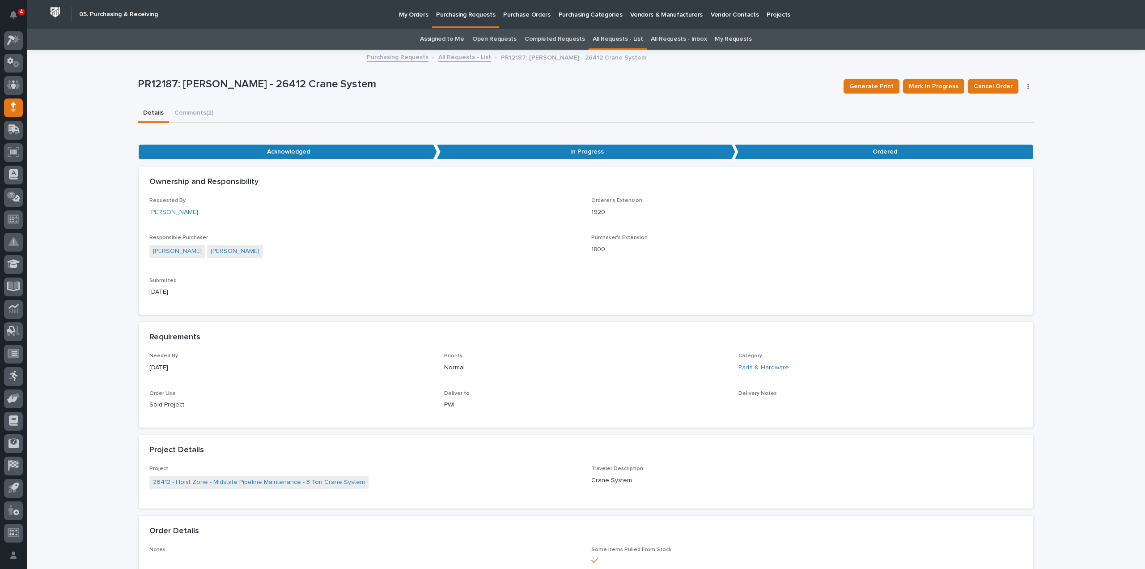
click at [99, 145] on div "**********" at bounding box center [586, 579] width 1119 height 1056
drag, startPoint x: 192, startPoint y: 111, endPoint x: 132, endPoint y: 157, distance: 75.6
click at [192, 111] on button "Comments (2)" at bounding box center [194, 113] width 50 height 19
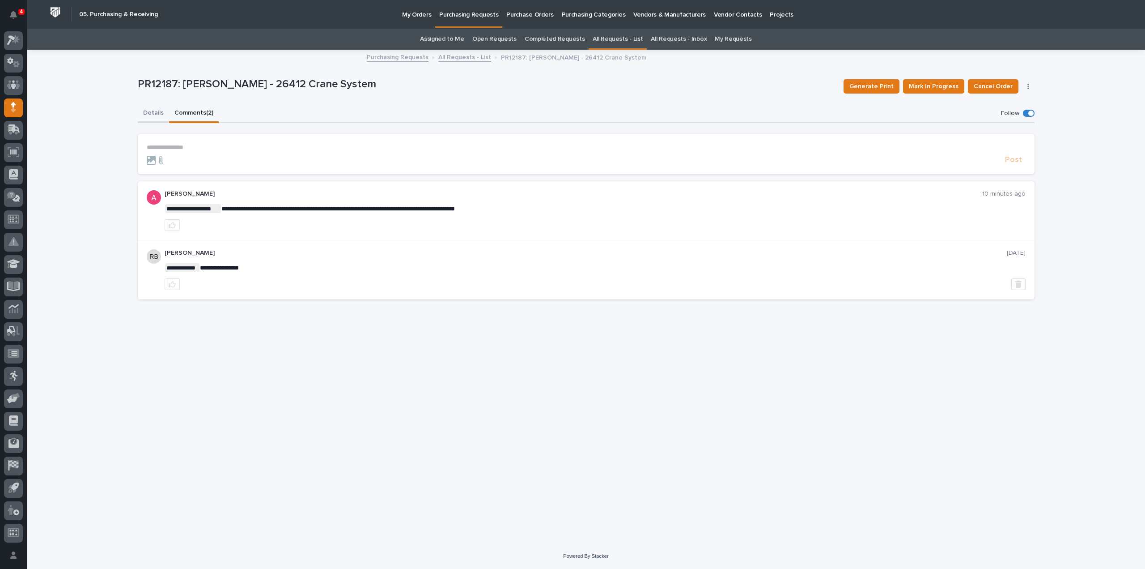
click at [156, 116] on button "Details" at bounding box center [153, 113] width 31 height 19
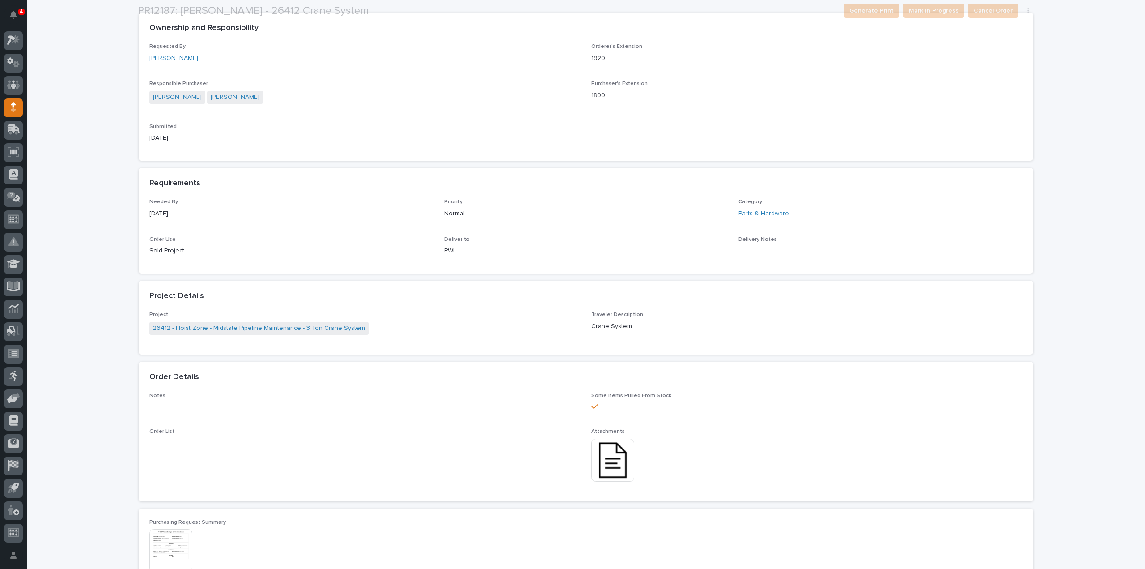
scroll to position [268, 0]
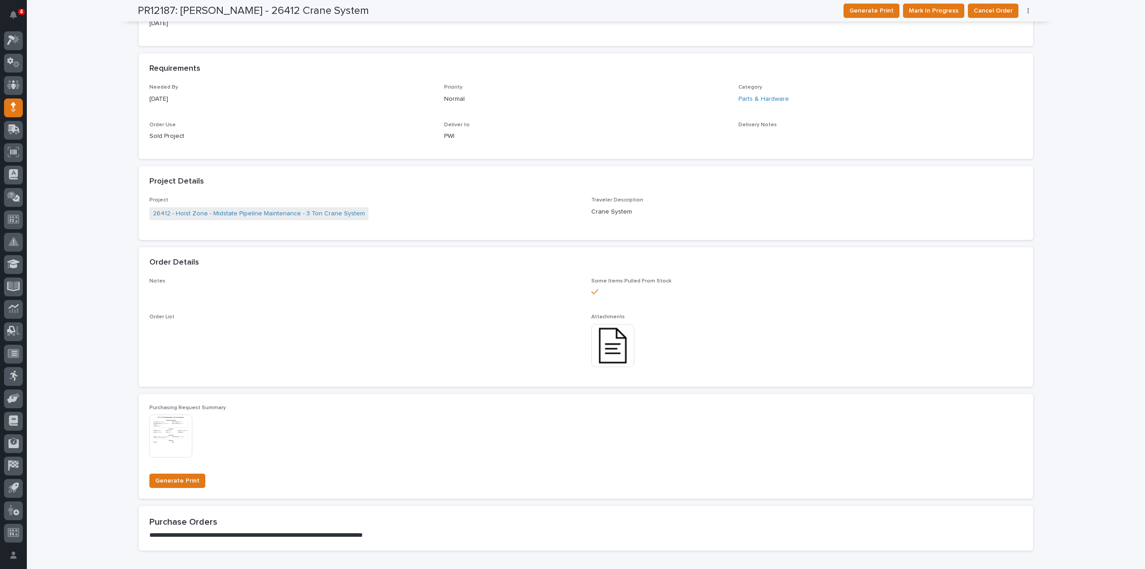
click at [620, 345] on img at bounding box center [613, 345] width 43 height 43
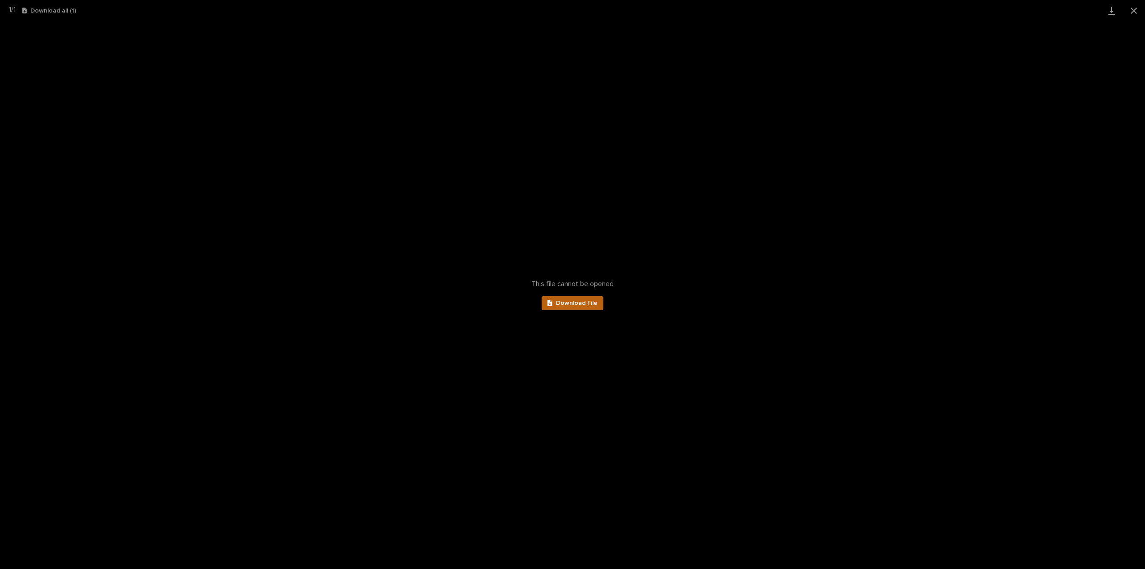
click at [583, 305] on span "Download File" at bounding box center [577, 303] width 42 height 6
click at [1137, 10] on button "Close gallery" at bounding box center [1134, 10] width 22 height 21
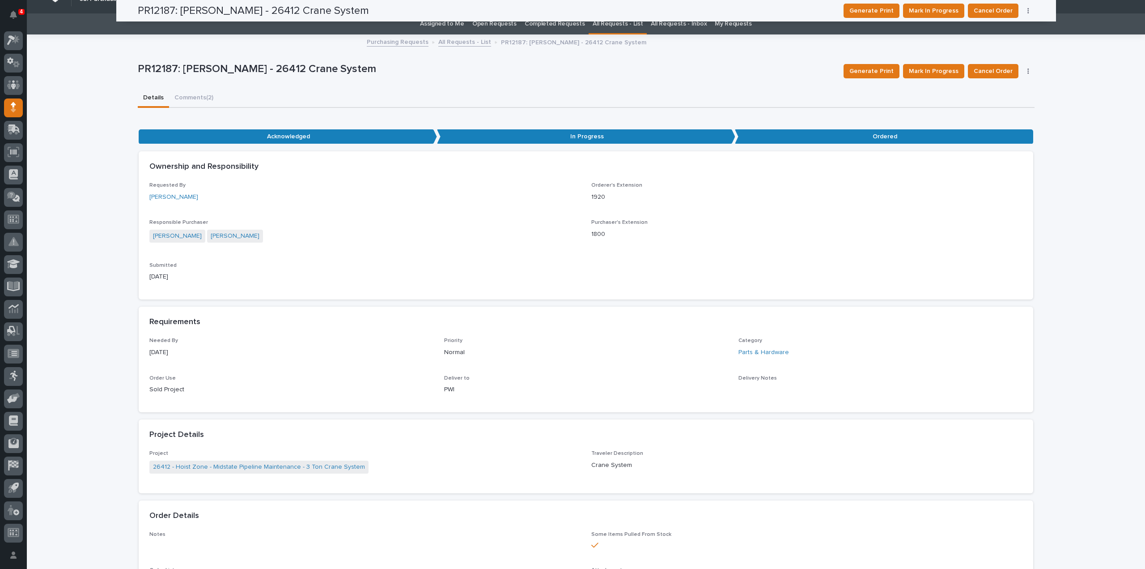
scroll to position [0, 0]
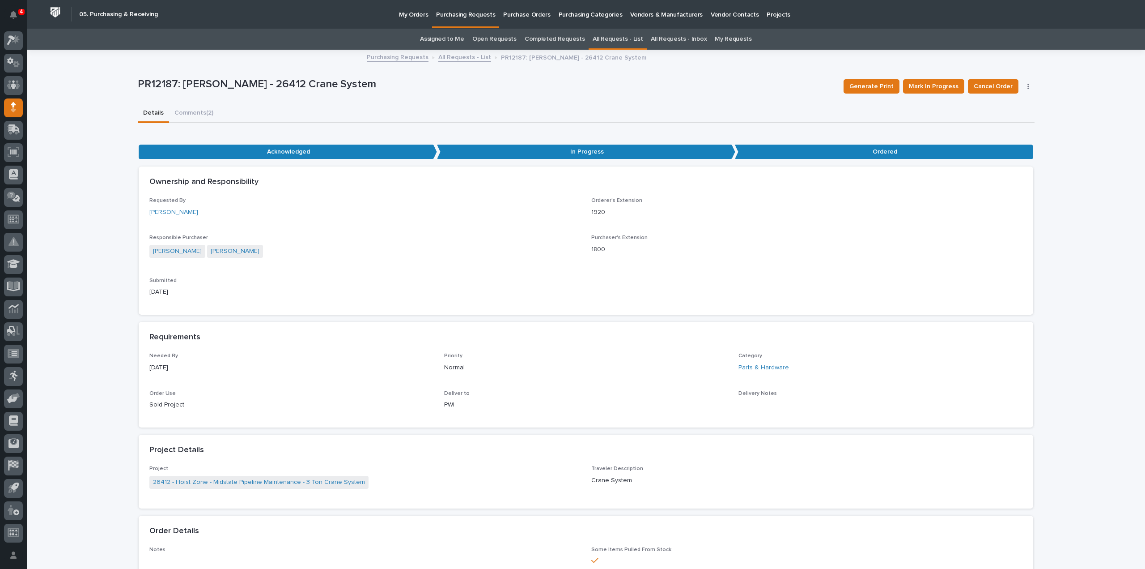
click at [434, 42] on link "Assigned to Me" at bounding box center [442, 39] width 44 height 21
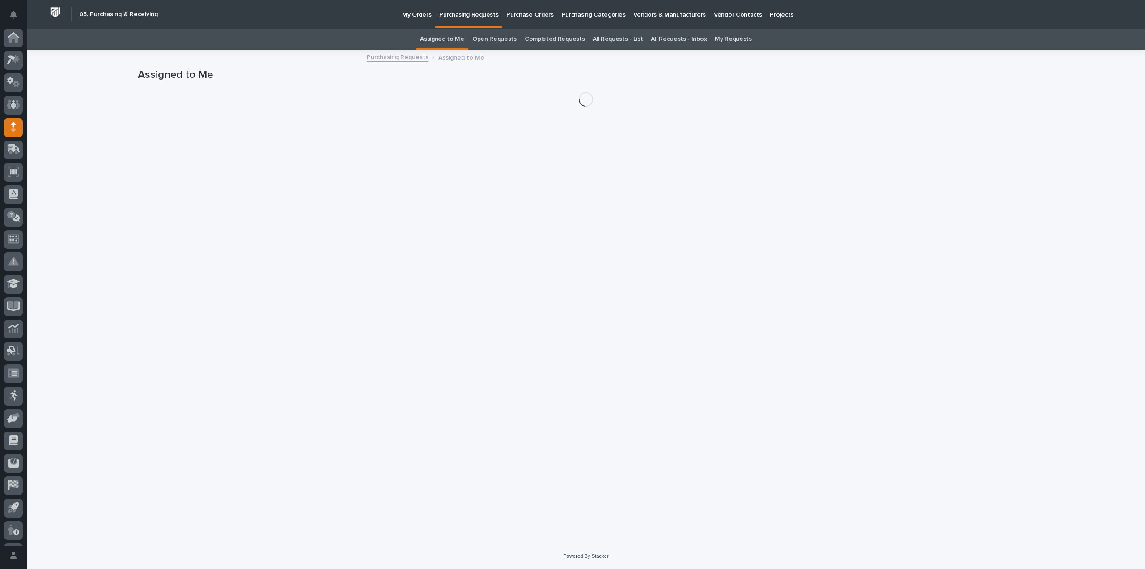
scroll to position [20, 0]
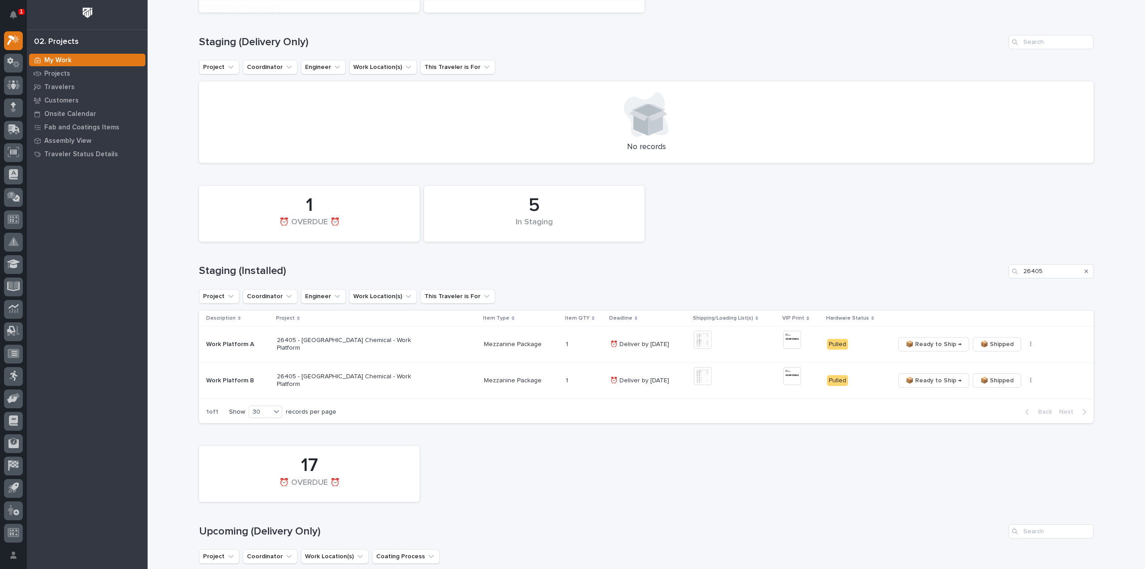
scroll to position [179, 0]
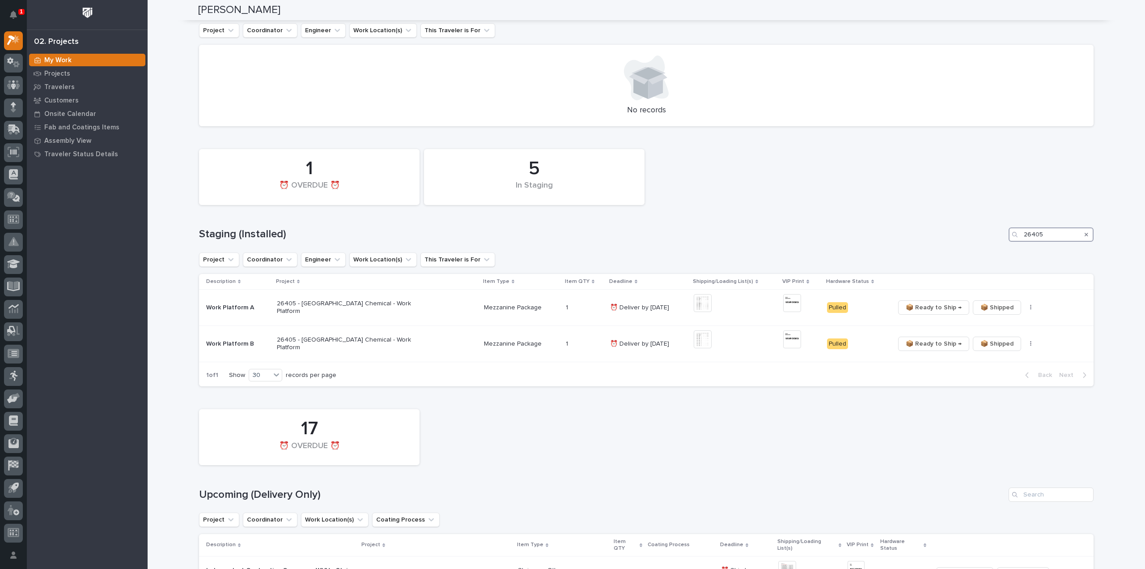
drag, startPoint x: 1042, startPoint y: 237, endPoint x: 945, endPoint y: 260, distance: 99.3
click at [945, 260] on div "5 In Staging 1 ⏰ OVERDUE ⏰ Staging (Installed) 26405 Project Coordinator Engine…" at bounding box center [646, 266] width 895 height 242
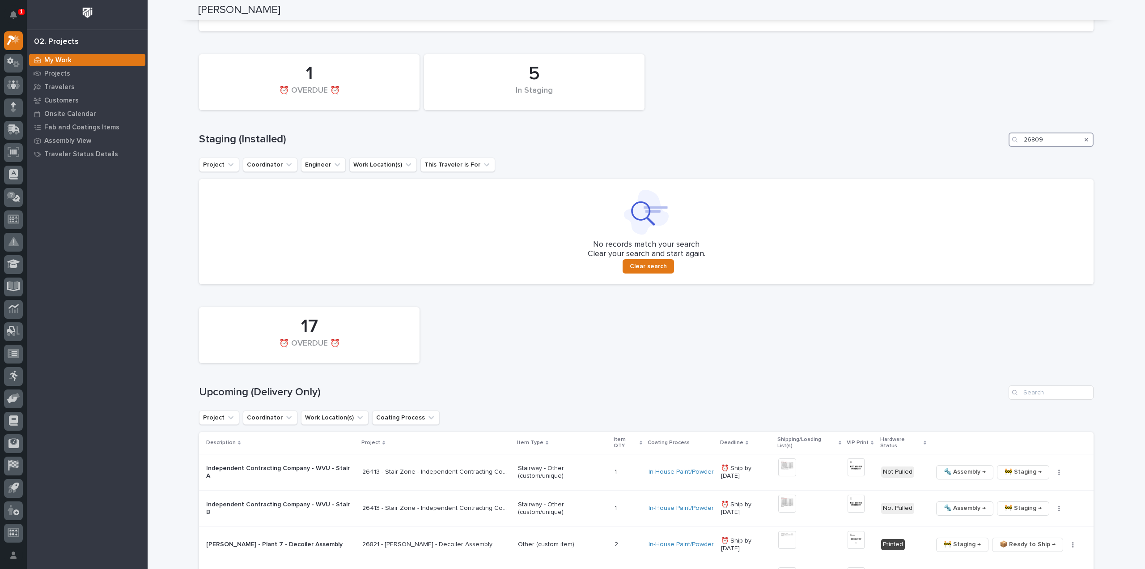
scroll to position [358, 0]
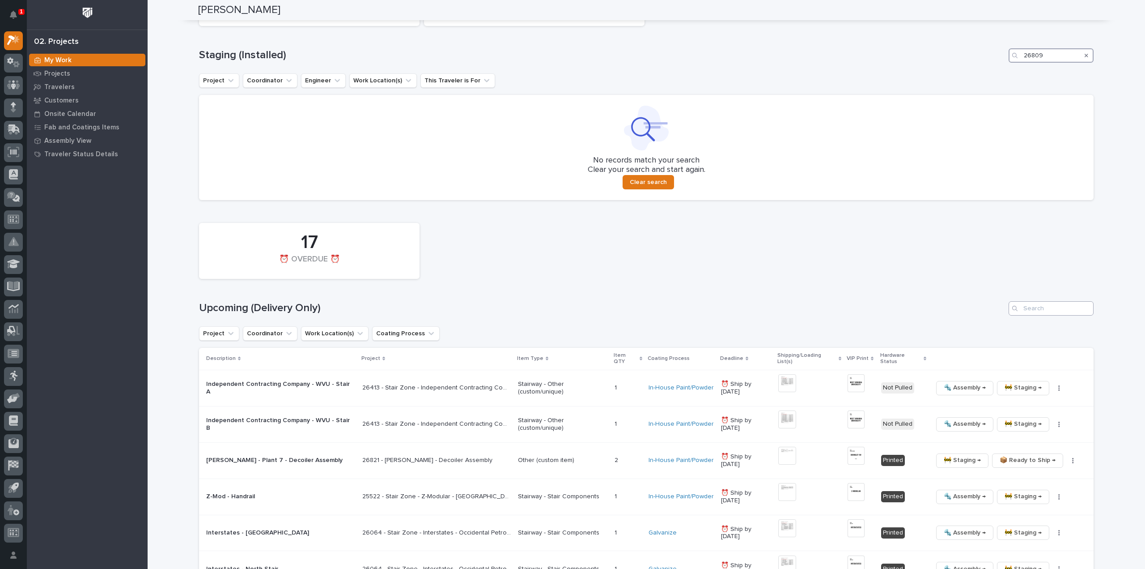
type input "26809"
click at [1028, 308] on input "Search" at bounding box center [1051, 308] width 85 height 14
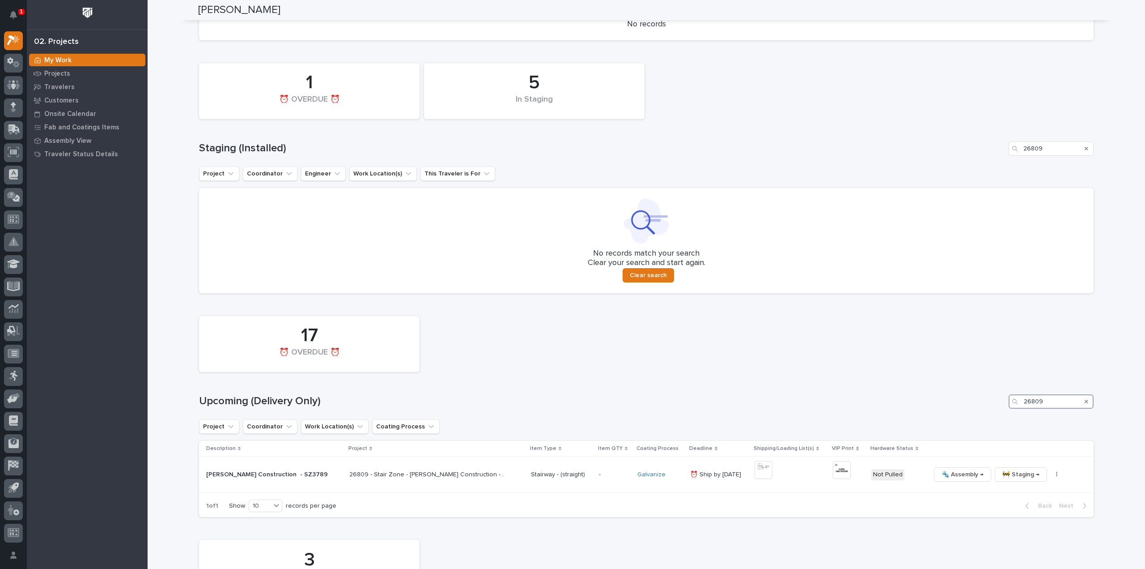
scroll to position [371, 0]
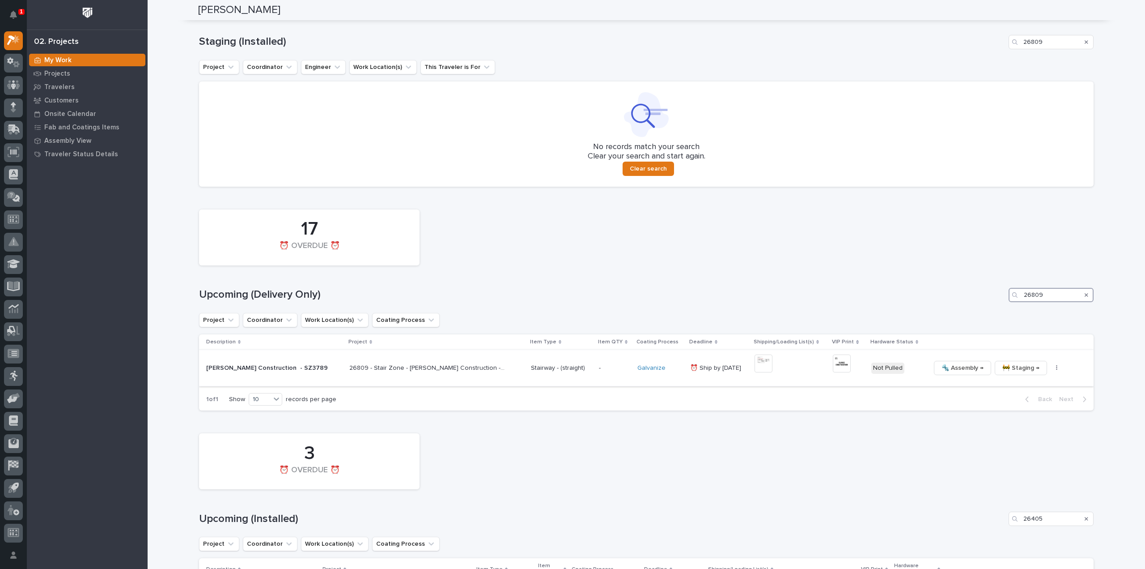
type input "26809"
click at [755, 364] on img at bounding box center [764, 363] width 18 height 18
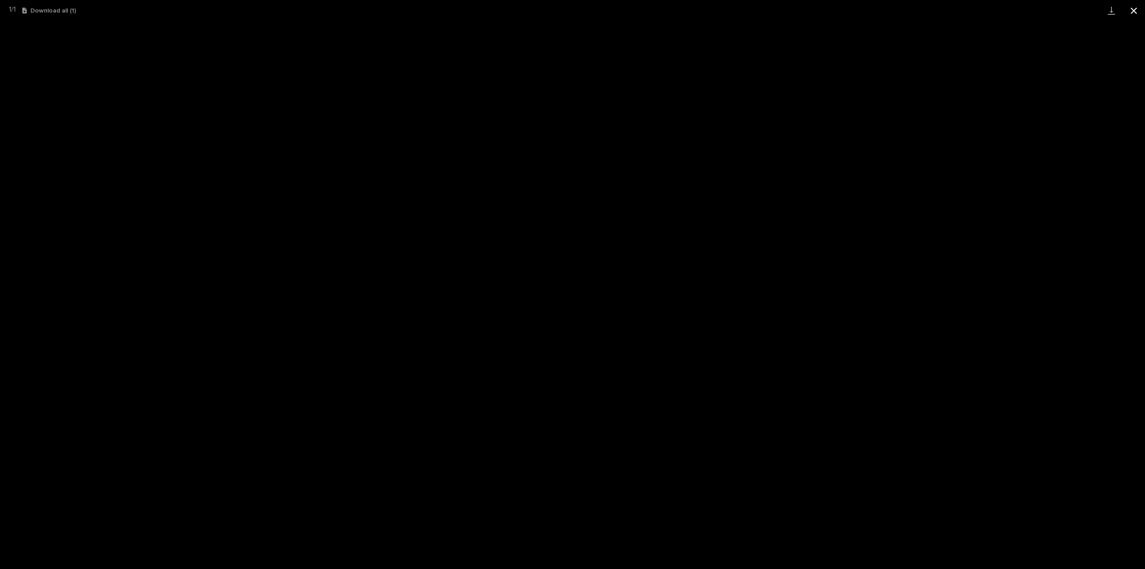
click at [1133, 9] on button "Close gallery" at bounding box center [1134, 10] width 22 height 21
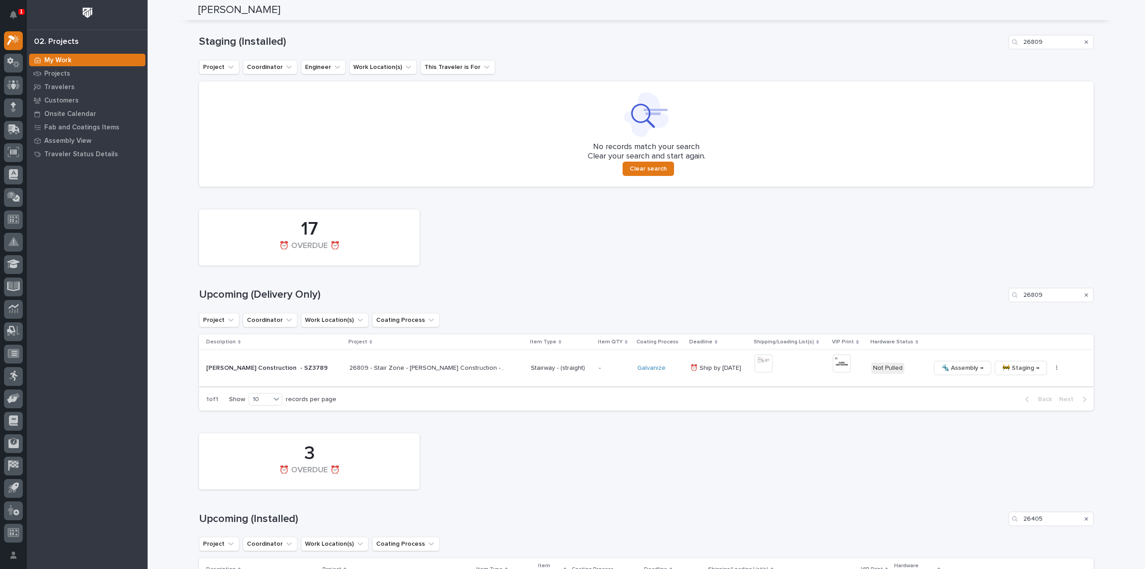
click at [833, 366] on img at bounding box center [842, 363] width 18 height 18
click at [833, 371] on img at bounding box center [842, 363] width 18 height 18
click at [1056, 370] on icon "button" at bounding box center [1056, 367] width 1 height 5
click at [1017, 428] on span "🔩 Hardware" at bounding box center [1007, 428] width 38 height 11
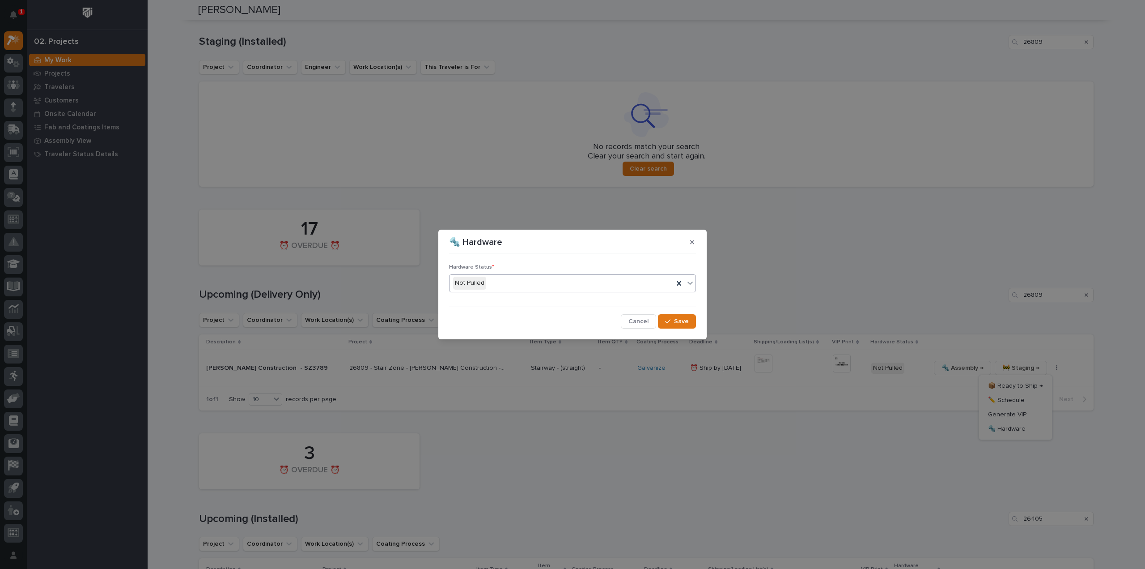
click at [586, 286] on div "Not Pulled" at bounding box center [562, 283] width 224 height 15
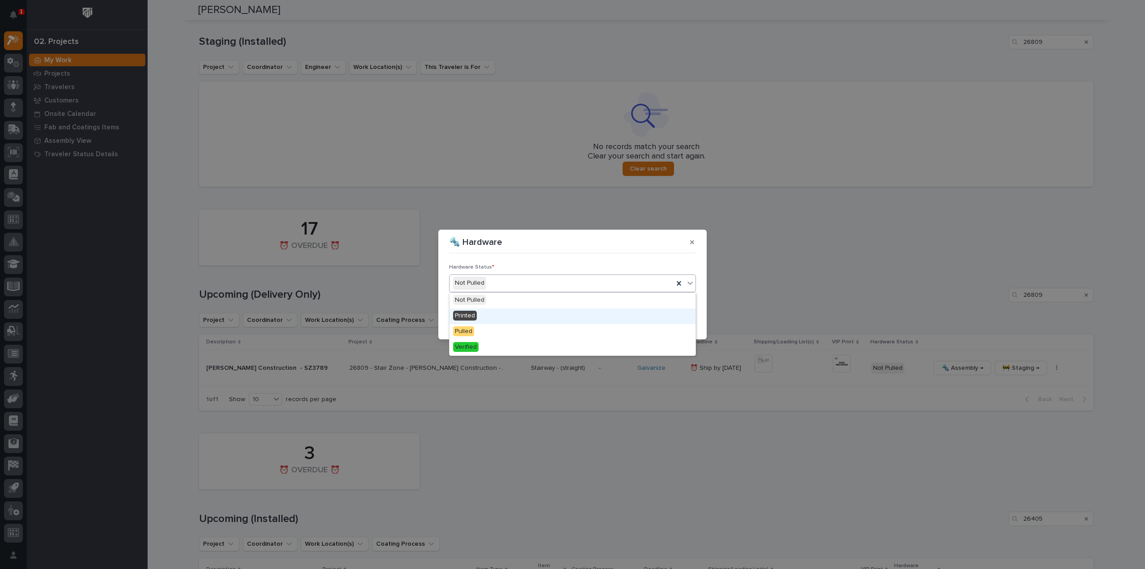
click at [557, 322] on div "Printed" at bounding box center [573, 316] width 246 height 16
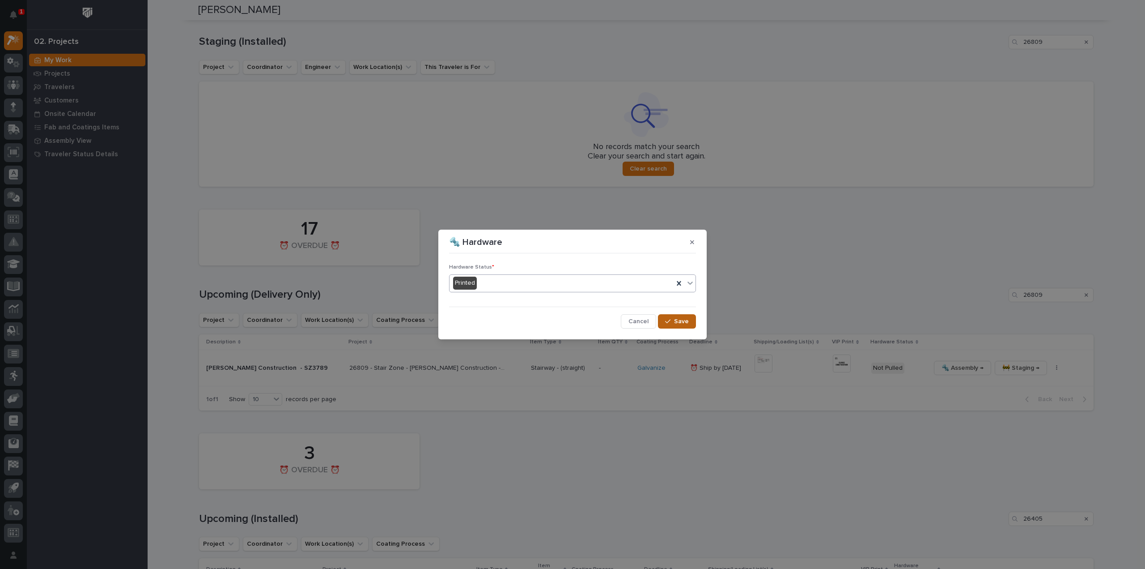
click at [678, 322] on span "Save" at bounding box center [681, 321] width 15 height 8
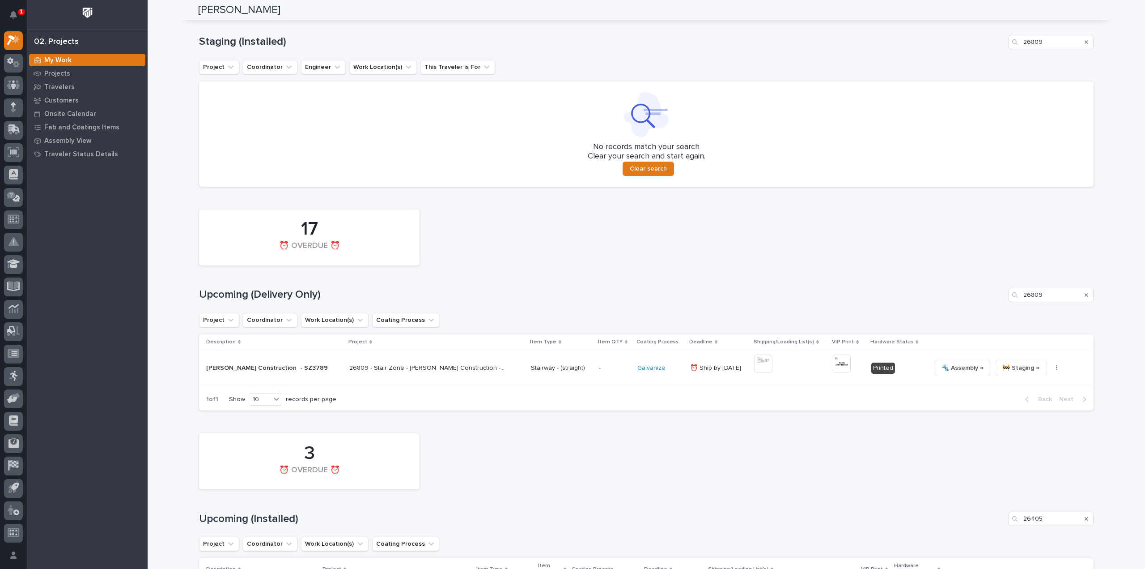
scroll to position [0, 0]
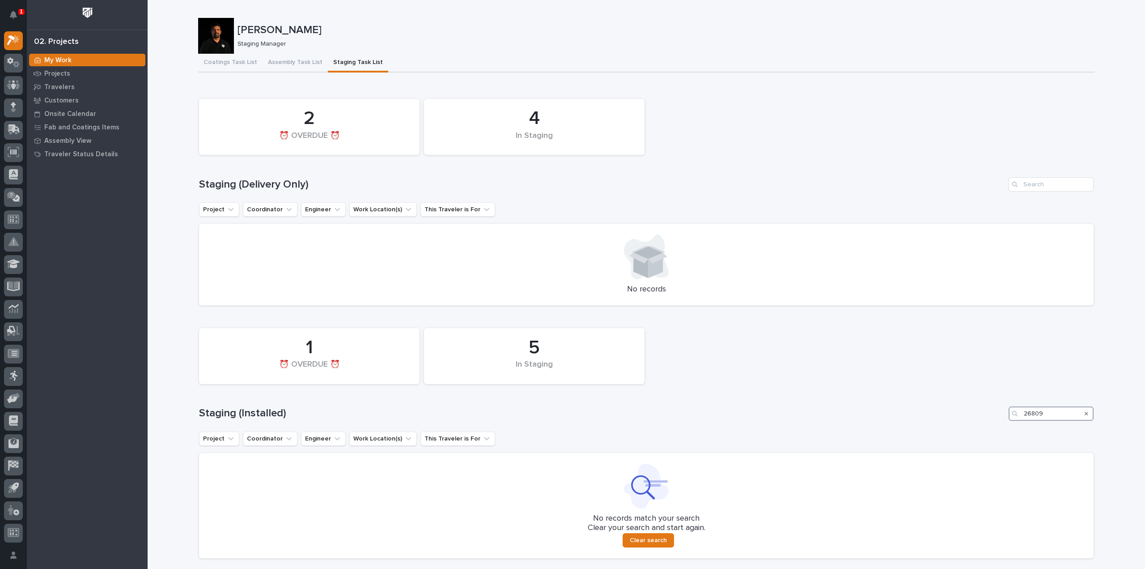
drag, startPoint x: 1046, startPoint y: 419, endPoint x: 1005, endPoint y: 422, distance: 41.3
click at [1005, 422] on div "5 In Staging 1 ⏰ OVERDUE ⏰ Staging (Installed) 26809 Project Coordinator Engine…" at bounding box center [646, 441] width 895 height 234
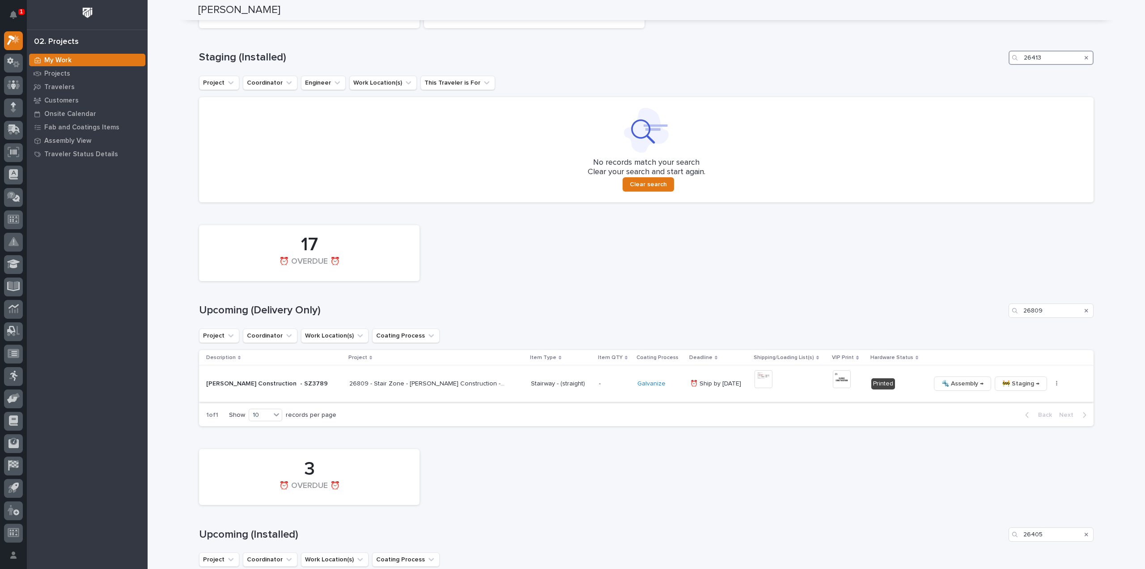
scroll to position [358, 0]
type input "26413"
drag, startPoint x: 1047, startPoint y: 311, endPoint x: 998, endPoint y: 317, distance: 50.1
click at [998, 317] on div "17 ⏰ OVERDUE ⏰ Upcoming (Delivery Only) 26809 Project Coordinator Work Location…" at bounding box center [646, 321] width 895 height 206
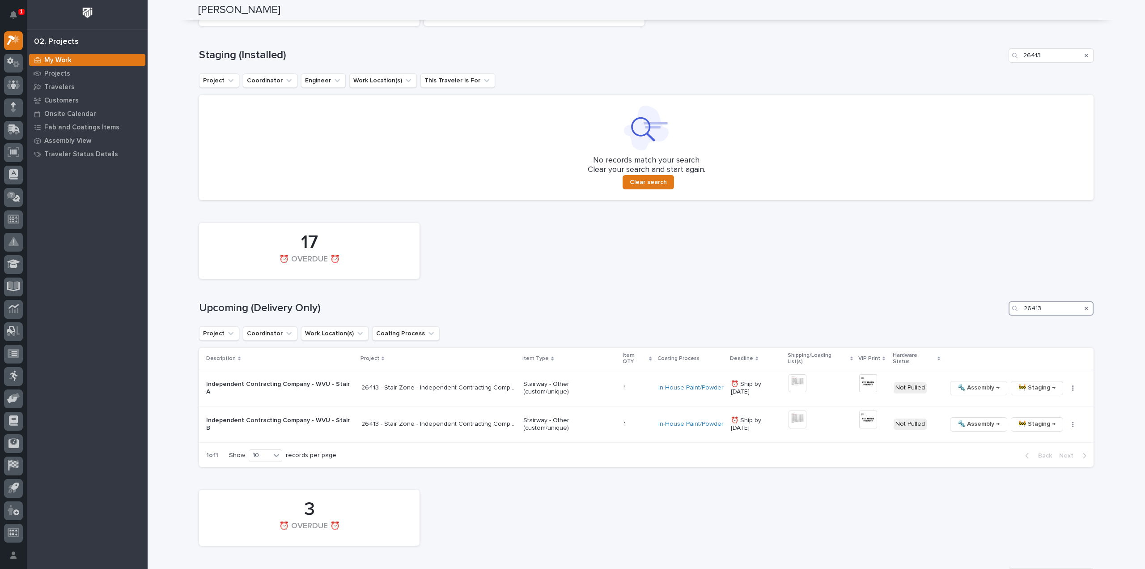
type input "26413"
click at [796, 377] on img at bounding box center [798, 383] width 18 height 18
click at [796, 417] on img at bounding box center [798, 419] width 18 height 18
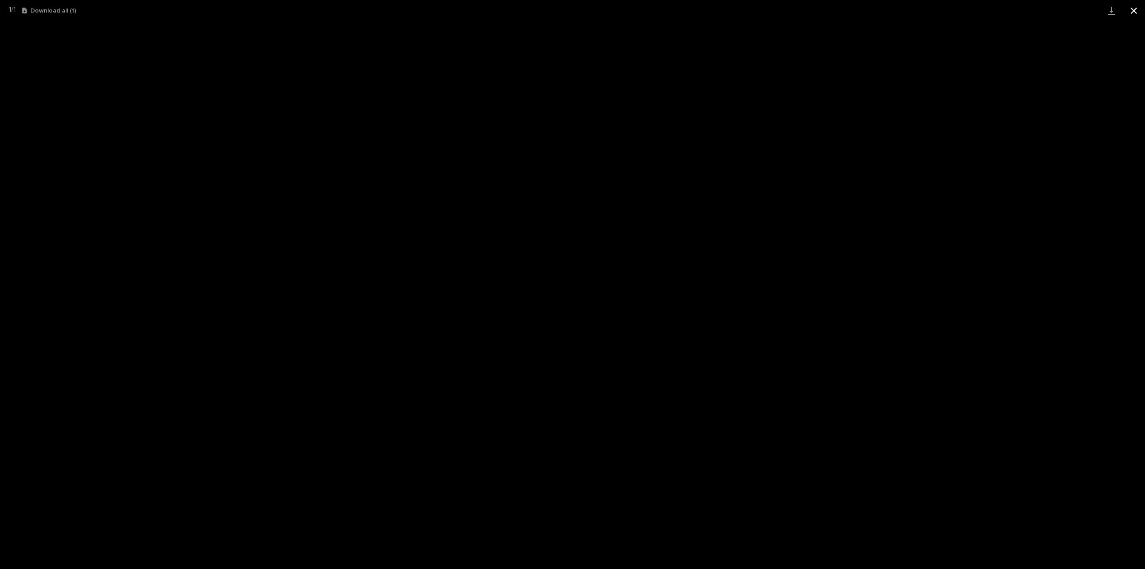
click at [1136, 10] on button "Close gallery" at bounding box center [1134, 10] width 22 height 21
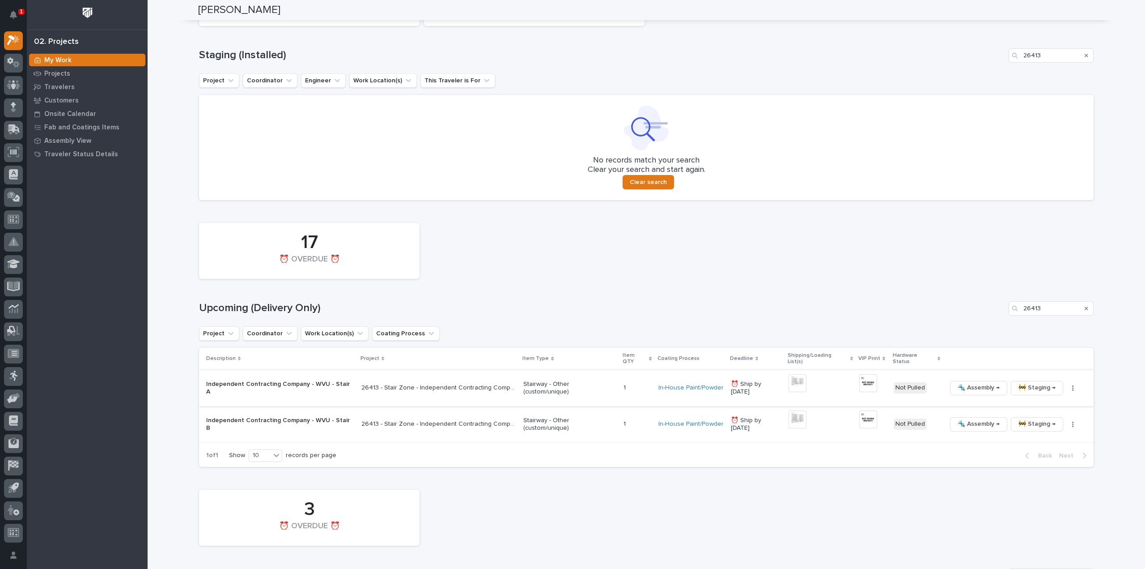
click at [922, 247] on div "17 ⏰ OVERDUE ⏰" at bounding box center [647, 250] width 904 height 65
